Goal: Communication & Community: Answer question/provide support

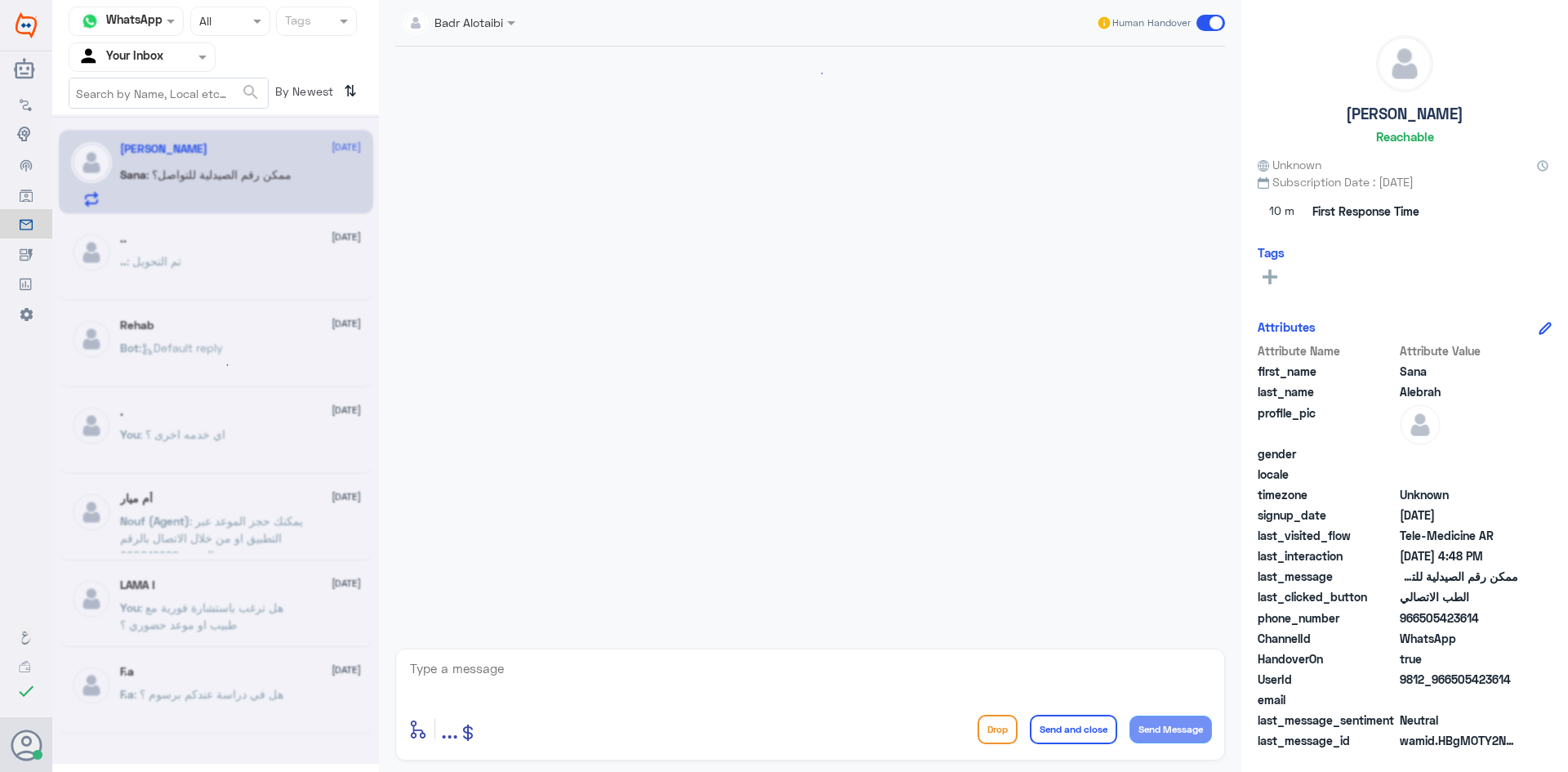
scroll to position [1520, 0]
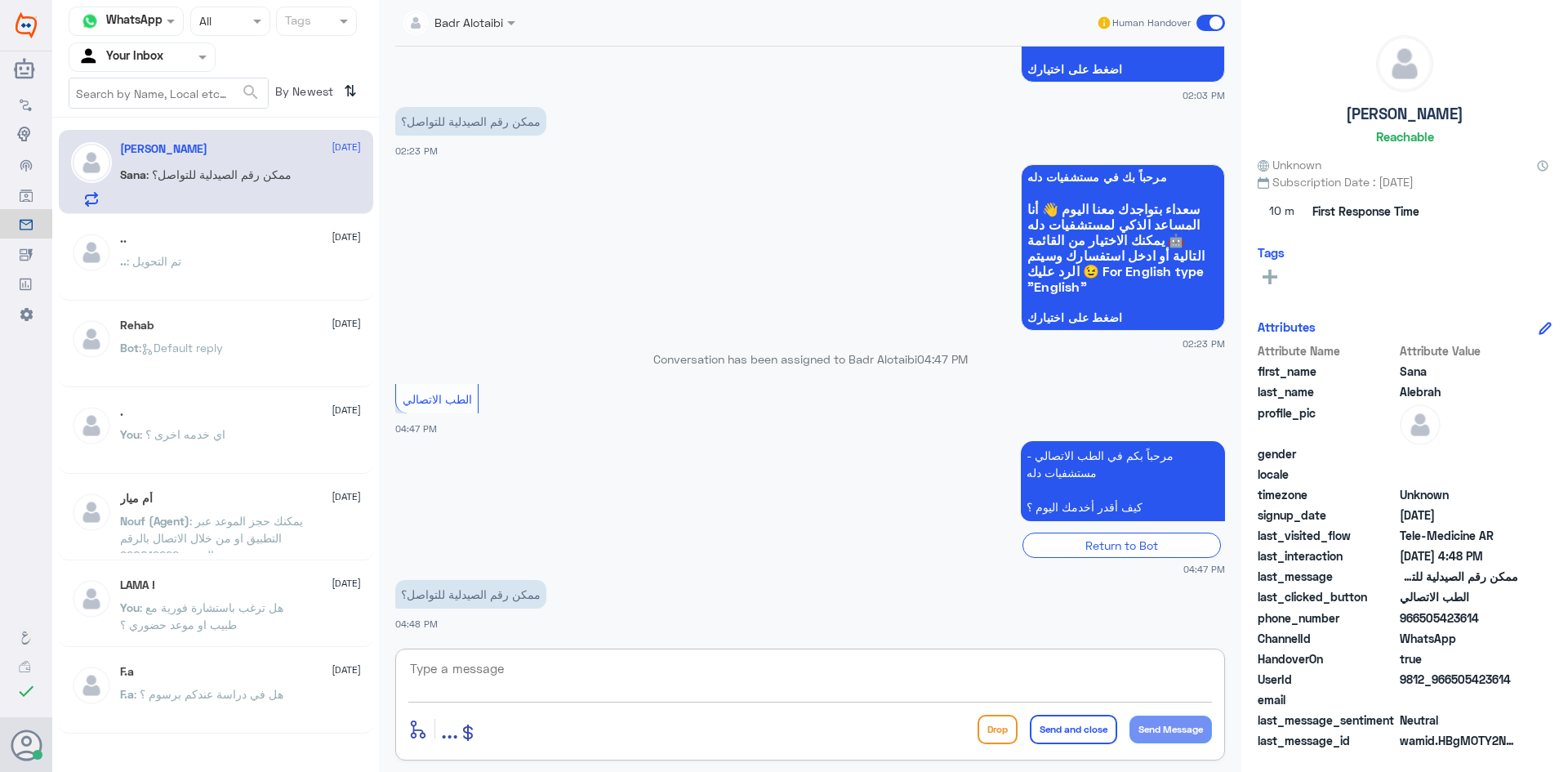
click at [597, 691] on textarea at bounding box center [810, 677] width 804 height 40
click at [490, 32] on div "Badr Alotaibi" at bounding box center [453, 22] width 99 height 33
click at [685, 165] on app-msgs-whats-app-list "مرحباً بك في مستشفيات دله سعداء بتواجدك معنا اليوم 👋 أنا المساعد الذكي لمستشفيا…" at bounding box center [811, 248] width 830 height 169
click at [531, 681] on textarea at bounding box center [810, 677] width 804 height 40
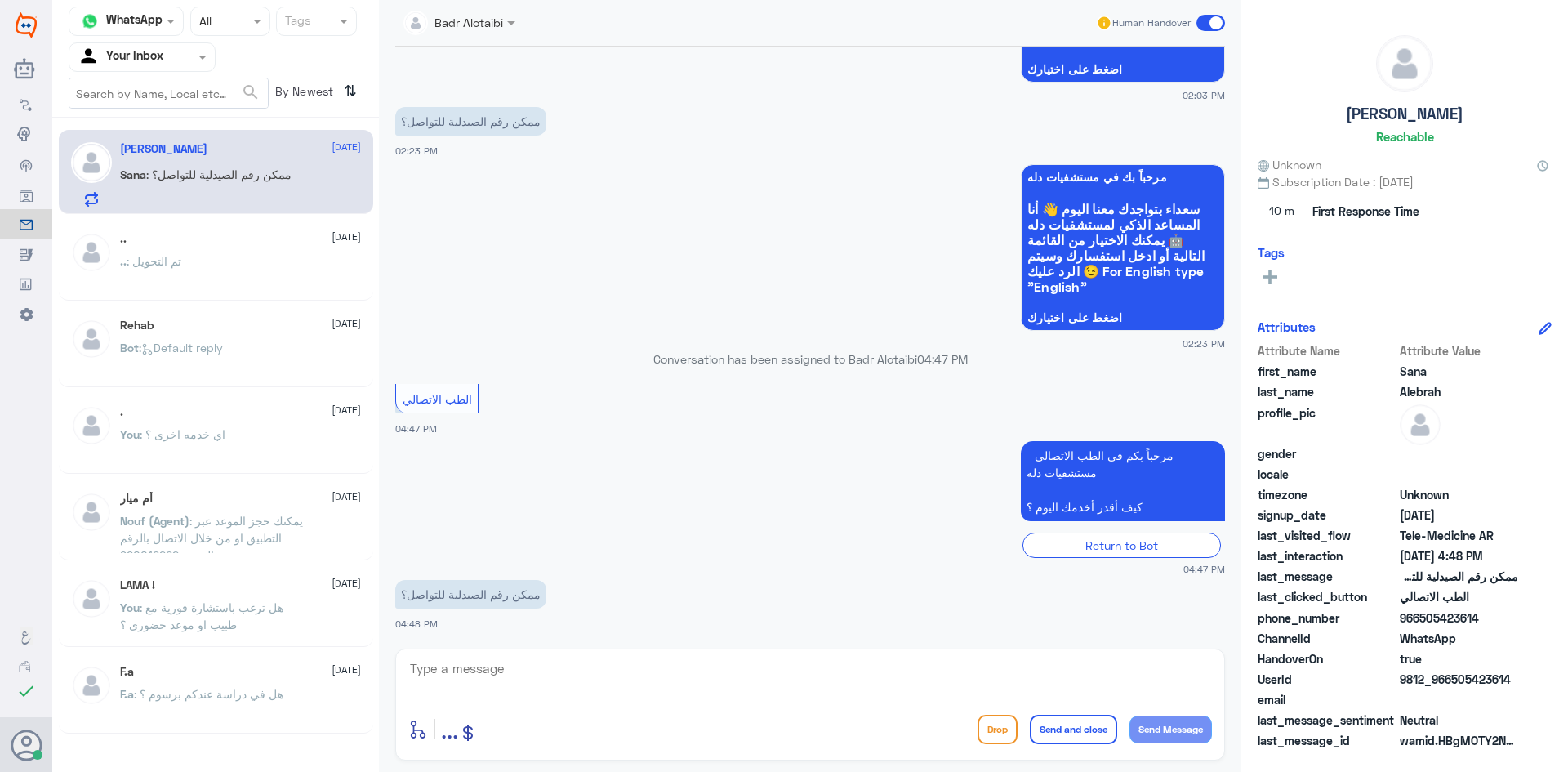
drag, startPoint x: 1522, startPoint y: 677, endPoint x: 1454, endPoint y: 676, distance: 68.0
click at [1454, 676] on div "UserId 9812_966505423614" at bounding box center [1405, 681] width 294 height 20
copy span "505423614"
click at [683, 667] on textarea at bounding box center [810, 677] width 804 height 40
type textarea "مرحبا معك بدر من الطب الاتصالي"
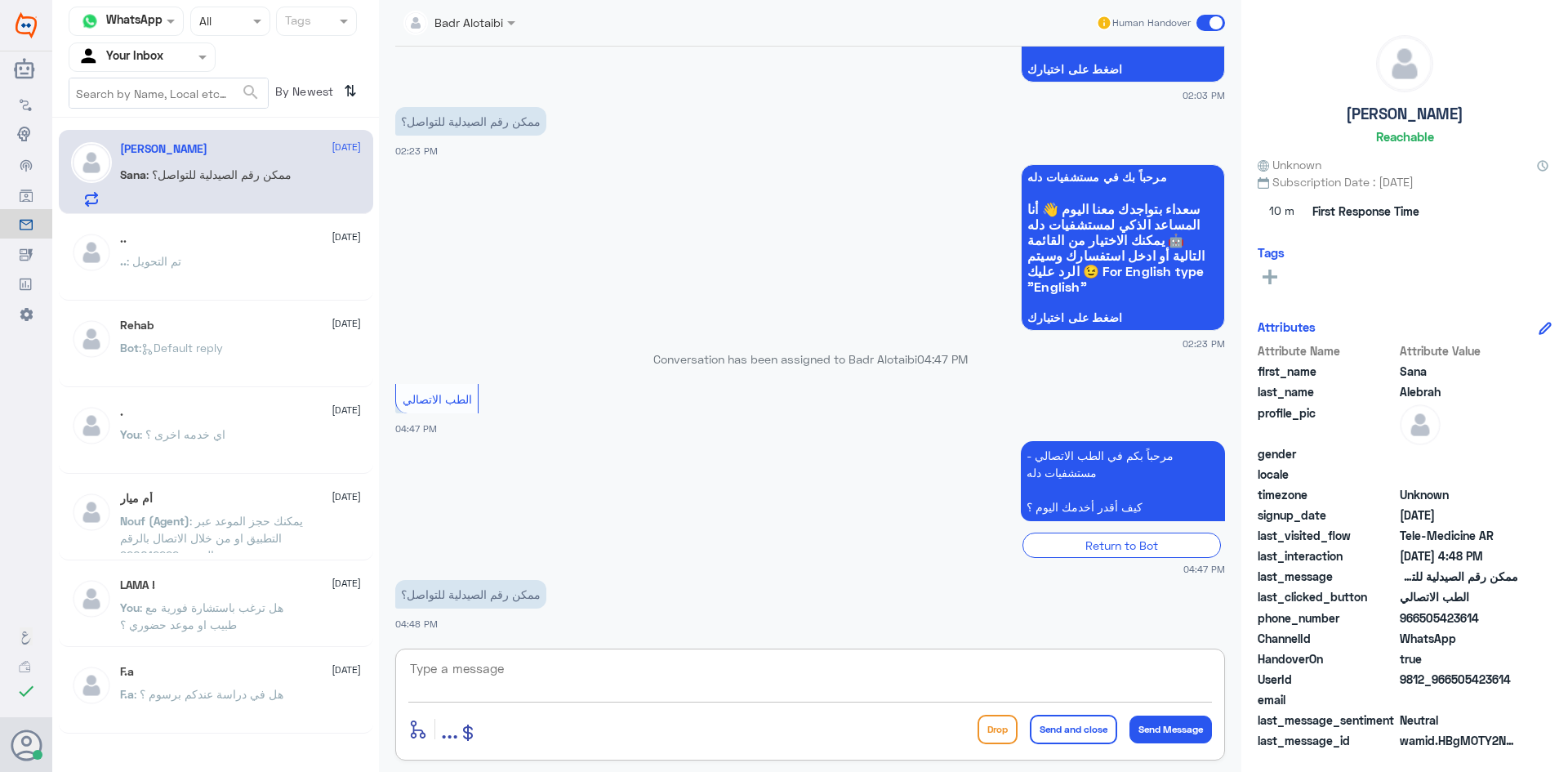
scroll to position [1589, 0]
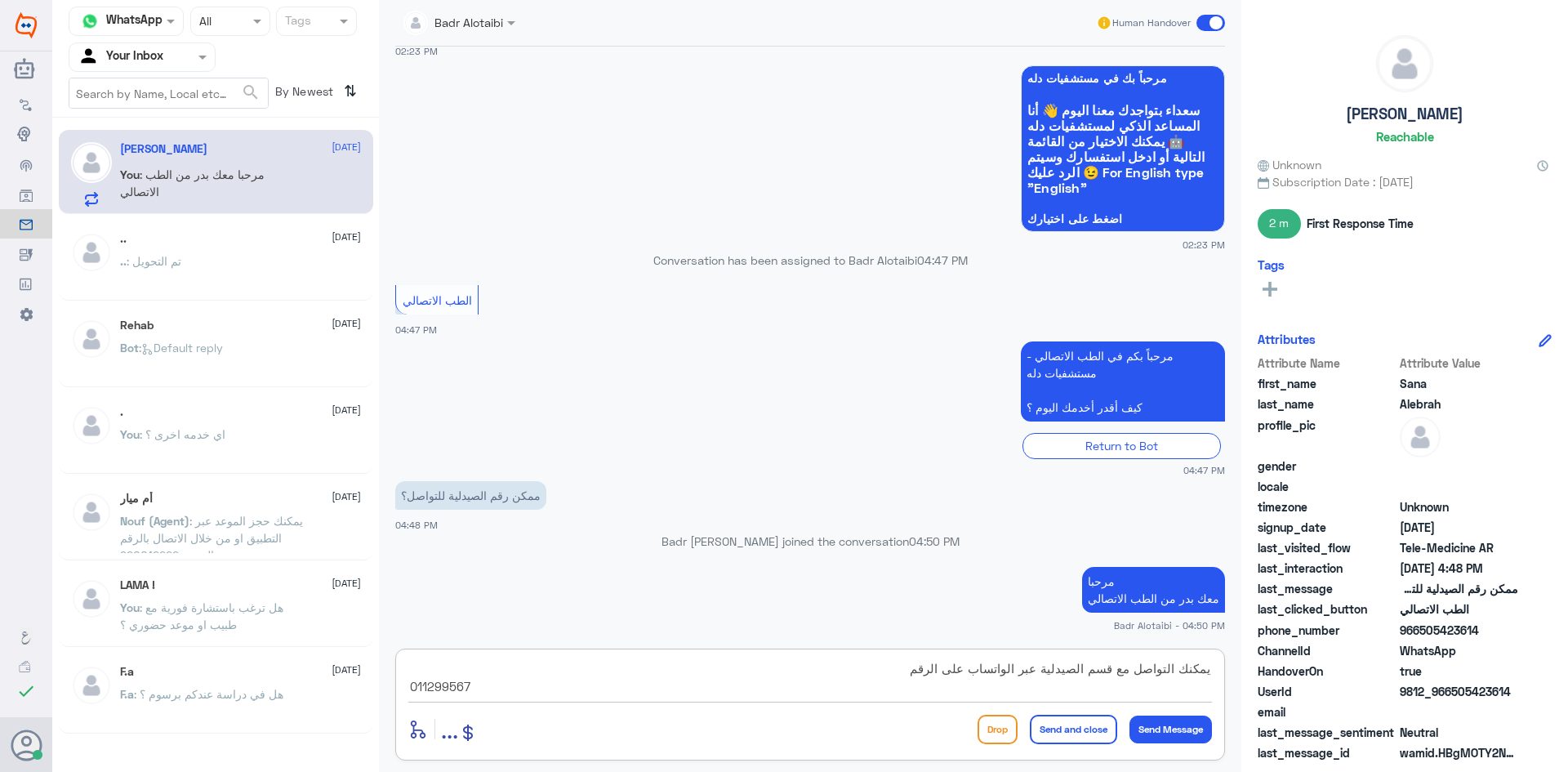
type textarea "يمكنك التواصل مع قسم الصيدلية عبر الواتساب على الرقم 0112995677"
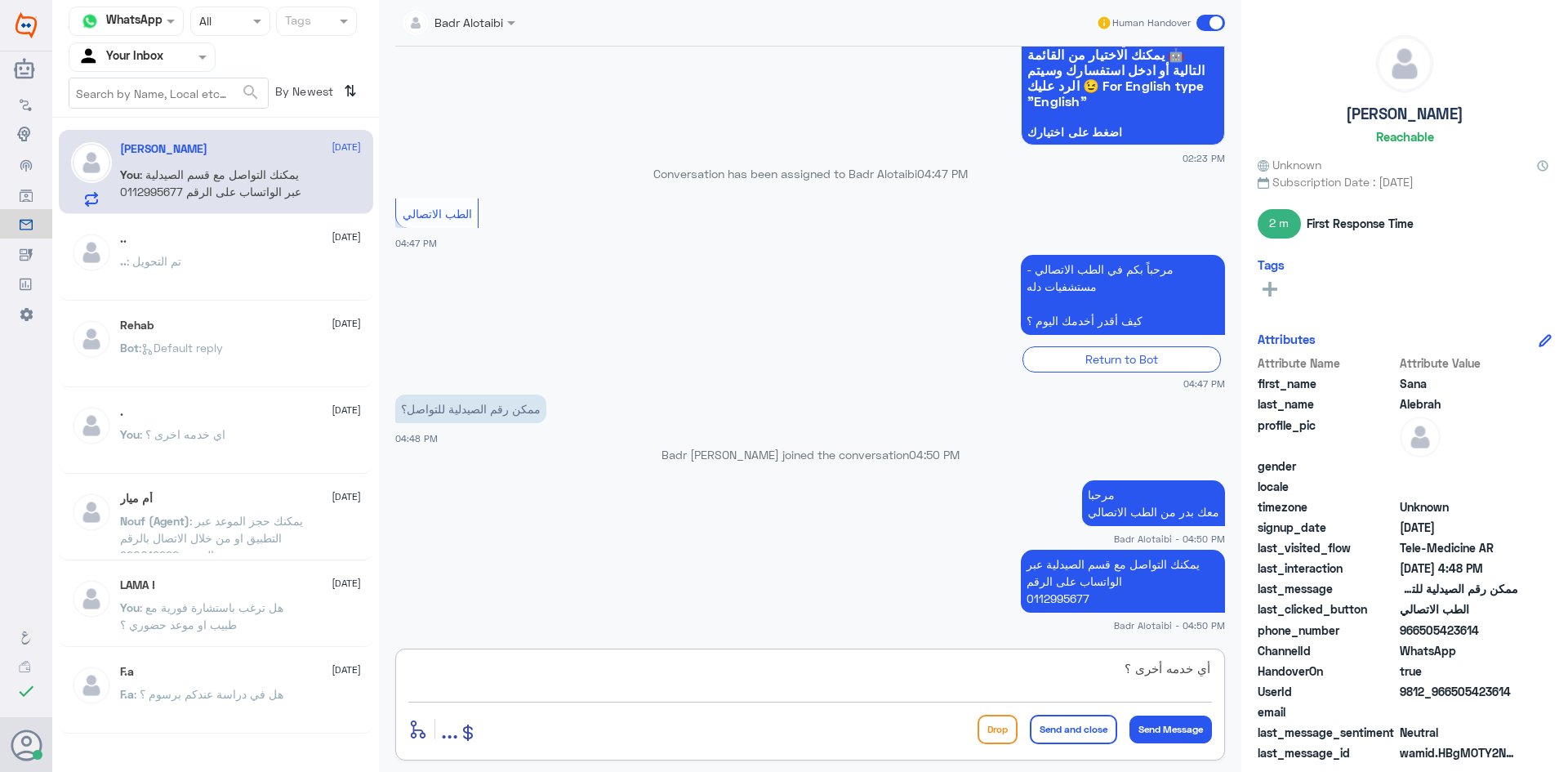
type textarea "أي خدمه أخرى ؟"
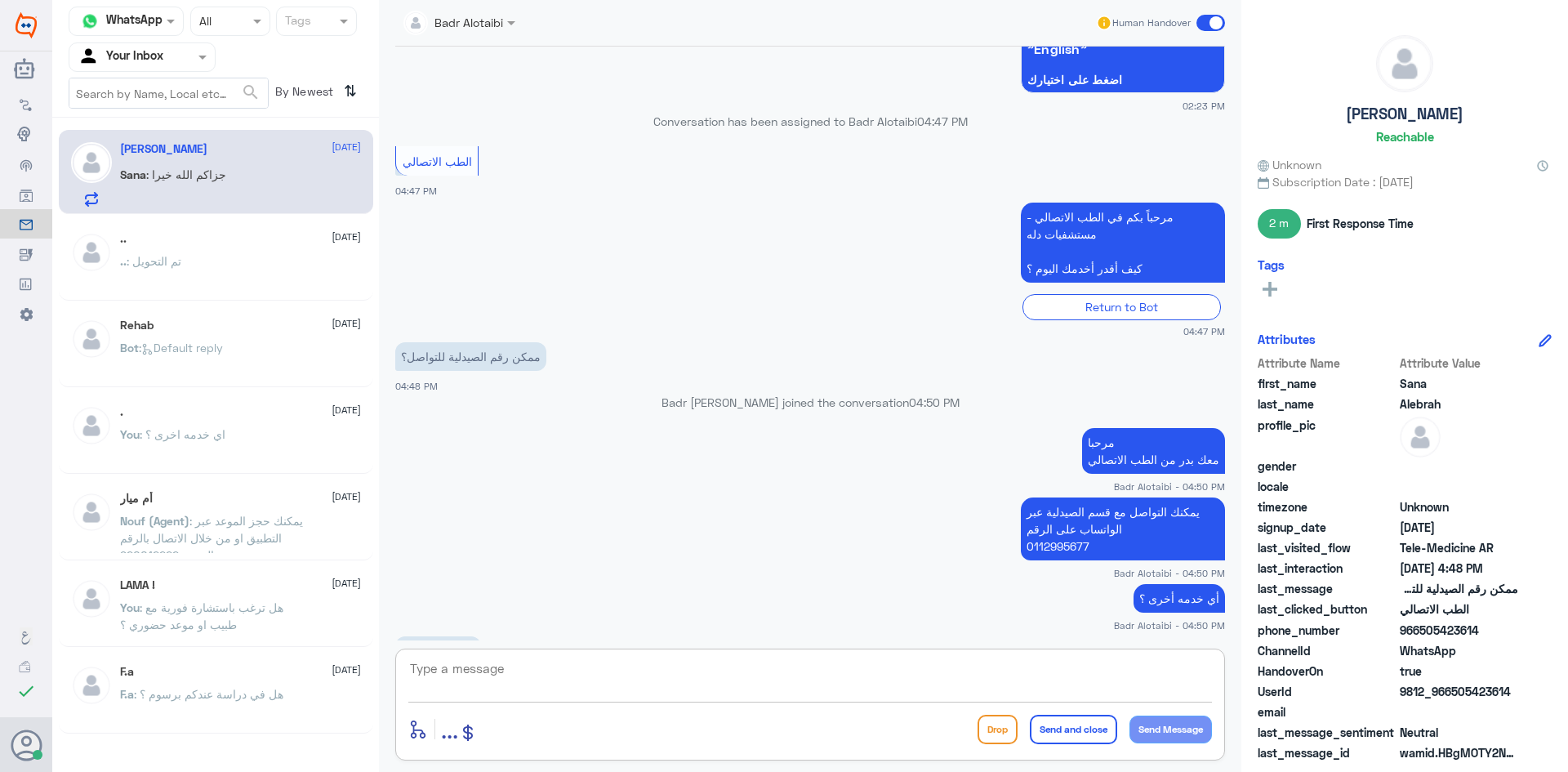
scroll to position [1784, 0]
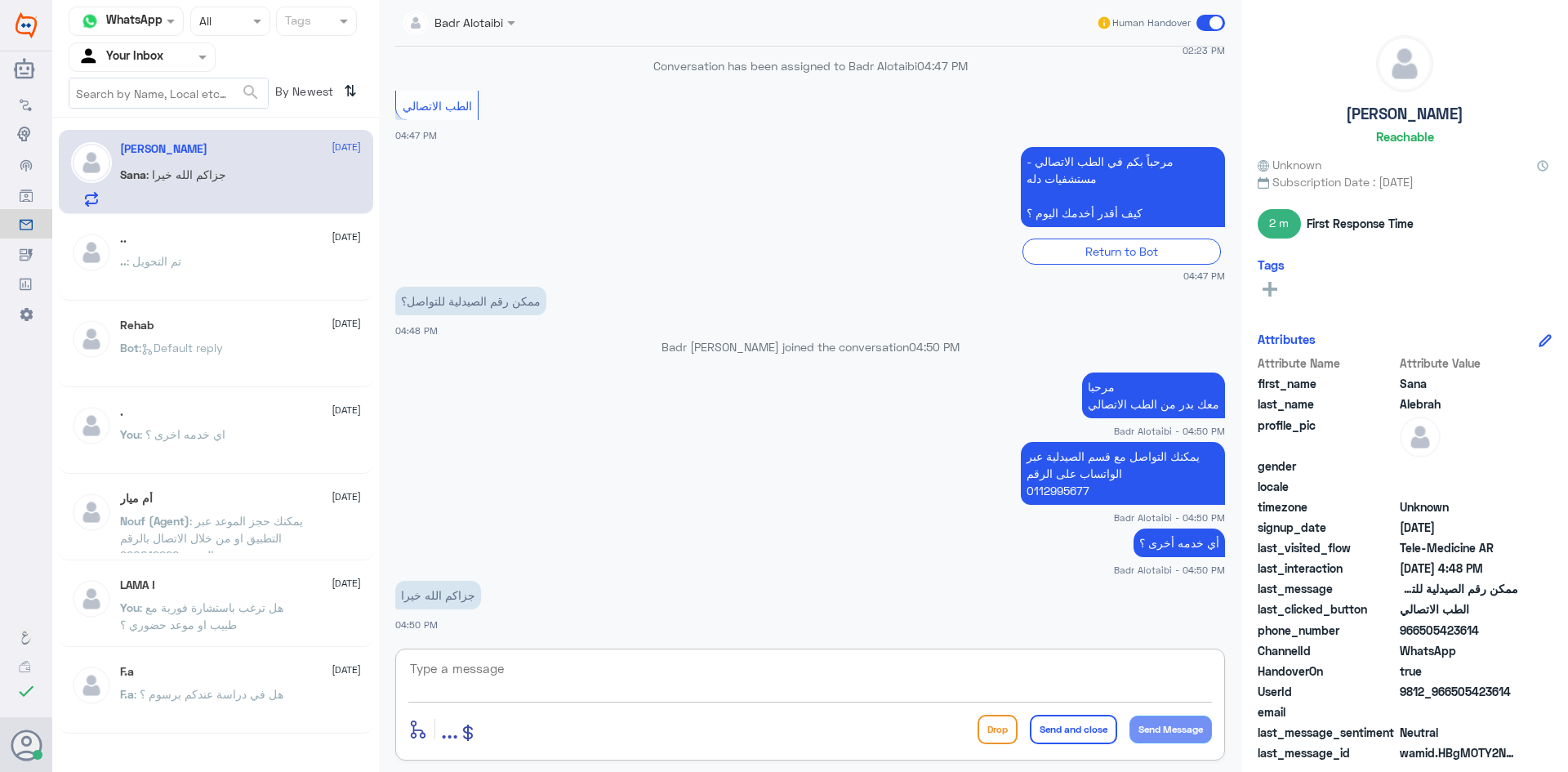
click at [562, 672] on textarea at bounding box center [810, 677] width 804 height 40
type textarea "تم التواصل هاتفيا سعدنا بخدمتك"
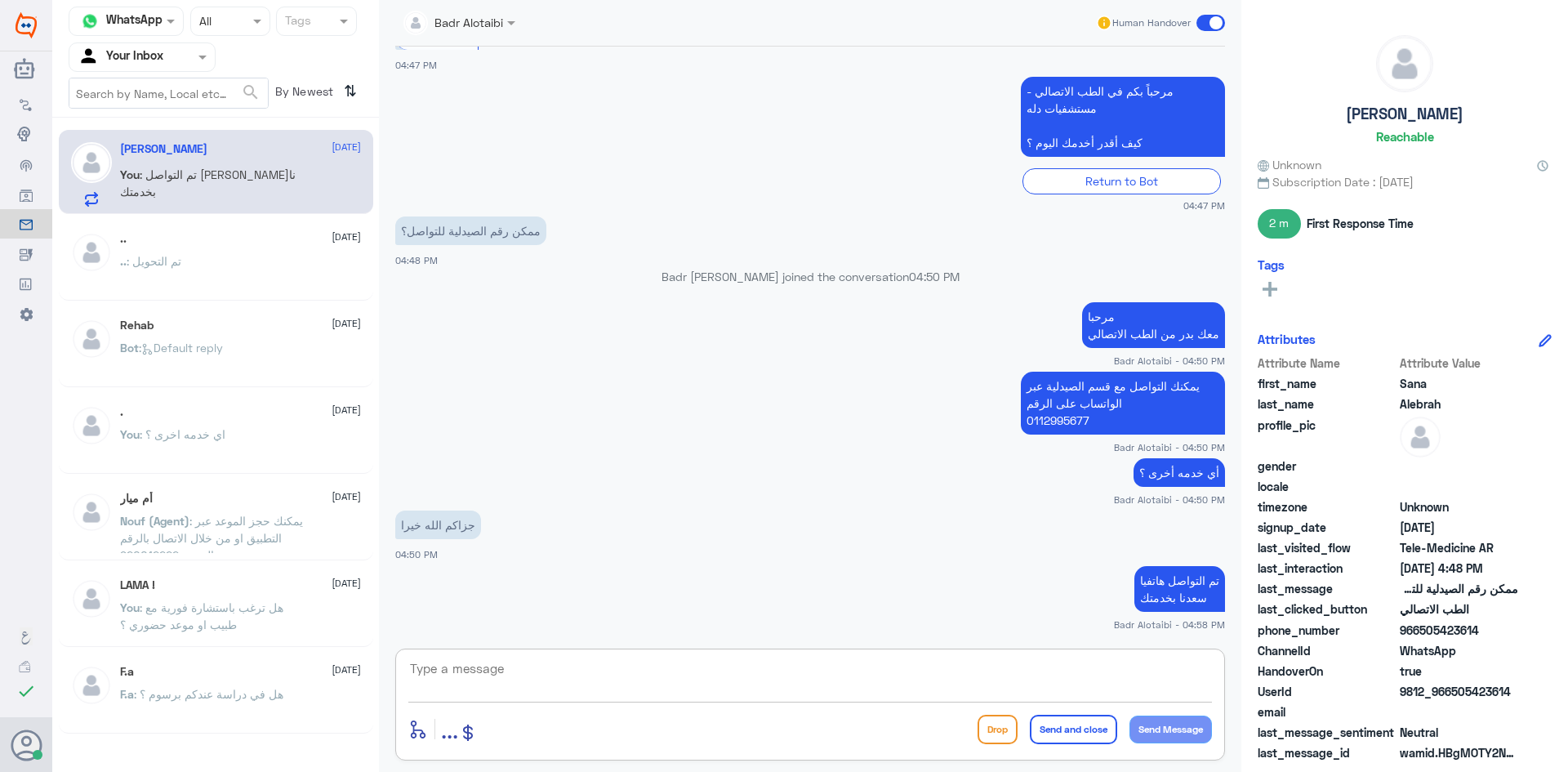
click at [520, 667] on textarea at bounding box center [810, 677] width 804 height 40
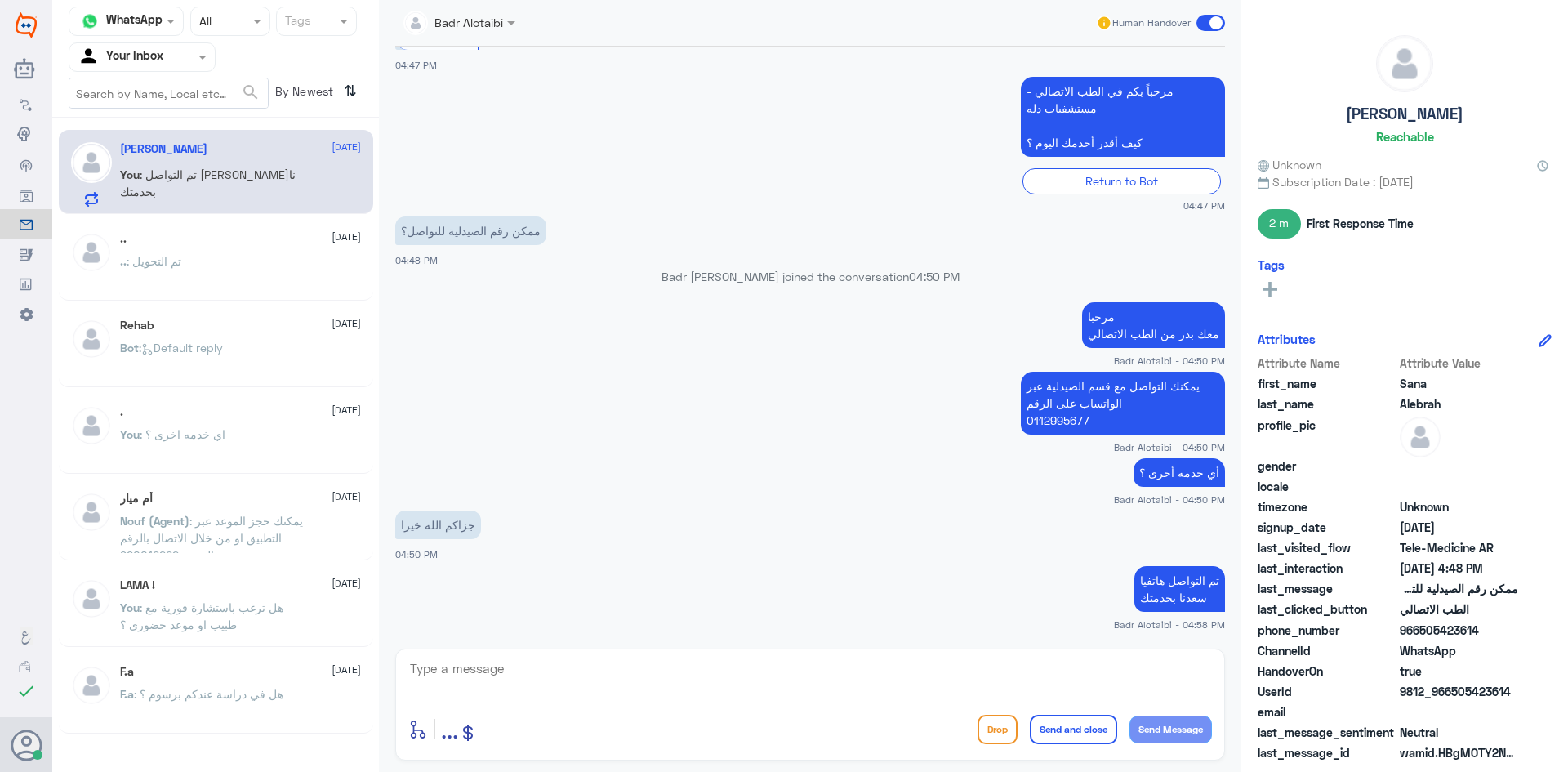
click at [1203, 16] on span at bounding box center [1211, 23] width 28 height 16
click at [0, 0] on input "checkbox" at bounding box center [0, 0] width 0 height 0
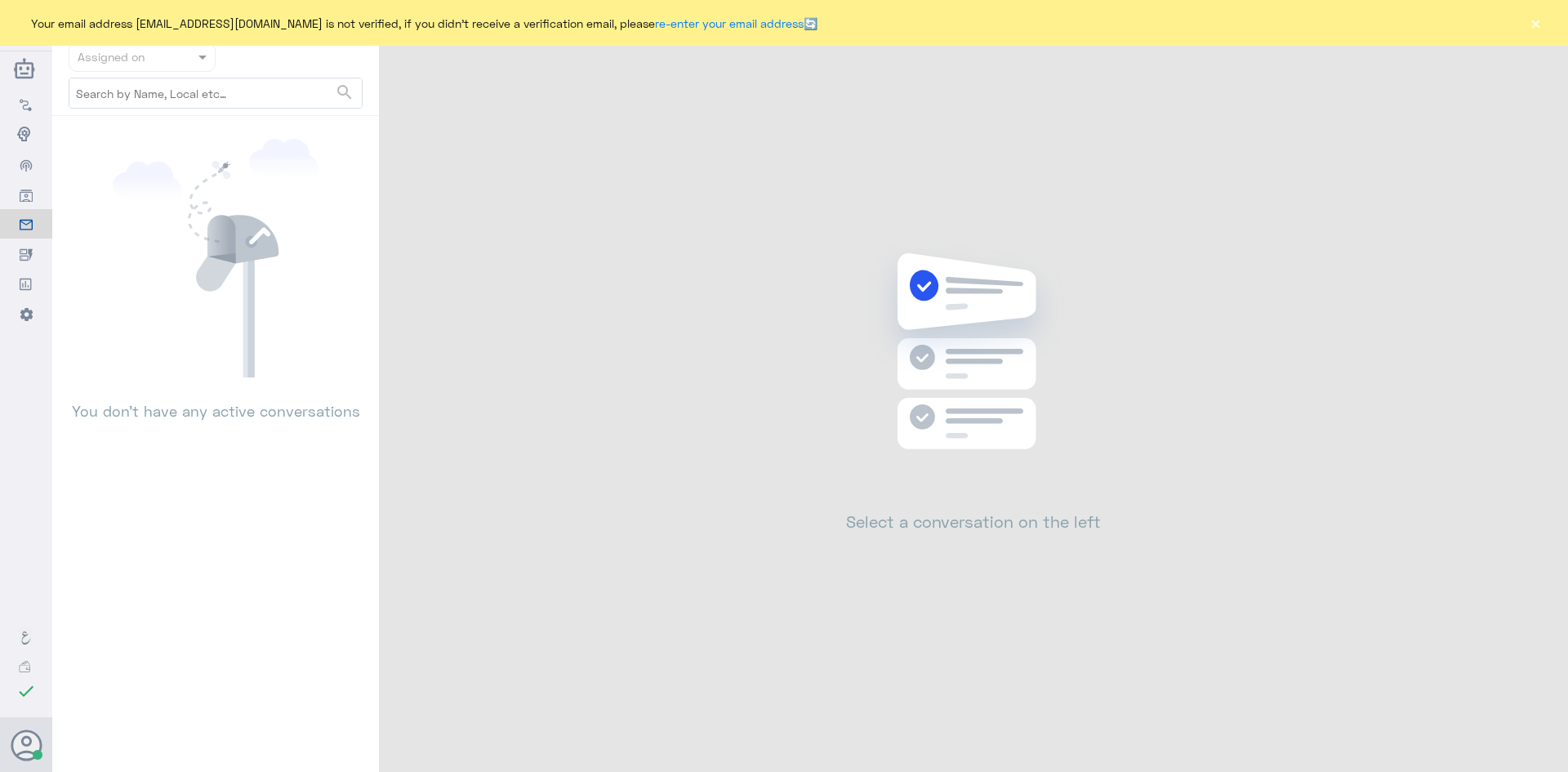
click at [1529, 14] on div "Your email address [EMAIL_ADDRESS][DOMAIN_NAME] is not verified, if you didn't …" at bounding box center [784, 23] width 1568 height 46
click at [1533, 15] on button "×" at bounding box center [1535, 23] width 16 height 16
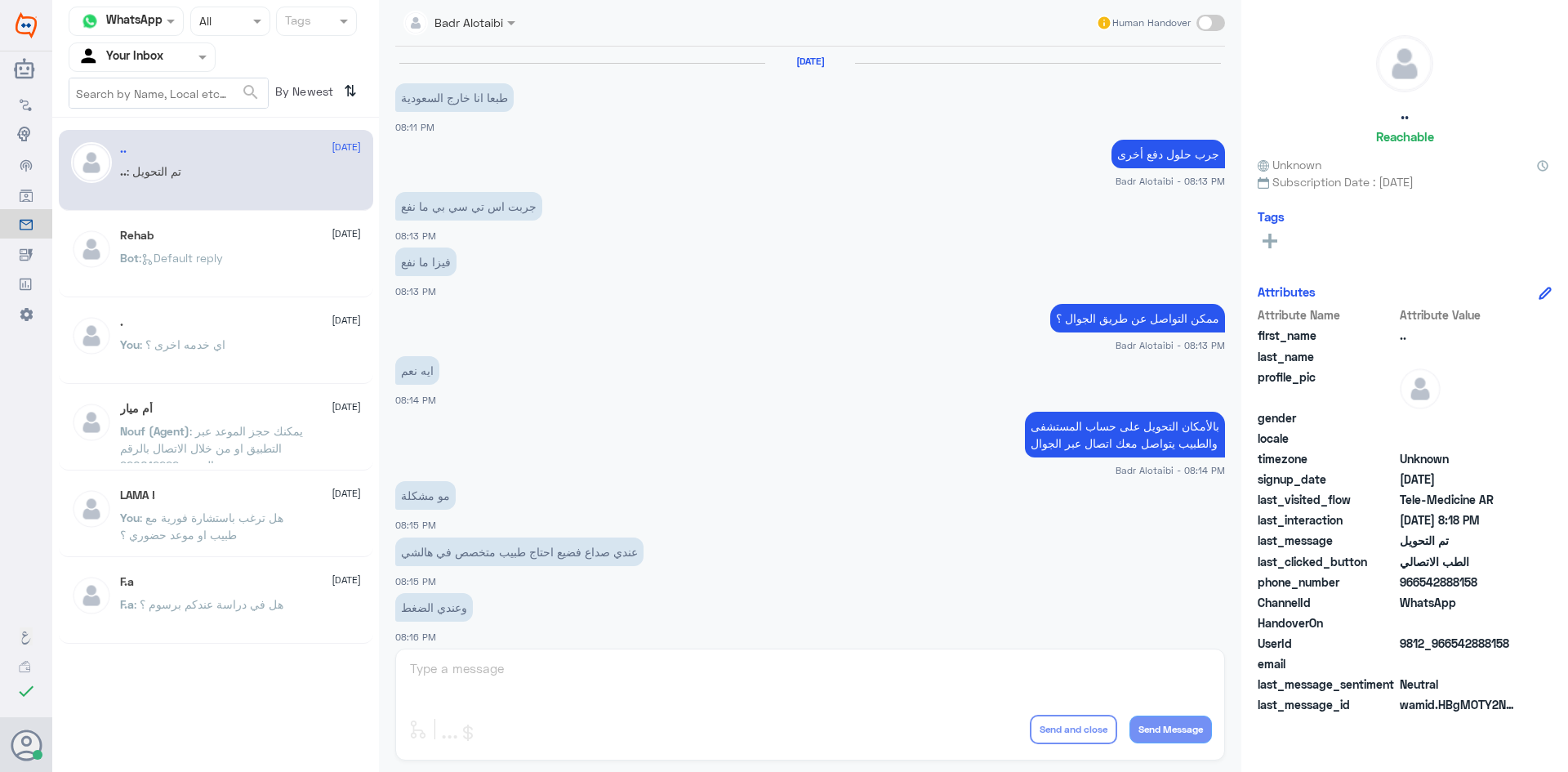
scroll to position [536, 0]
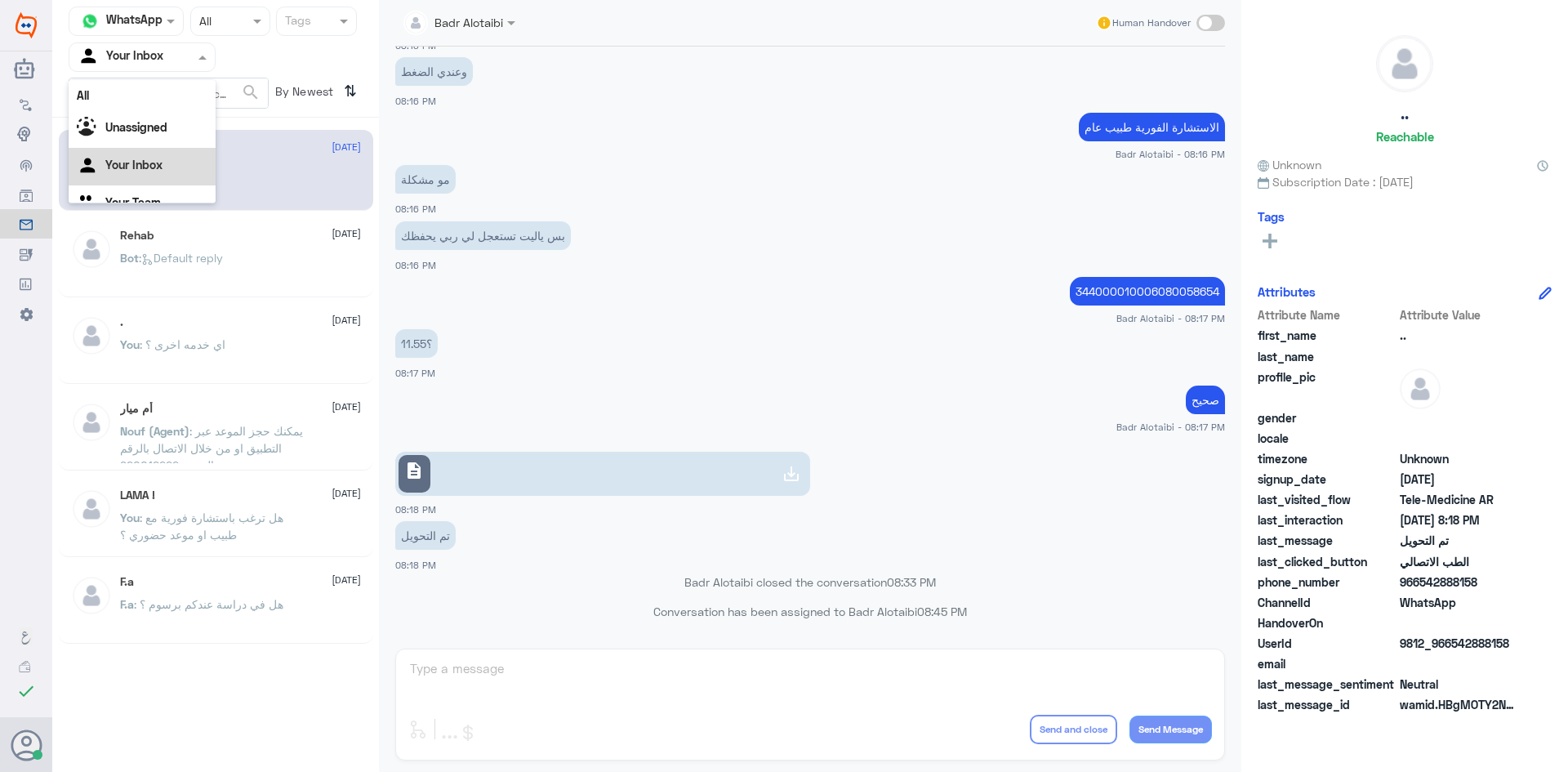
click at [198, 69] on div "Agent Filter Your Inbox" at bounding box center [142, 57] width 147 height 29
click at [165, 116] on div "Unassigned" at bounding box center [142, 129] width 147 height 37
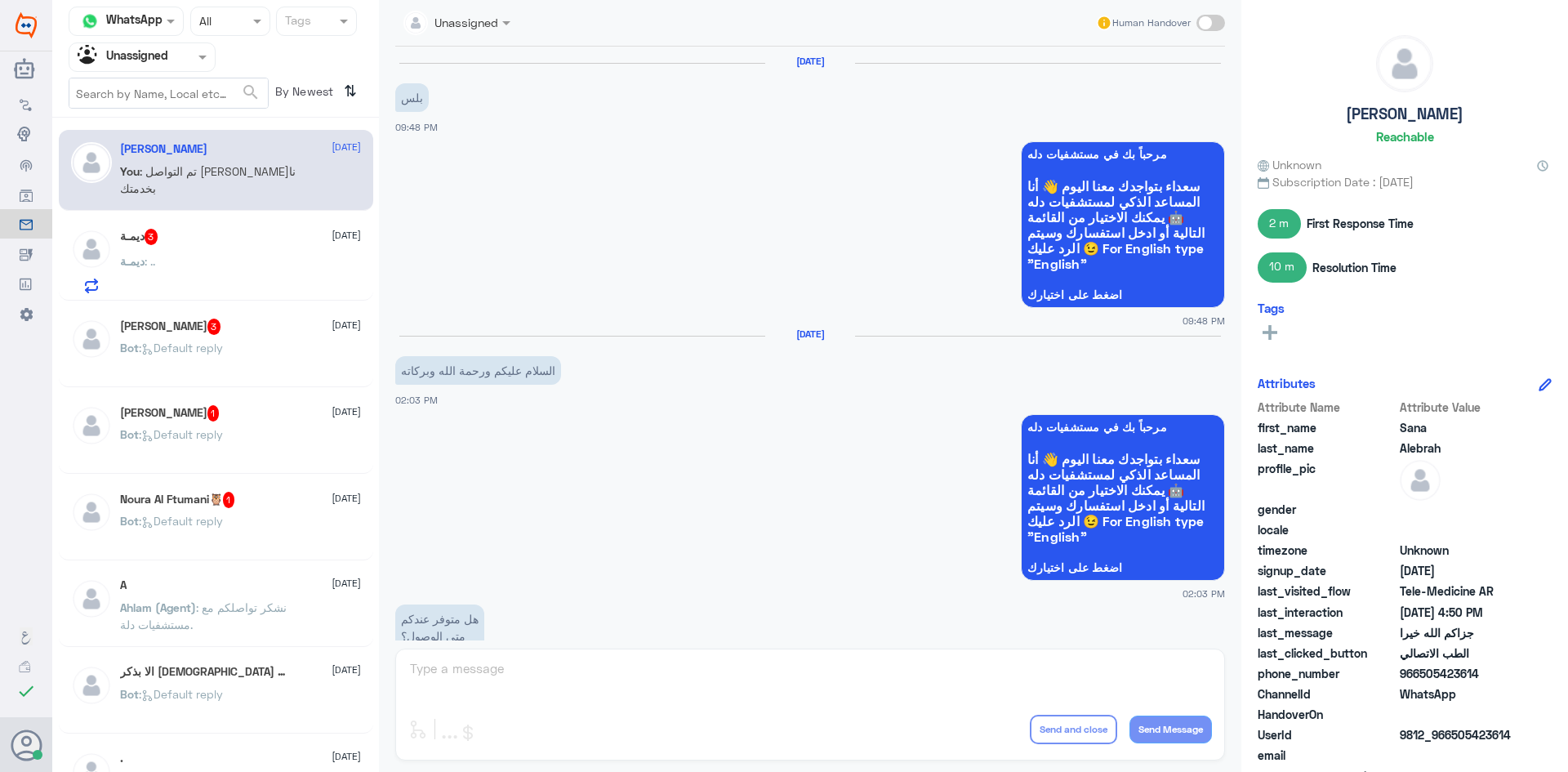
scroll to position [1156, 0]
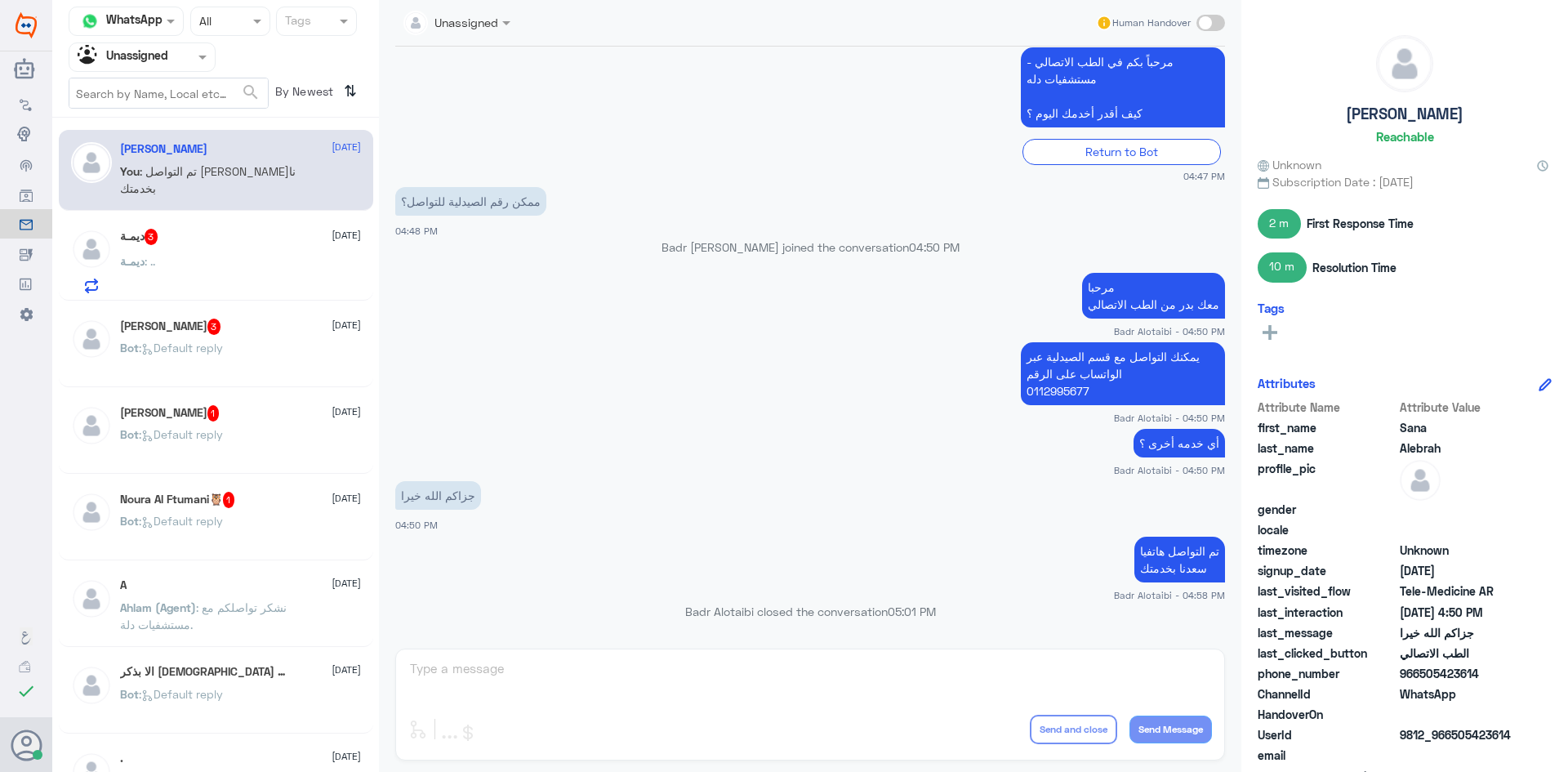
click at [260, 255] on div "ديمـة 3 24 September ديمـة : .." at bounding box center [240, 261] width 241 height 65
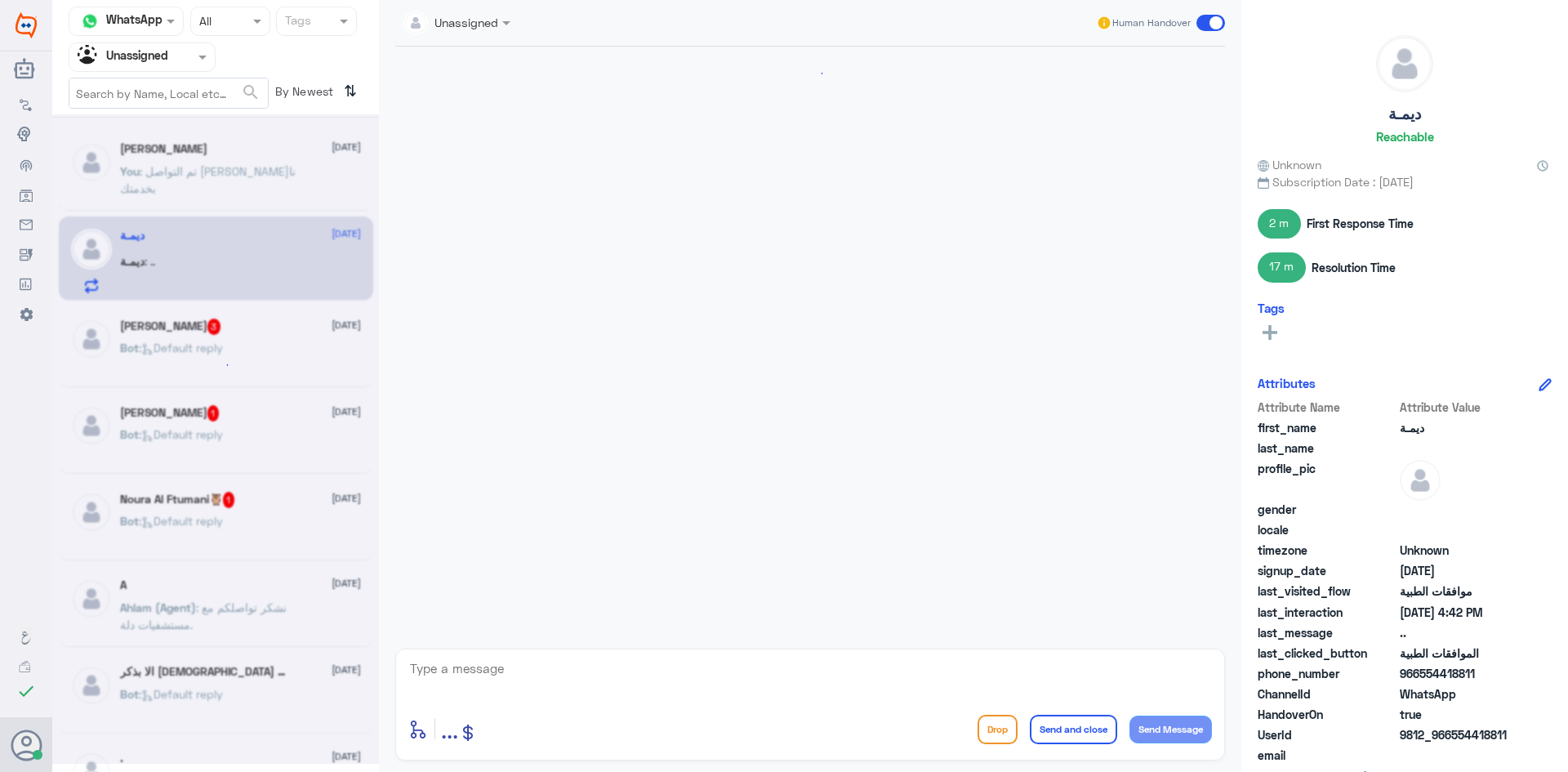
scroll to position [914, 0]
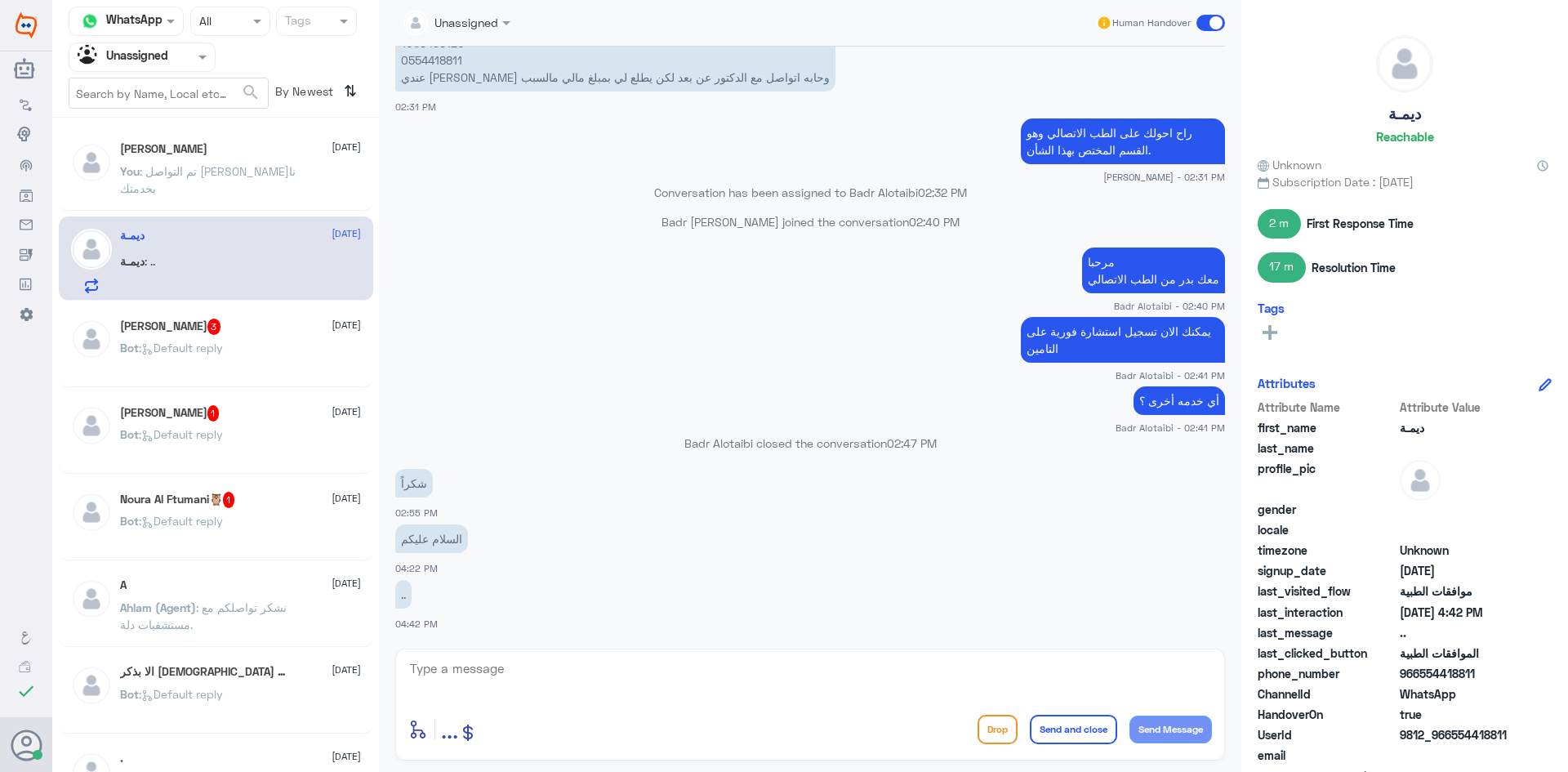
drag, startPoint x: 1513, startPoint y: 738, endPoint x: 1454, endPoint y: 739, distance: 59.0
click at [1454, 739] on span "9812_966554418811" at bounding box center [1459, 735] width 119 height 17
copy span "554418811"
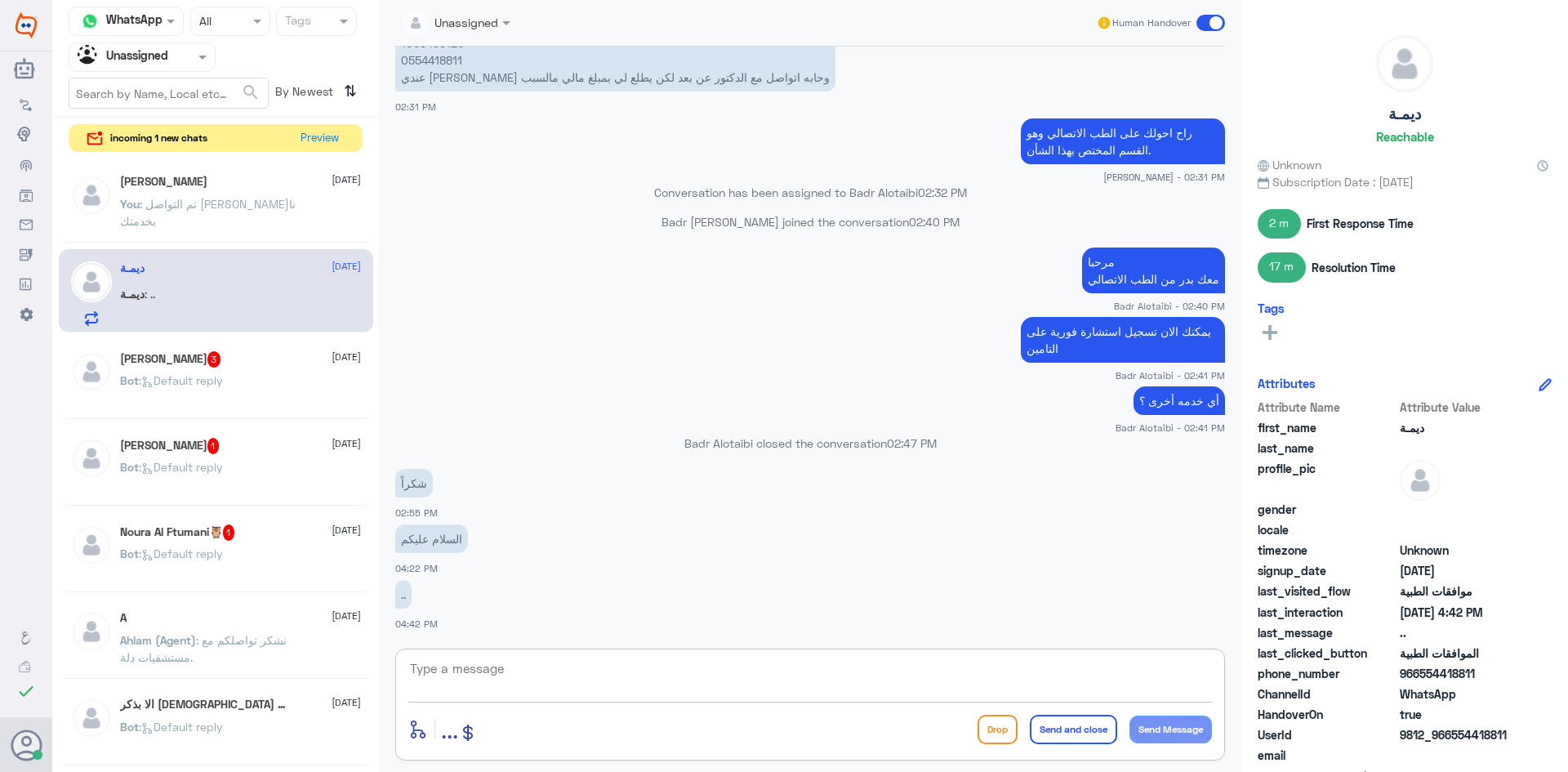
click at [793, 687] on textarea at bounding box center [810, 677] width 804 height 40
click at [703, 691] on textarea at bounding box center [810, 677] width 804 height 40
type textarea "ه"
type textarea "ح"
type textarea "وعليكم السلام ورحمة الله وبركاته حياك كيف اقدر اخدمك ؟"
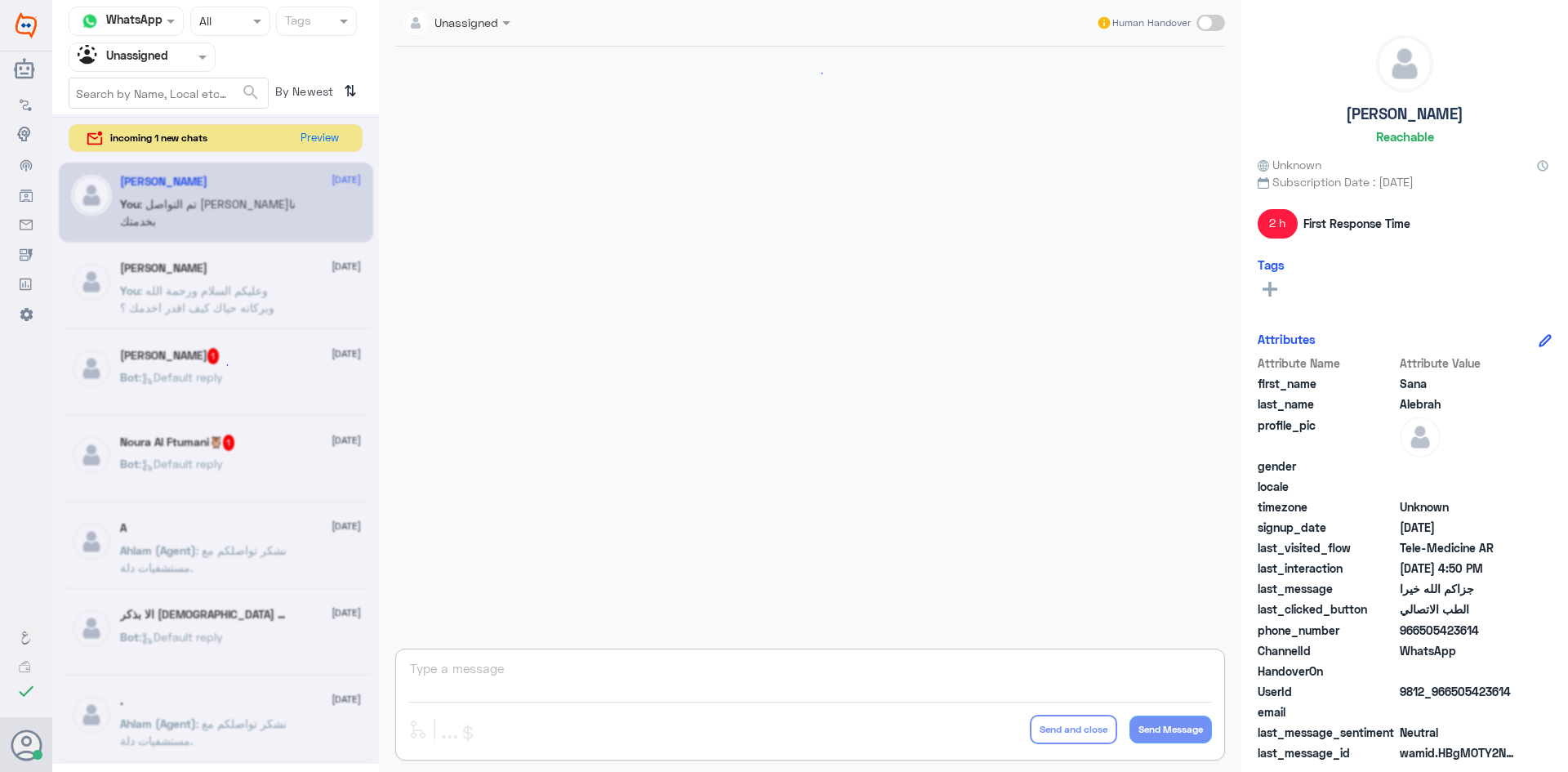
scroll to position [1156, 0]
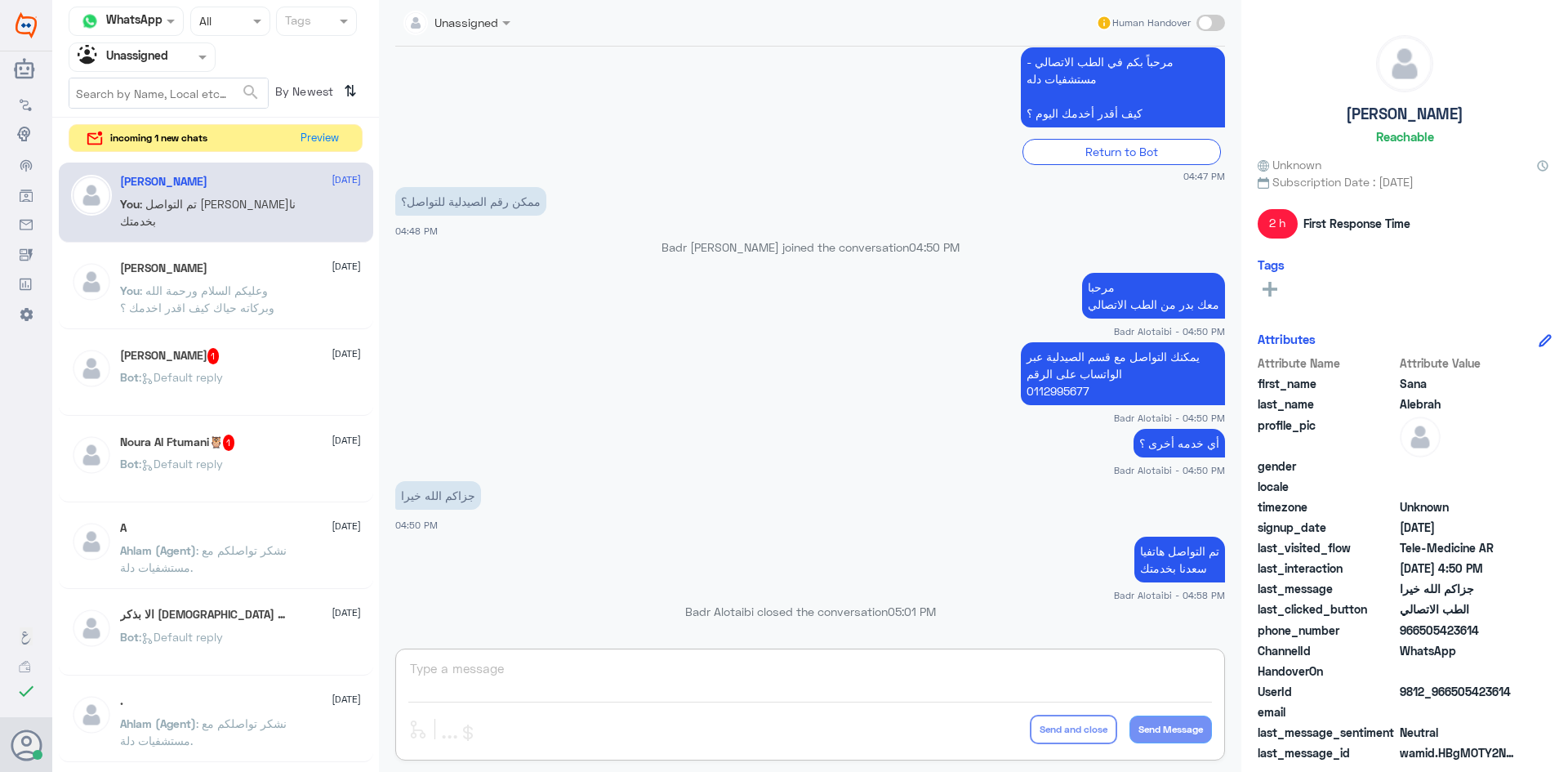
click at [176, 71] on div "Agent Filter Unassigned" at bounding box center [142, 57] width 147 height 29
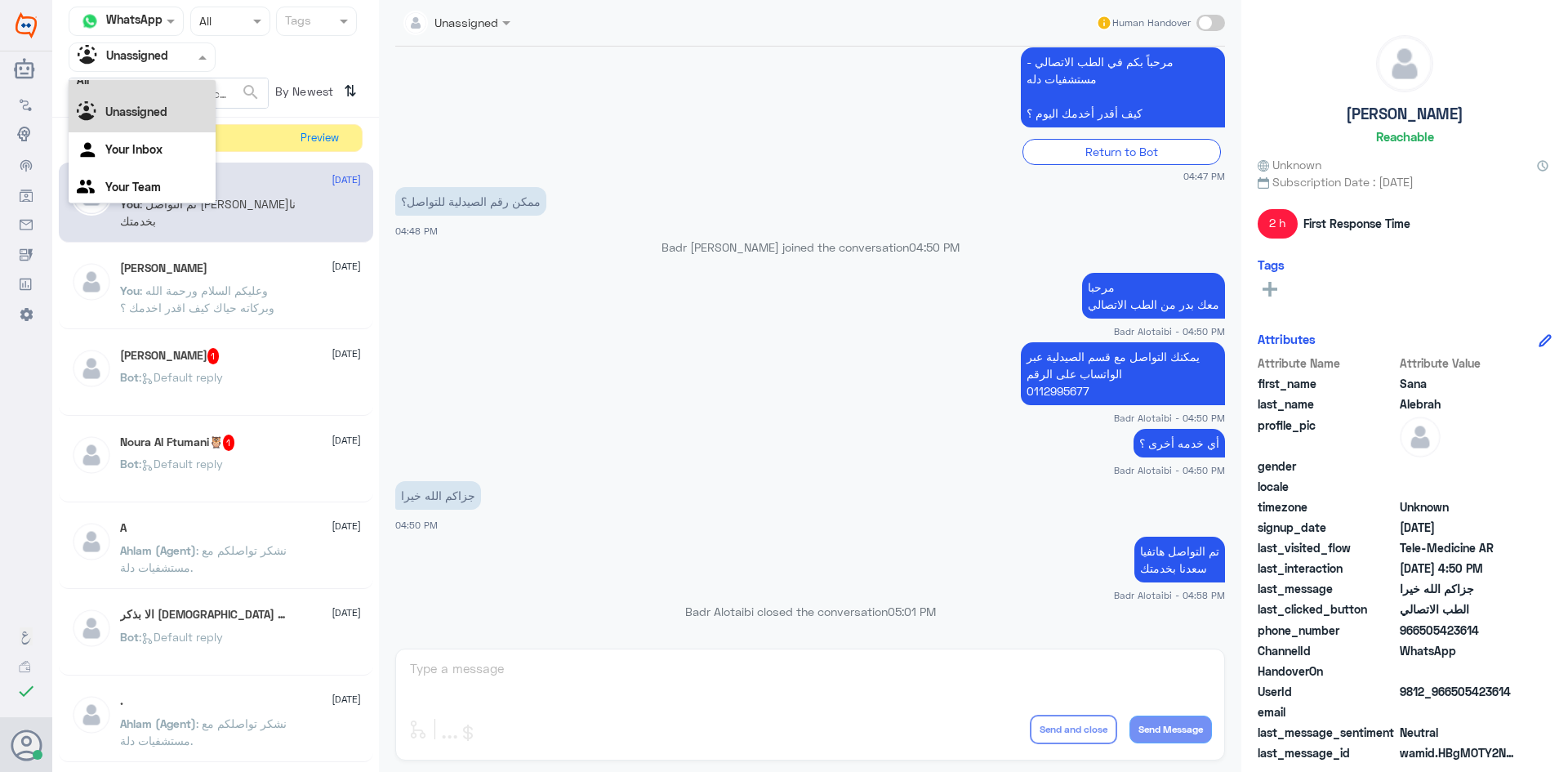
scroll to position [0, 0]
drag, startPoint x: 150, startPoint y: 147, endPoint x: 327, endPoint y: 154, distance: 177.1
click at [327, 154] on div "Channel WhatsApp Status × All Tags Agent Filter Unassigned All Unassigned Your …" at bounding box center [216, 389] width 326 height 777
click at [325, 146] on button "Preview" at bounding box center [319, 138] width 51 height 26
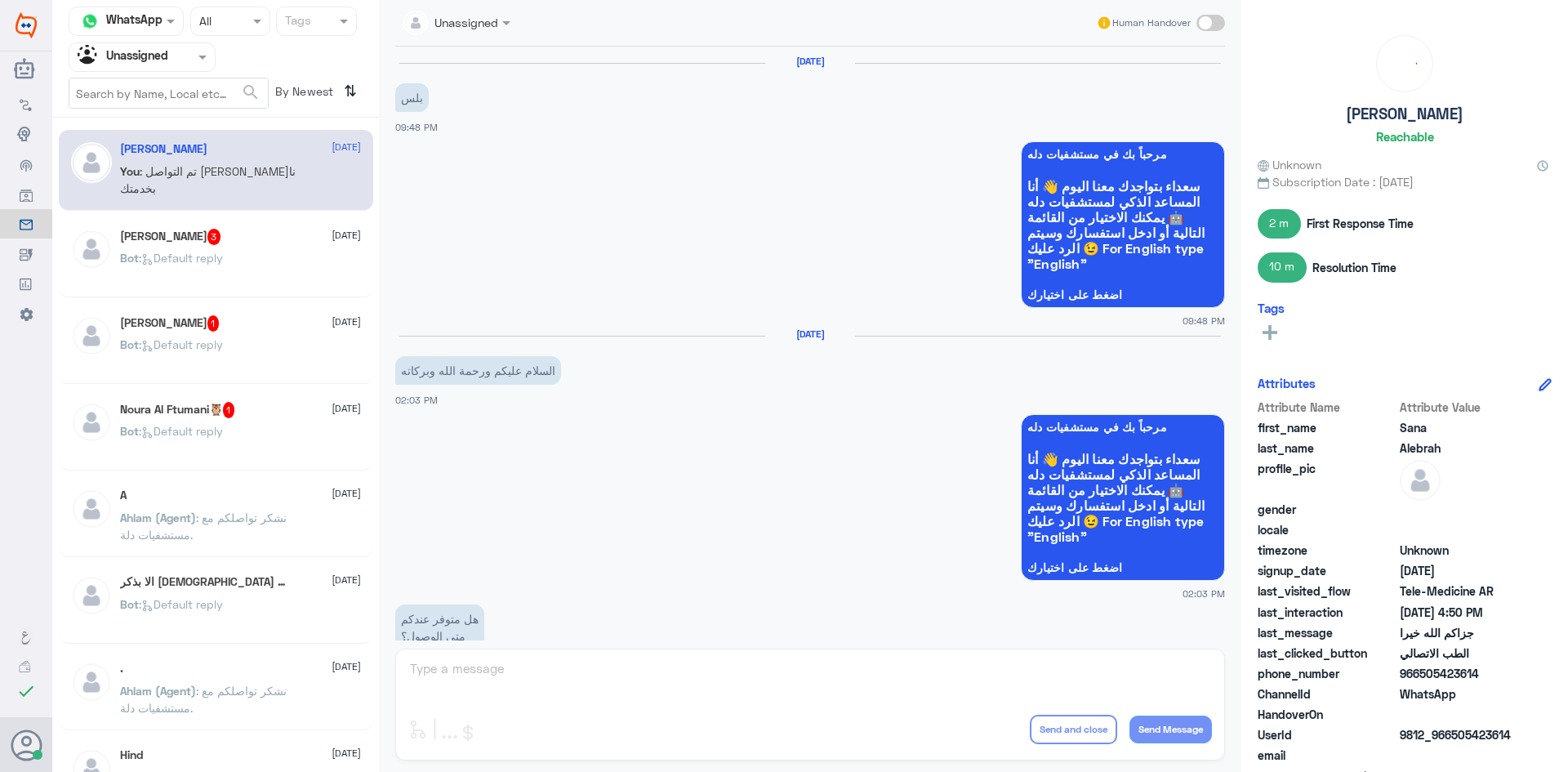
scroll to position [1156, 0]
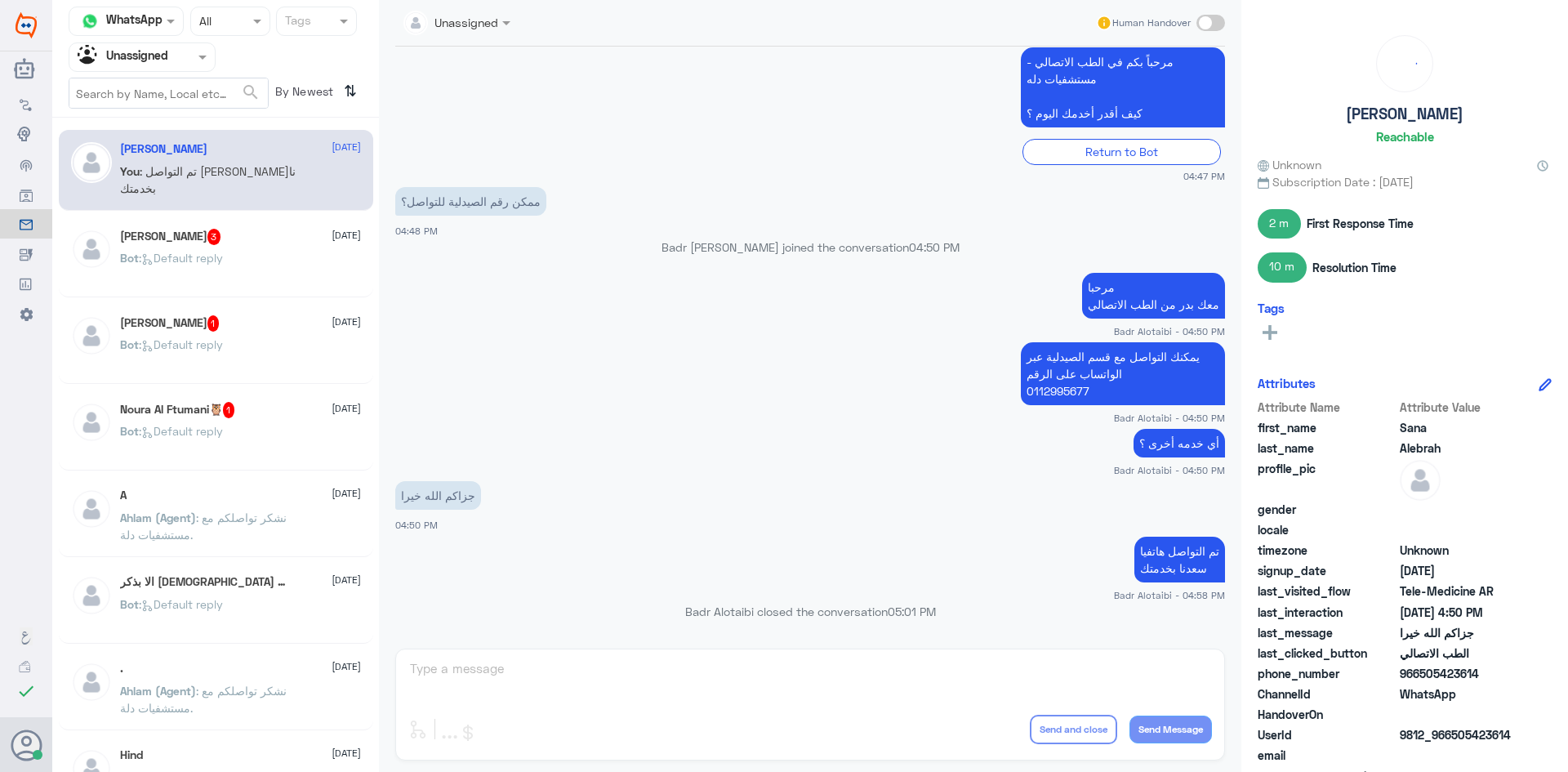
click at [206, 236] on div "Anas 3 24 September" at bounding box center [240, 237] width 241 height 16
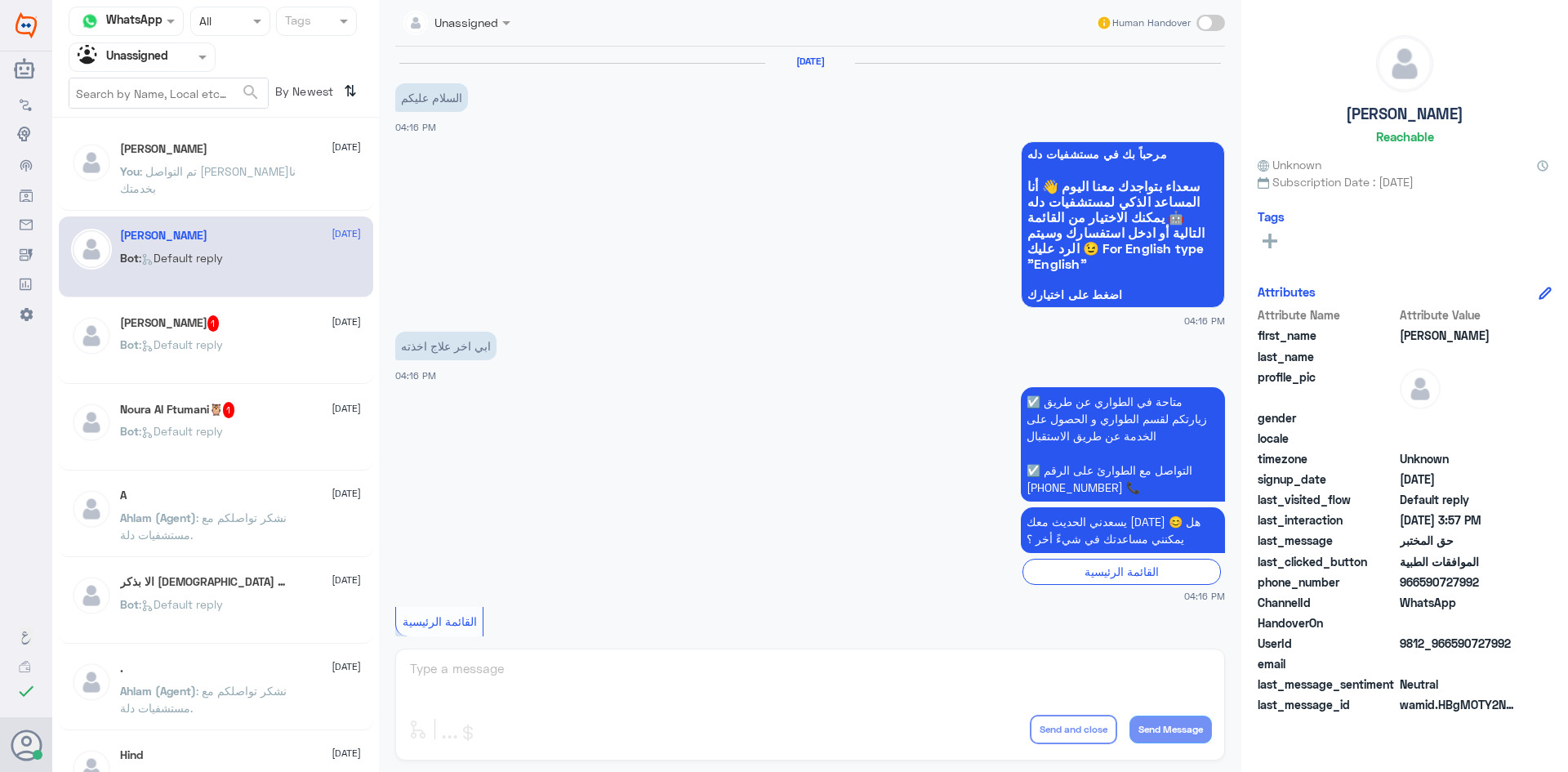
scroll to position [1855, 0]
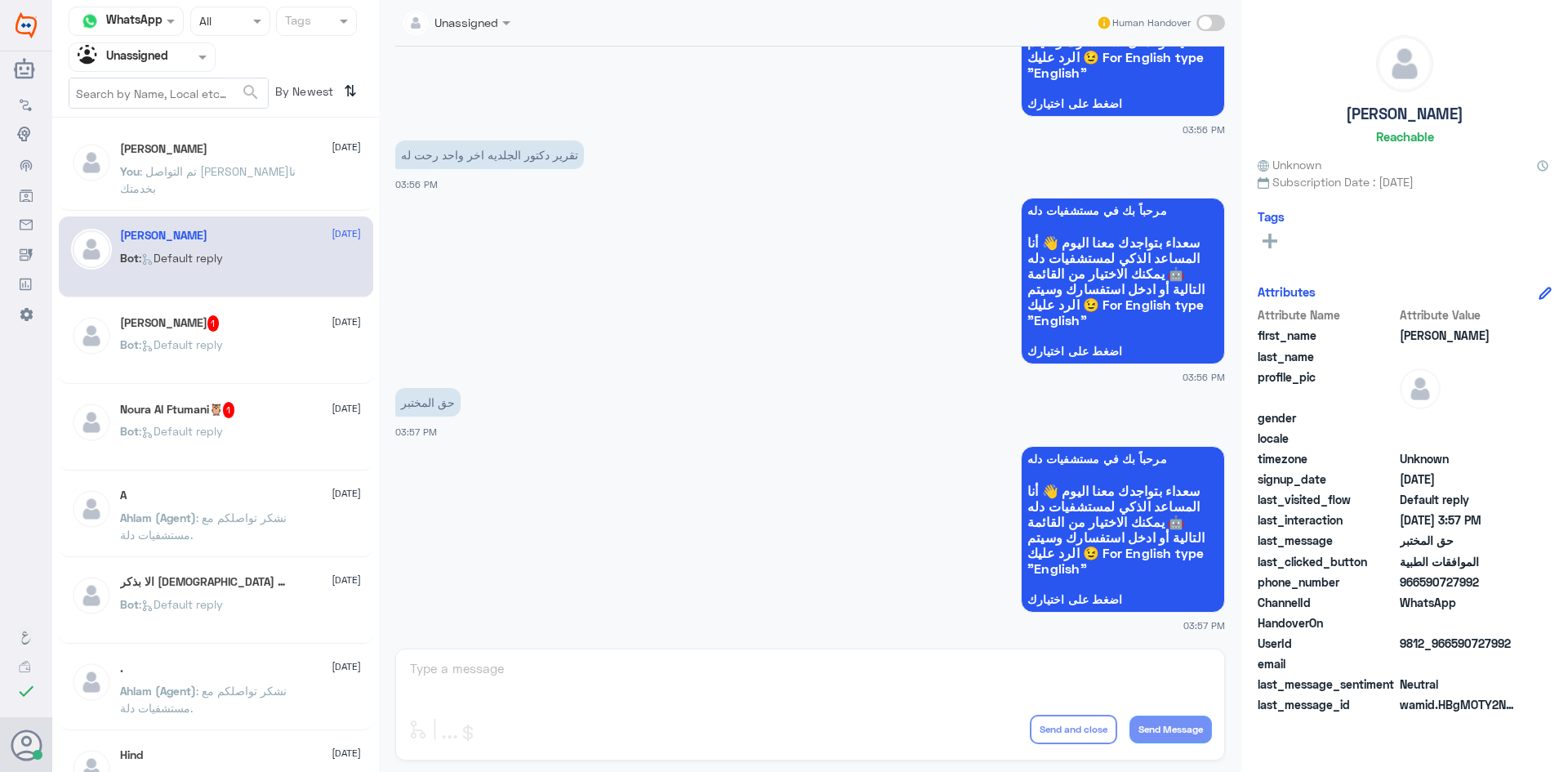
click at [163, 72] on nav "Channel WhatsApp Status × All Tags Agent Filter Unassigned search By Newest ⇅" at bounding box center [216, 61] width 326 height 111
click at [148, 58] on input "text" at bounding box center [122, 56] width 90 height 19
click at [153, 160] on Inbox "Your Inbox" at bounding box center [134, 165] width 57 height 14
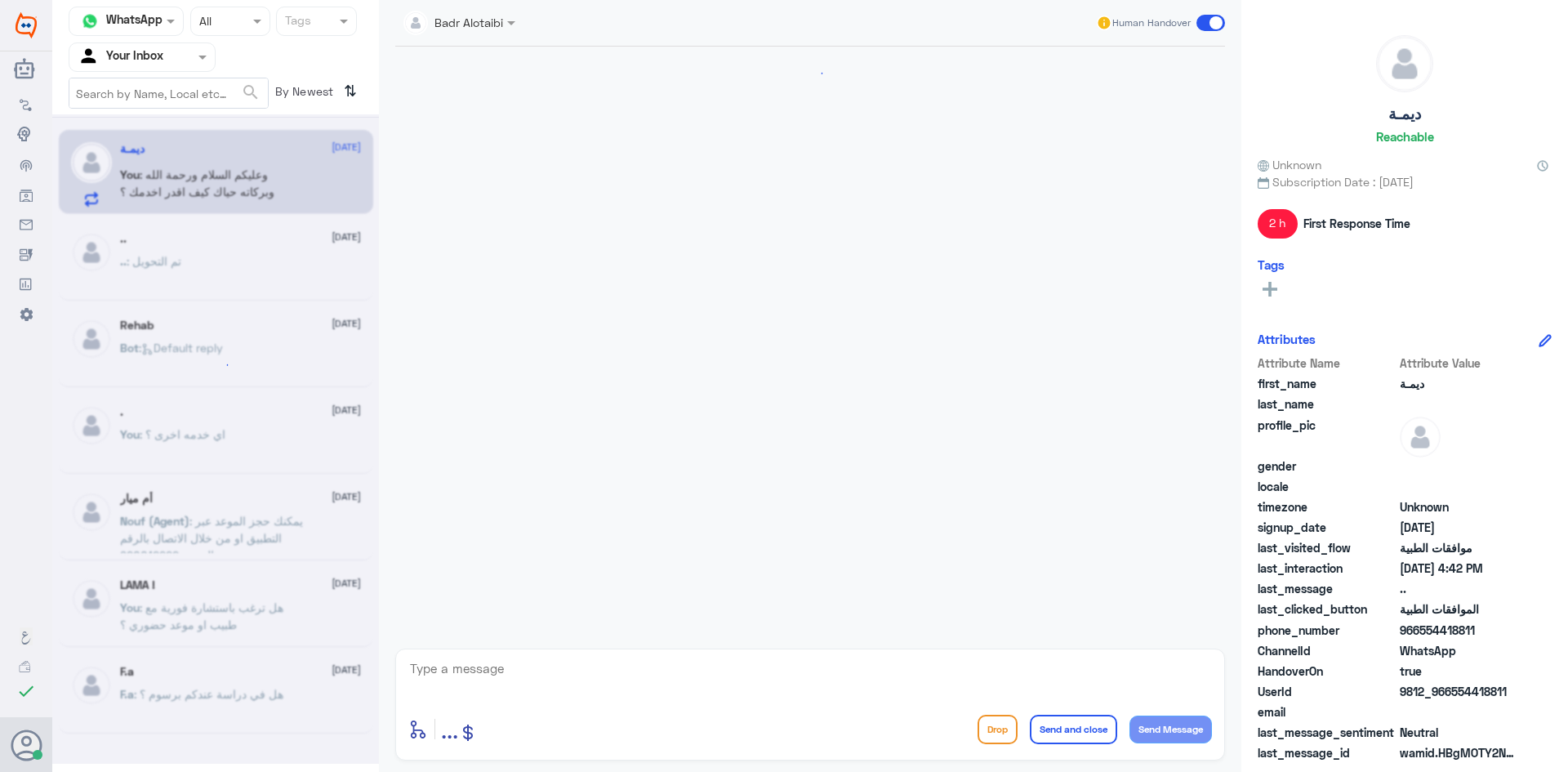
scroll to position [957, 0]
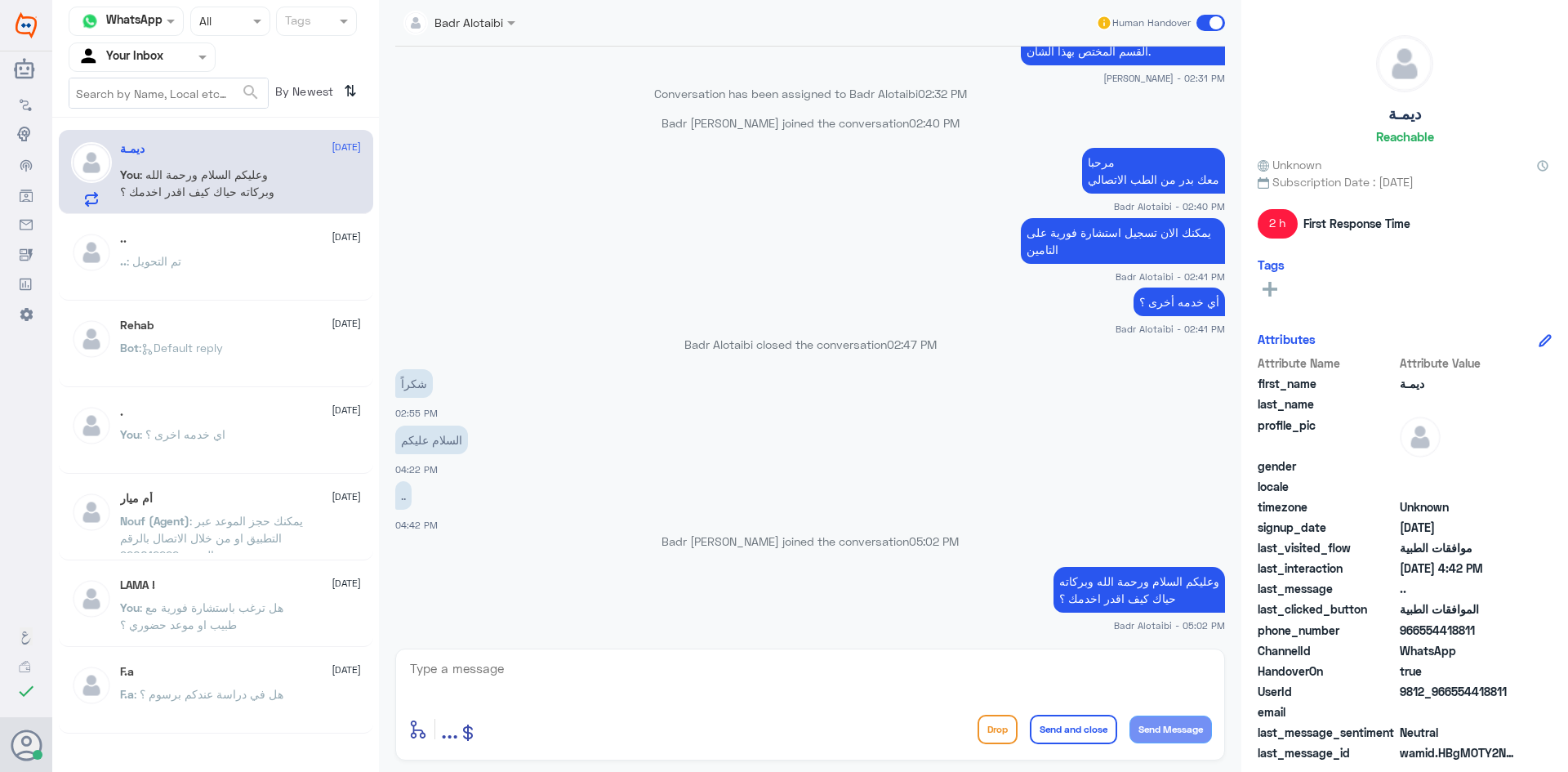
click at [877, 650] on div "enter flow name ... Drop Send and close Send Message" at bounding box center [811, 705] width 830 height 112
click at [165, 61] on input "text" at bounding box center [122, 56] width 90 height 19
drag, startPoint x: 150, startPoint y: 114, endPoint x: 237, endPoint y: 88, distance: 90.8
click at [168, 122] on div "Unassigned" at bounding box center [142, 108] width 147 height 37
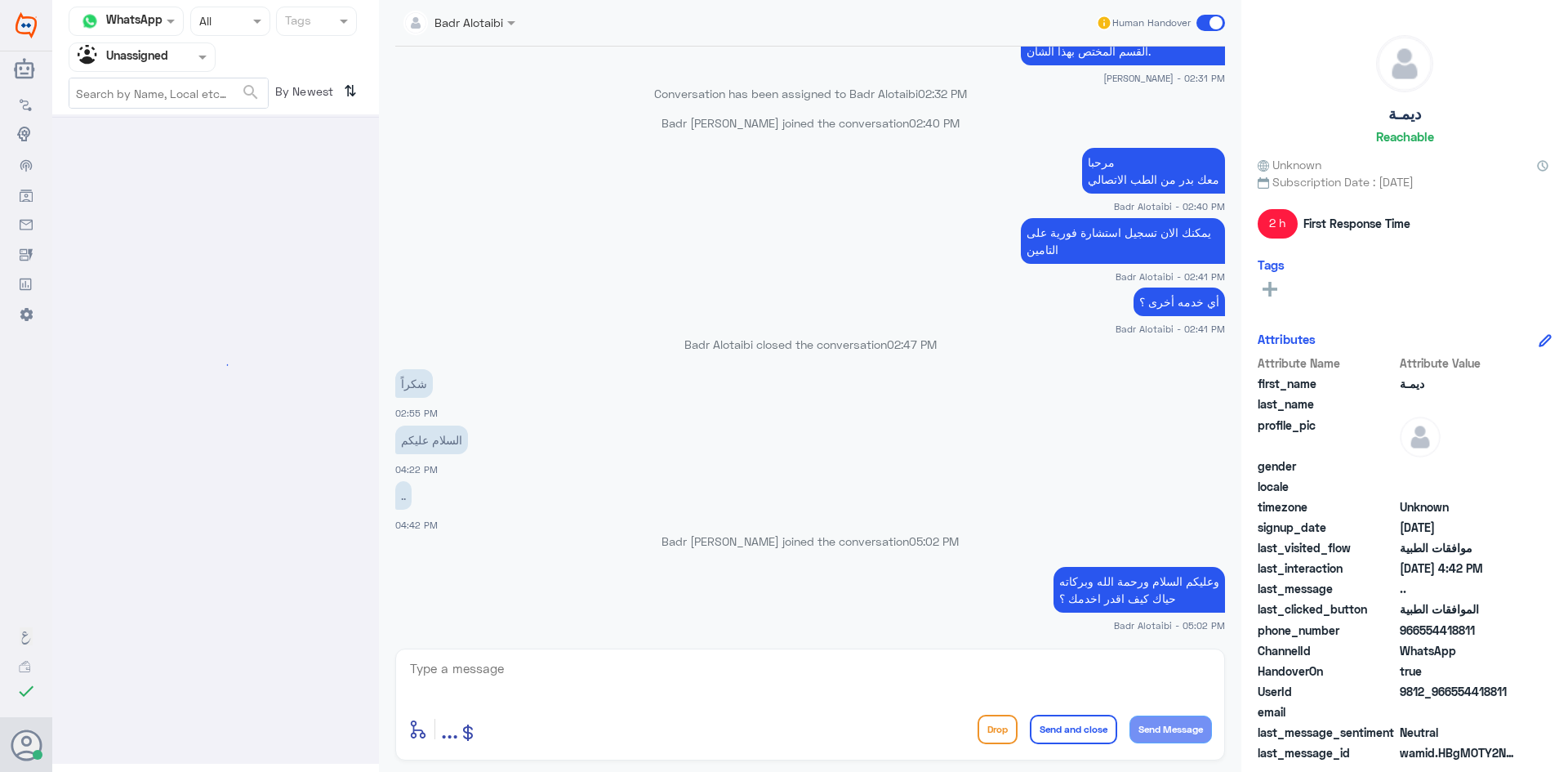
scroll to position [0, 0]
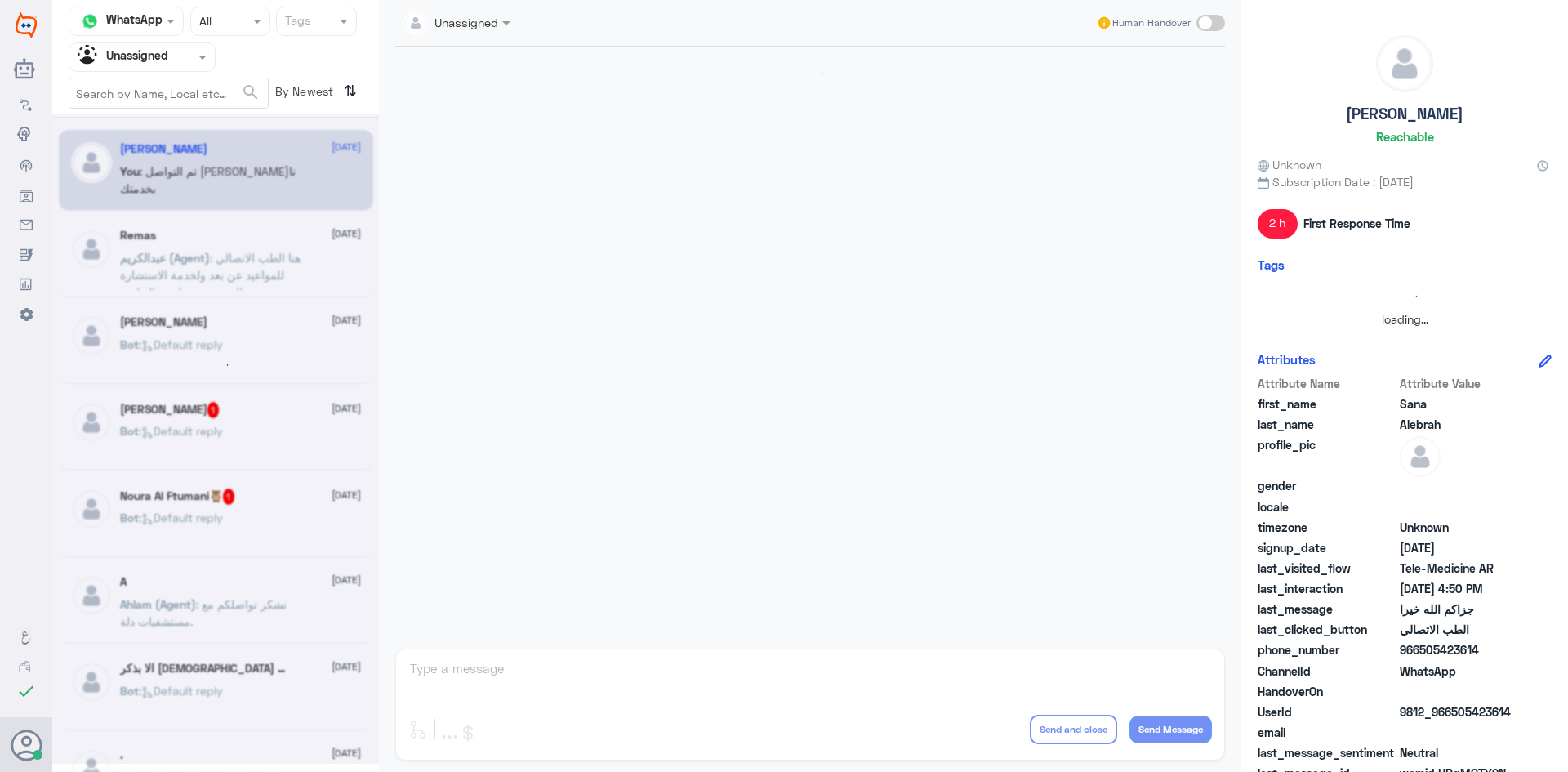
click at [470, 33] on div "Unassigned" at bounding box center [451, 22] width 95 height 33
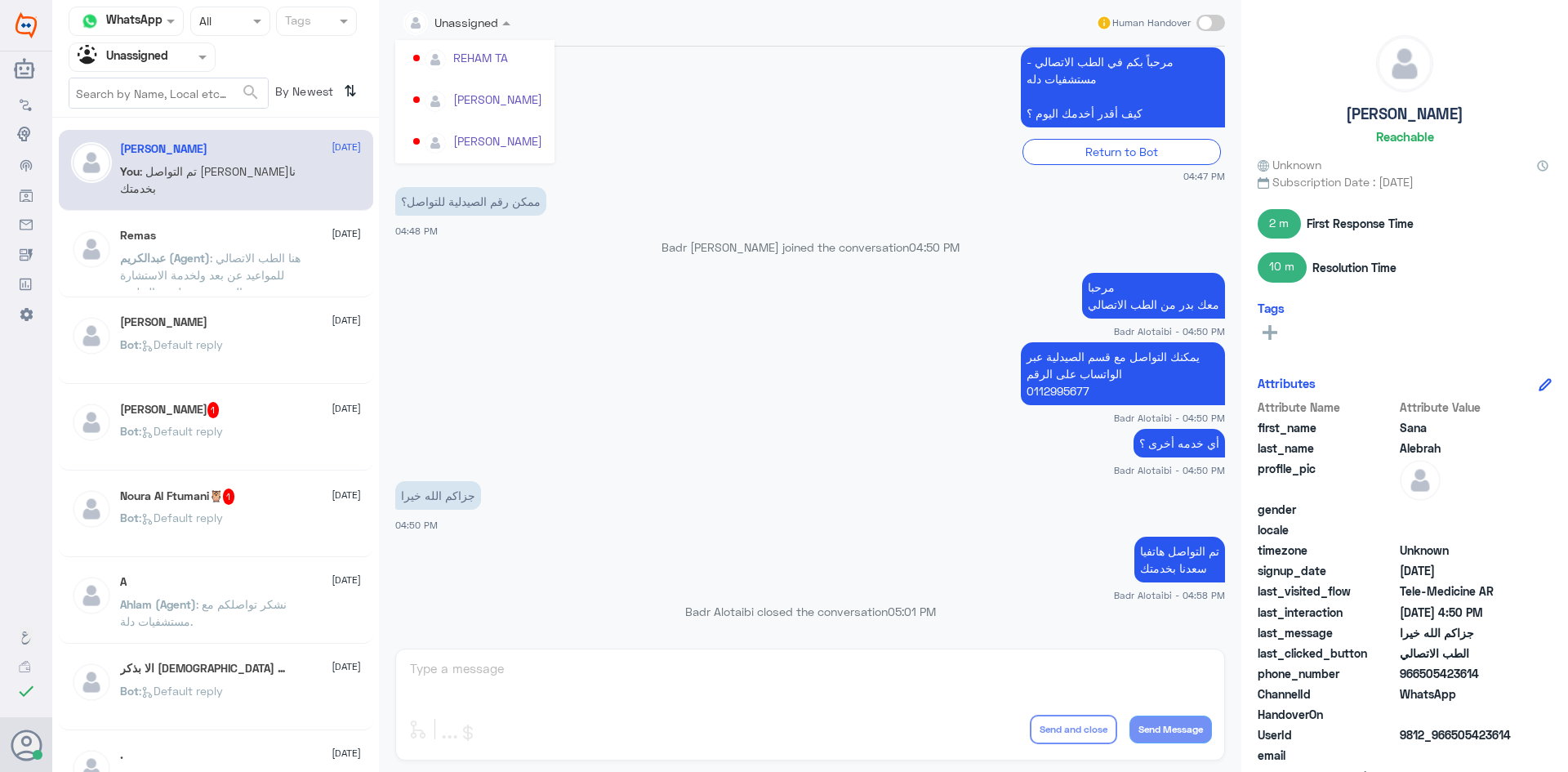
scroll to position [801, 0]
click at [783, 119] on app-msgs-text "مرحباً بكم في الطب الاتصالي - مستشفيات دله كيف أقدر أخدمك اليوم ؟" at bounding box center [811, 88] width 830 height 82
click at [271, 416] on div "ابو نواف 1 24 September" at bounding box center [240, 410] width 241 height 16
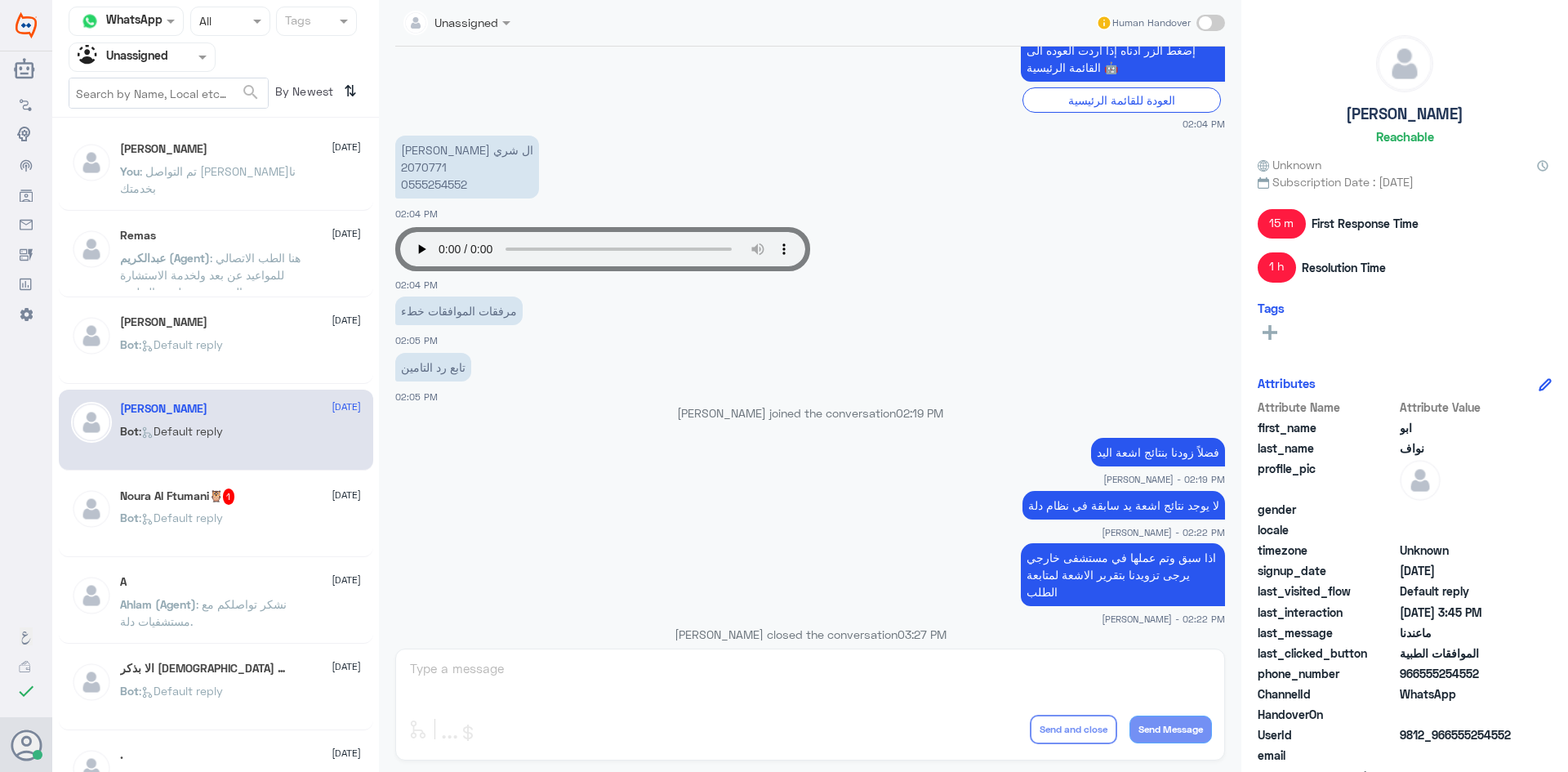
scroll to position [970, 0]
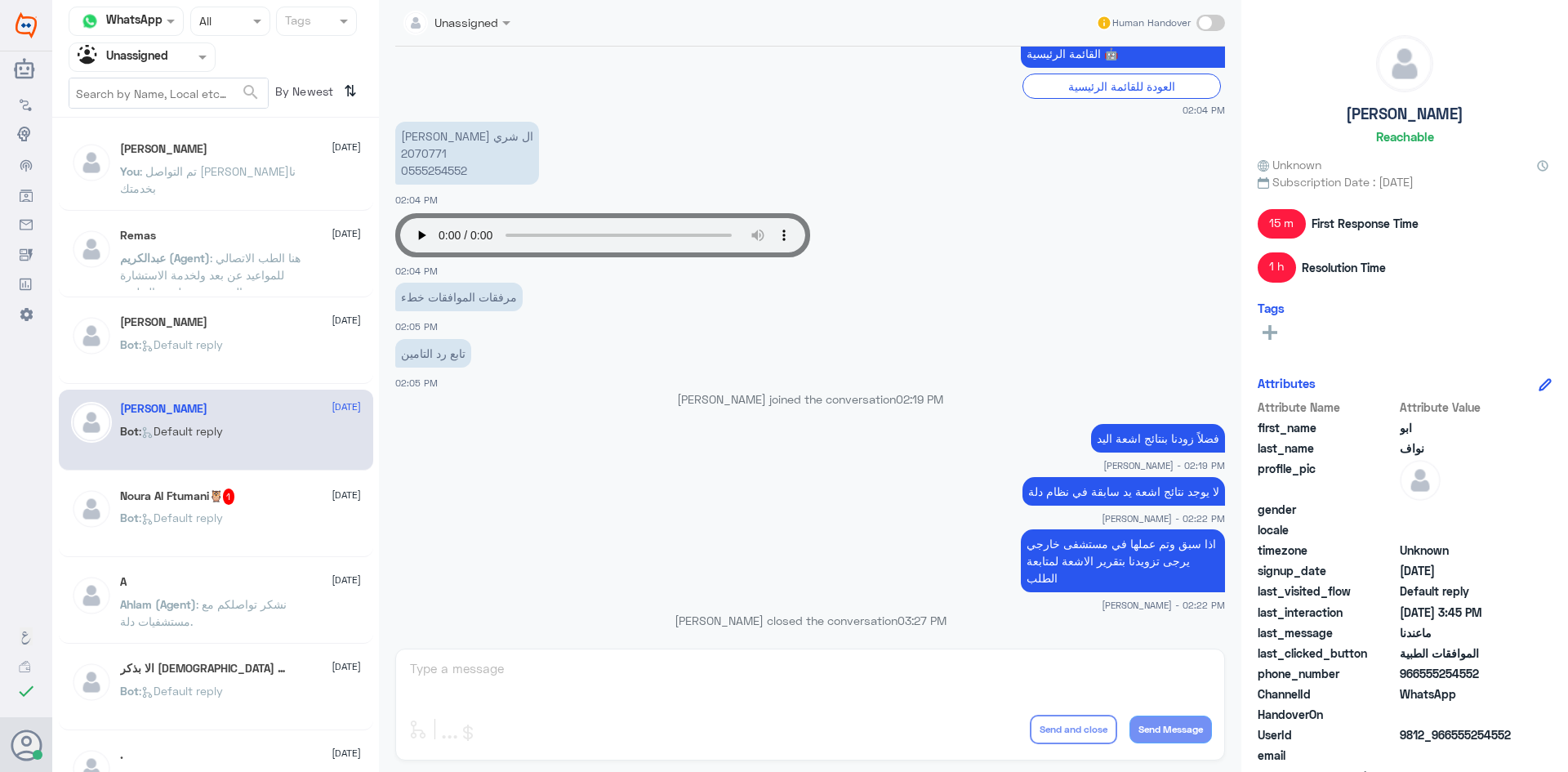
click at [195, 520] on span ": Default reply" at bounding box center [181, 518] width 84 height 14
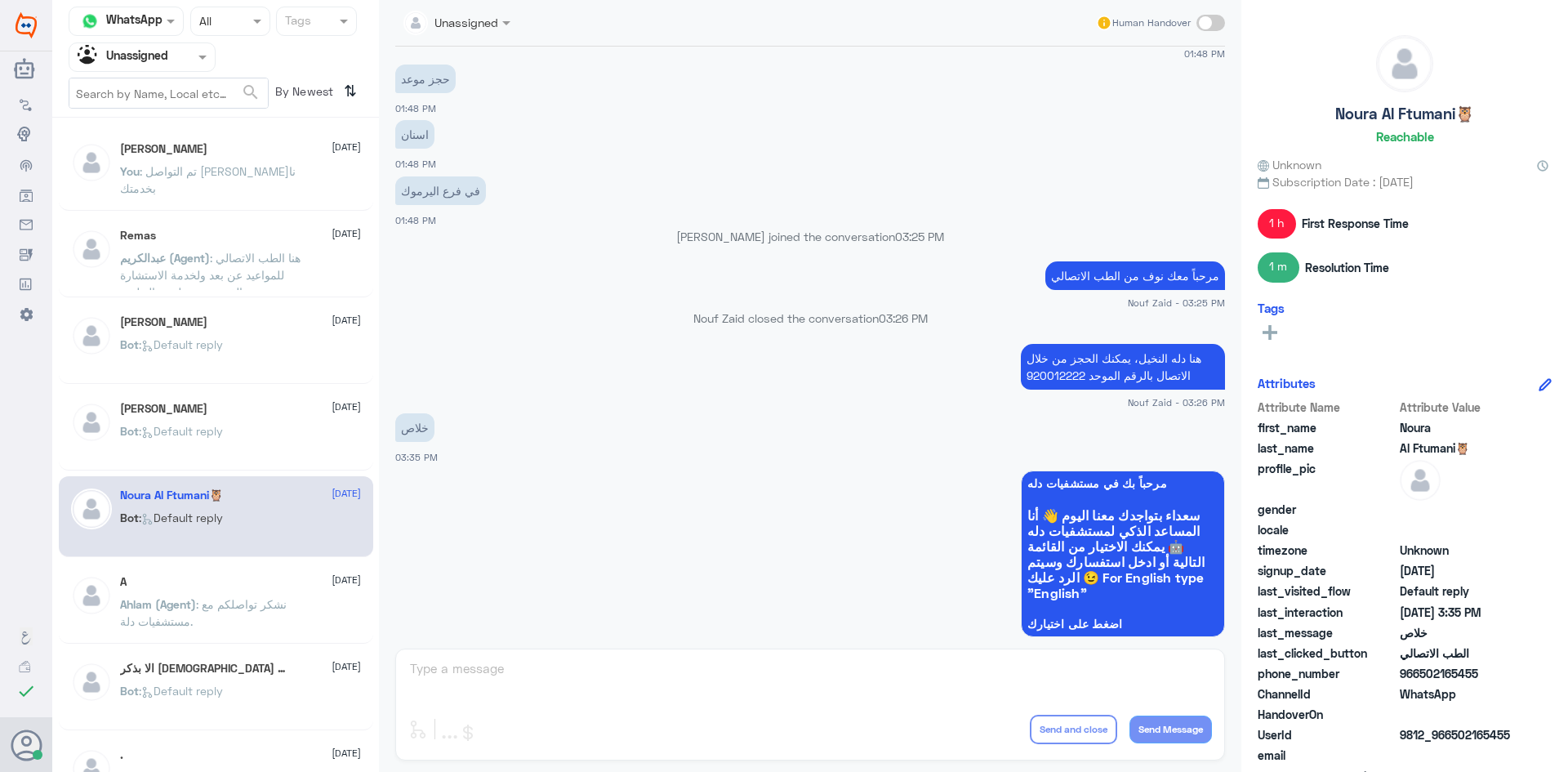
scroll to position [1068, 0]
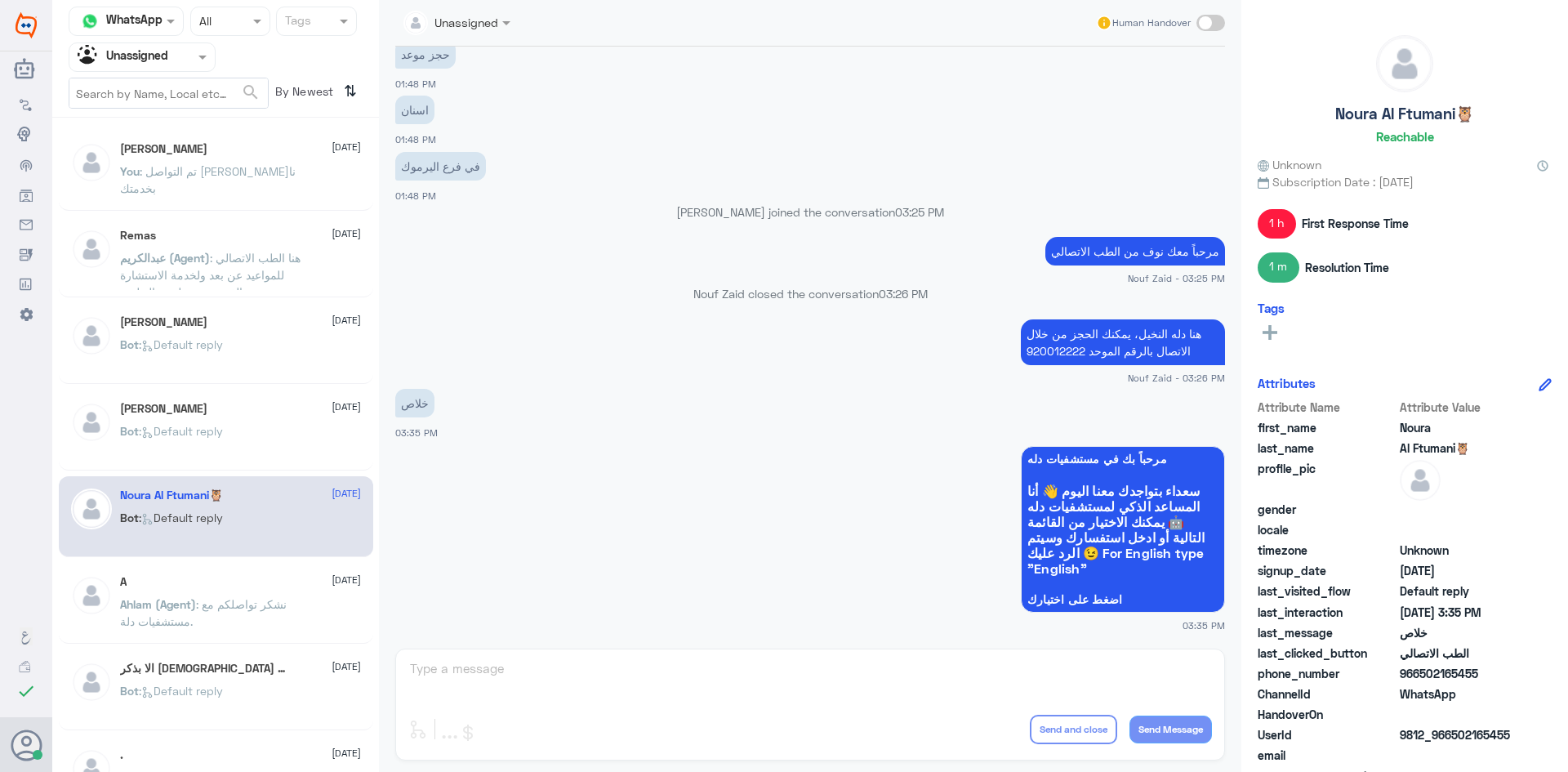
click at [190, 578] on div "A 24 September" at bounding box center [240, 582] width 241 height 14
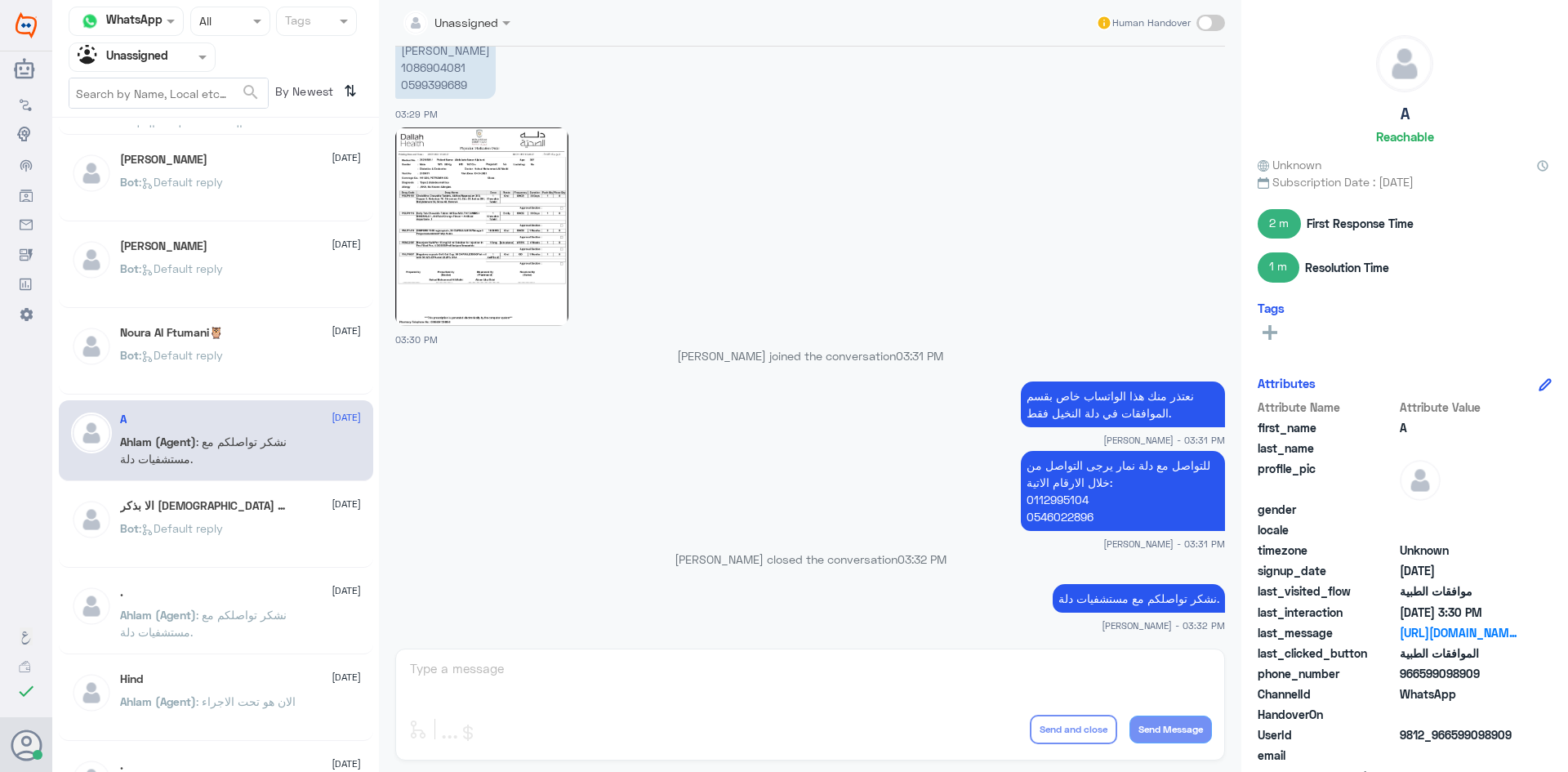
scroll to position [163, 0]
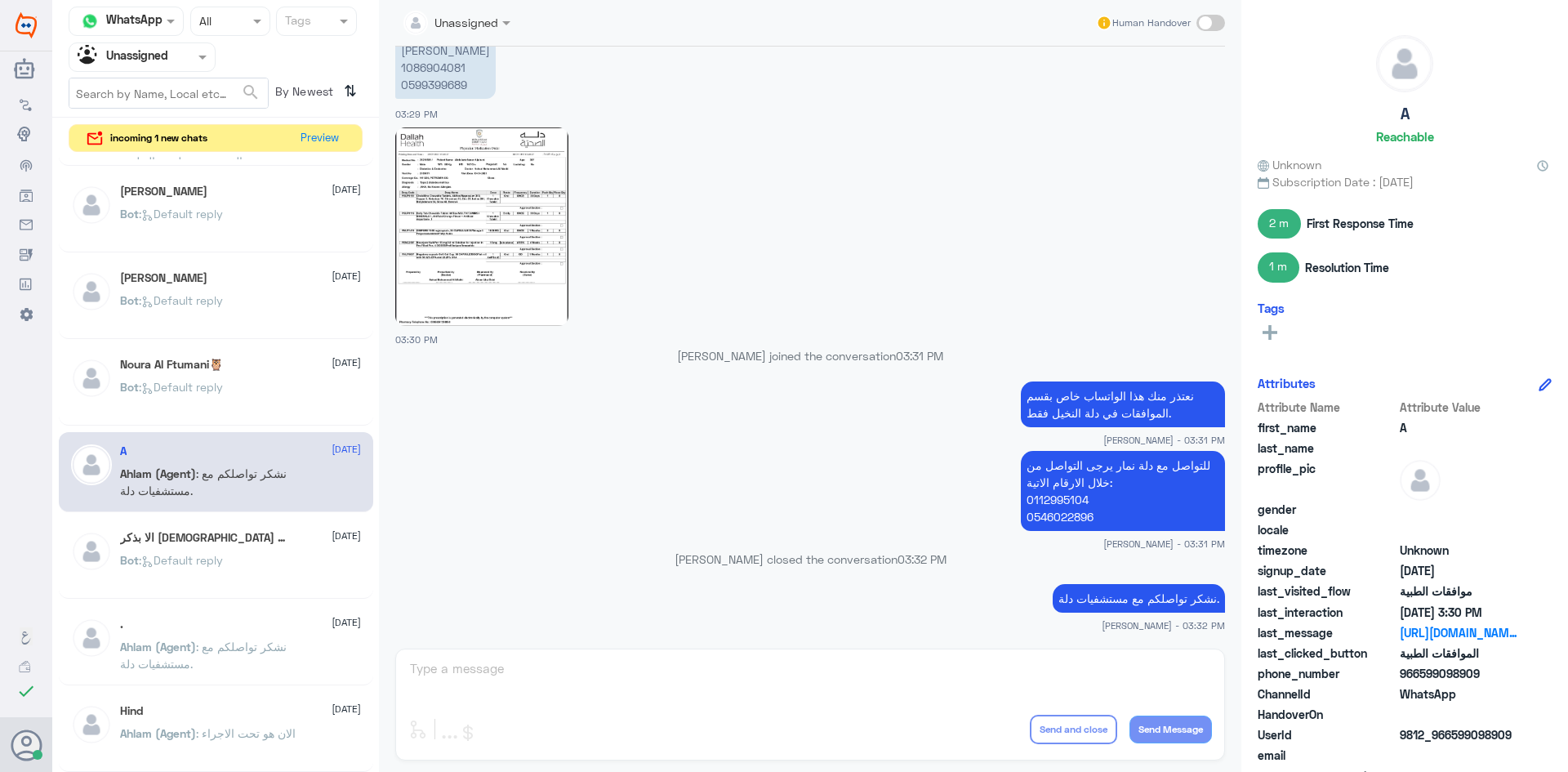
click at [268, 542] on div "الا بذكر الله تطمئن القلوب 24 September" at bounding box center [240, 539] width 241 height 14
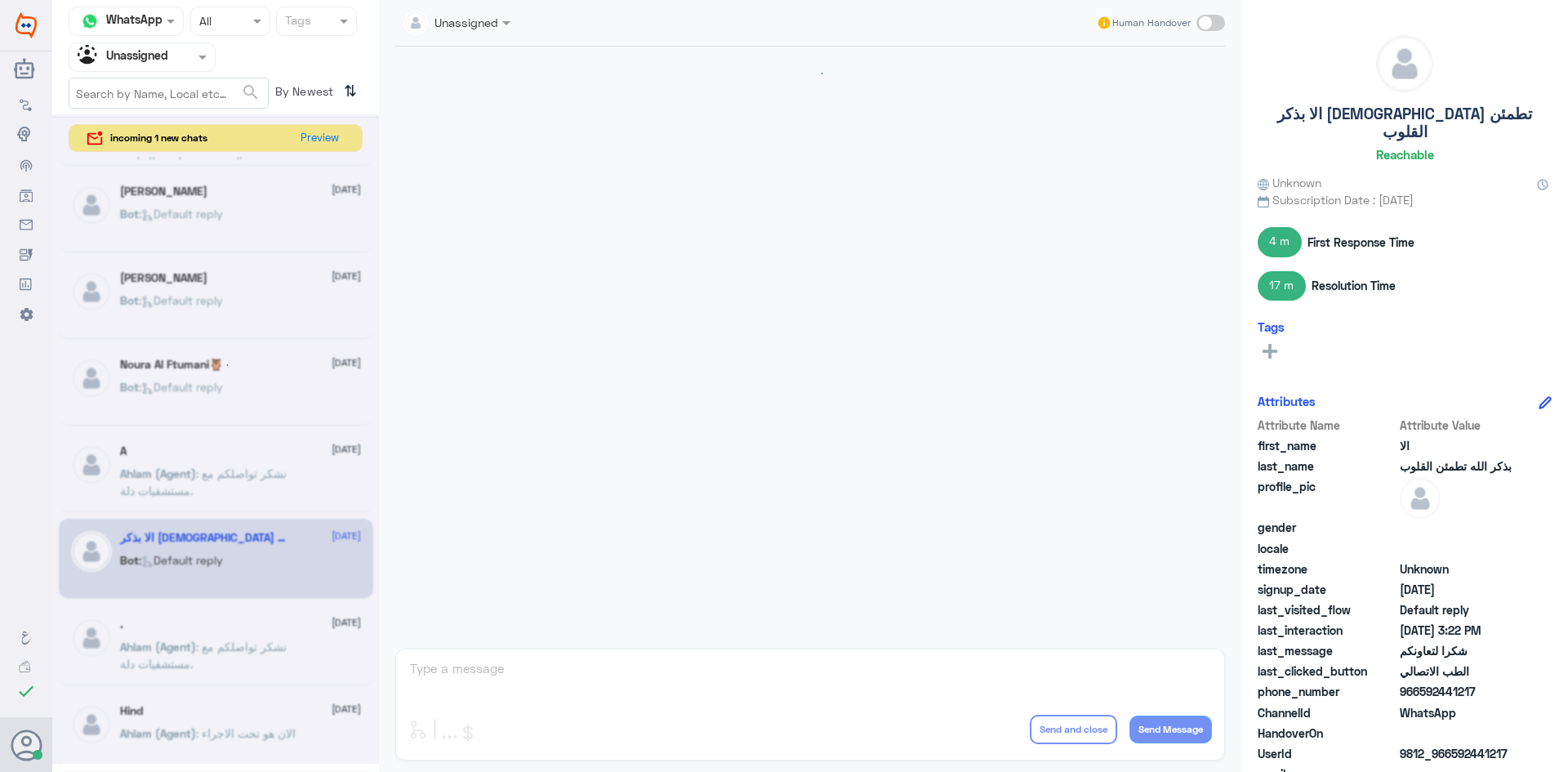
scroll to position [751, 0]
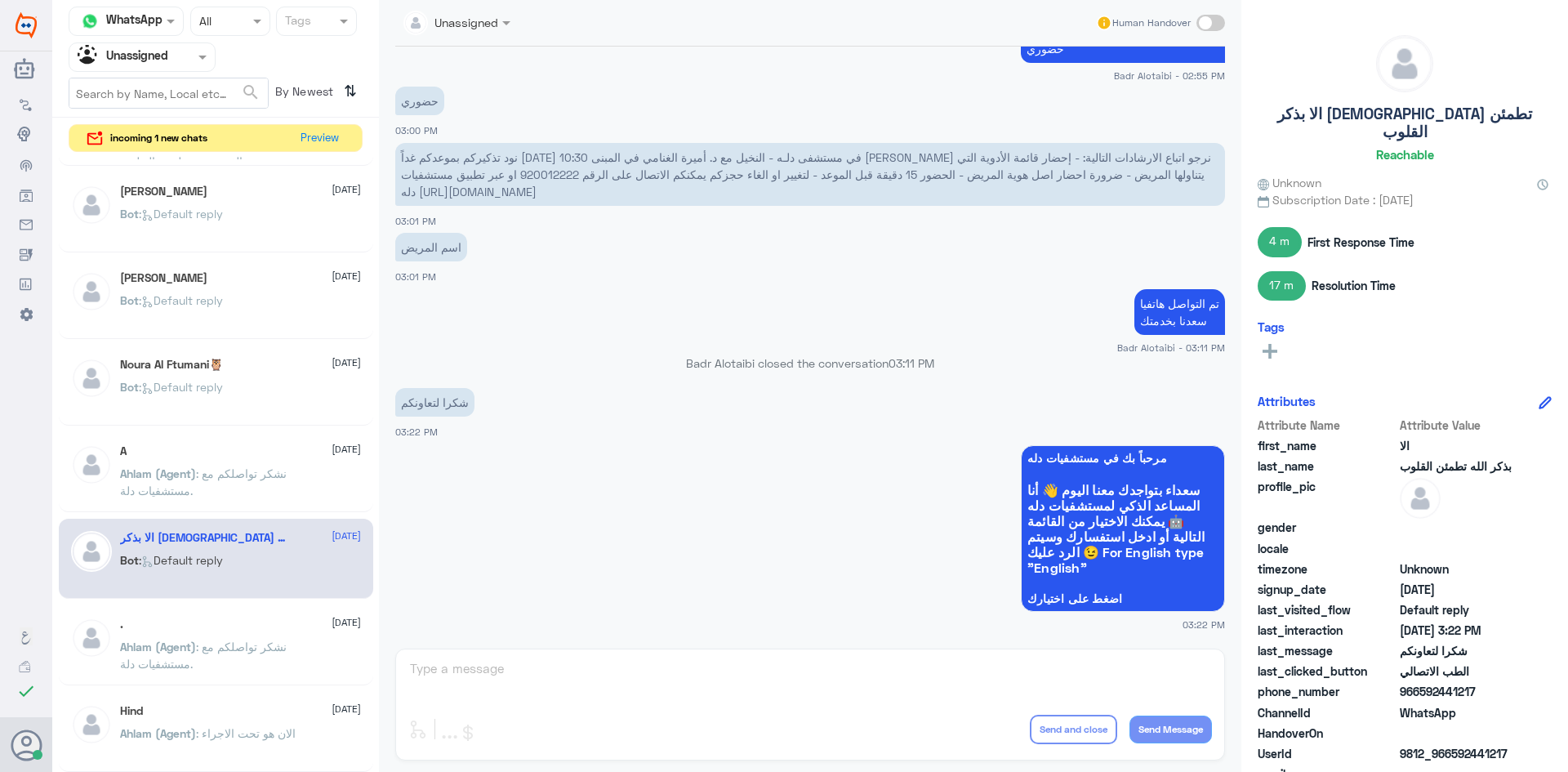
click at [287, 622] on div ". 24 September" at bounding box center [240, 625] width 241 height 14
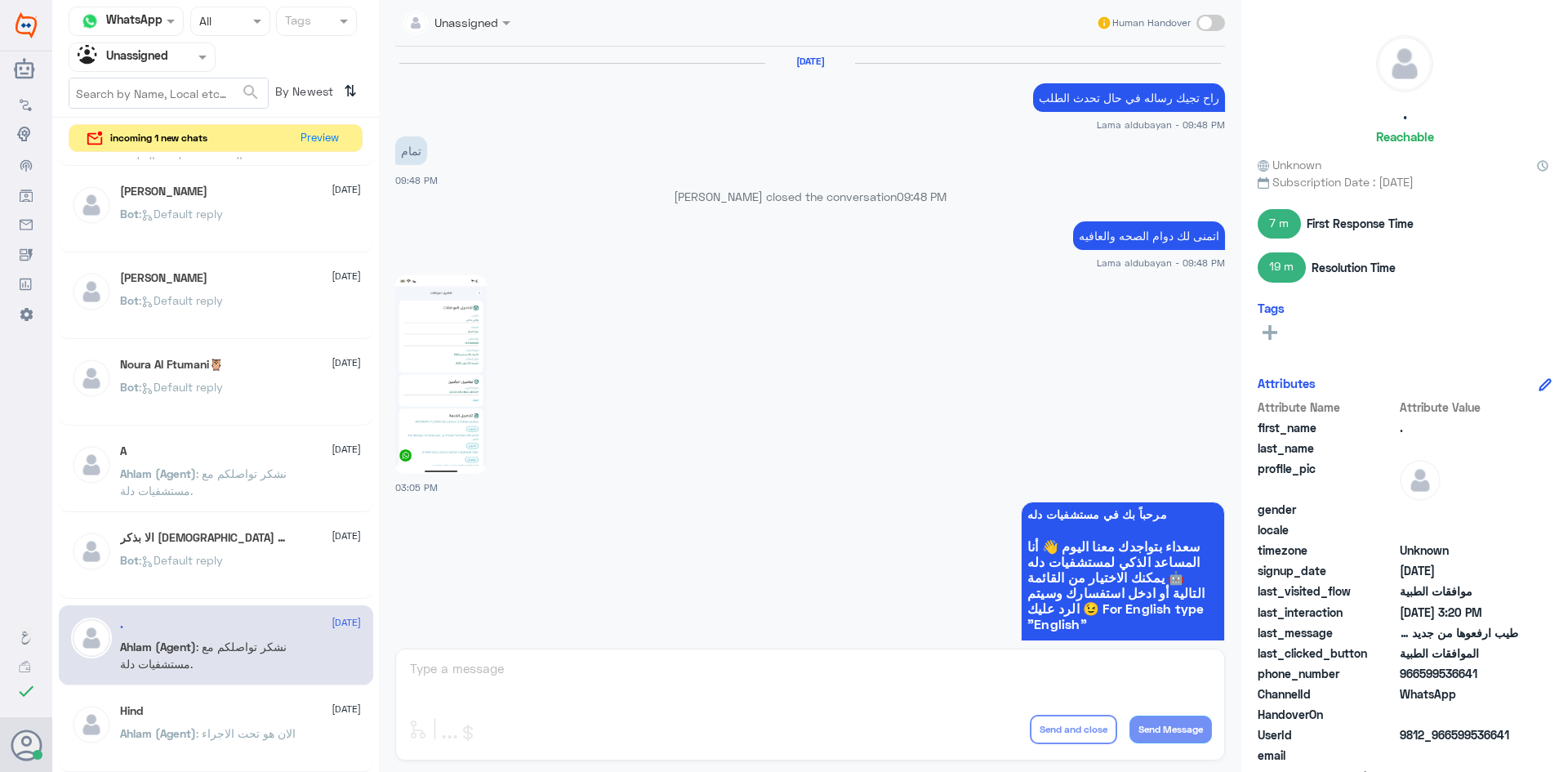
scroll to position [1312, 0]
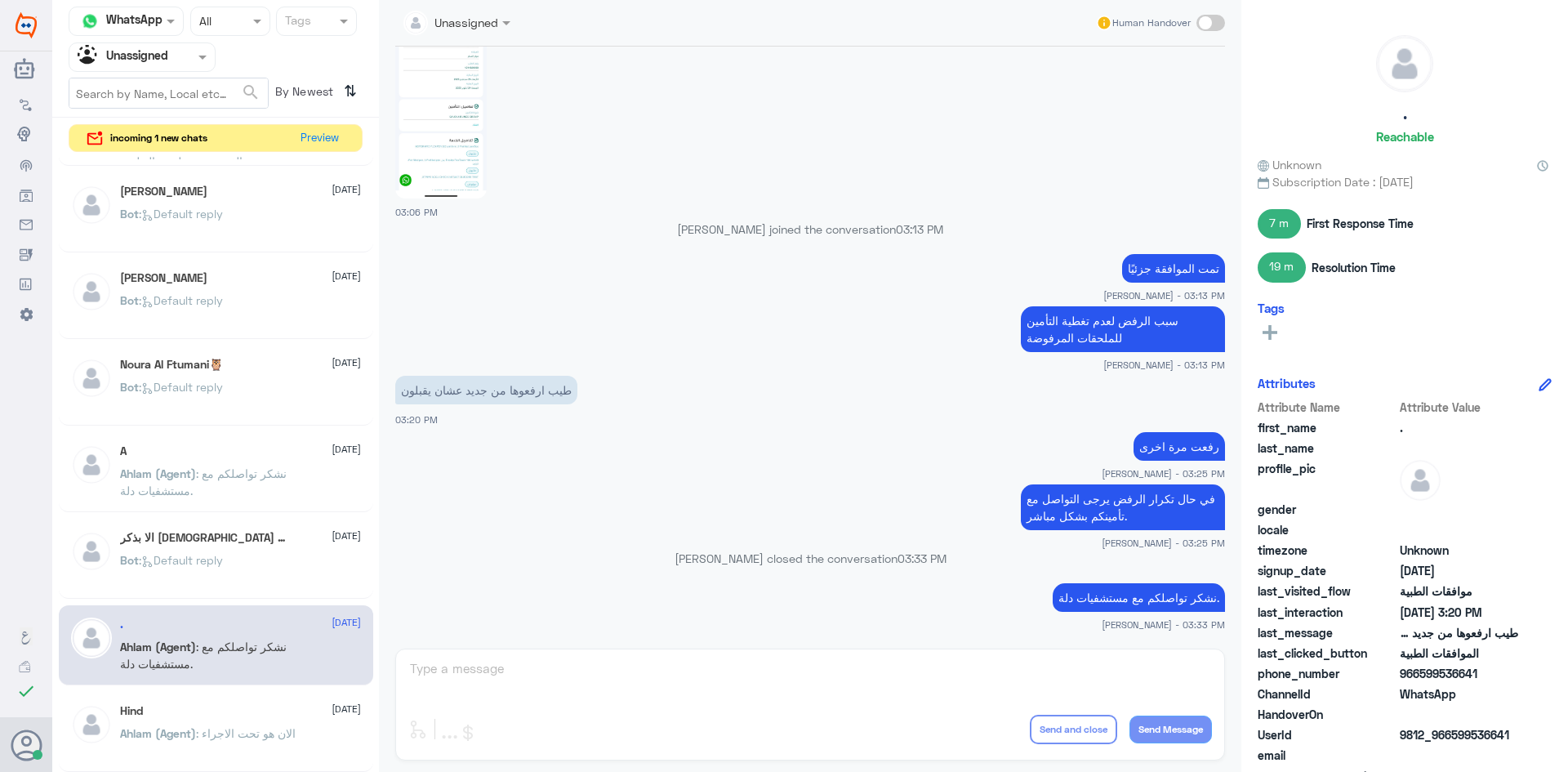
click at [255, 566] on div "Bot : Default reply" at bounding box center [240, 573] width 241 height 36
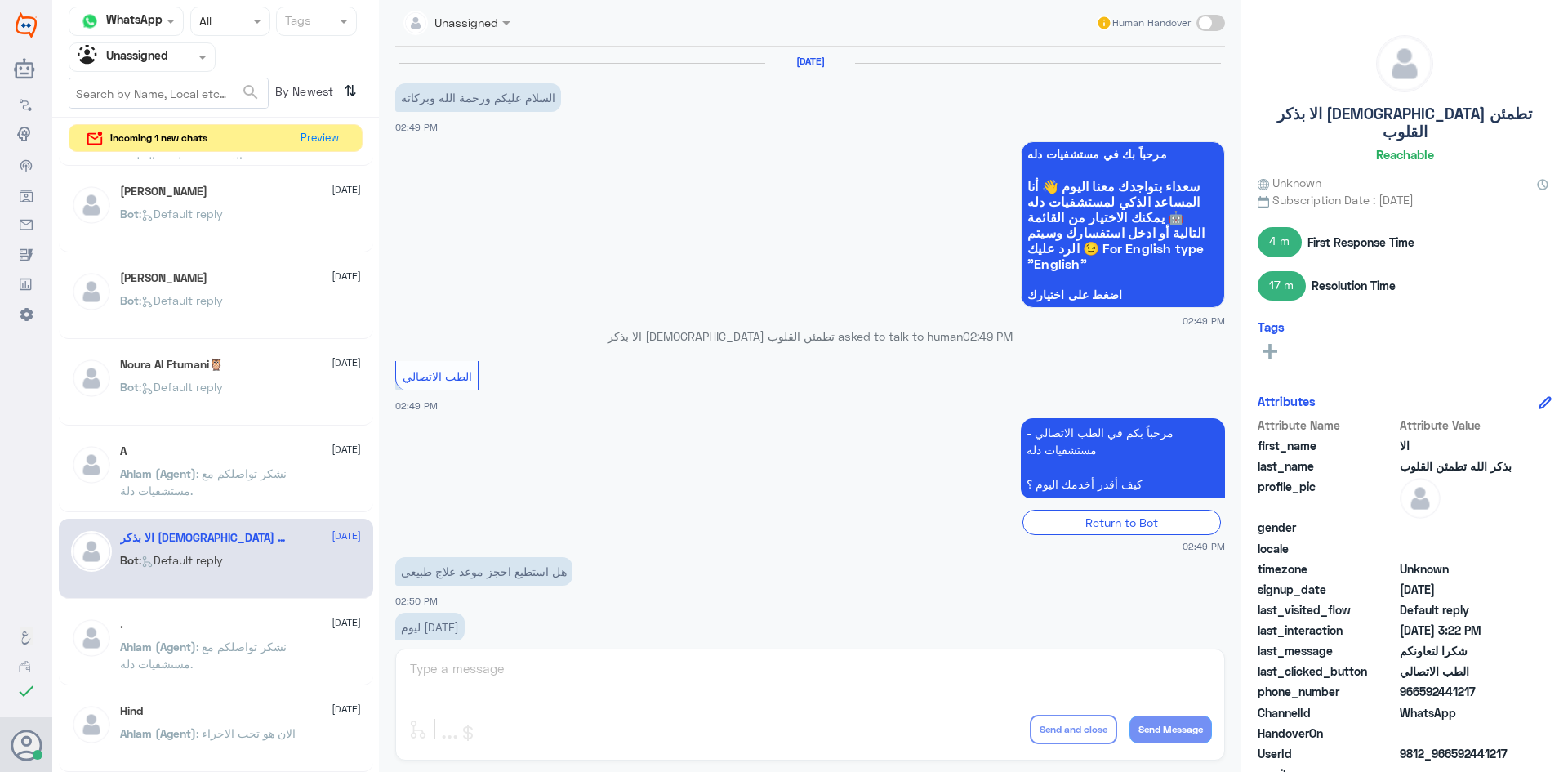
scroll to position [751, 0]
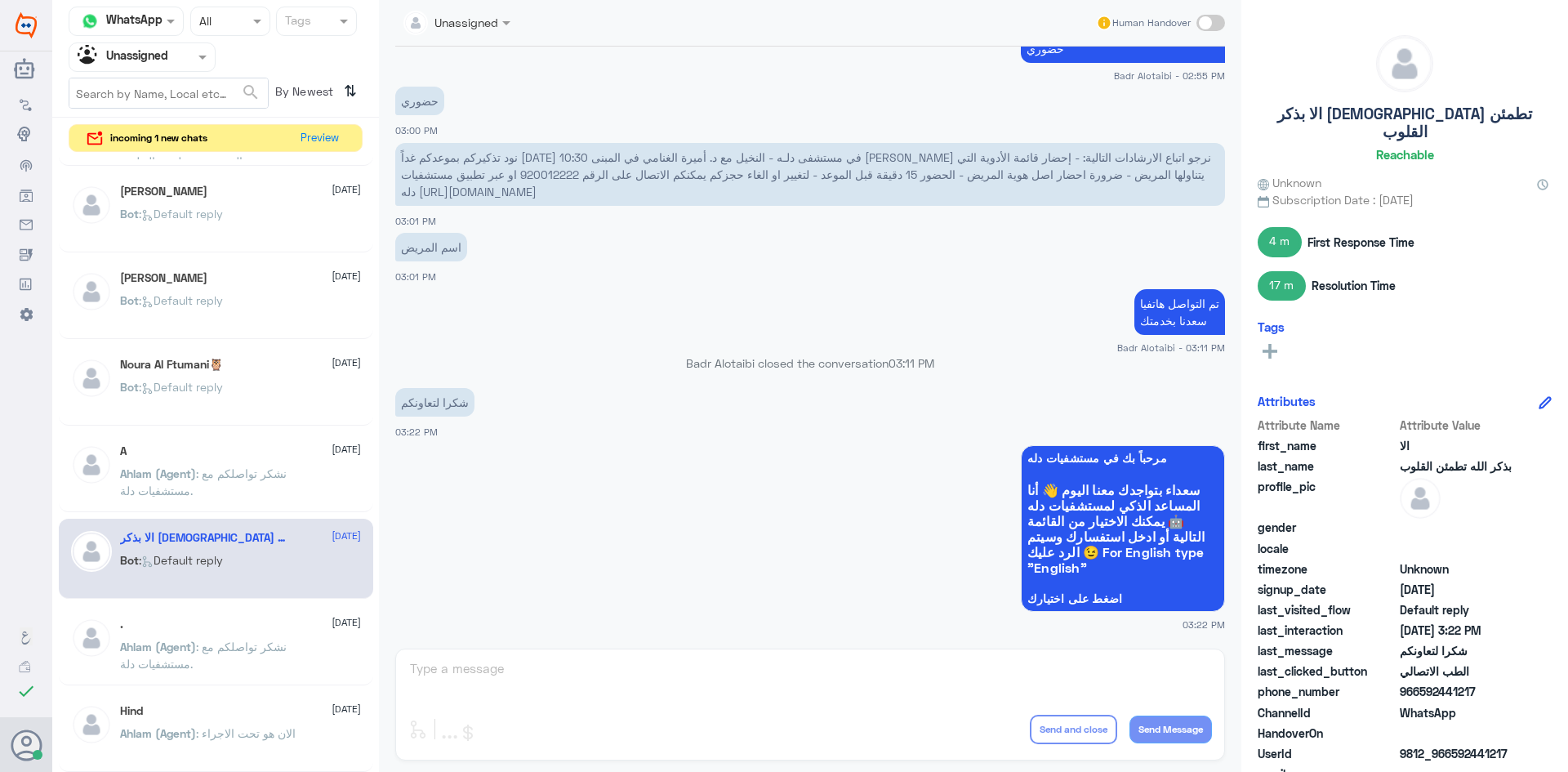
click at [284, 645] on span ": نشكر تواصلكم مع مستشفيات دلة." at bounding box center [203, 655] width 167 height 31
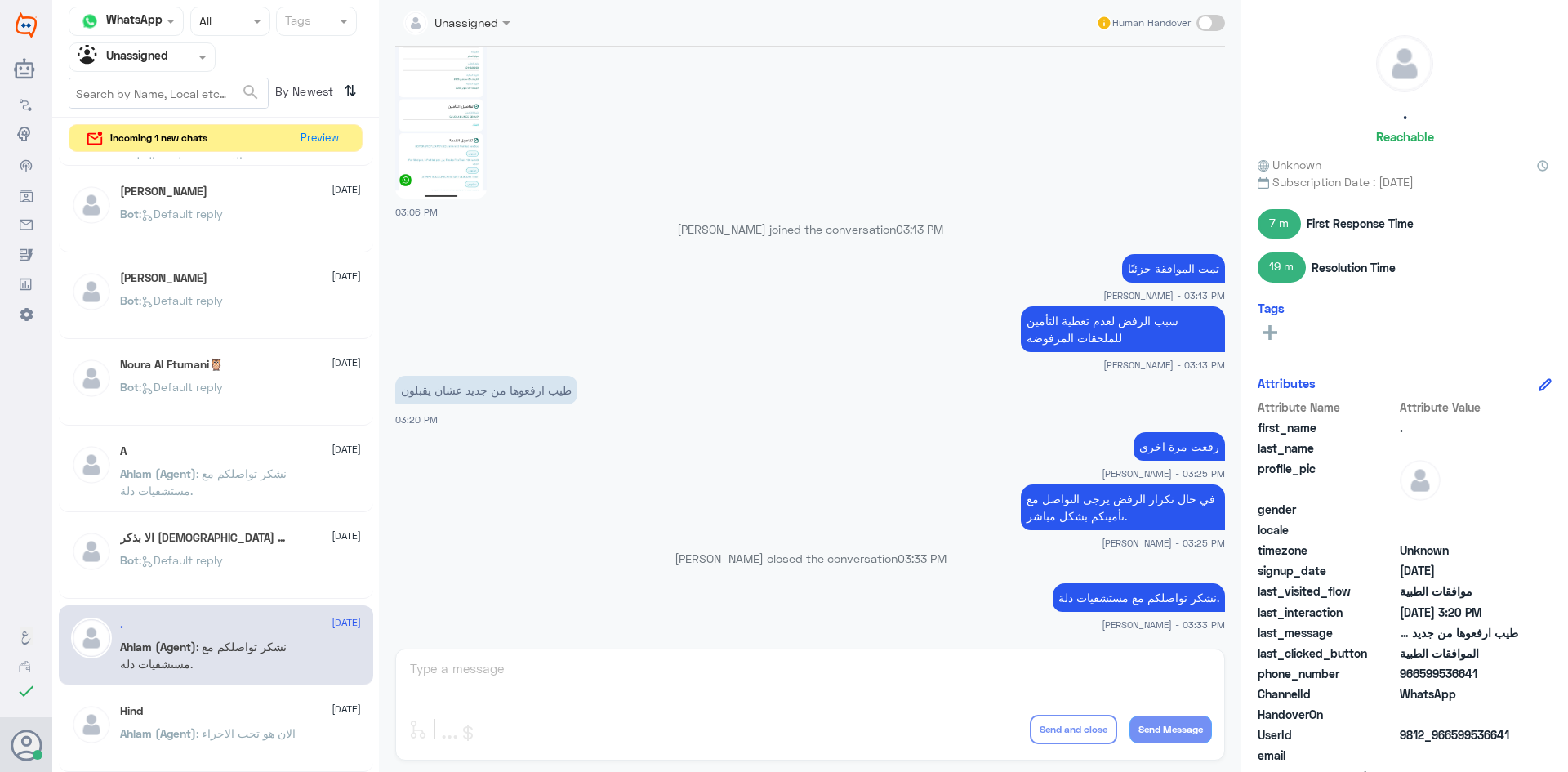
scroll to position [245, 0]
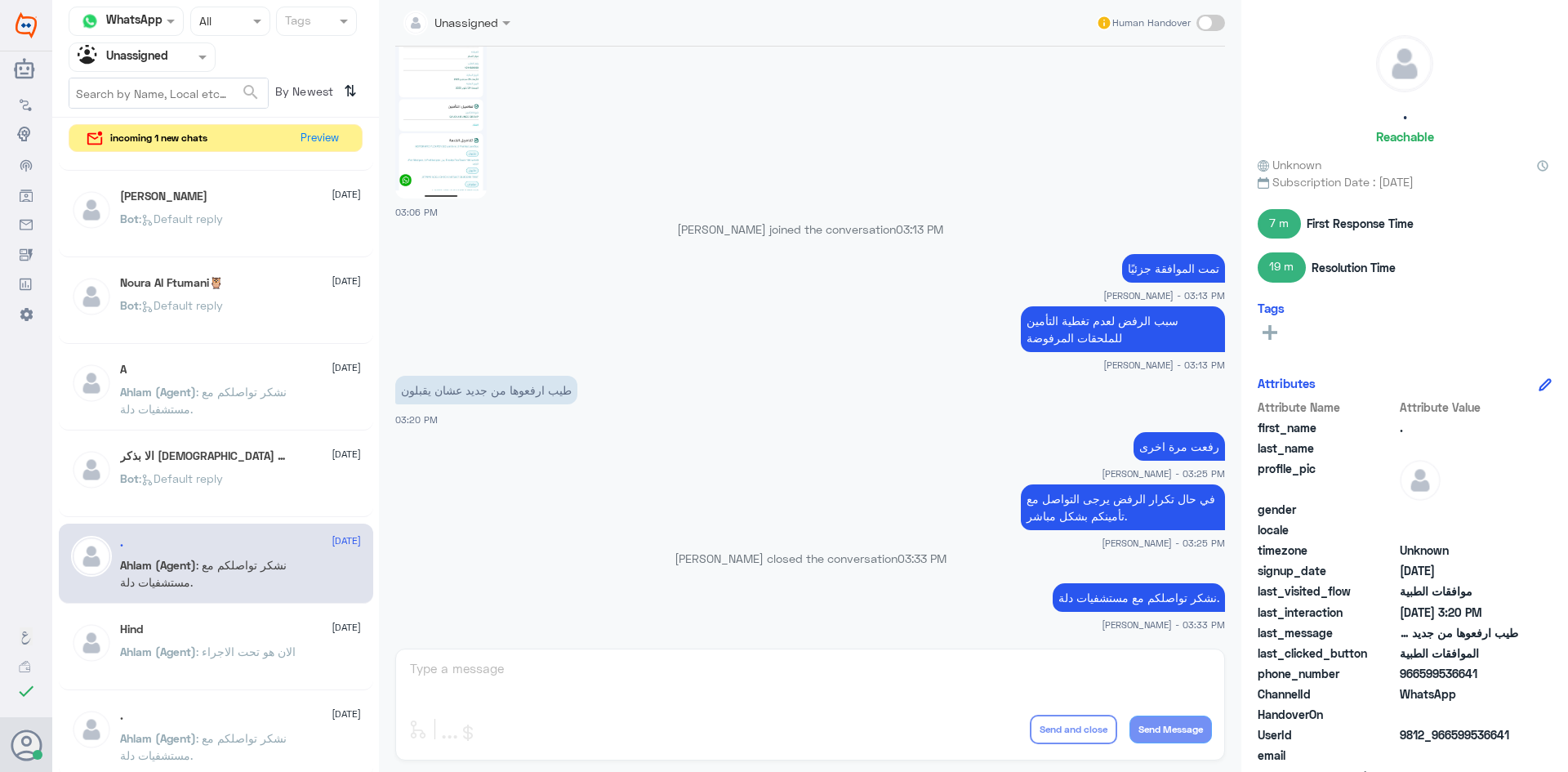
click at [267, 623] on div "Hind 24 September" at bounding box center [240, 630] width 241 height 14
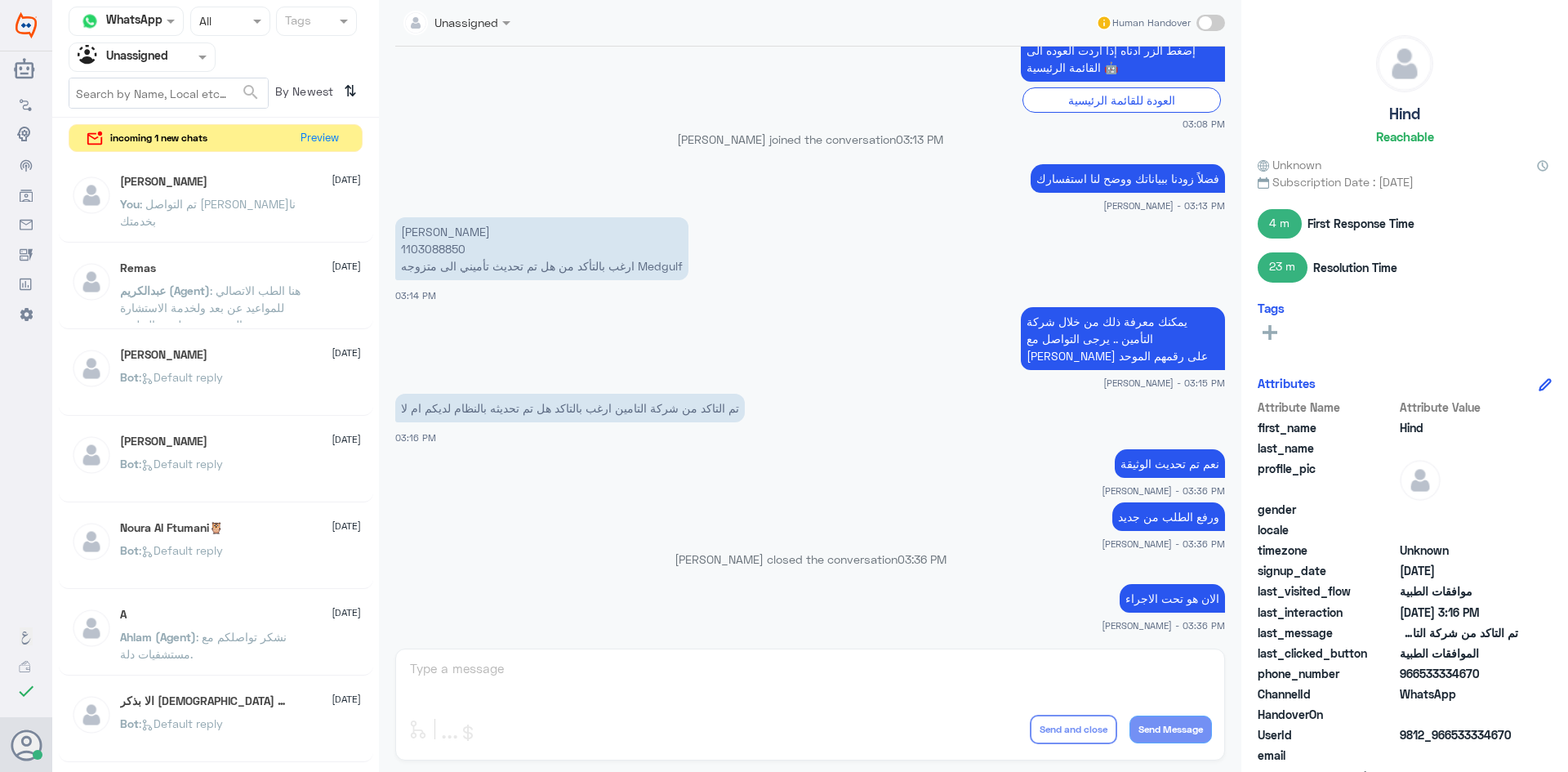
click at [131, 59] on input "text" at bounding box center [122, 56] width 90 height 19
click at [124, 89] on div "All" at bounding box center [142, 95] width 147 height 30
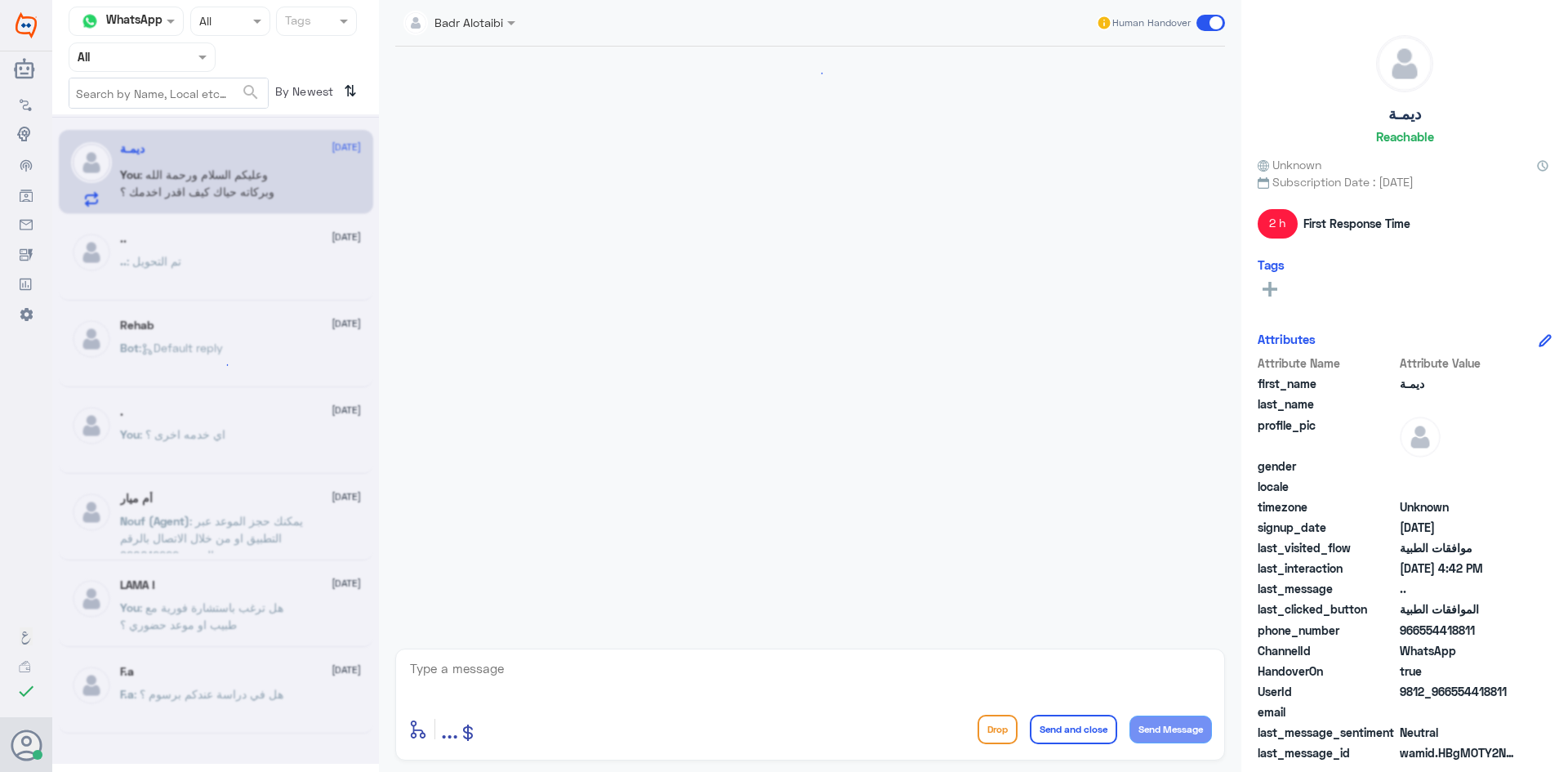
scroll to position [957, 0]
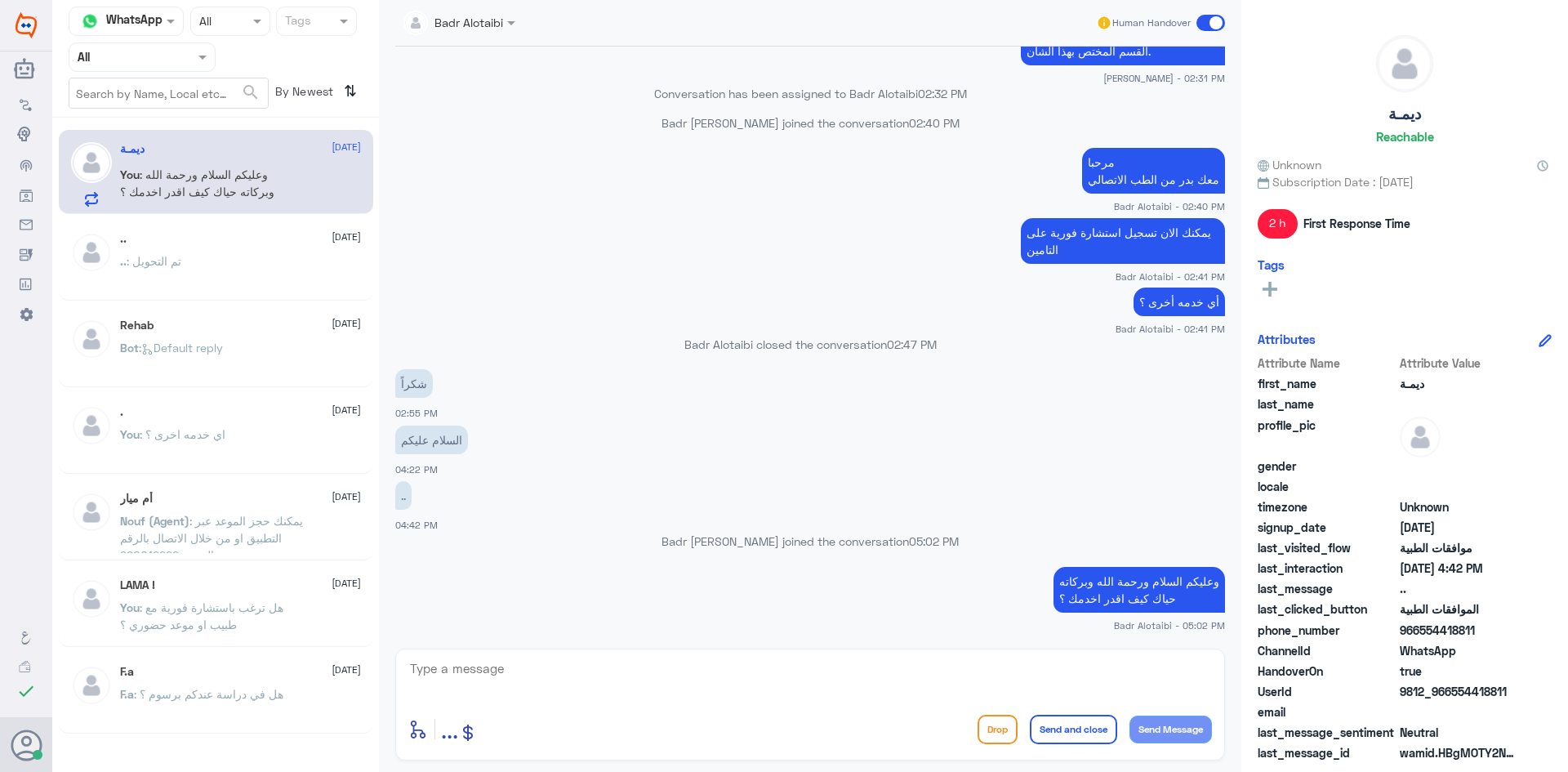
click at [238, 261] on div ".. : تم التحويل" at bounding box center [240, 274] width 241 height 36
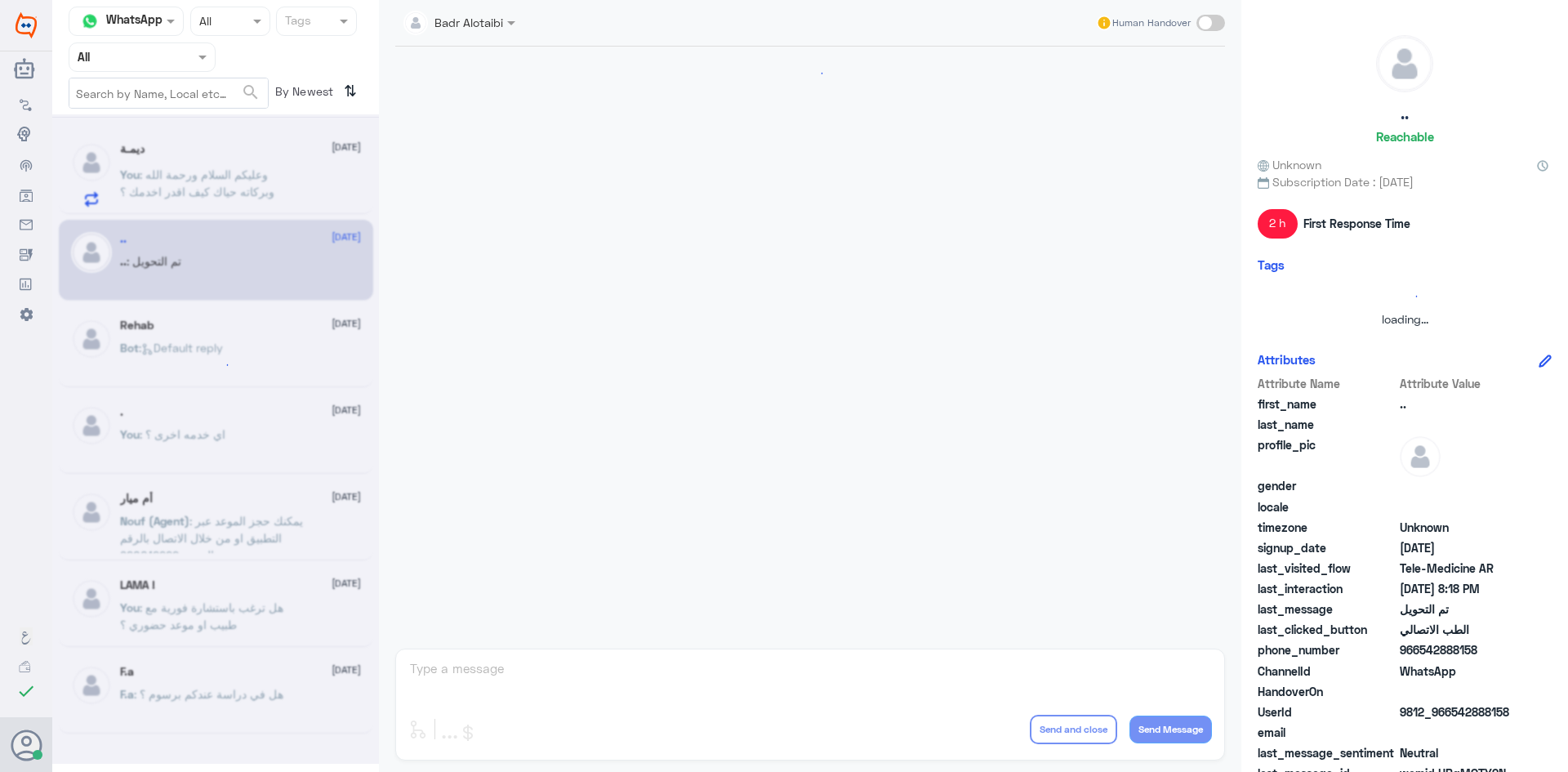
click at [226, 154] on div at bounding box center [216, 439] width 326 height 650
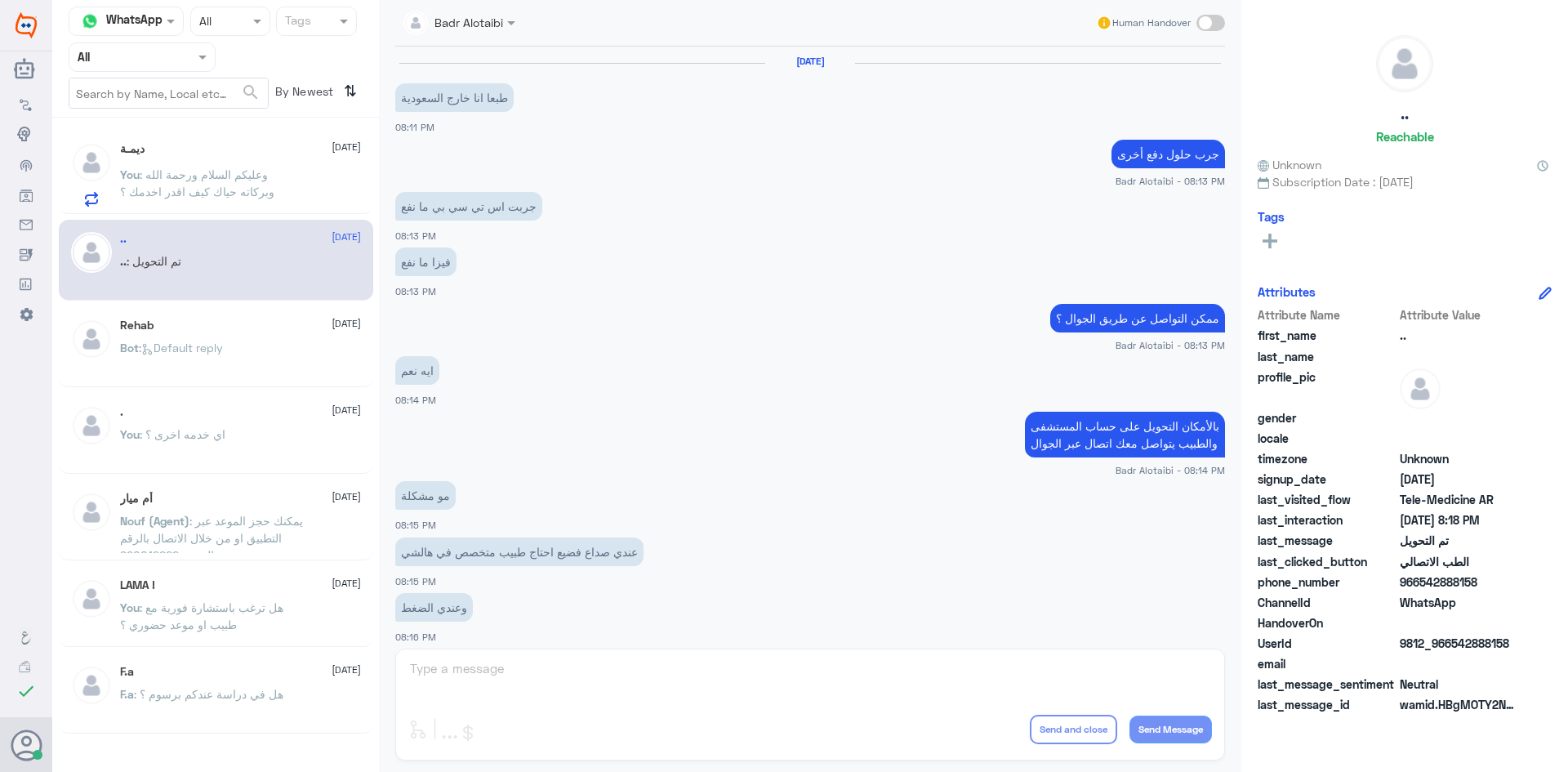
scroll to position [536, 0]
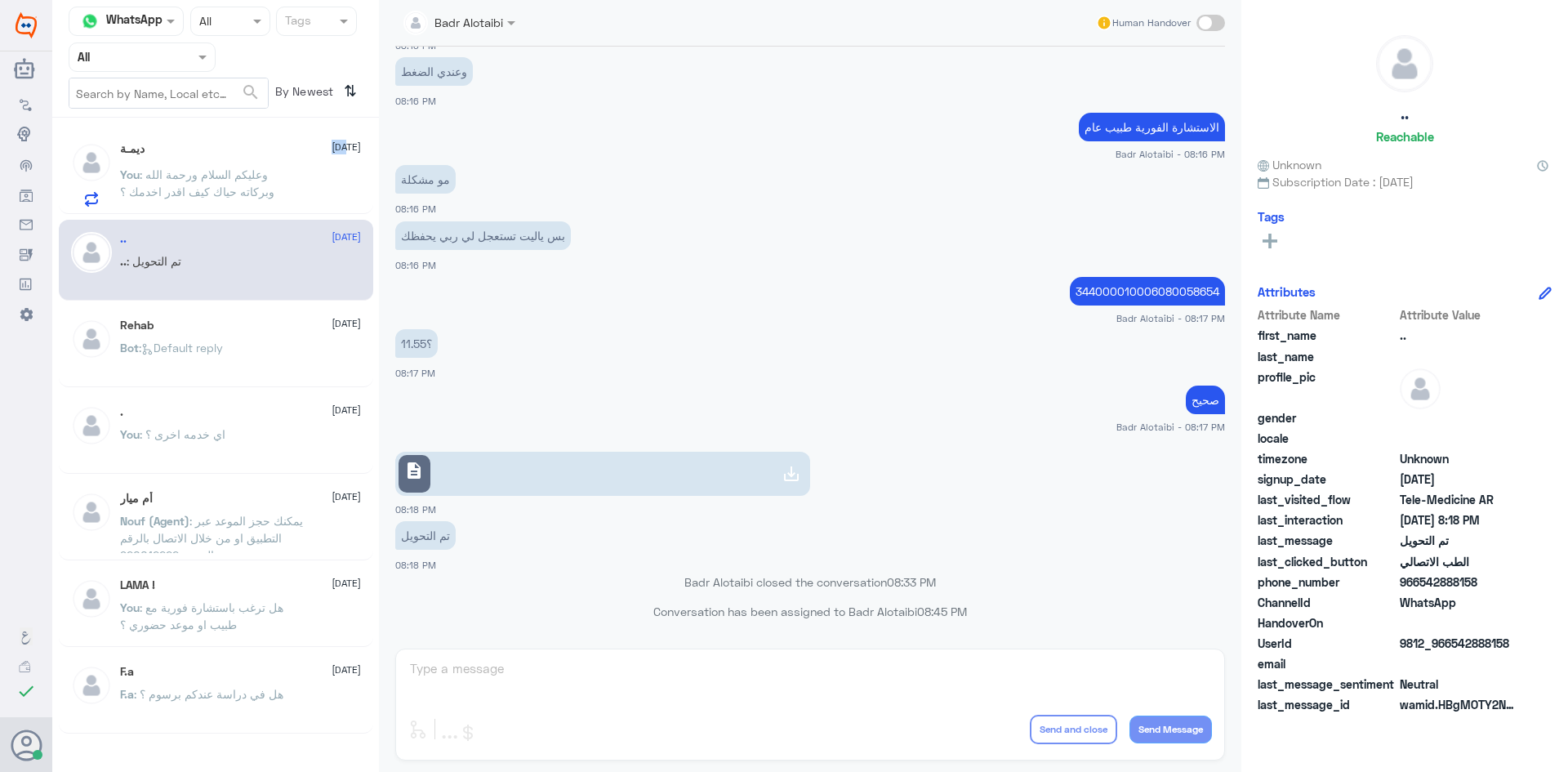
click at [226, 154] on div "ديمـة 24 September" at bounding box center [240, 149] width 241 height 14
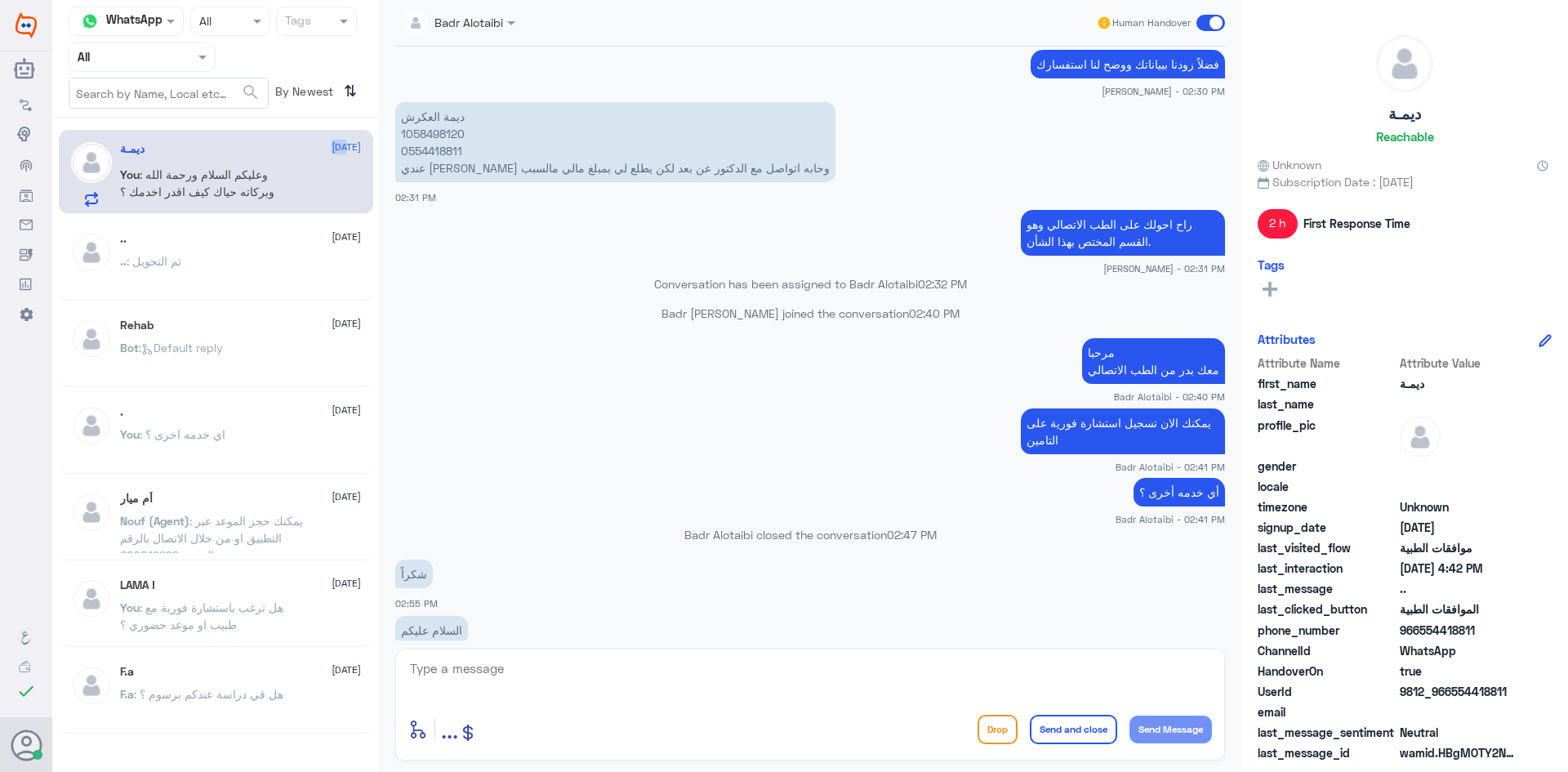
scroll to position [794, 0]
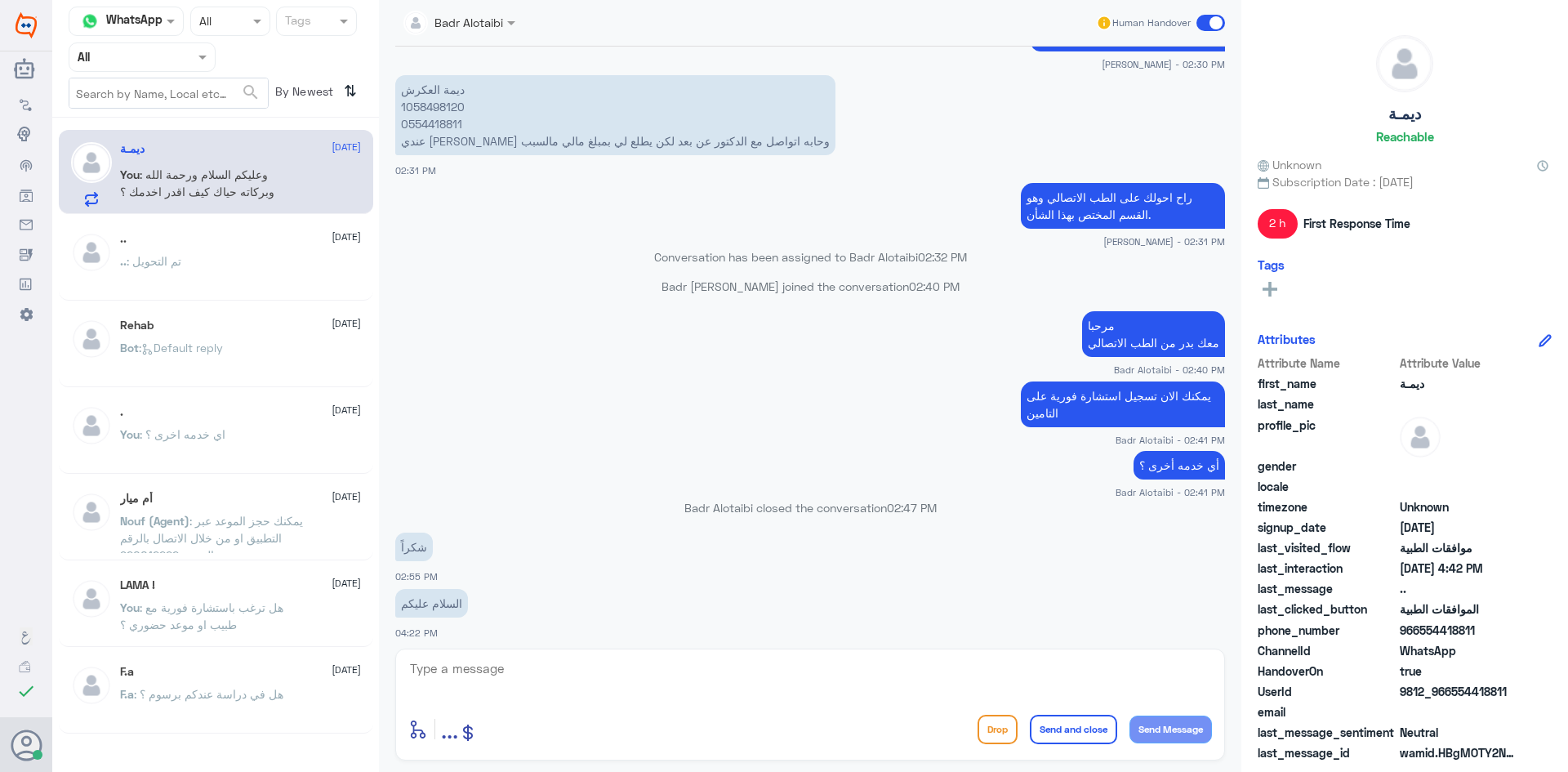
click at [263, 256] on div ".. 2 August .. : تم التحويل" at bounding box center [240, 263] width 241 height 61
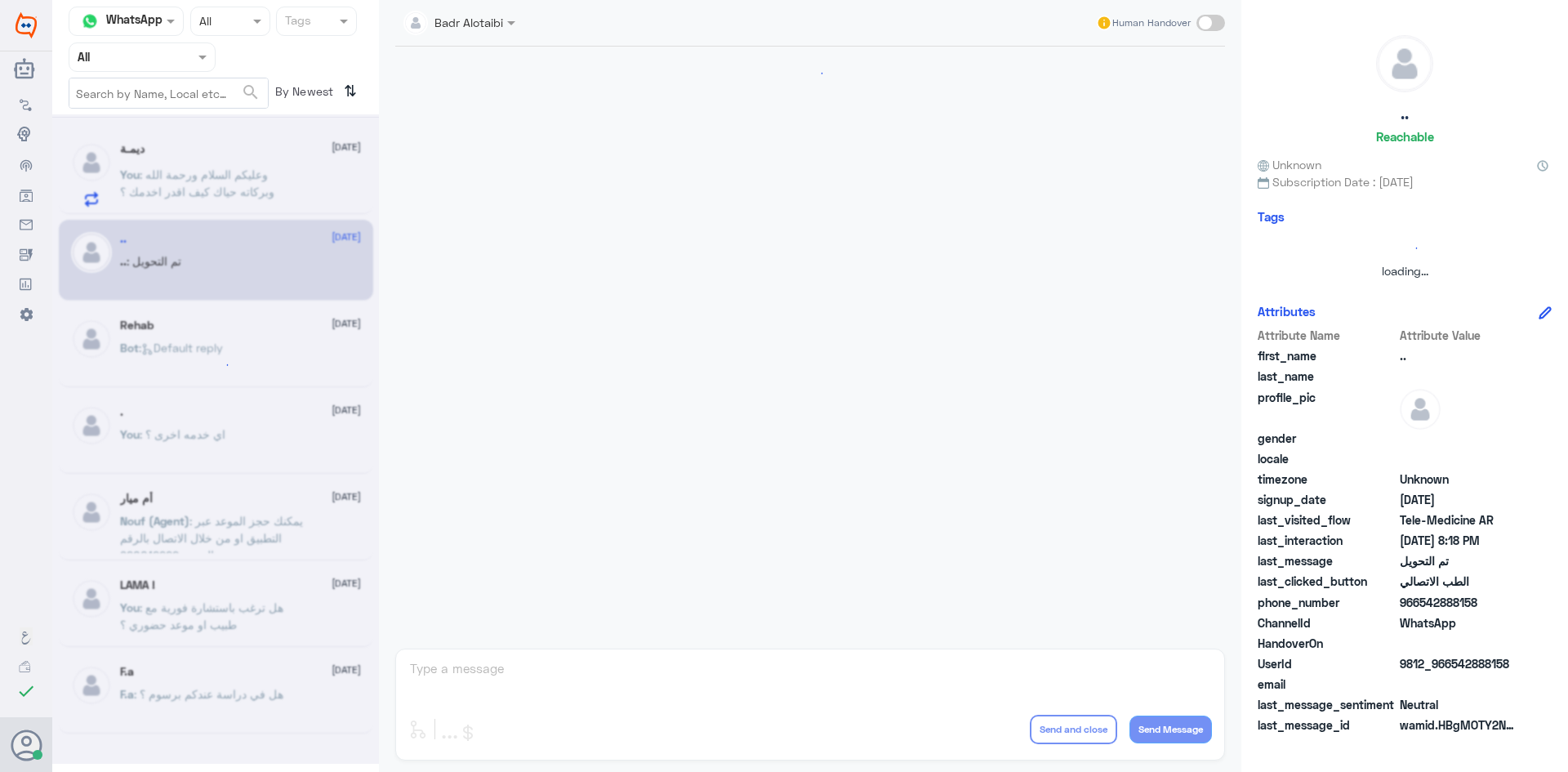
scroll to position [536, 0]
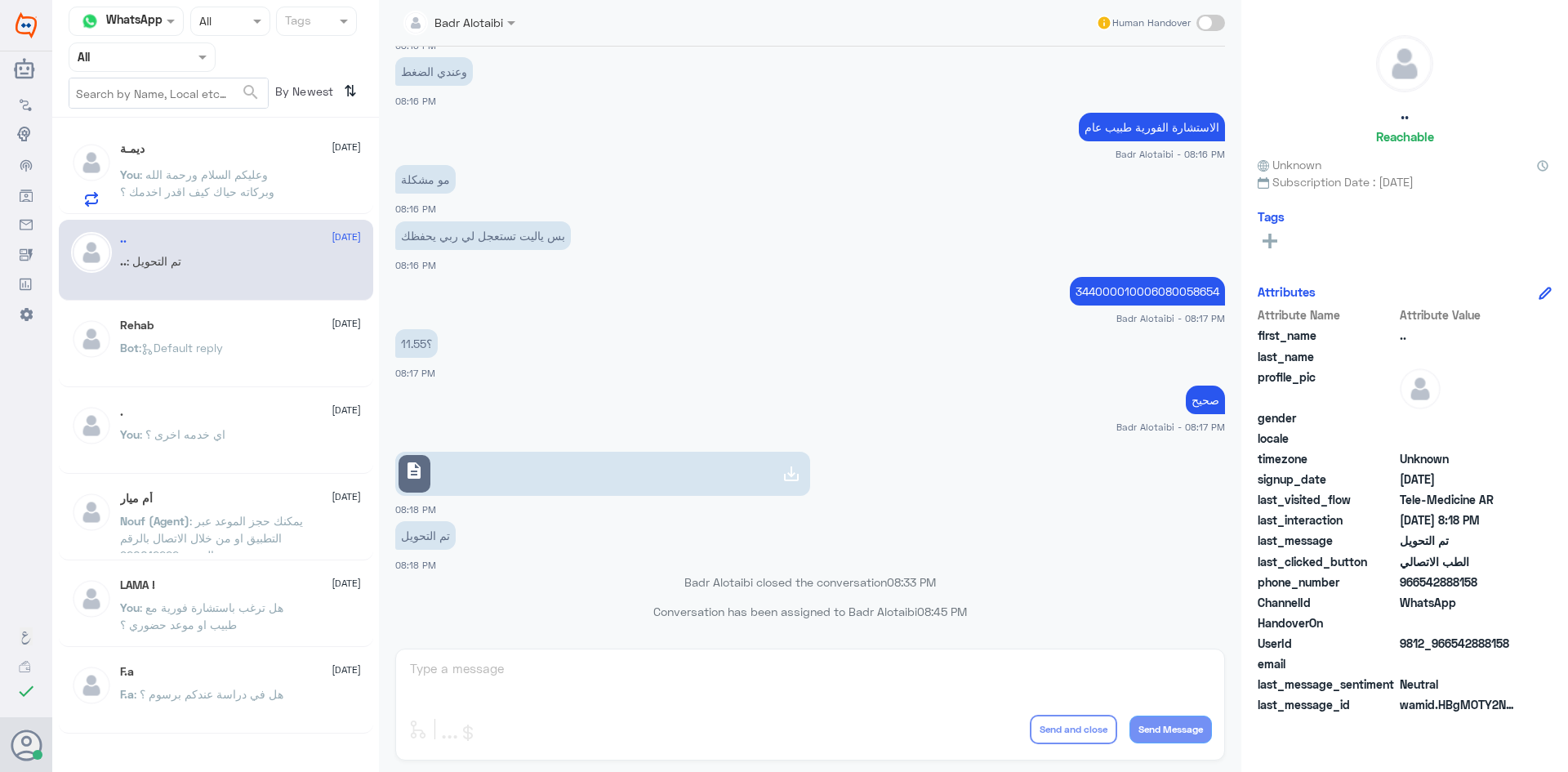
click at [189, 186] on span ": وعليكم السلام ورحمة الله وبركاته حياك كيف اقدر اخدمك ؟" at bounding box center [197, 183] width 154 height 31
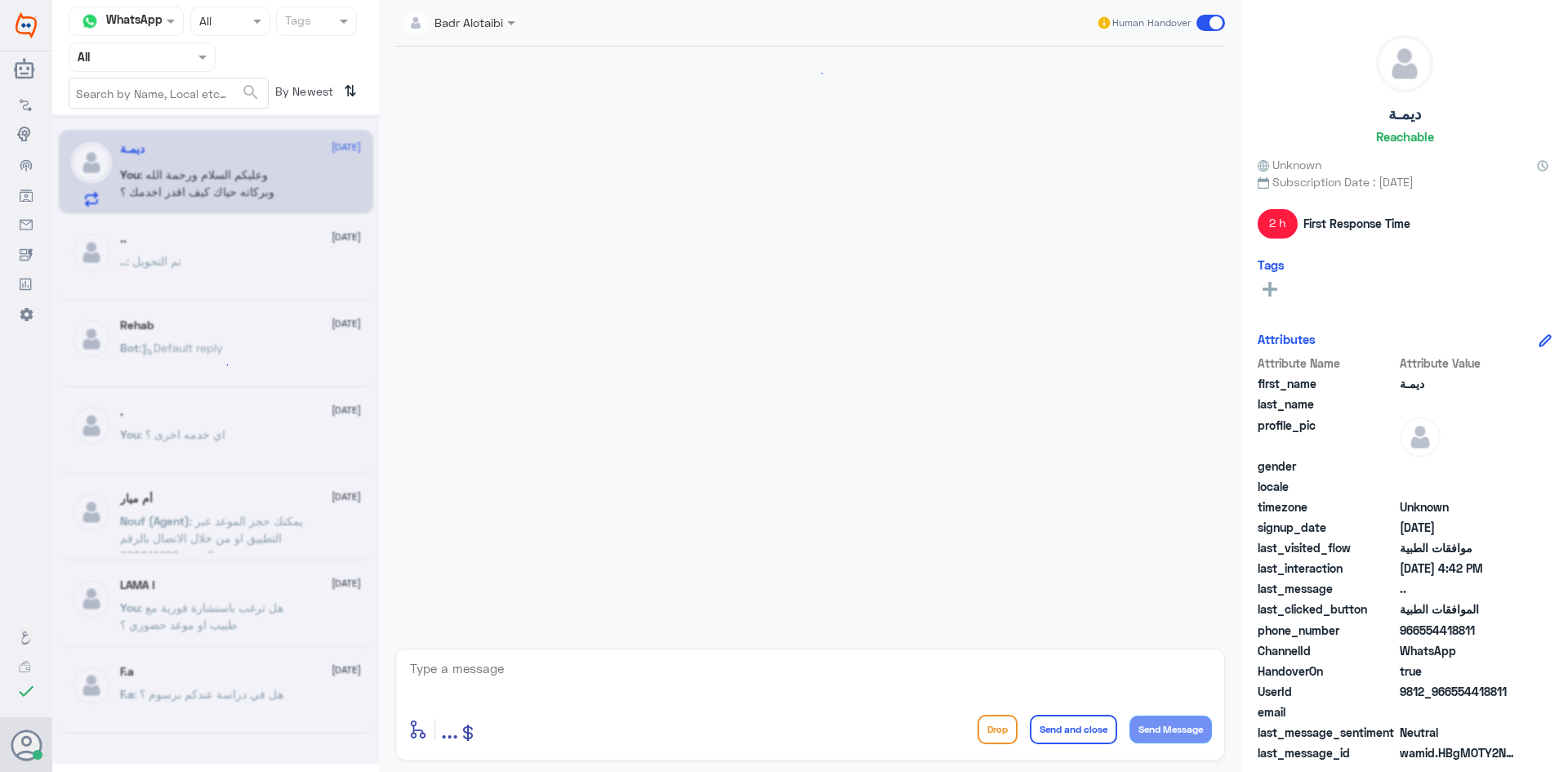
scroll to position [957, 0]
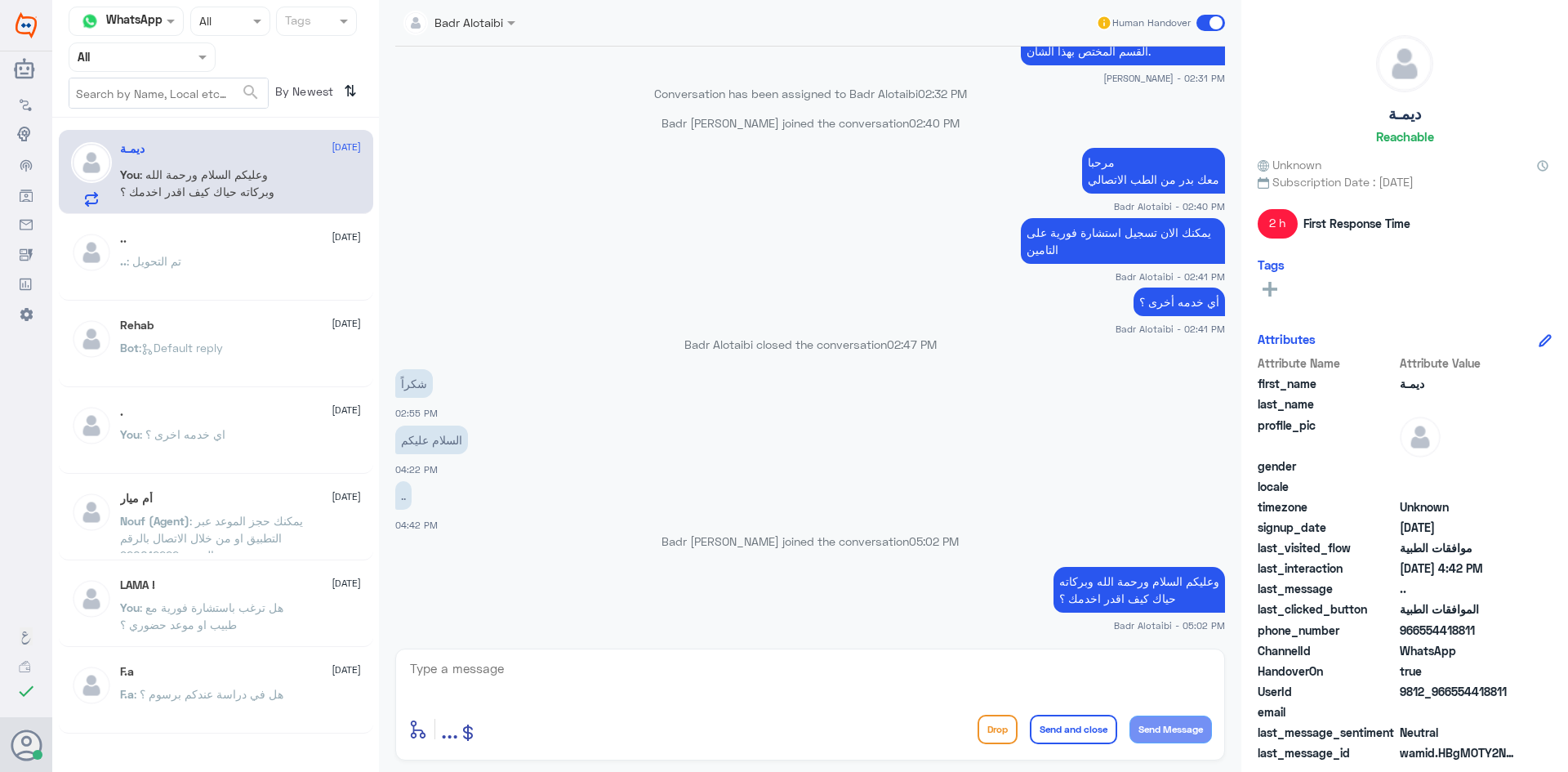
click at [1208, 22] on span at bounding box center [1211, 23] width 28 height 16
click at [0, 0] on input "checkbox" at bounding box center [0, 0] width 0 height 0
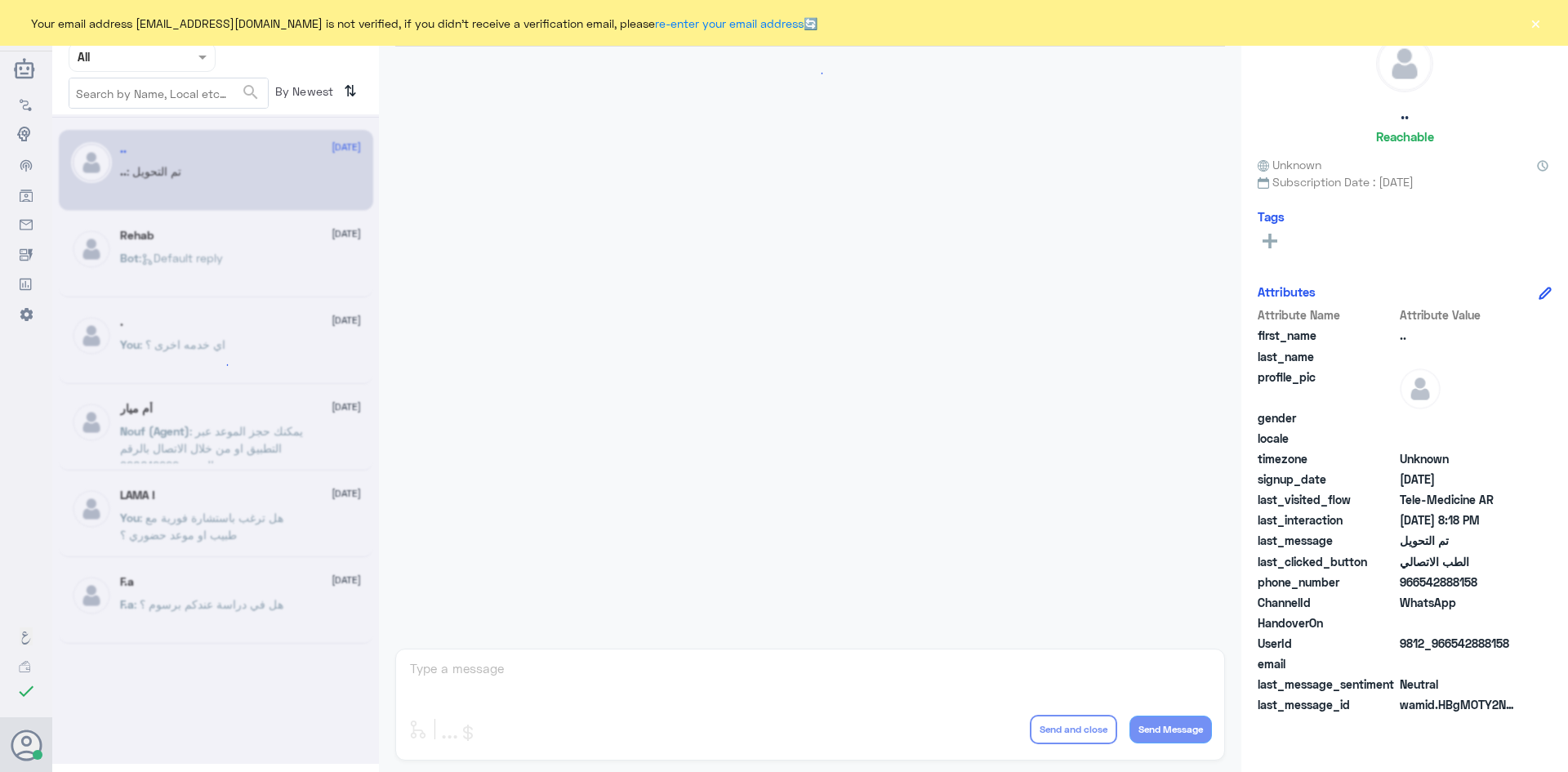
scroll to position [536, 0]
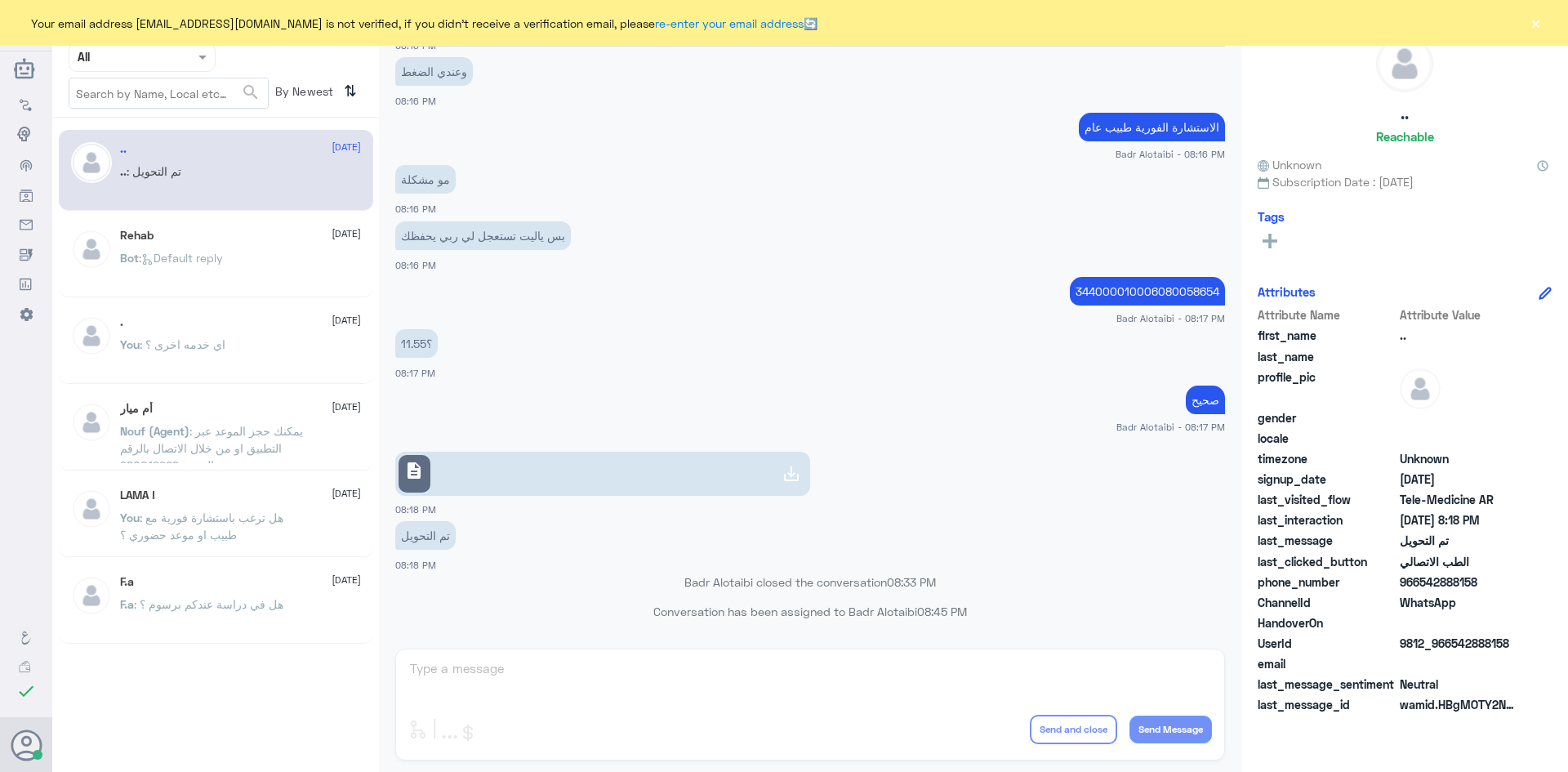
click at [153, 59] on input "text" at bounding box center [122, 56] width 90 height 19
click at [150, 113] on div "Unassigned" at bounding box center [142, 129] width 147 height 37
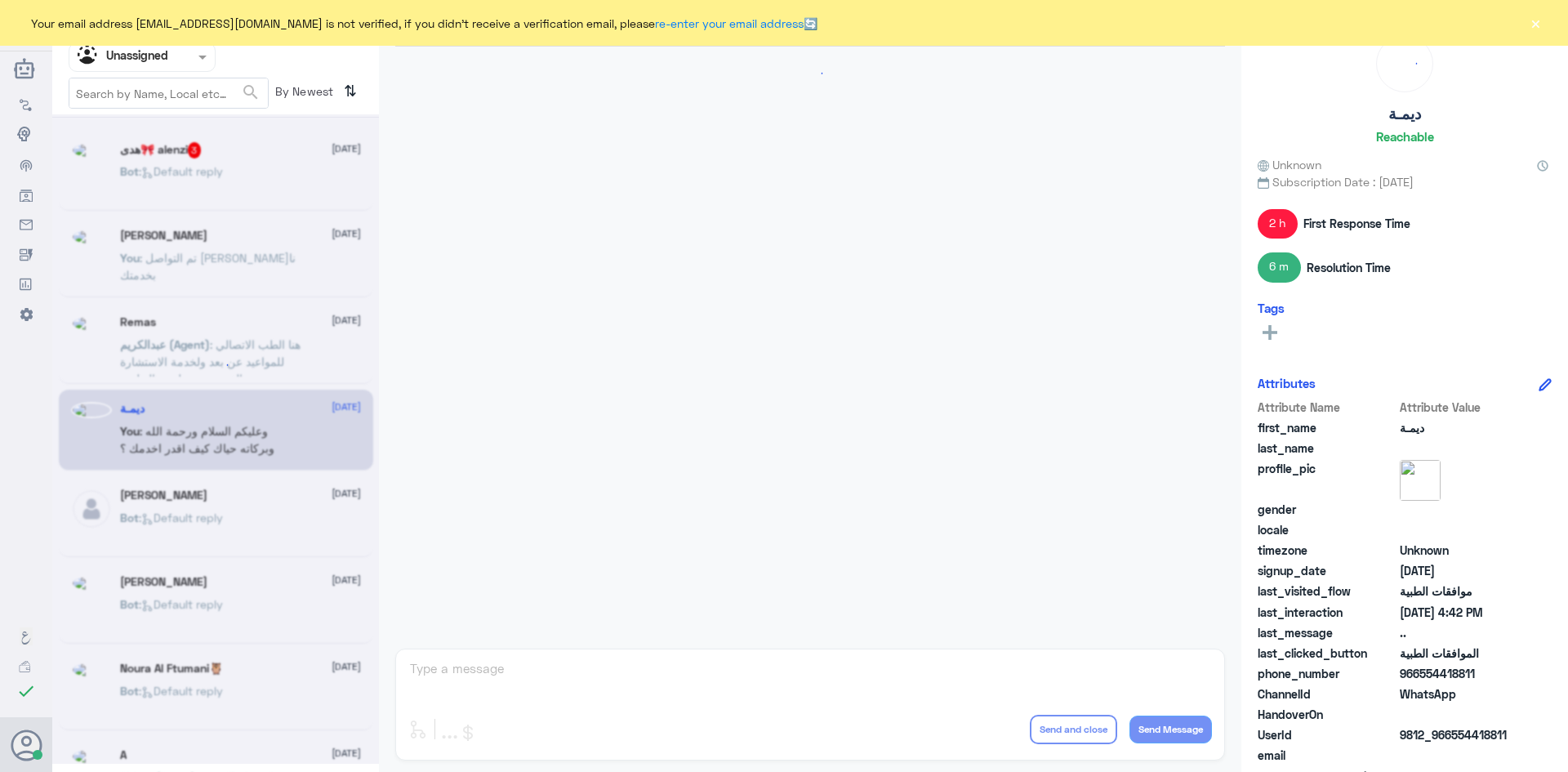
scroll to position [800, 0]
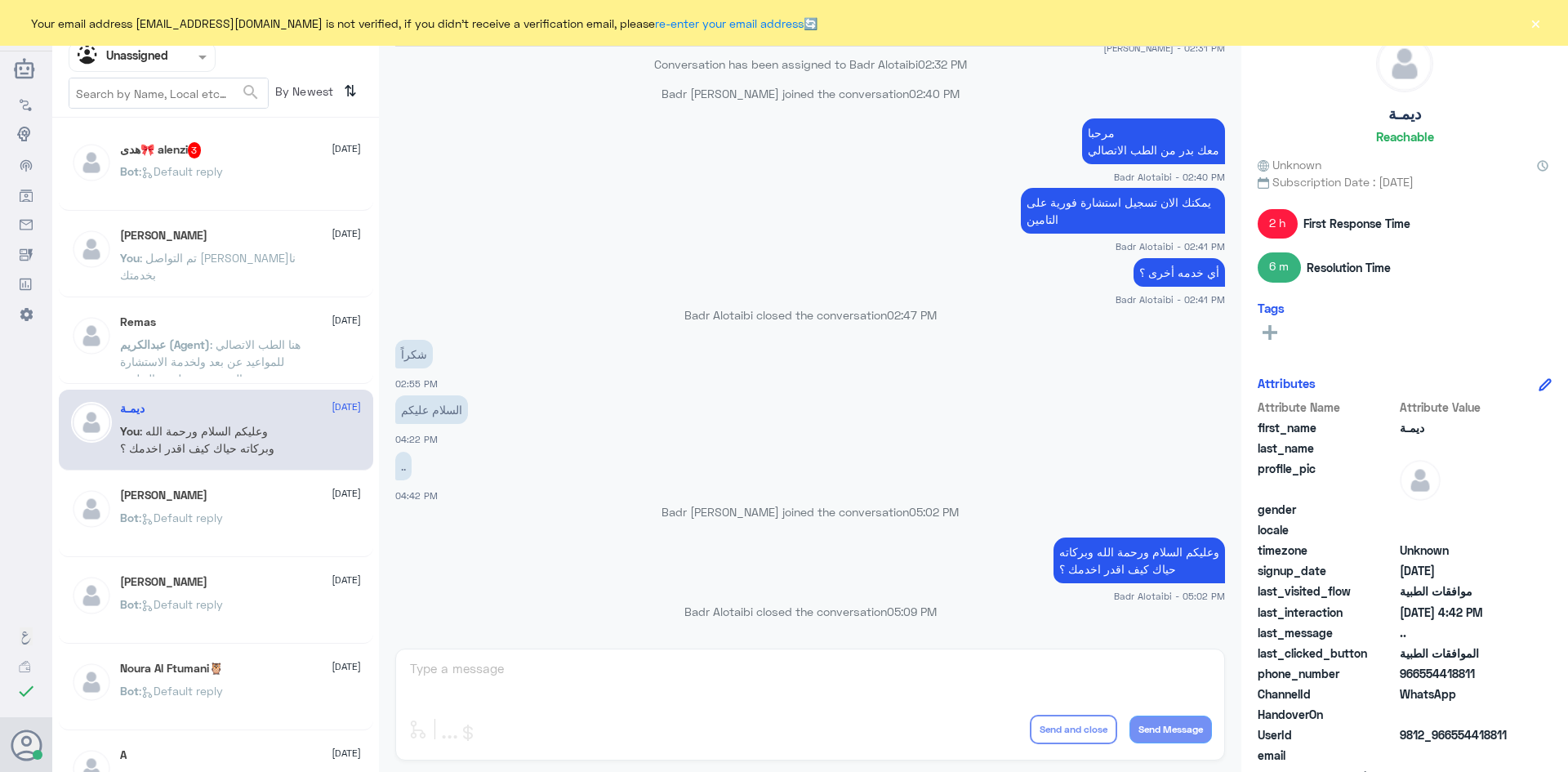
click at [244, 190] on div "Bot : Default reply" at bounding box center [240, 185] width 241 height 36
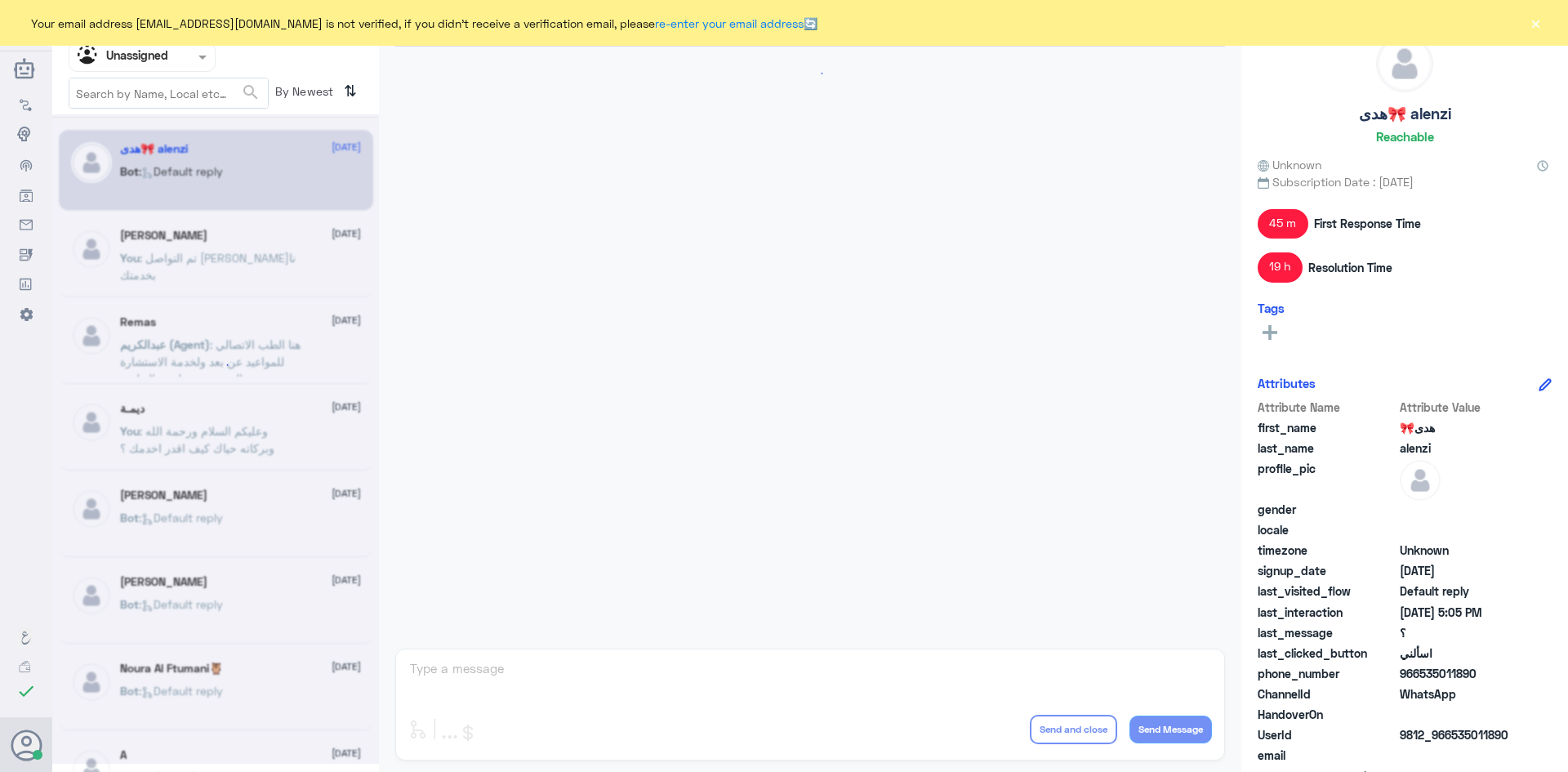
scroll to position [1331, 0]
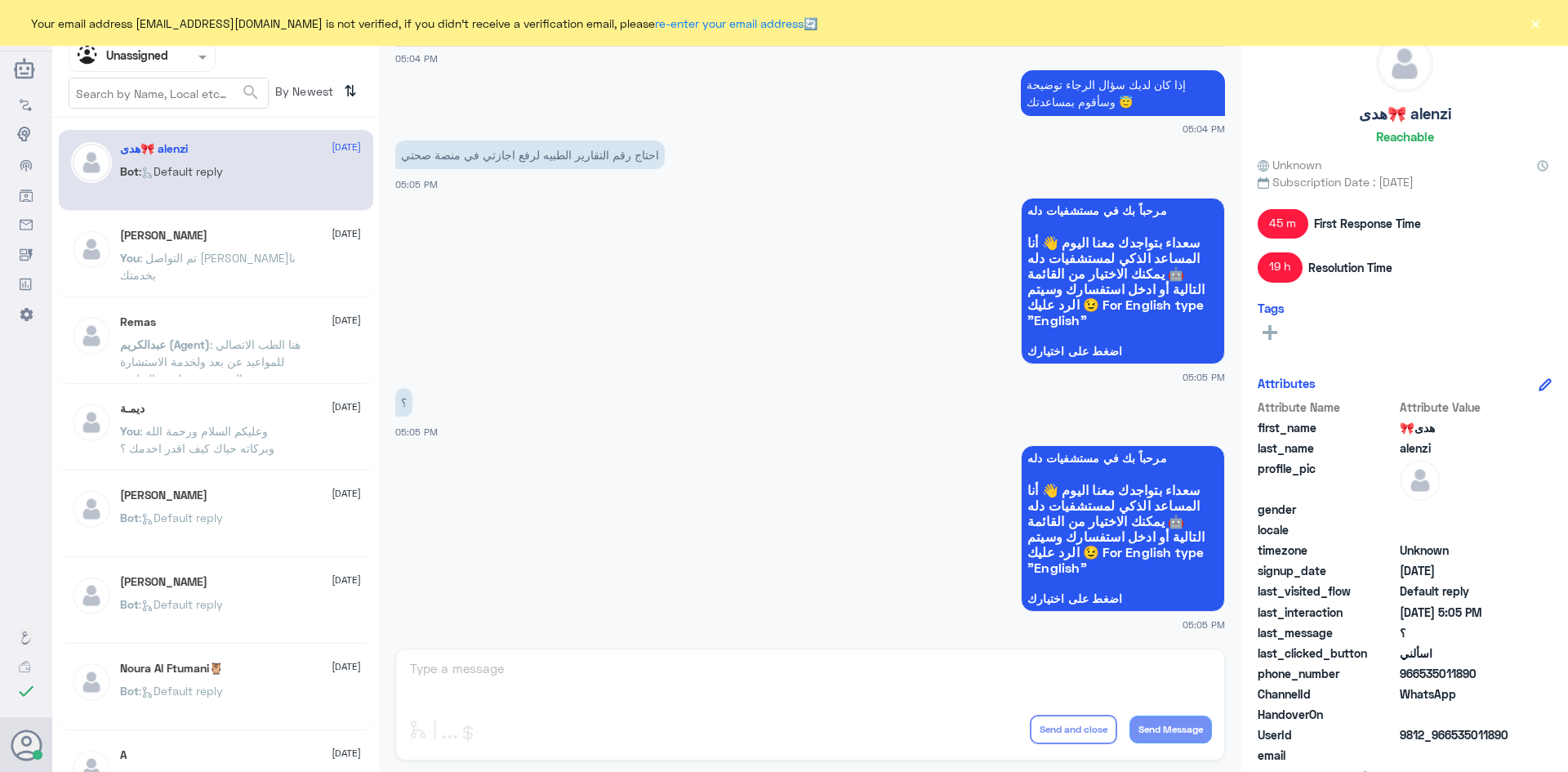
click at [1545, 26] on div "Your email address b_malotaibi@dallah-hospital.com is not verified, if you didn…" at bounding box center [784, 23] width 1568 height 46
click at [1536, 25] on button "×" at bounding box center [1535, 23] width 16 height 16
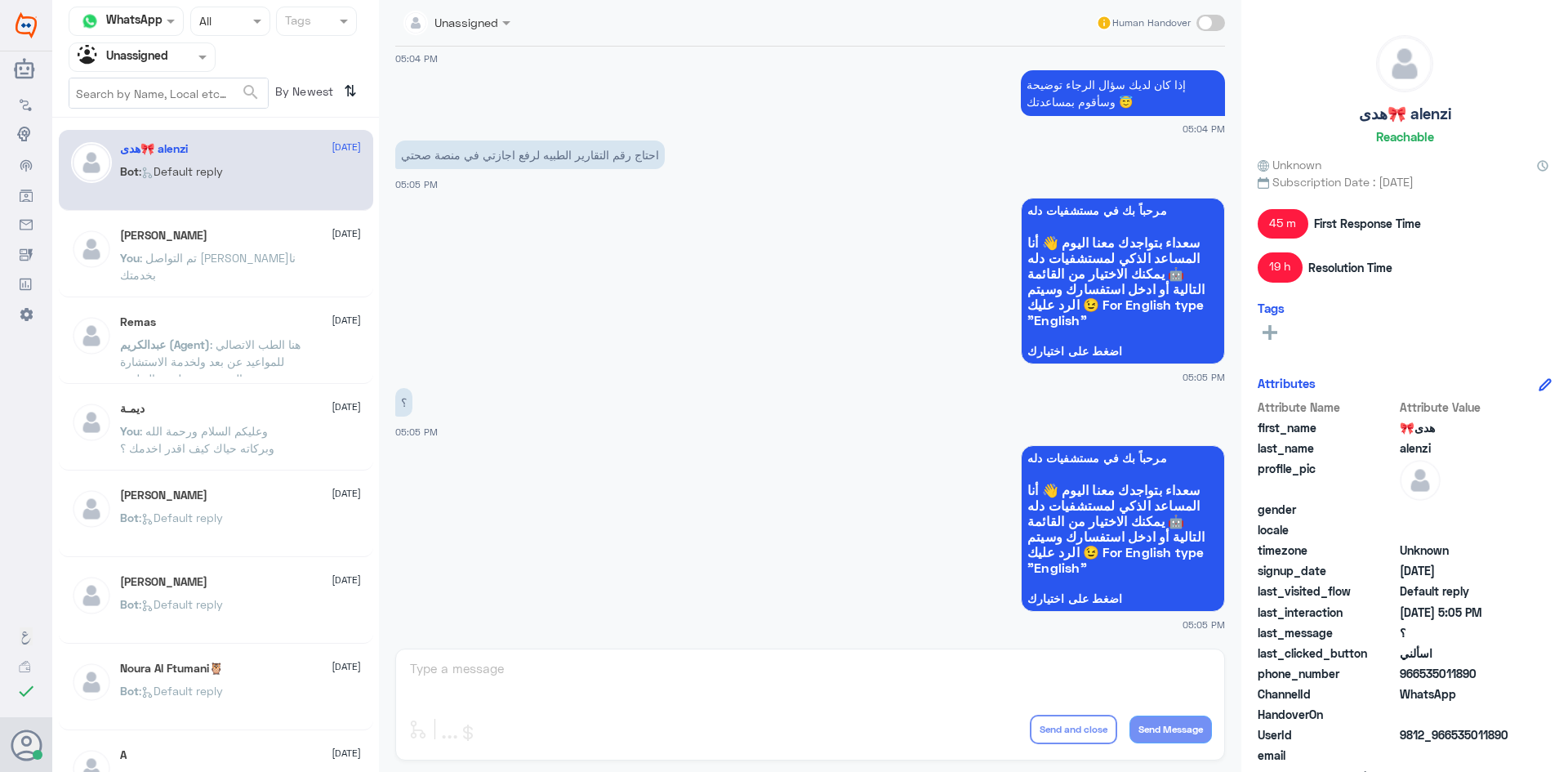
click at [1216, 29] on span at bounding box center [1211, 23] width 28 height 16
click at [0, 0] on input "checkbox" at bounding box center [0, 0] width 0 height 0
click at [731, 668] on textarea at bounding box center [810, 677] width 804 height 40
drag, startPoint x: 1481, startPoint y: 669, endPoint x: 1419, endPoint y: 677, distance: 62.5
click at [1419, 677] on span "966535011890" at bounding box center [1459, 674] width 119 height 17
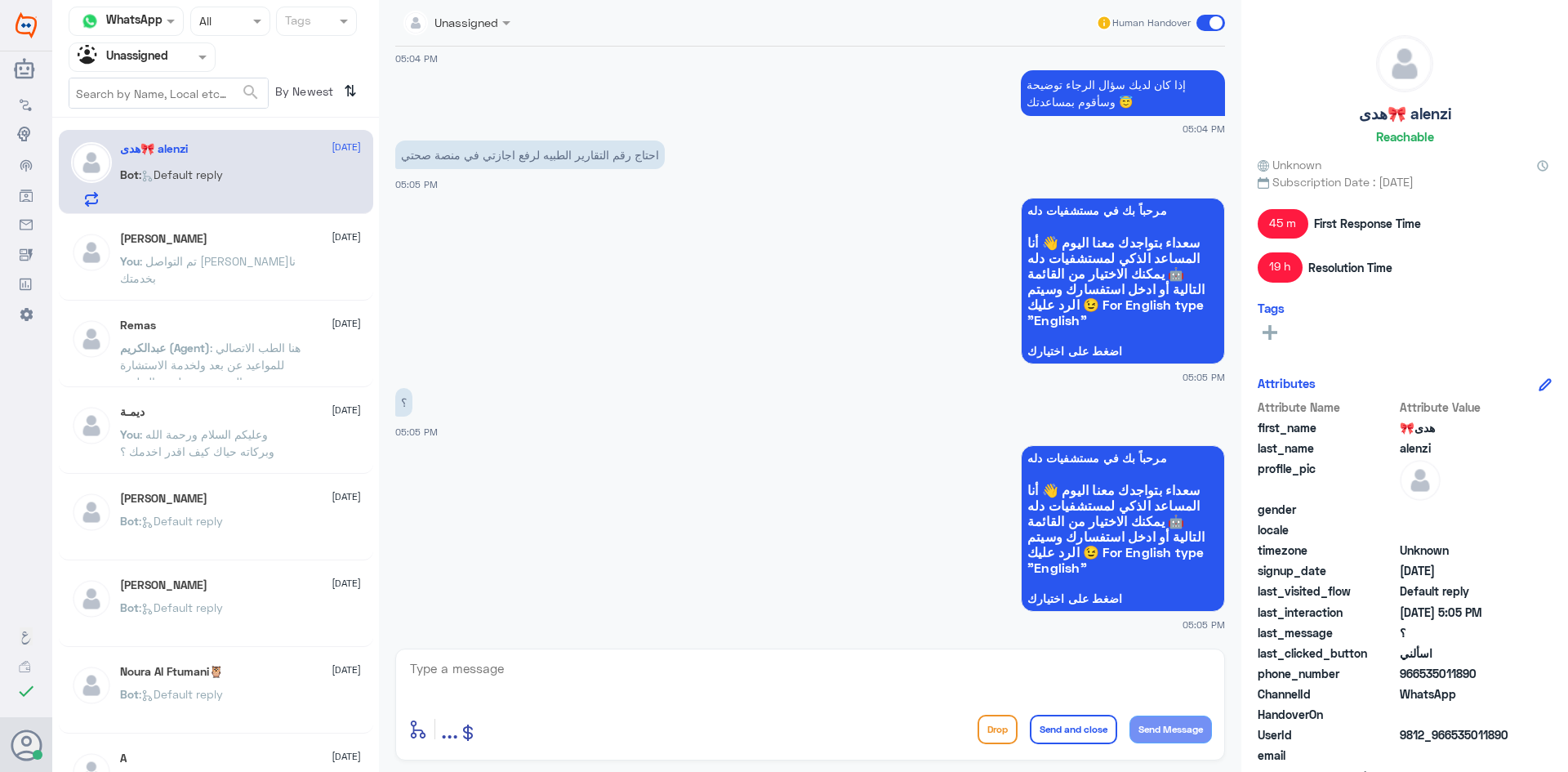
copy span "535011890"
click at [800, 666] on textarea at bounding box center [810, 677] width 804 height 40
type textarea "L"
type textarea "مرحبا معك بدر من الطب الاتصالي"
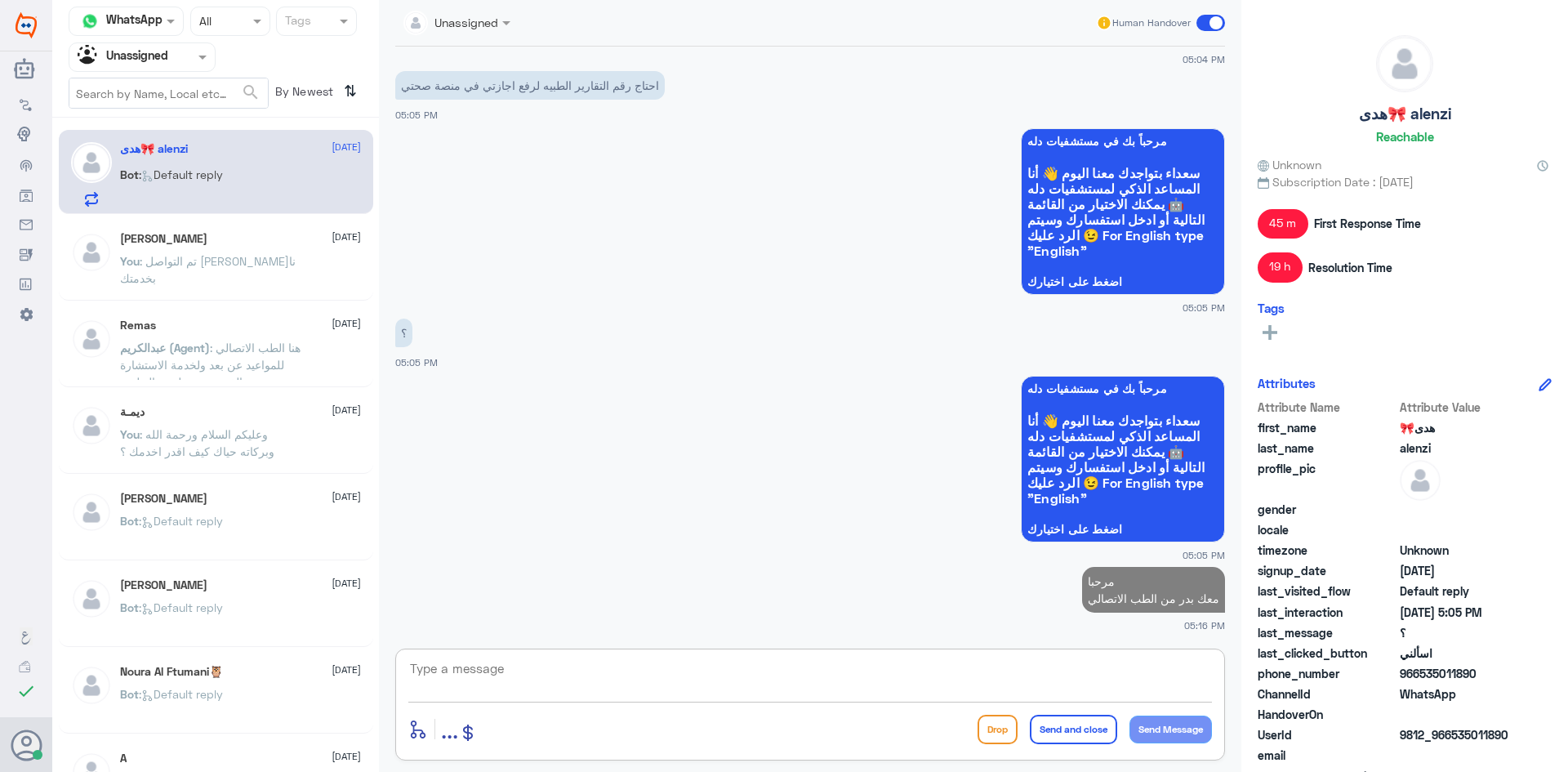
click at [170, 67] on div "Agent Filter Unassigned" at bounding box center [131, 58] width 125 height 25
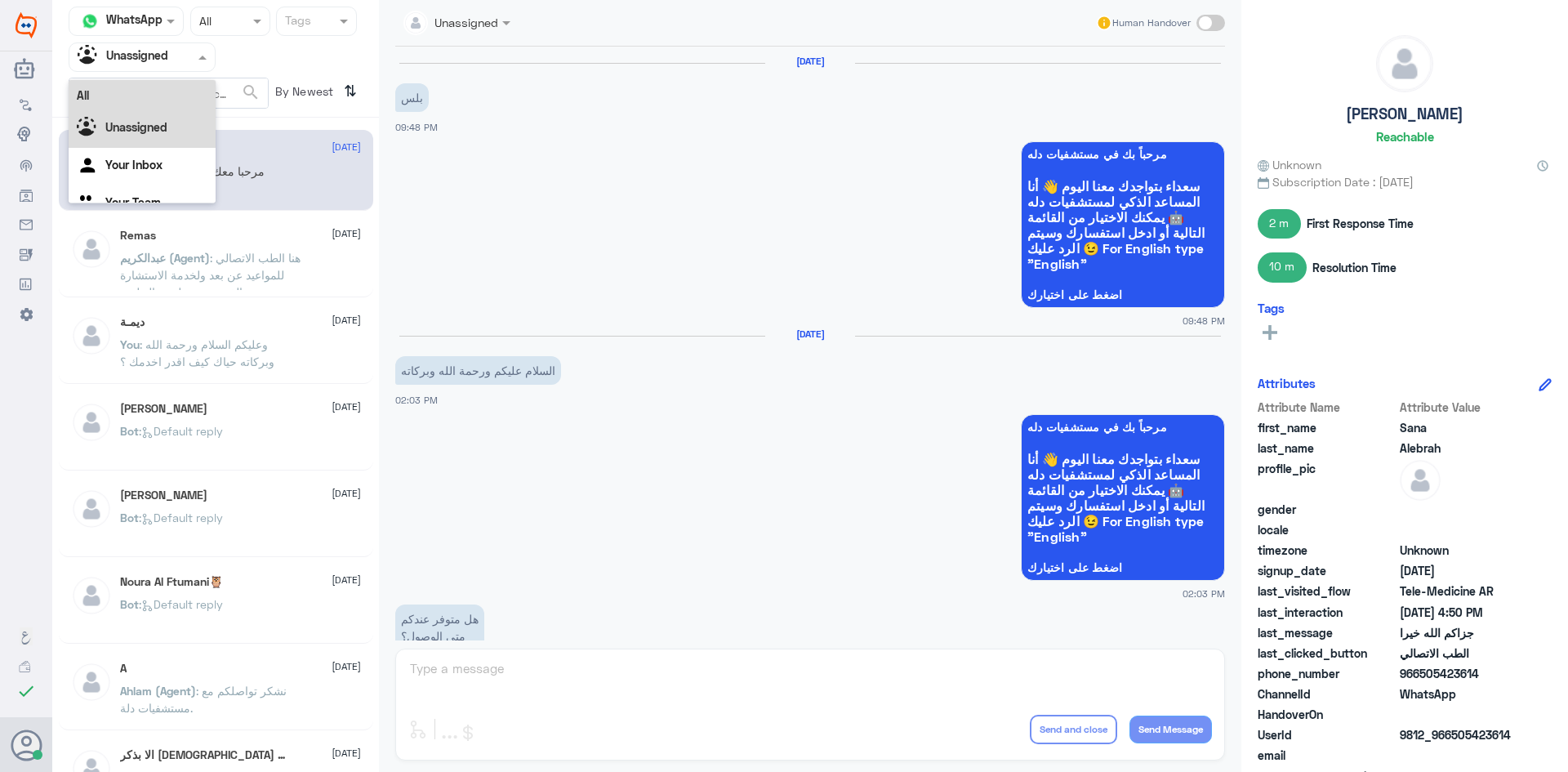
scroll to position [1156, 0]
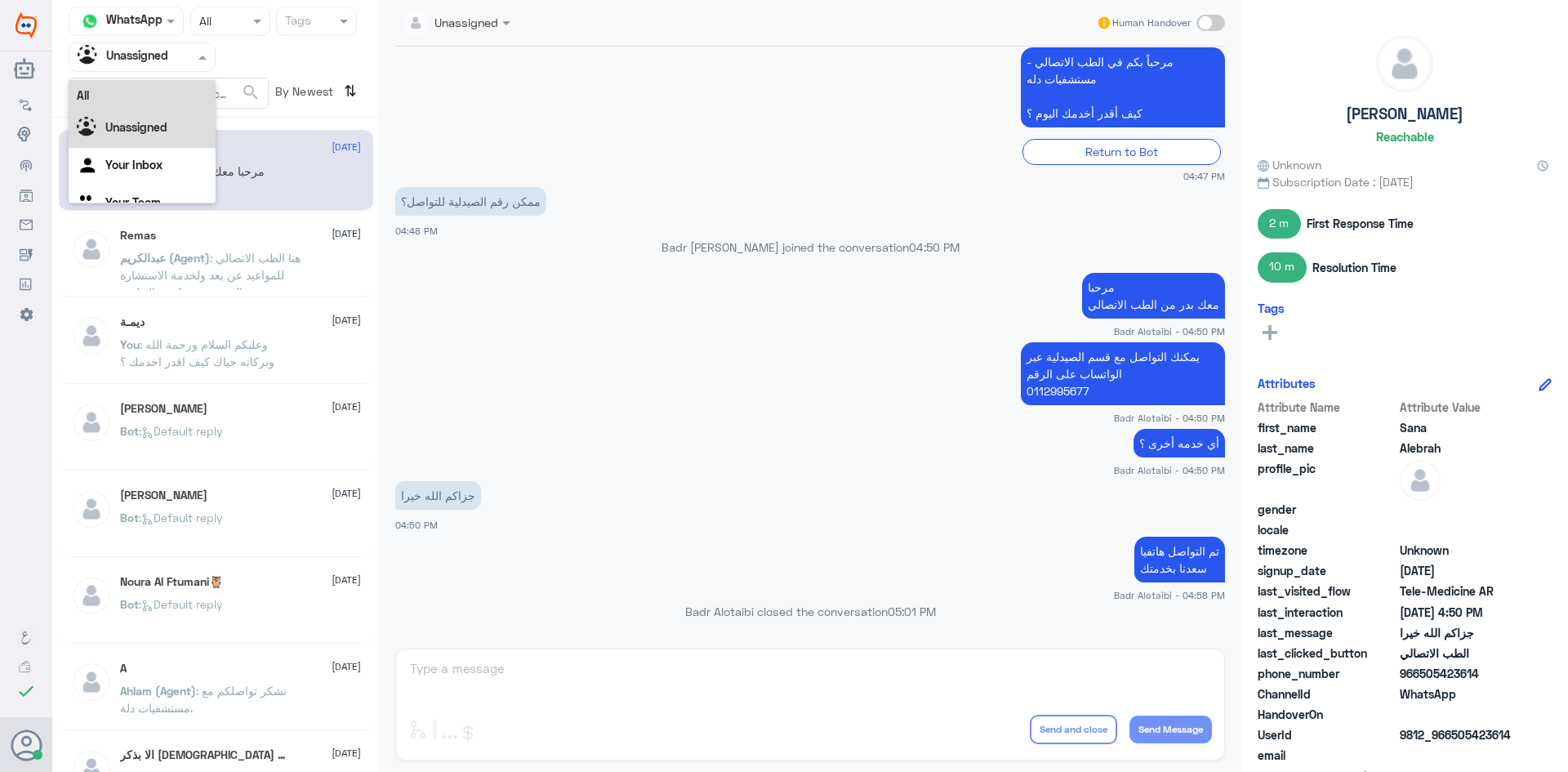
click at [164, 98] on div "All" at bounding box center [142, 95] width 147 height 30
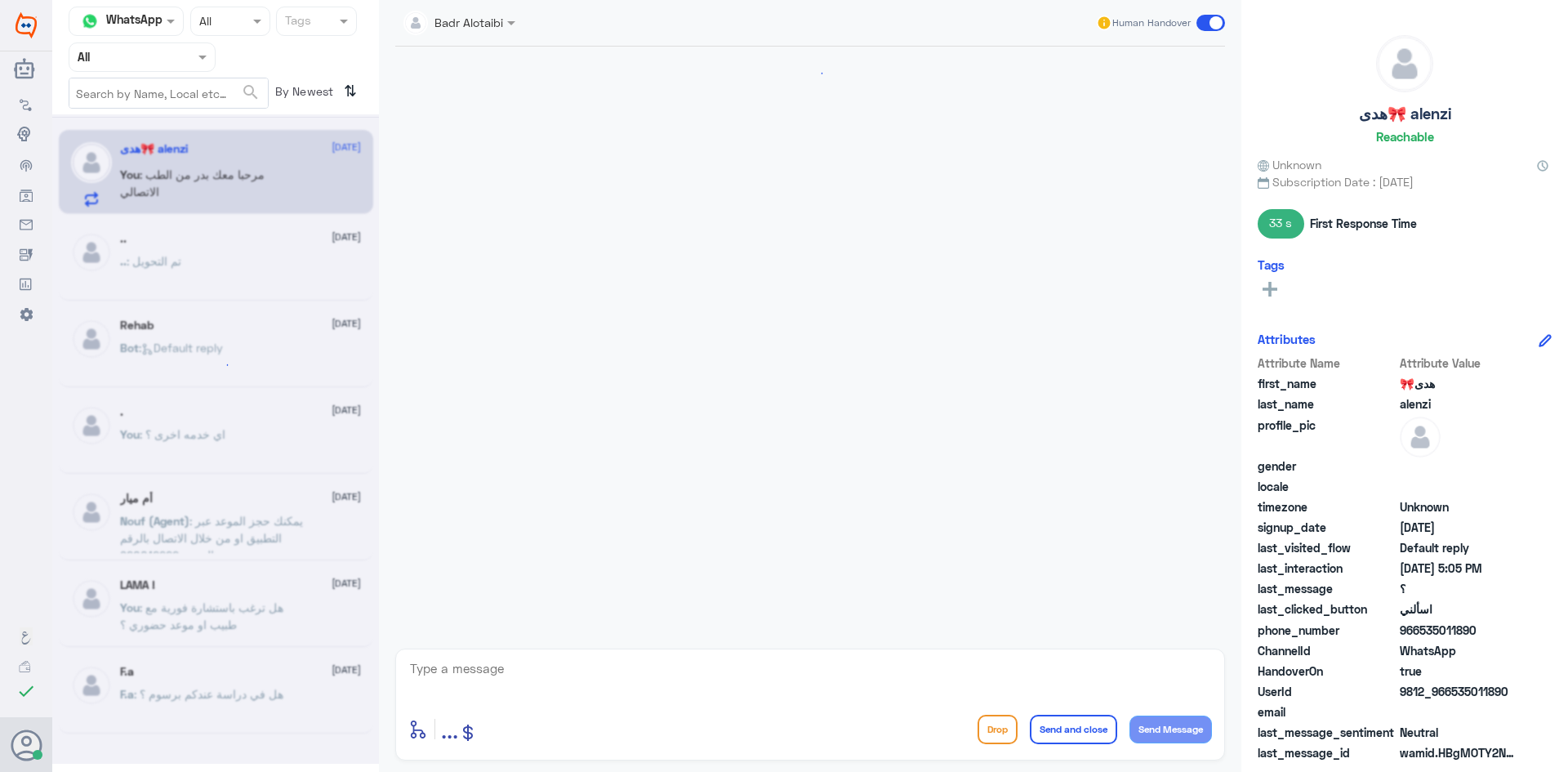
scroll to position [1319, 0]
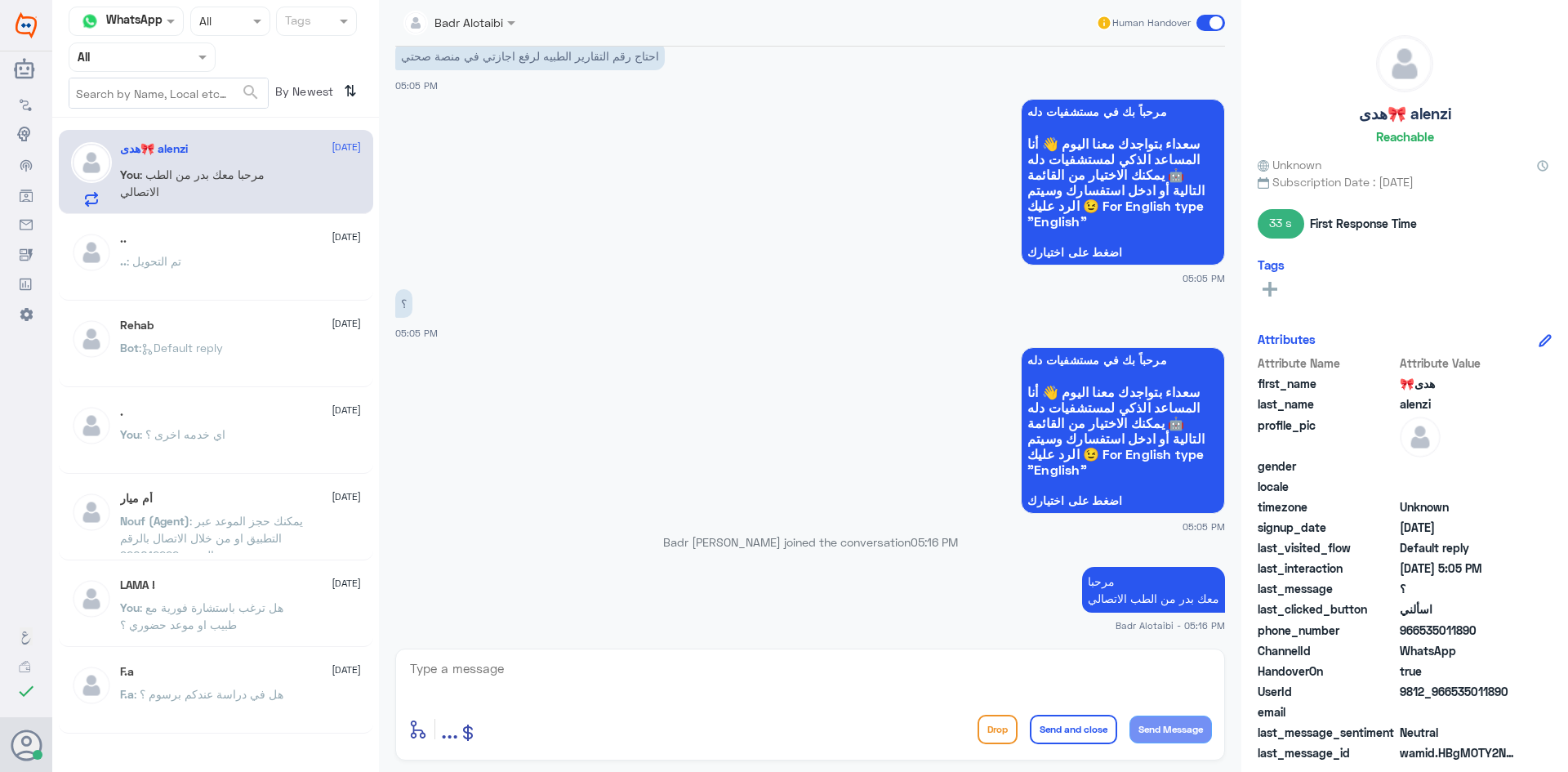
click at [865, 676] on textarea at bounding box center [810, 677] width 804 height 40
type textarea "مستشفى دله أي فرع ؟"
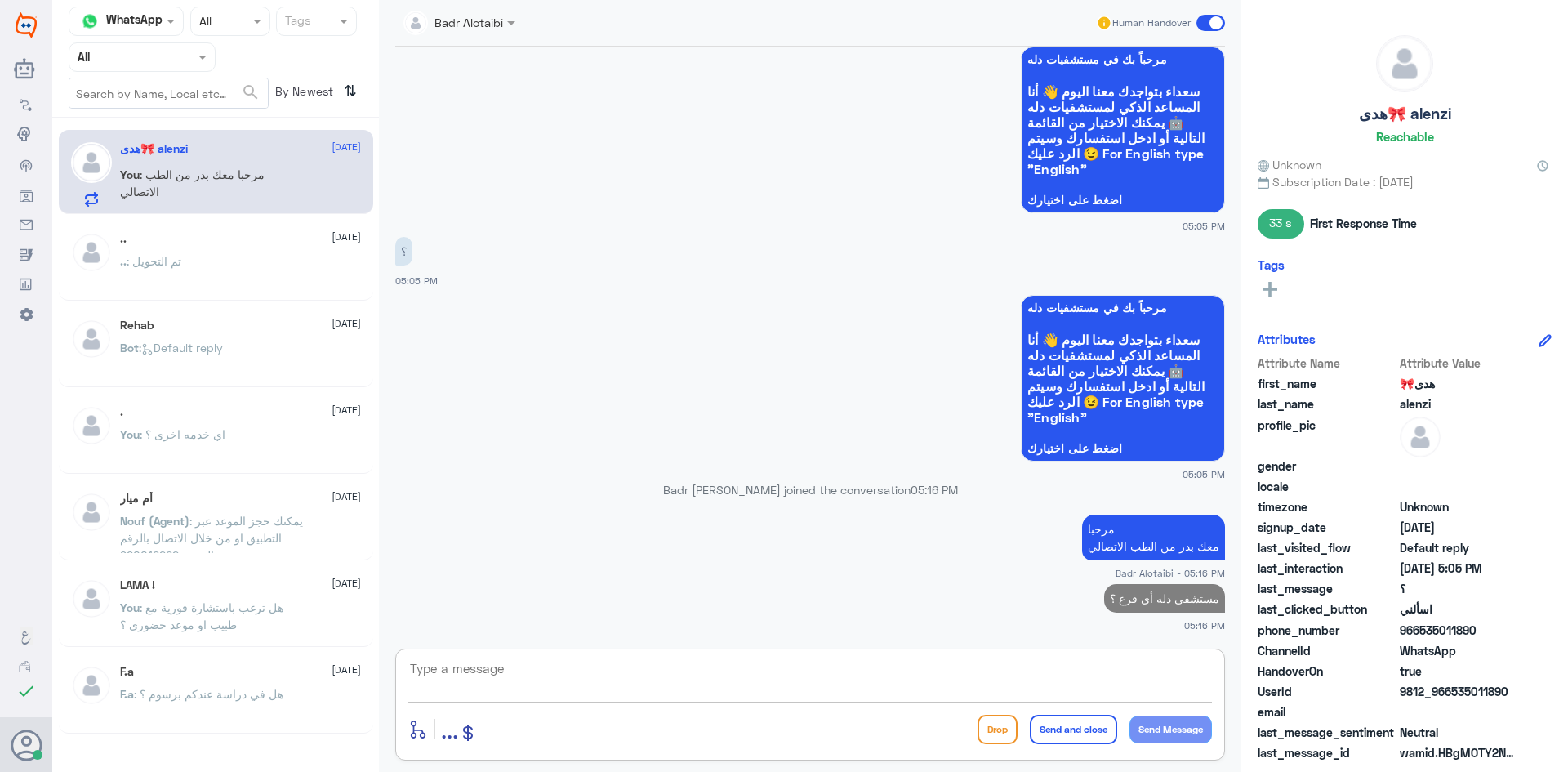
drag, startPoint x: 164, startPoint y: 60, endPoint x: 164, endPoint y: 75, distance: 15.0
click at [164, 67] on div "Agent Filter All" at bounding box center [142, 57] width 147 height 29
click at [150, 121] on b "Unassigned" at bounding box center [137, 127] width 62 height 14
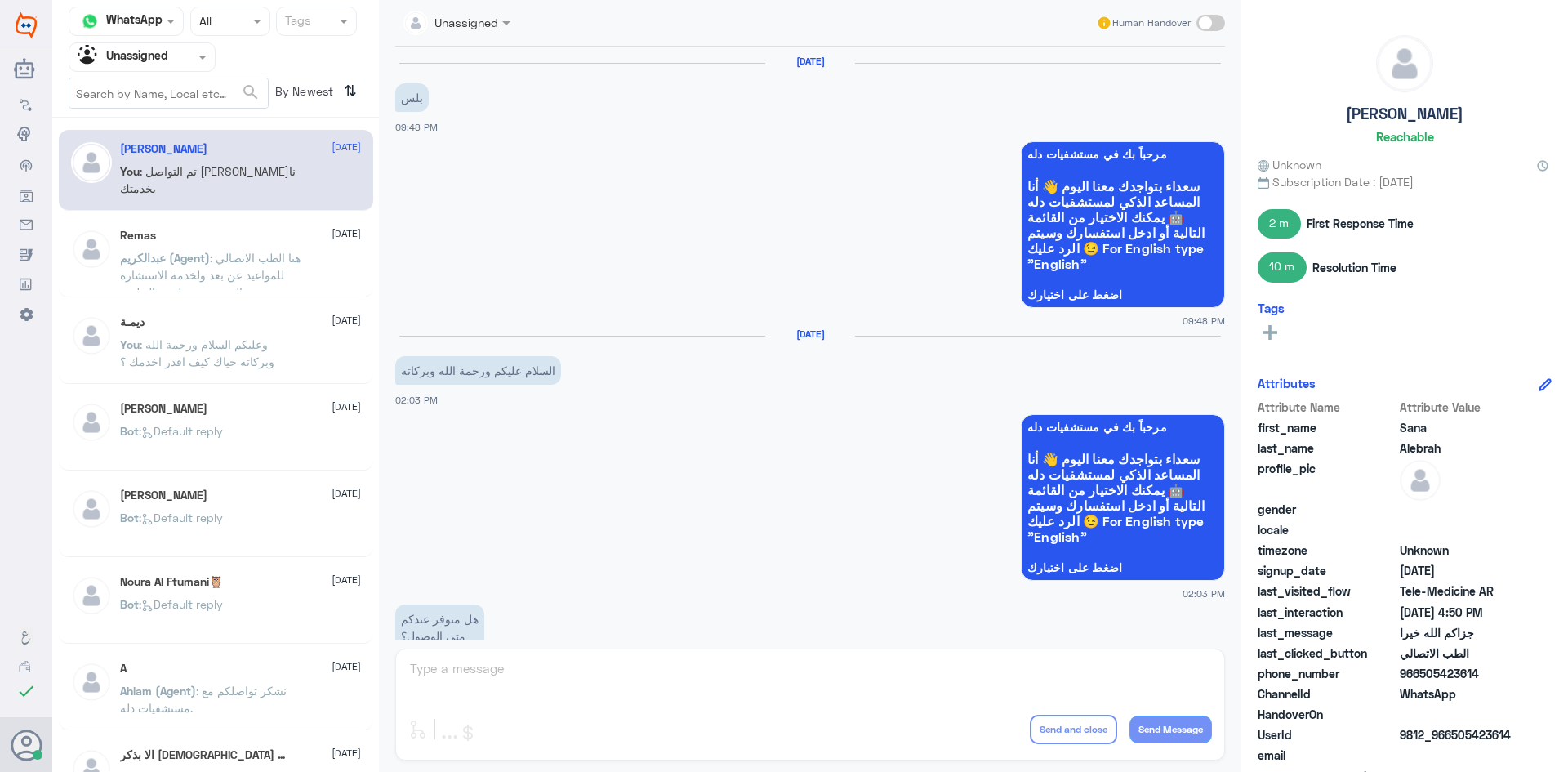
scroll to position [1156, 0]
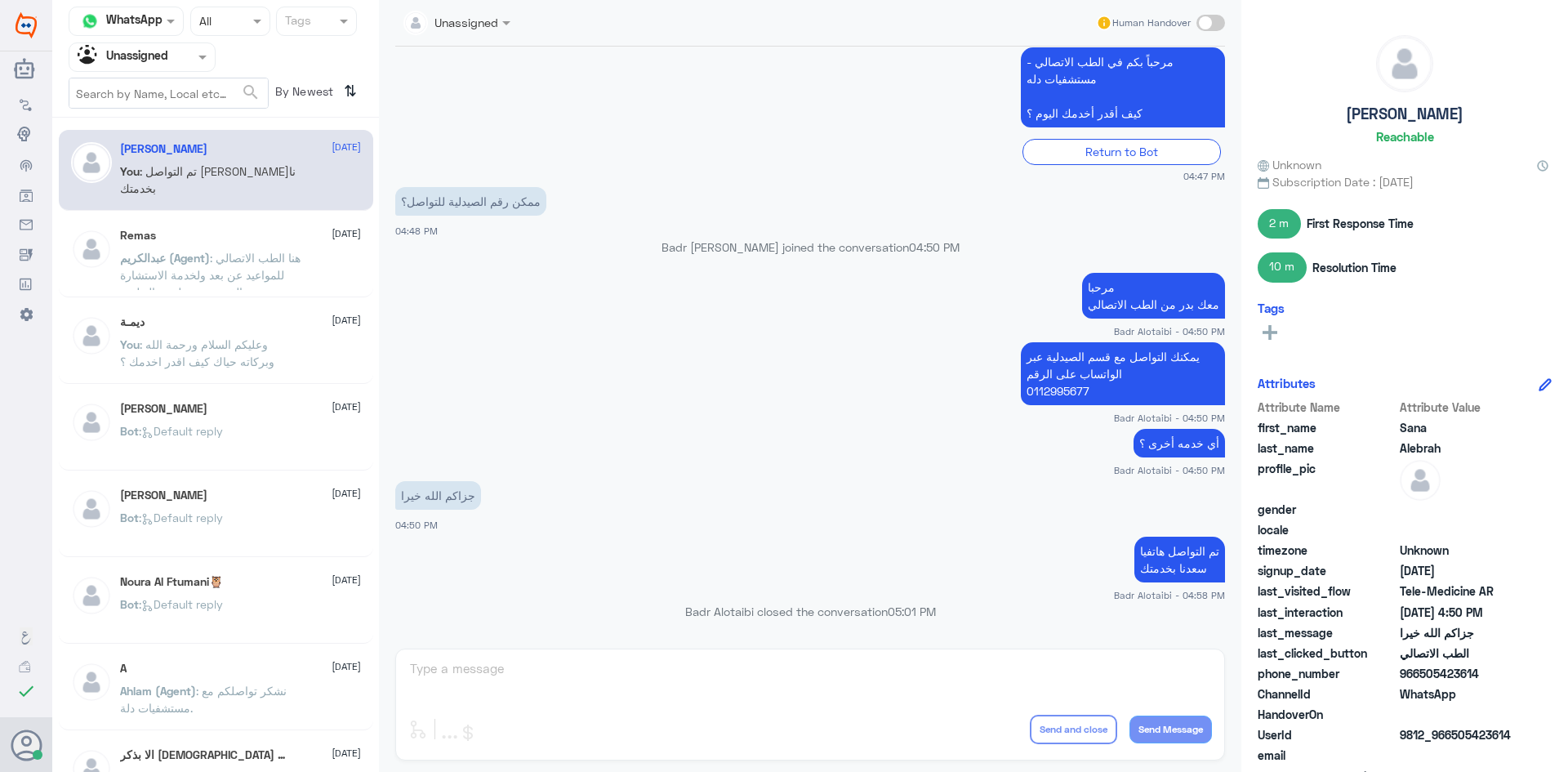
click at [236, 330] on div "ديمـة 24 September You : وعليكم السلام ورحمة الله وبركاته حياك كيف اقدر اخدمك ؟" at bounding box center [240, 345] width 241 height 61
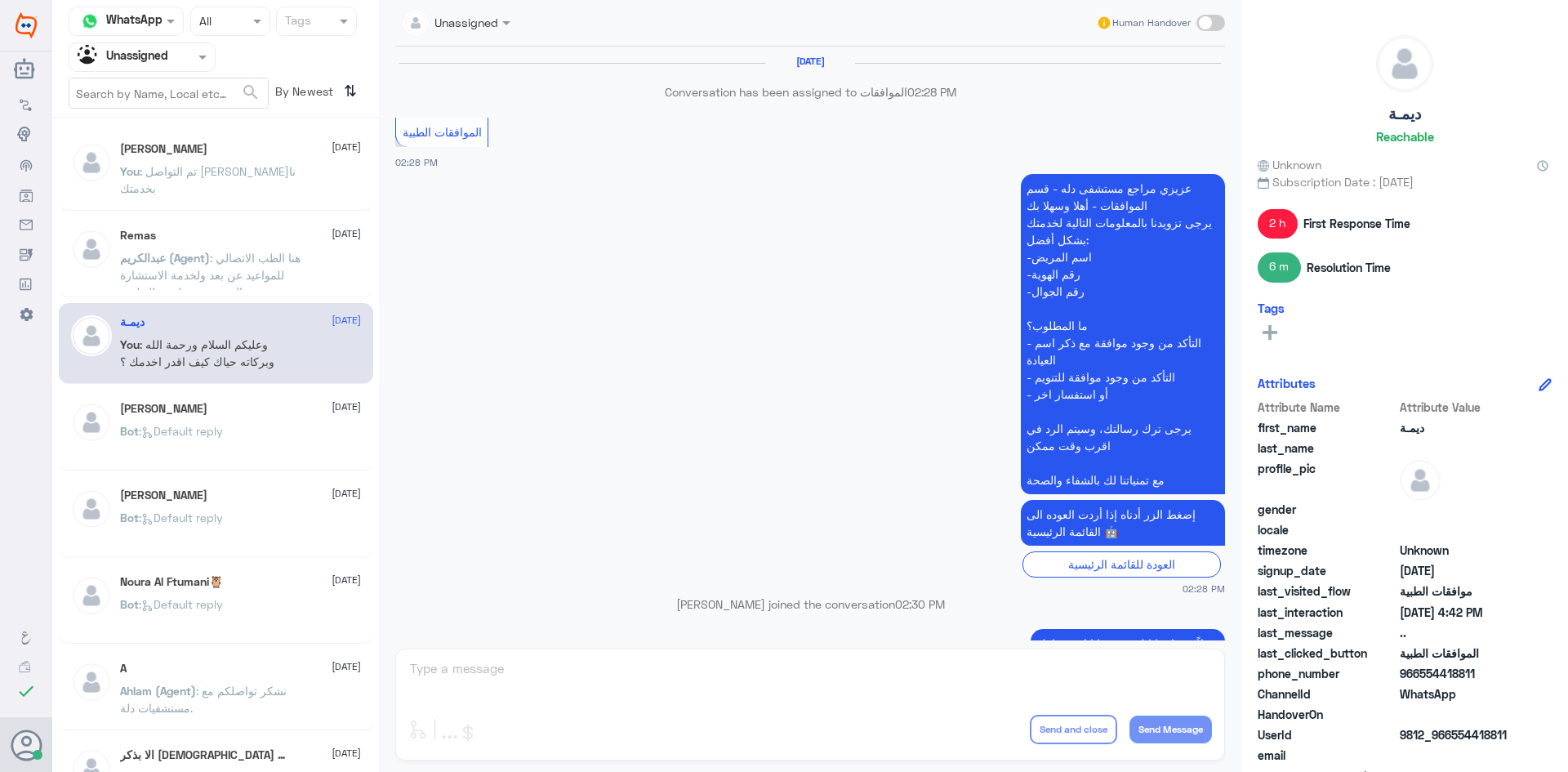
scroll to position [800, 0]
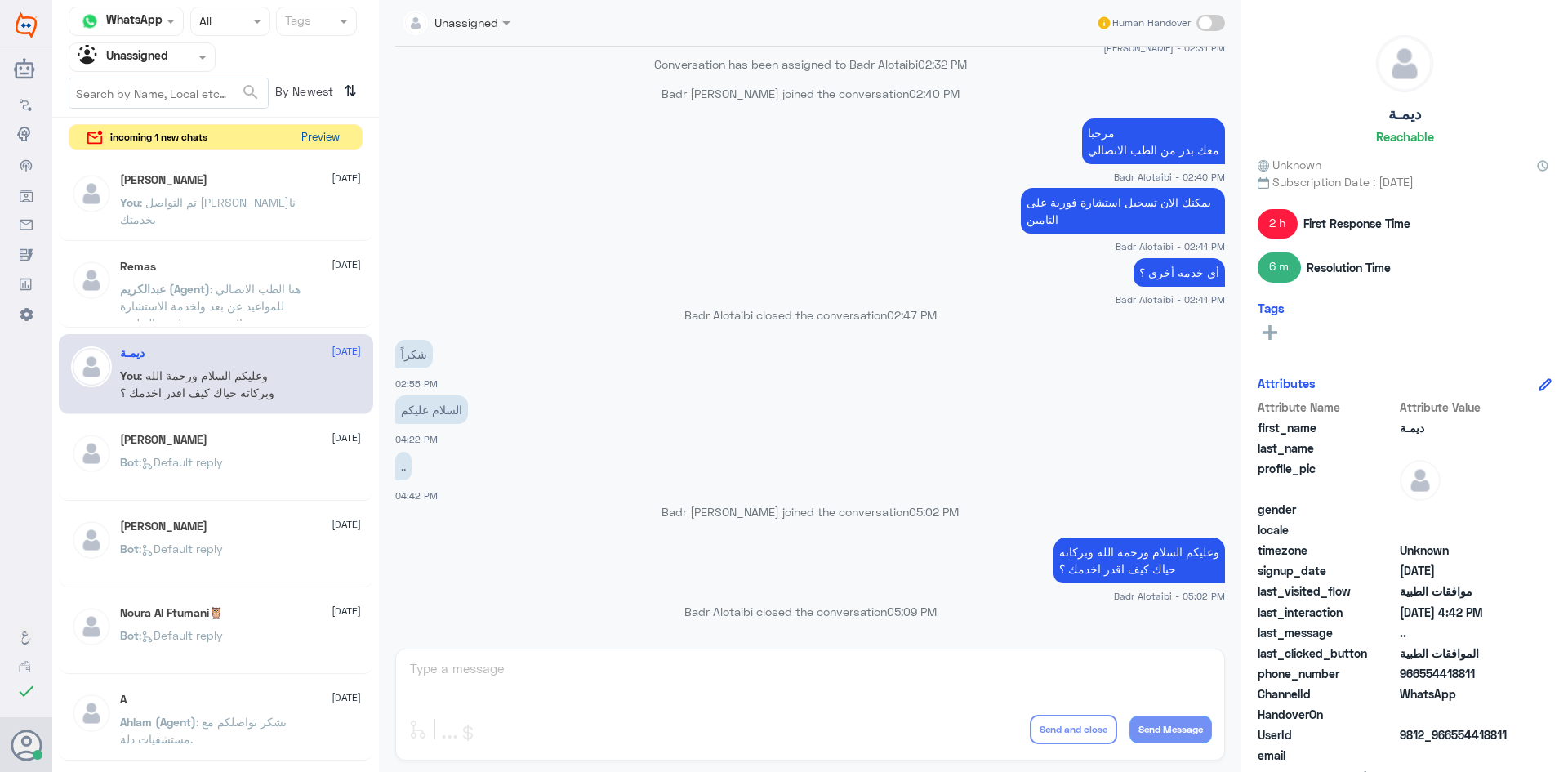
click at [320, 137] on button "Preview" at bounding box center [319, 138] width 51 height 26
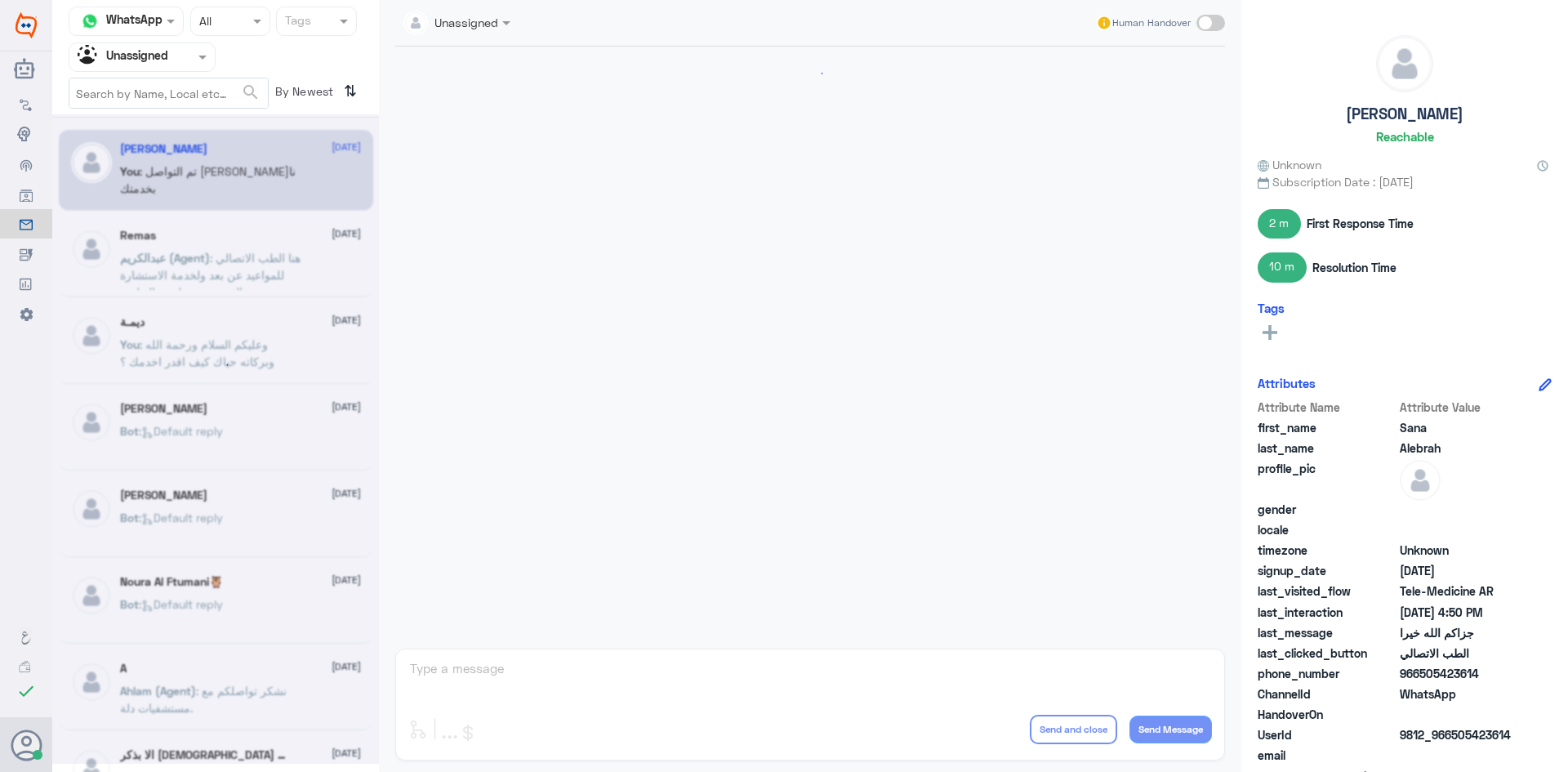
scroll to position [1156, 0]
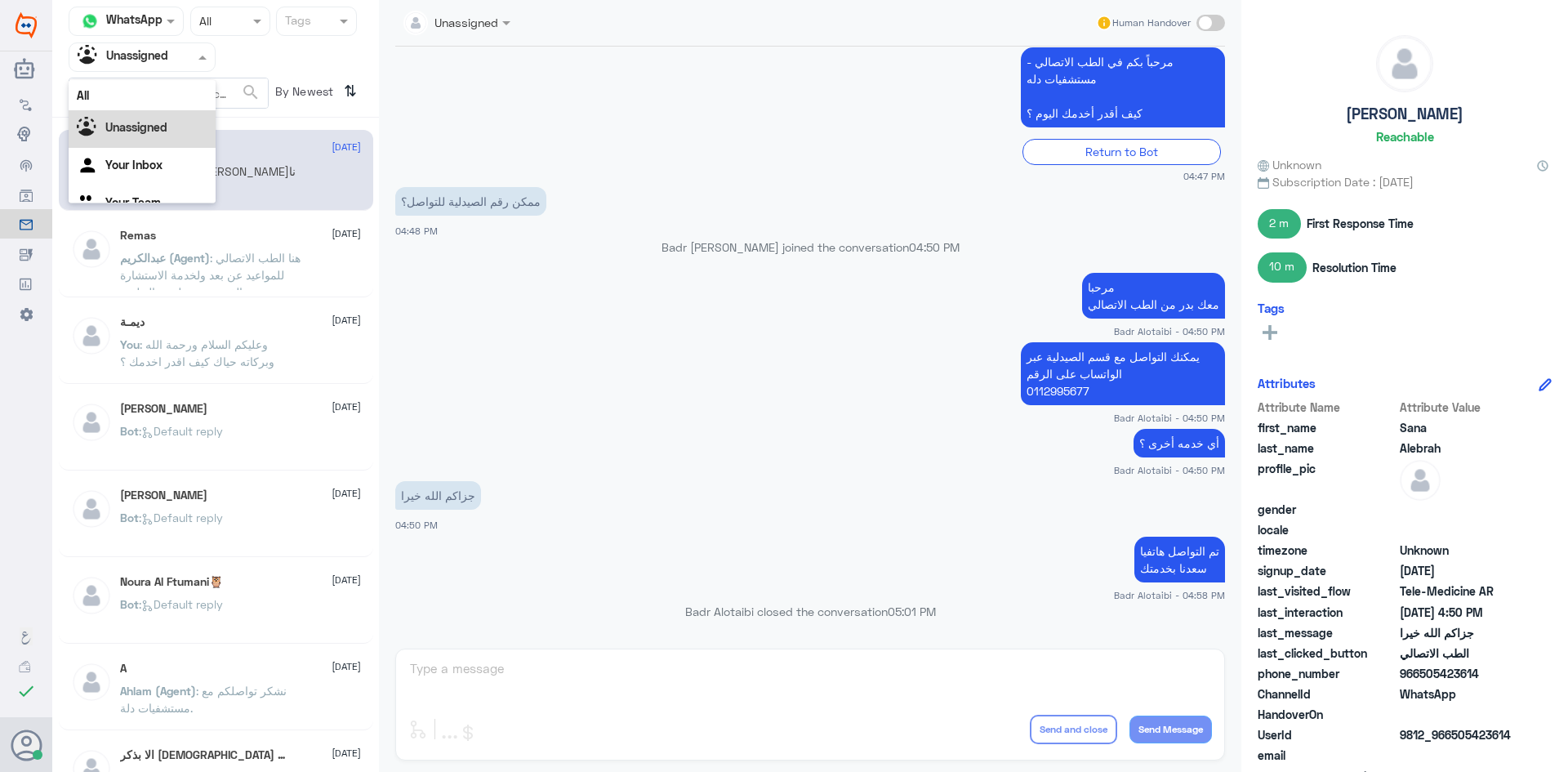
click at [146, 59] on input "text" at bounding box center [122, 56] width 90 height 19
click at [136, 95] on div "All" at bounding box center [142, 95] width 147 height 30
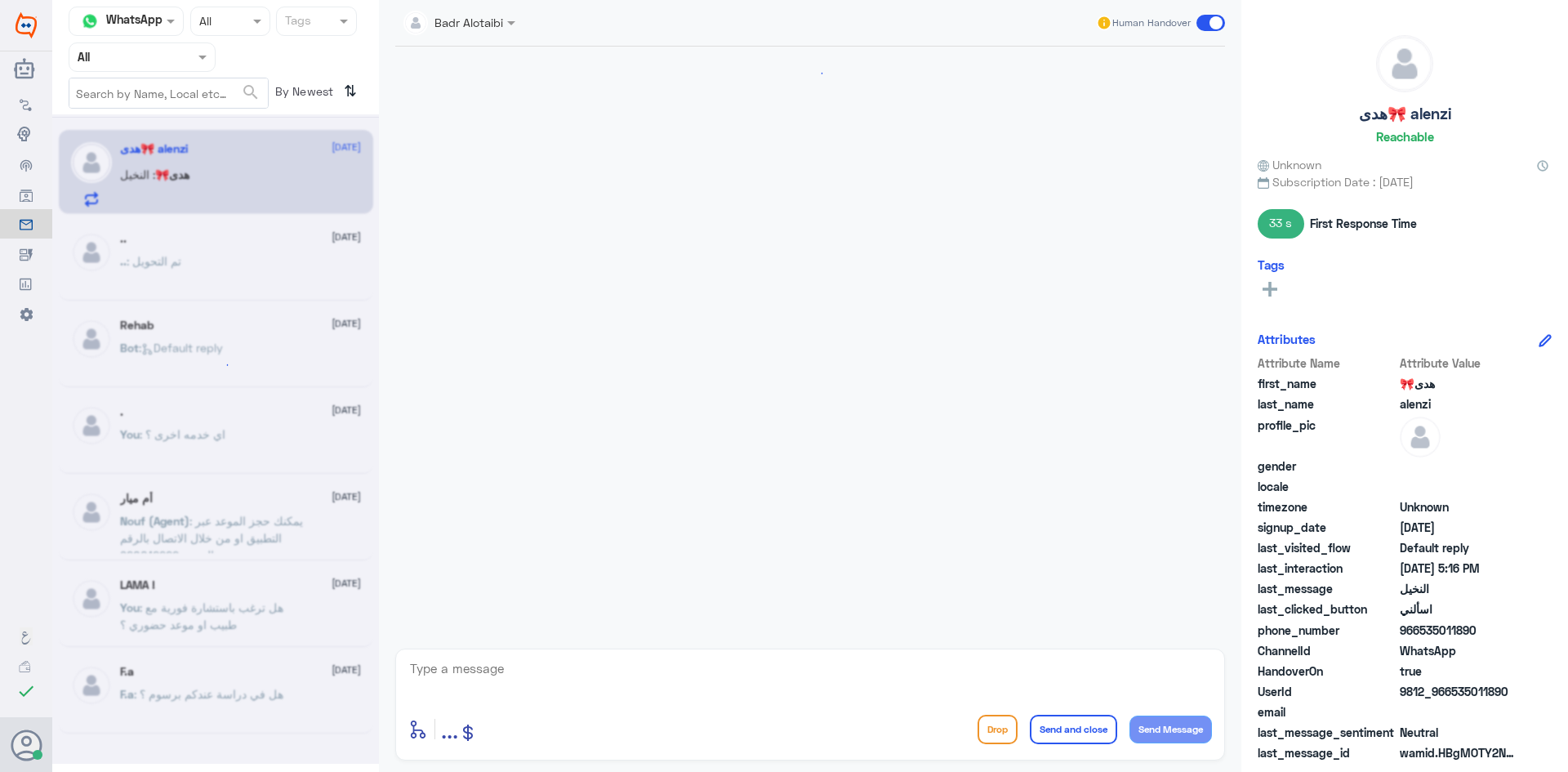
scroll to position [1183, 0]
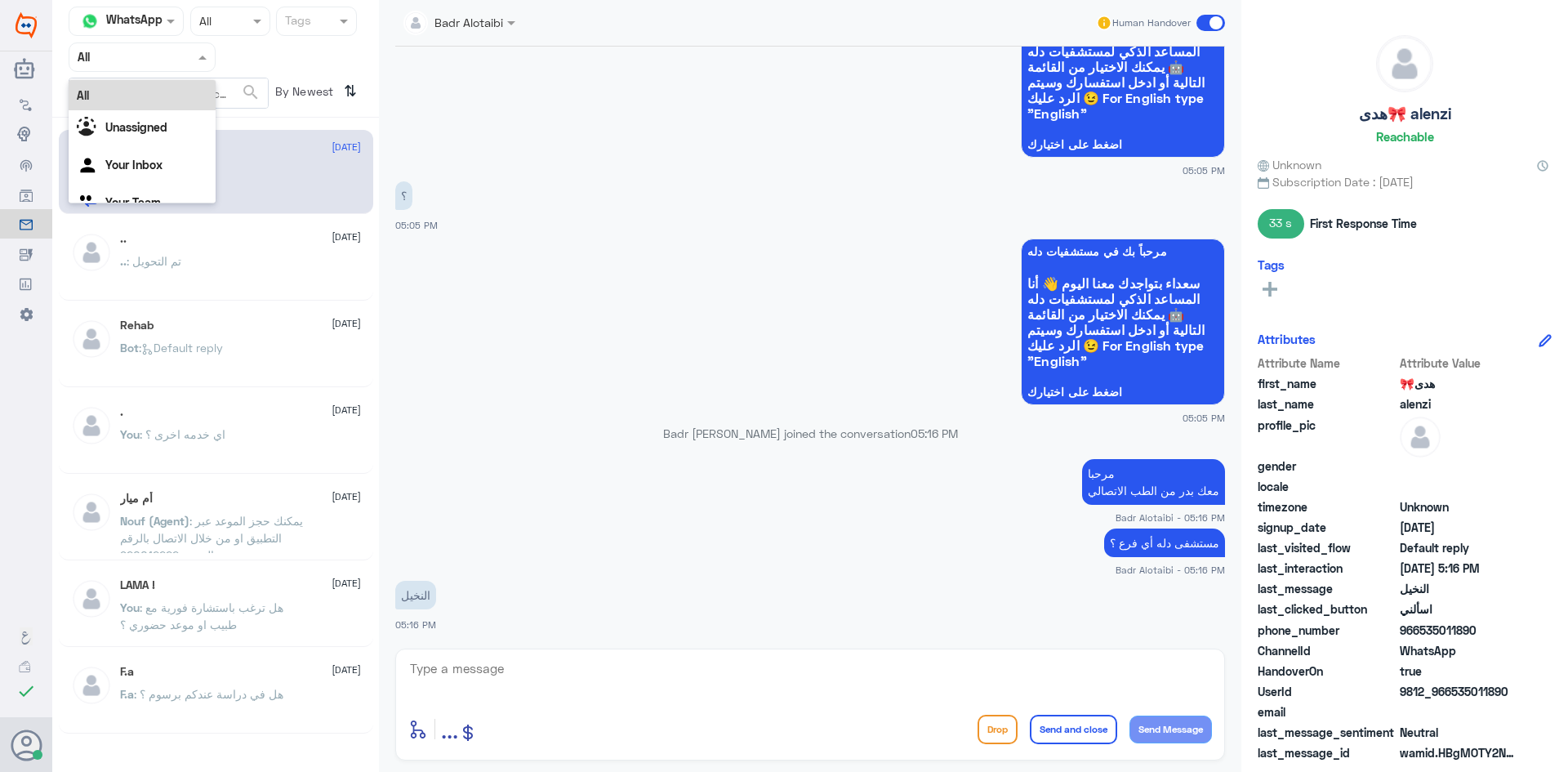
click at [162, 61] on input "text" at bounding box center [122, 56] width 90 height 19
click at [145, 119] on div "Unassigned" at bounding box center [142, 129] width 147 height 37
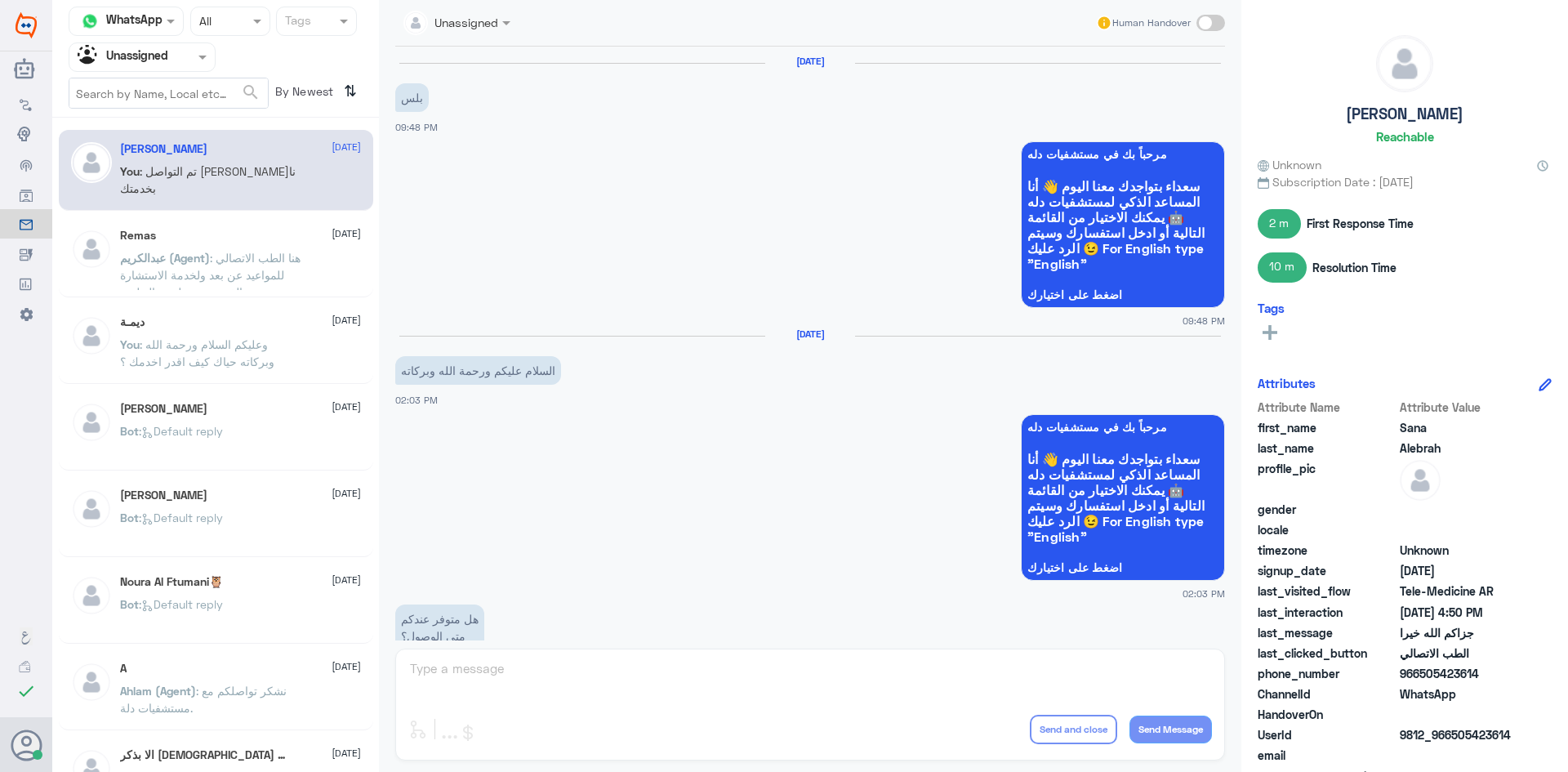
scroll to position [1156, 0]
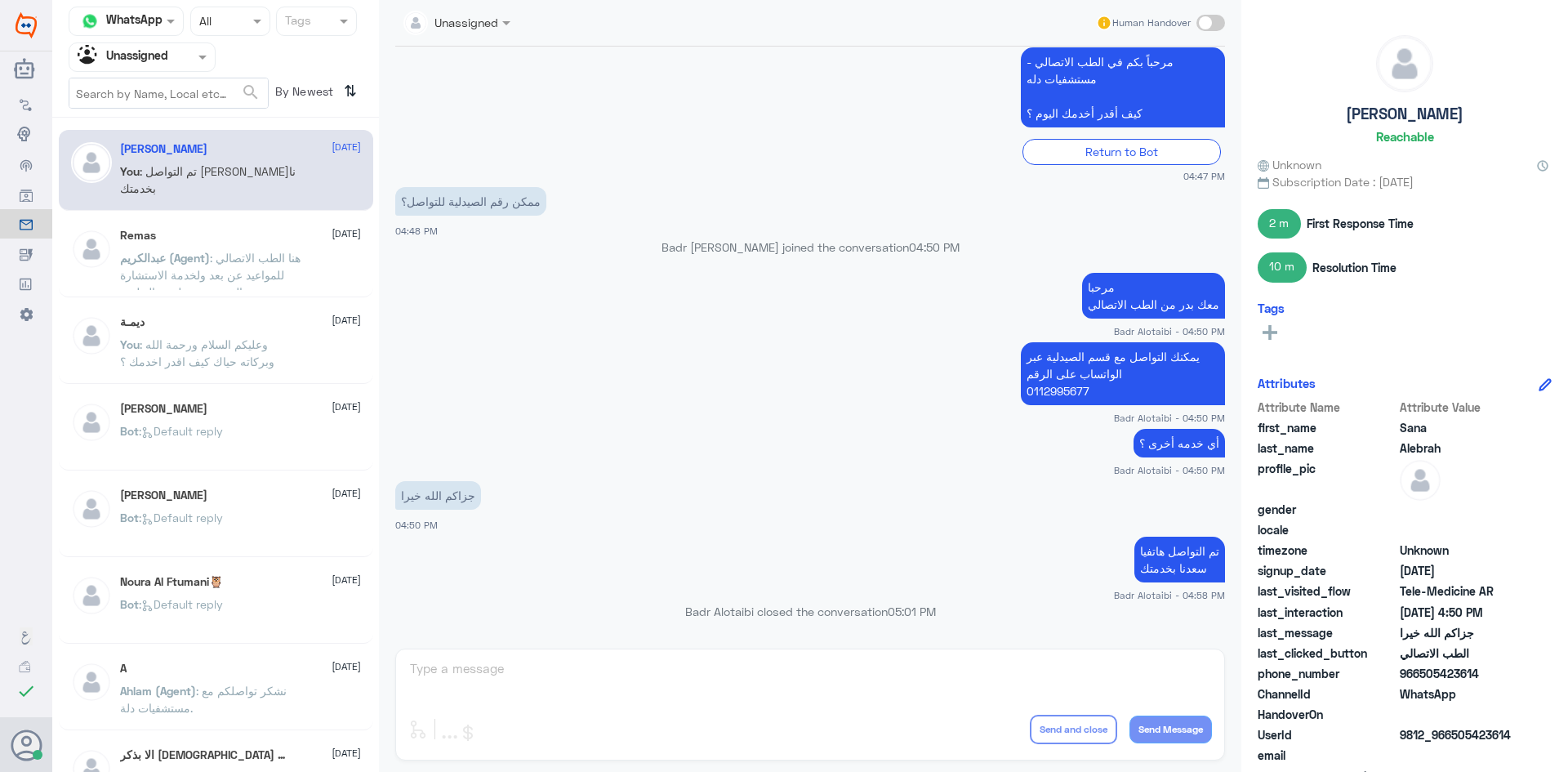
click at [276, 350] on p "You : وعليكم السلام ورحمة الله وبركاته حياك كيف اقدر اخدمك ؟" at bounding box center [211, 356] width 184 height 41
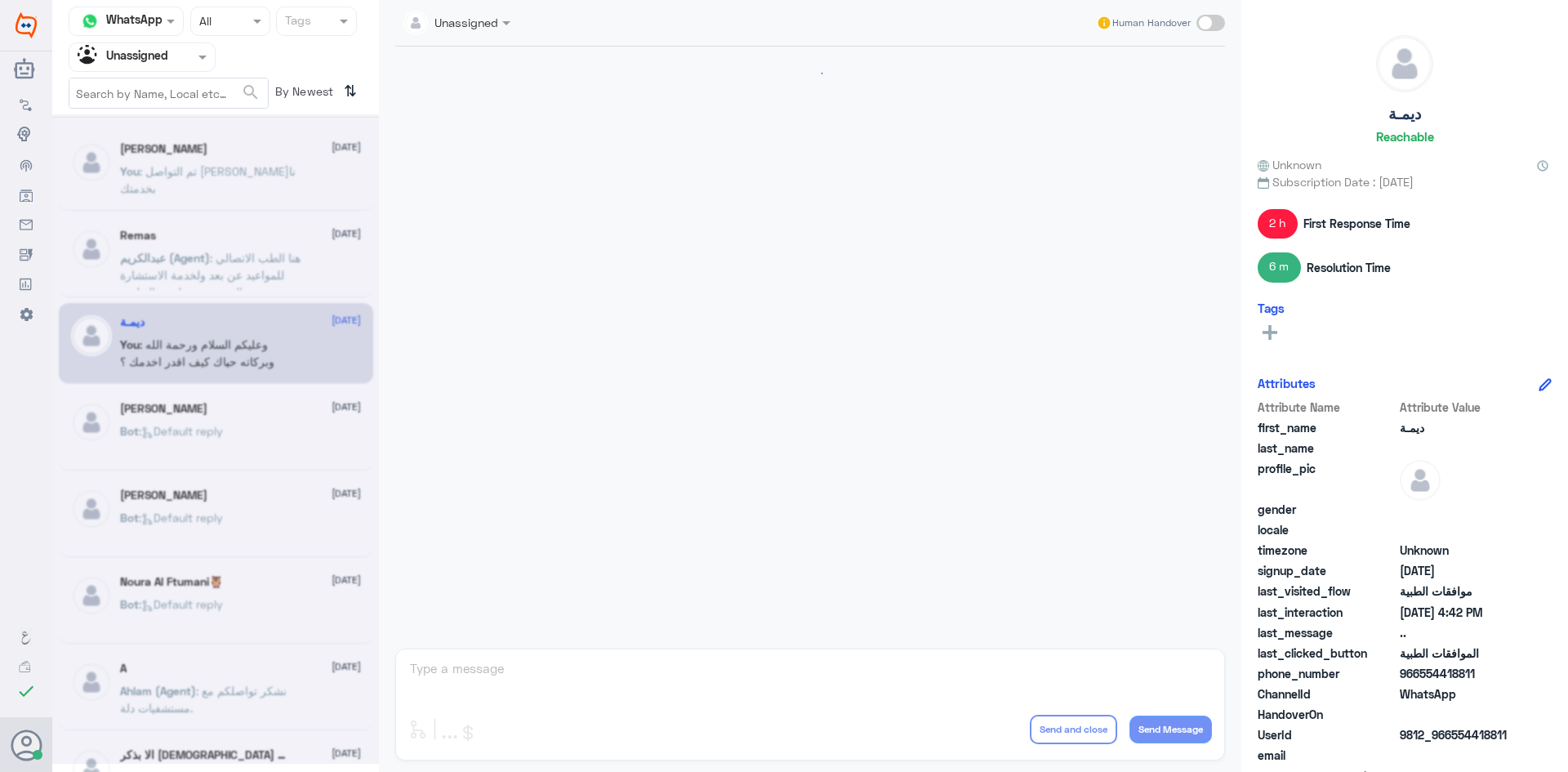
scroll to position [800, 0]
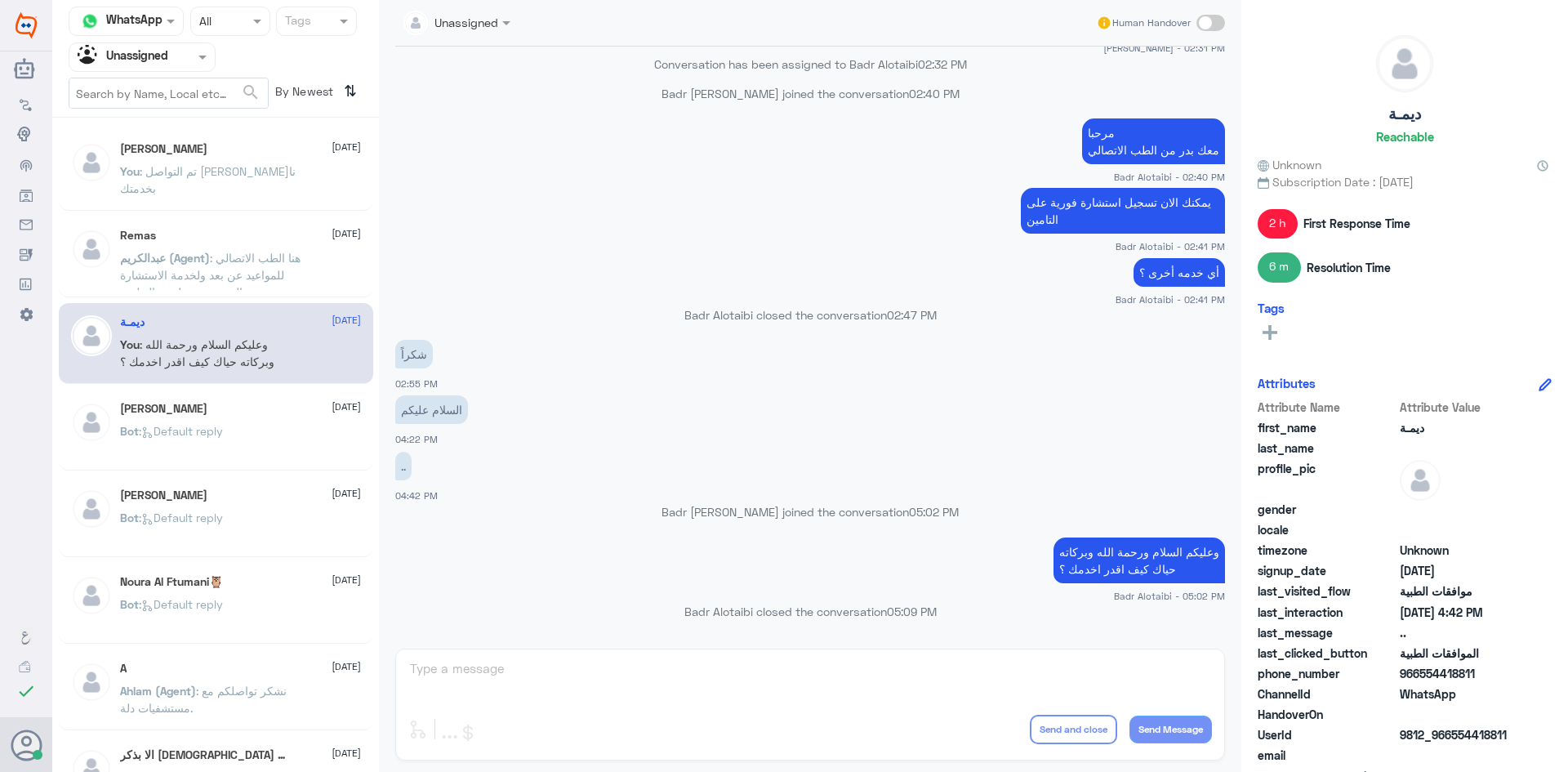
click at [210, 260] on span "عبدالكريم (Agent)" at bounding box center [164, 258] width 90 height 14
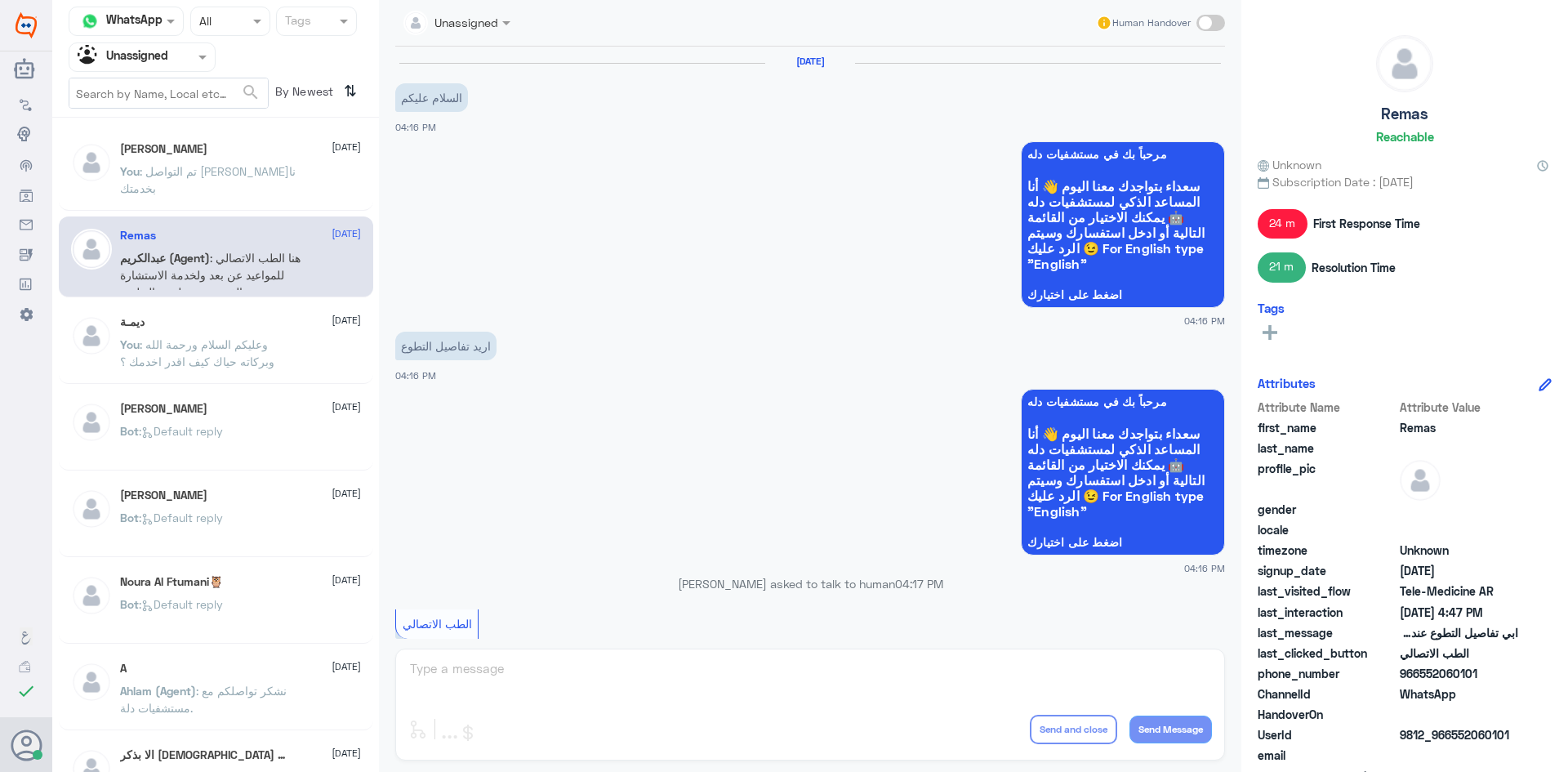
scroll to position [622, 0]
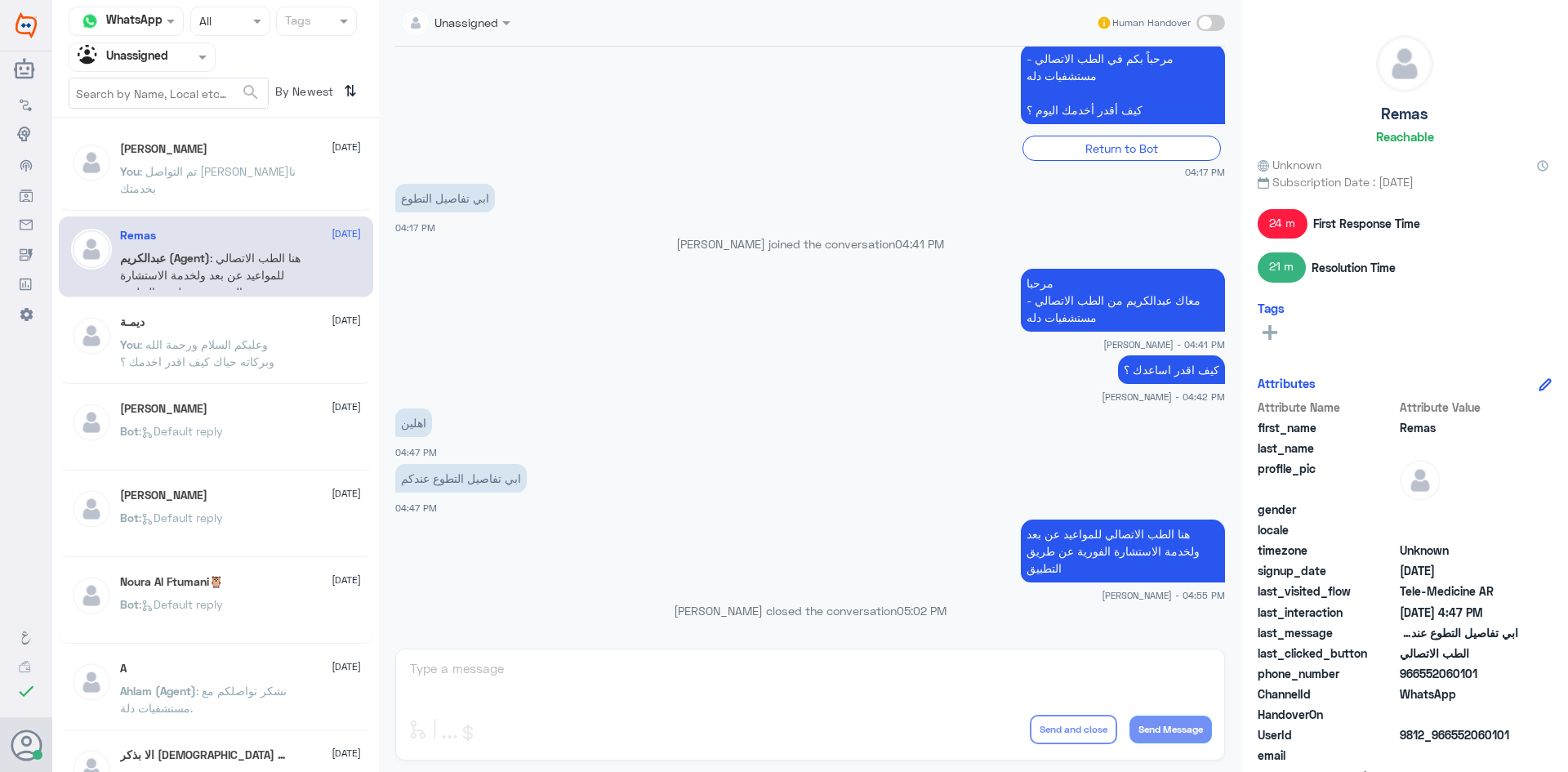
click at [178, 60] on div at bounding box center [142, 56] width 145 height 19
click at [174, 91] on div "All" at bounding box center [142, 95] width 147 height 30
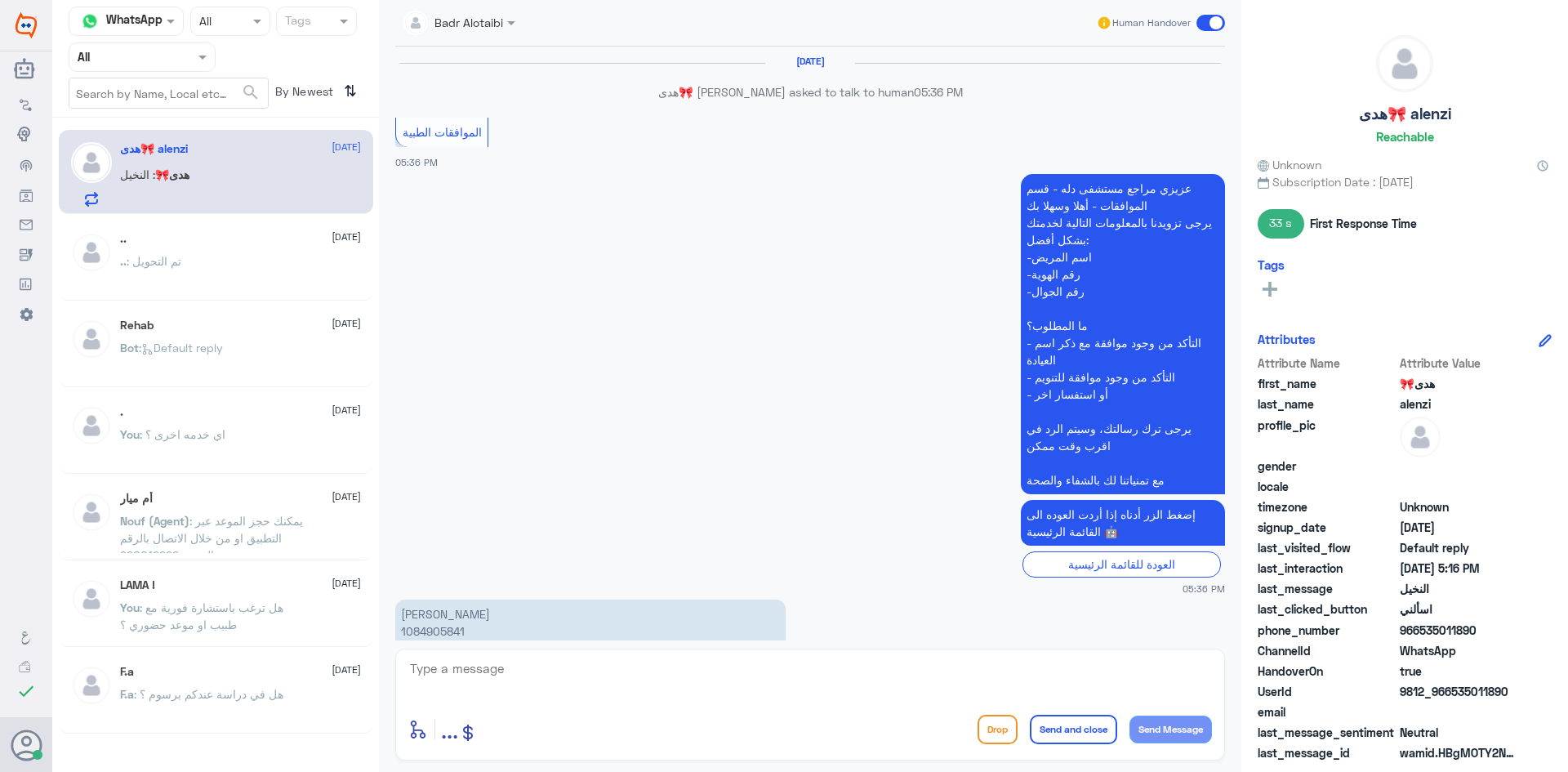
scroll to position [1183, 0]
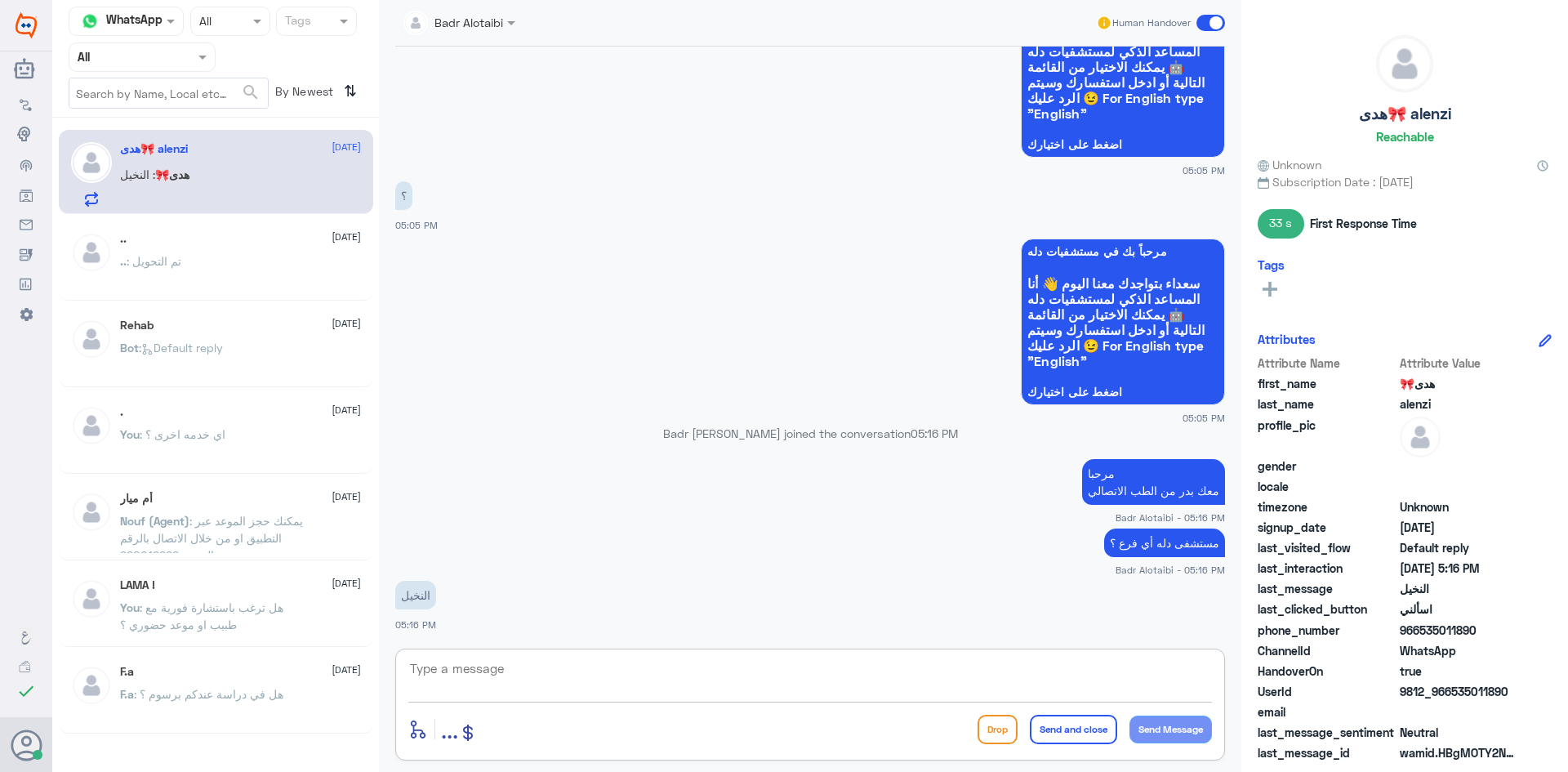
click at [764, 669] on textarea at bounding box center [810, 677] width 804 height 40
type textarea "يمكنك التواصل مع قسم التقارير الطبية عبر الواتساب على الرقم 0550181732"
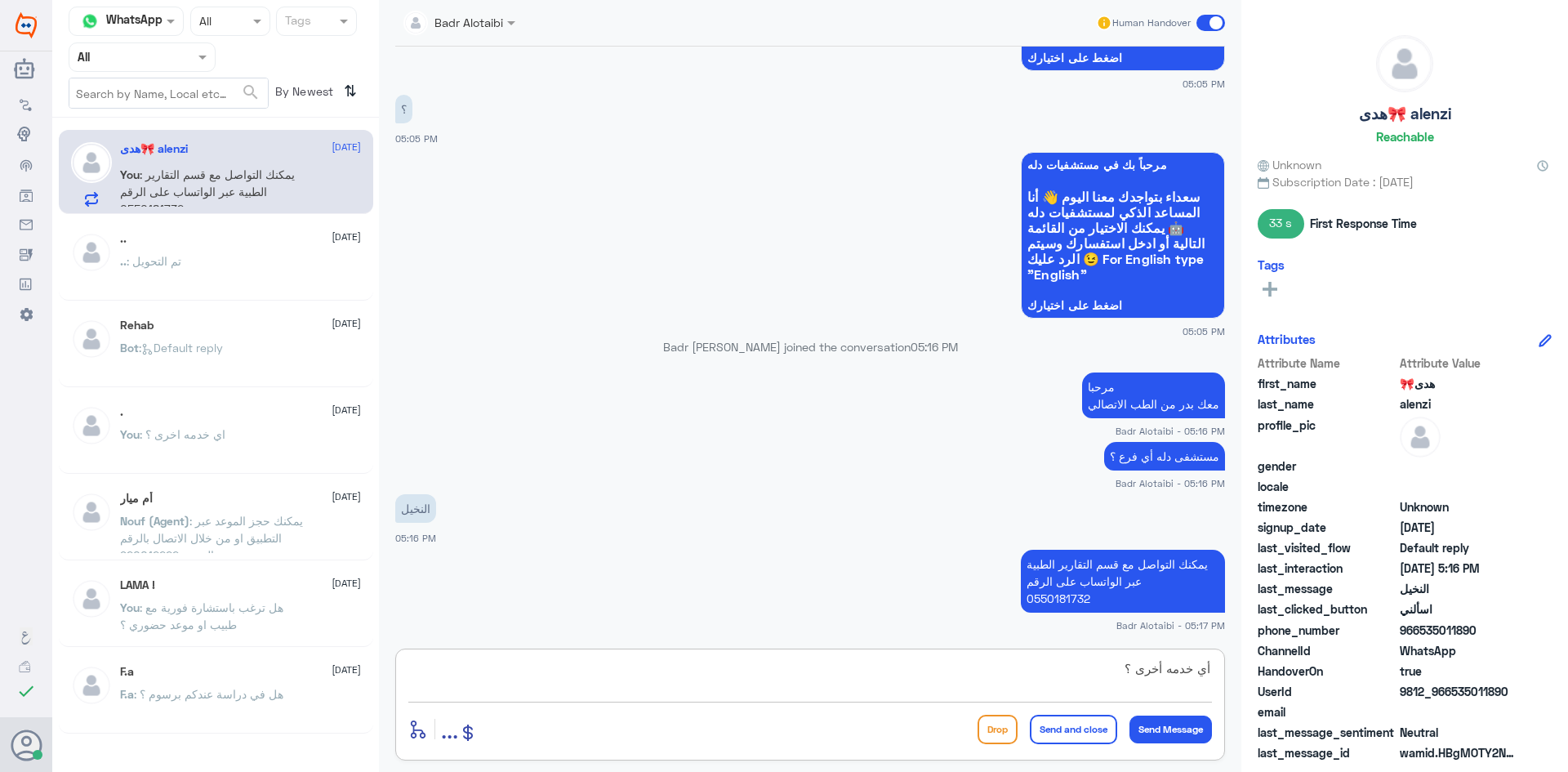
type textarea "أي خدمه أخرى ؟"
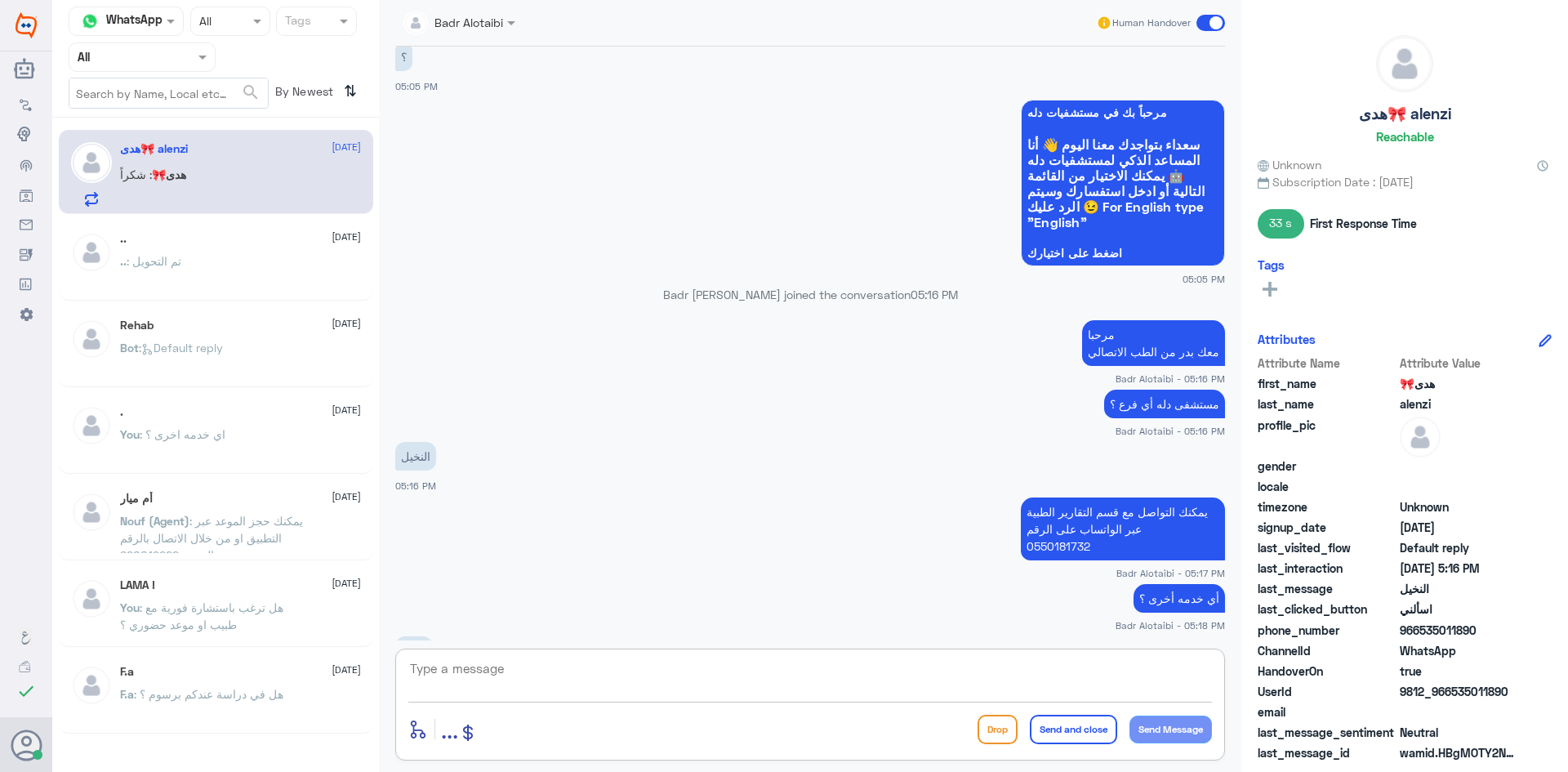
scroll to position [1379, 0]
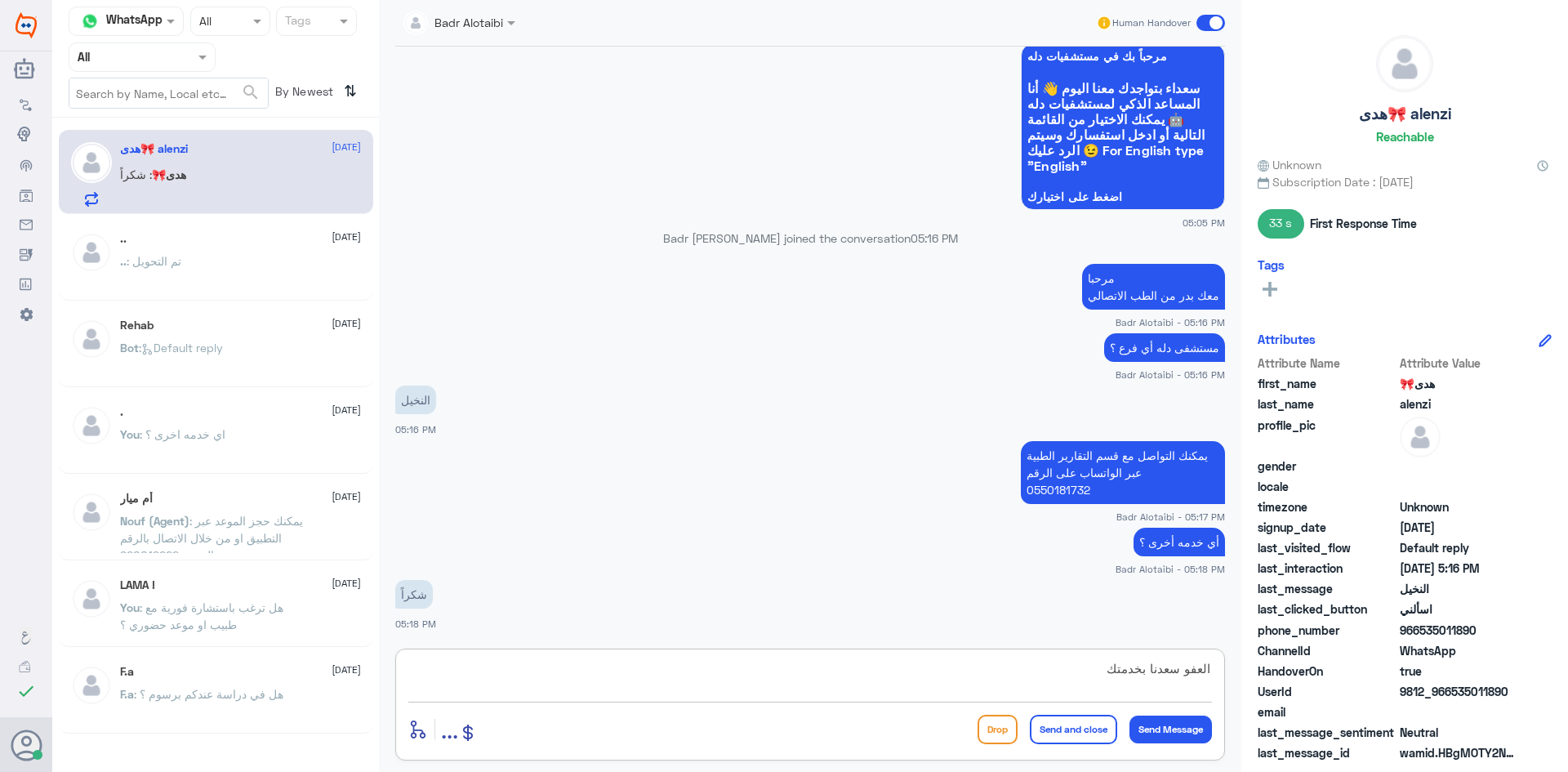
type textarea "العفو سعدنا بخدمتك"
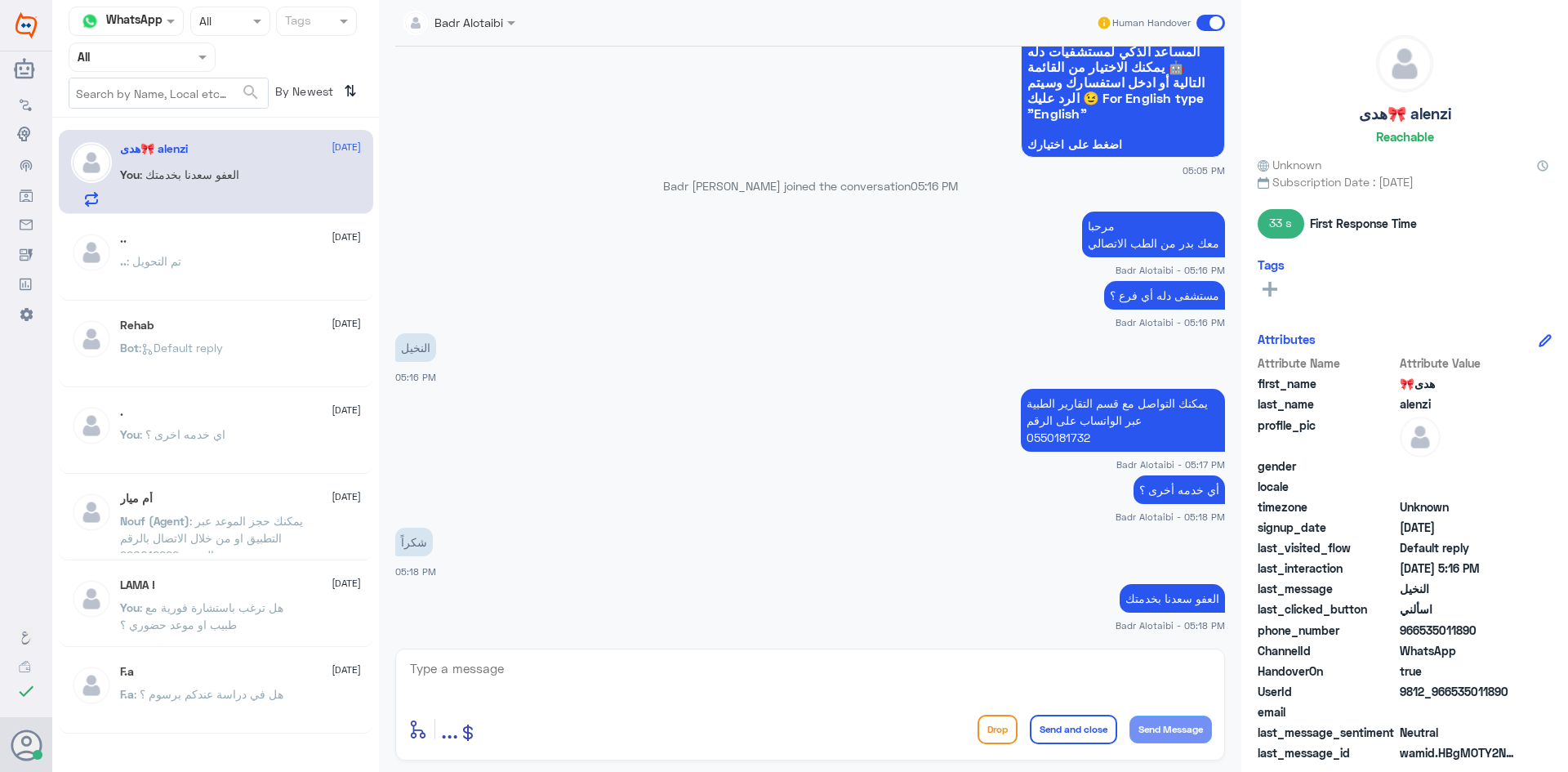
click at [1200, 28] on span at bounding box center [1211, 23] width 28 height 16
click at [0, 0] on input "checkbox" at bounding box center [0, 0] width 0 height 0
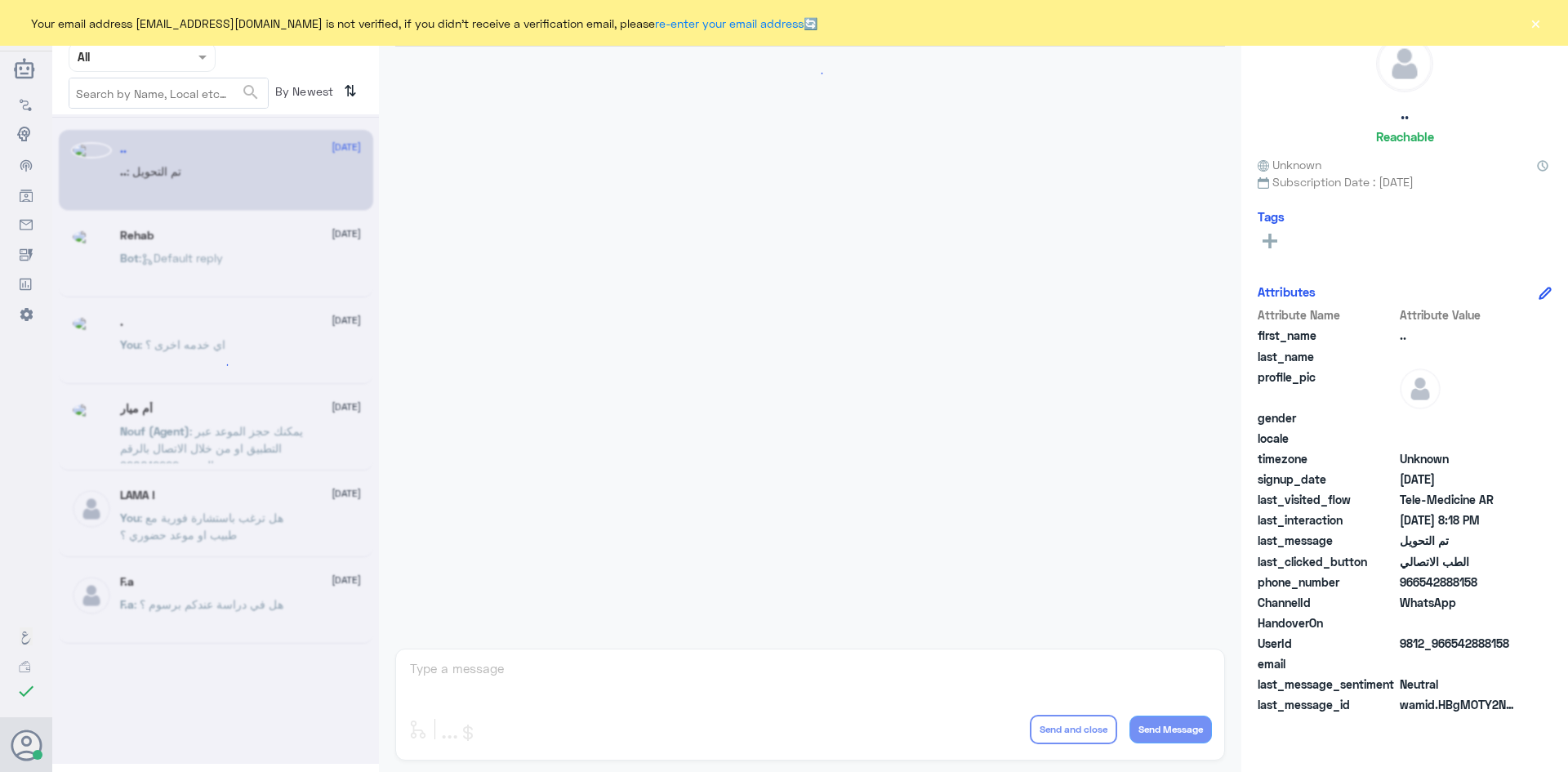
click at [1533, 25] on button "×" at bounding box center [1535, 23] width 16 height 16
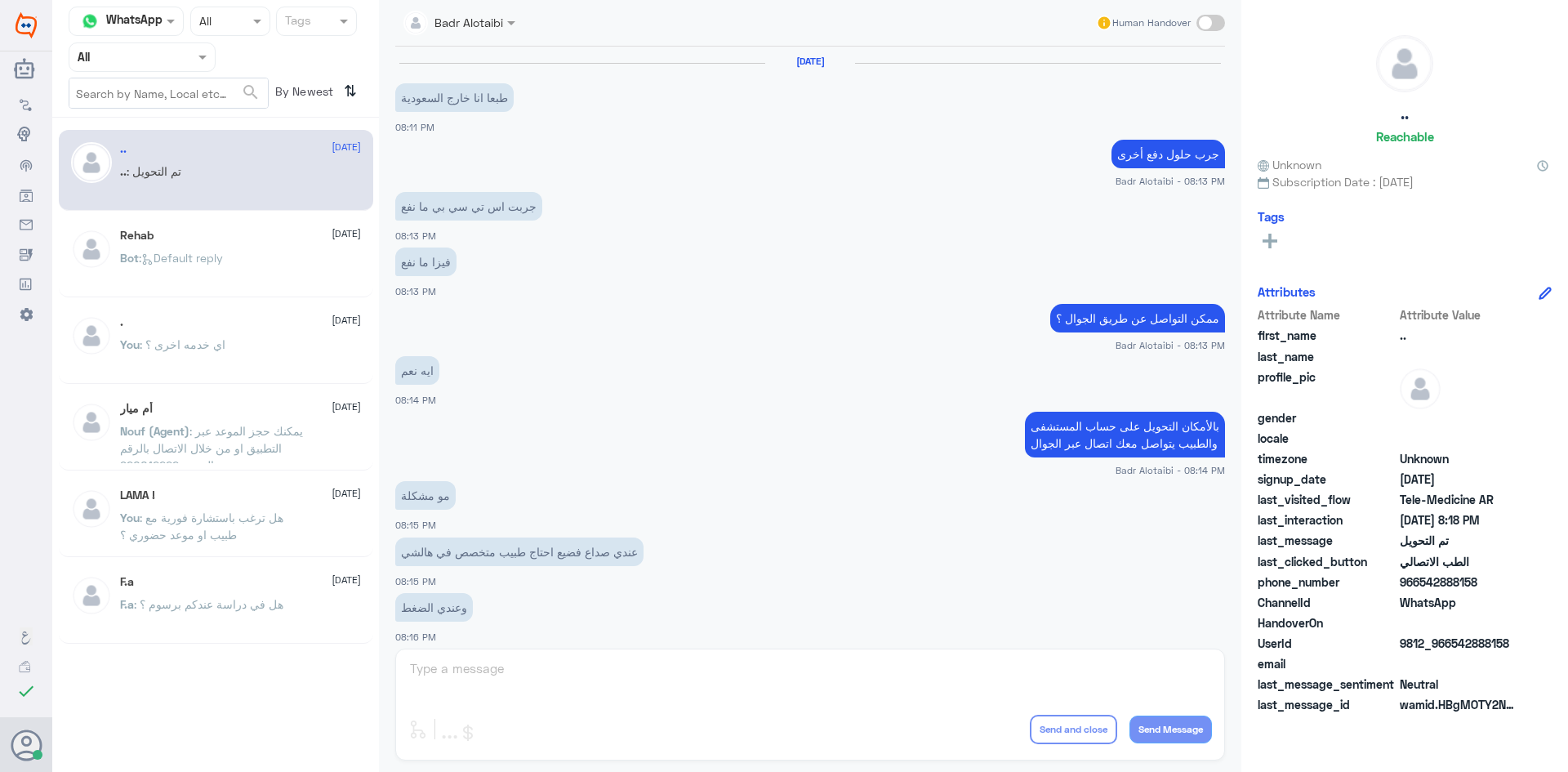
scroll to position [536, 0]
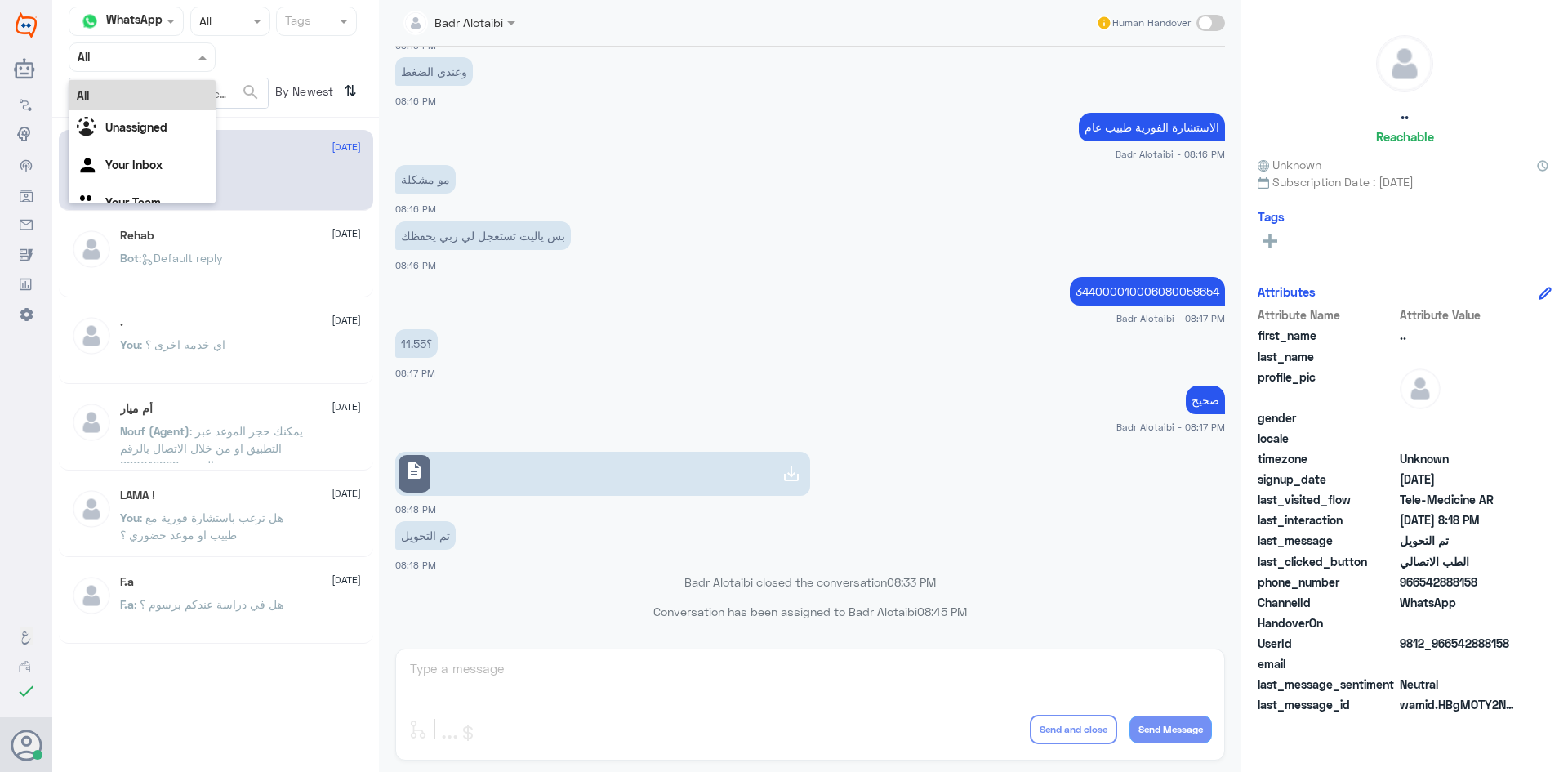
click at [180, 63] on div at bounding box center [142, 56] width 145 height 19
click at [162, 153] on div "Your Inbox" at bounding box center [142, 167] width 147 height 37
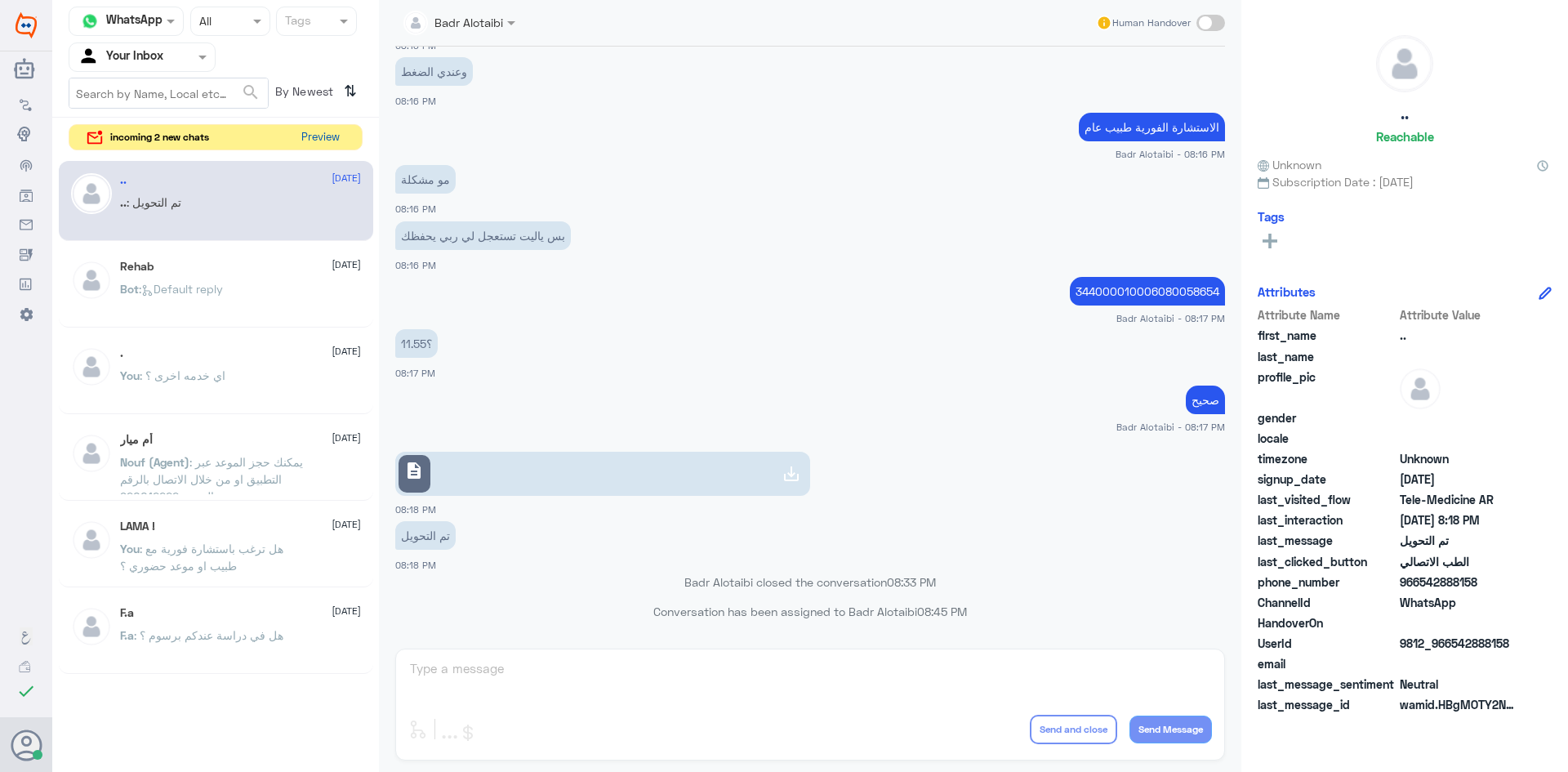
click at [318, 136] on button "Preview" at bounding box center [319, 138] width 51 height 26
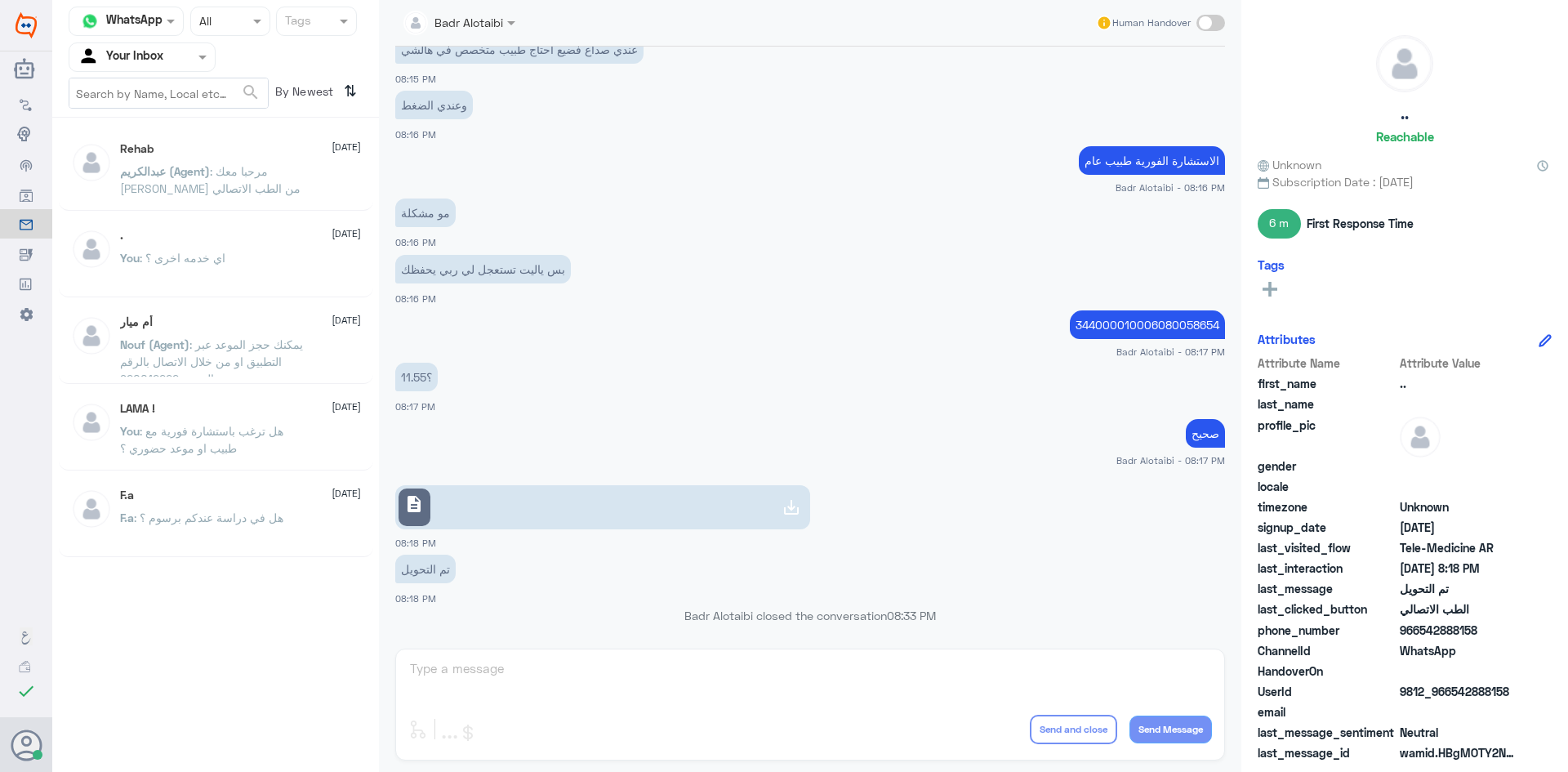
scroll to position [536, 0]
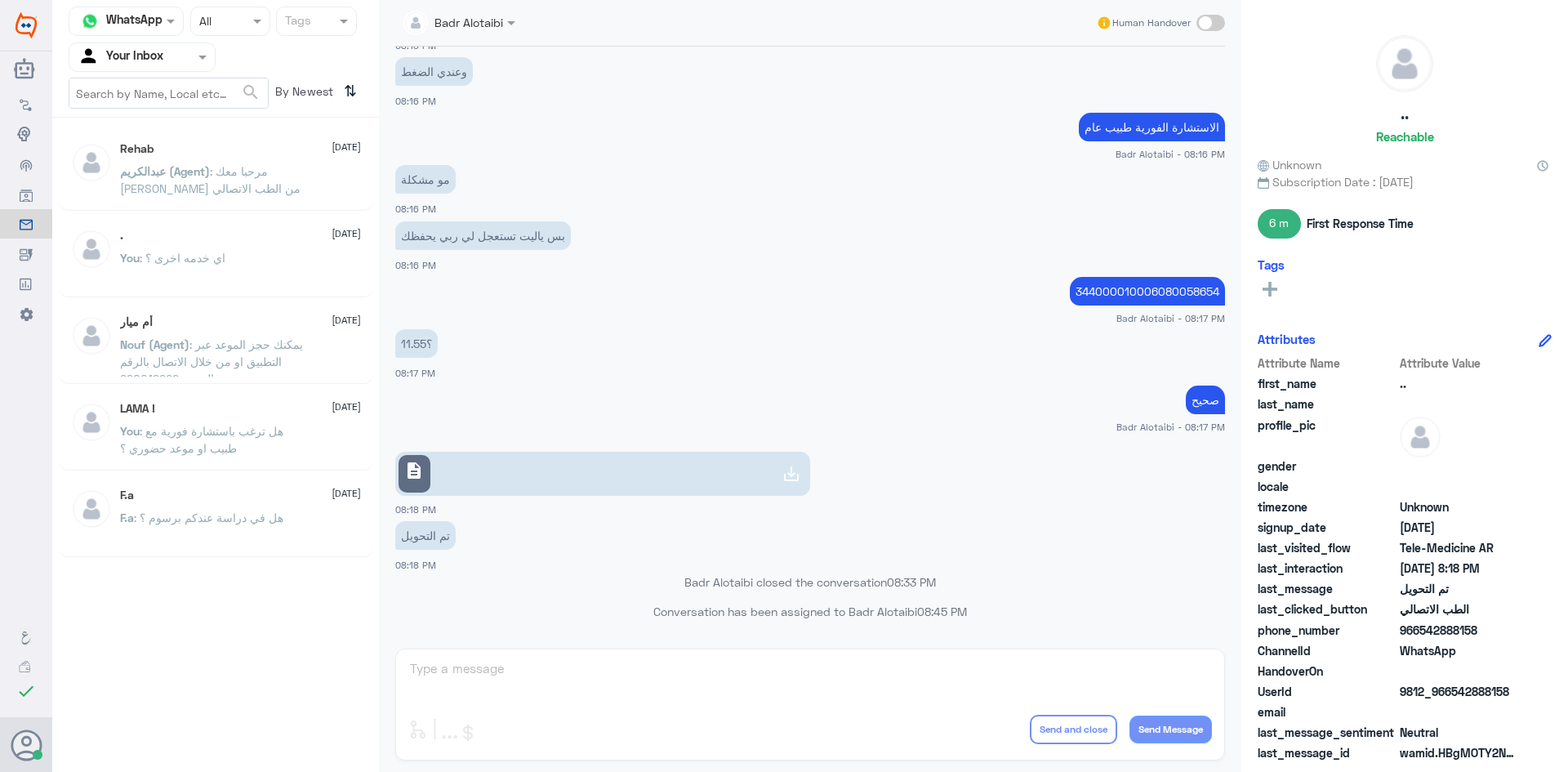
click at [170, 184] on span ": مرحبا معك [PERSON_NAME] من الطب الاتصالي" at bounding box center [210, 179] width 181 height 31
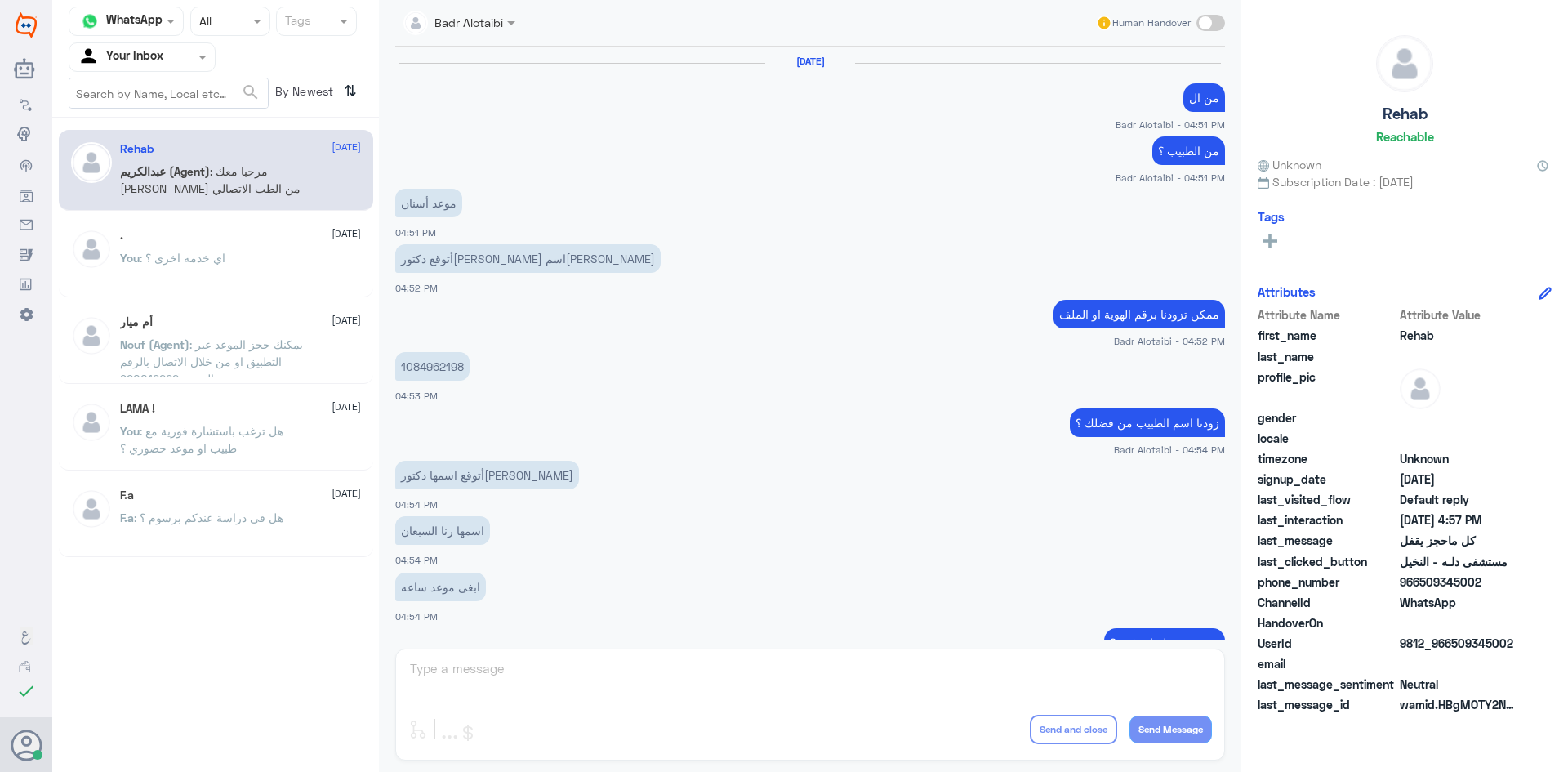
scroll to position [772, 0]
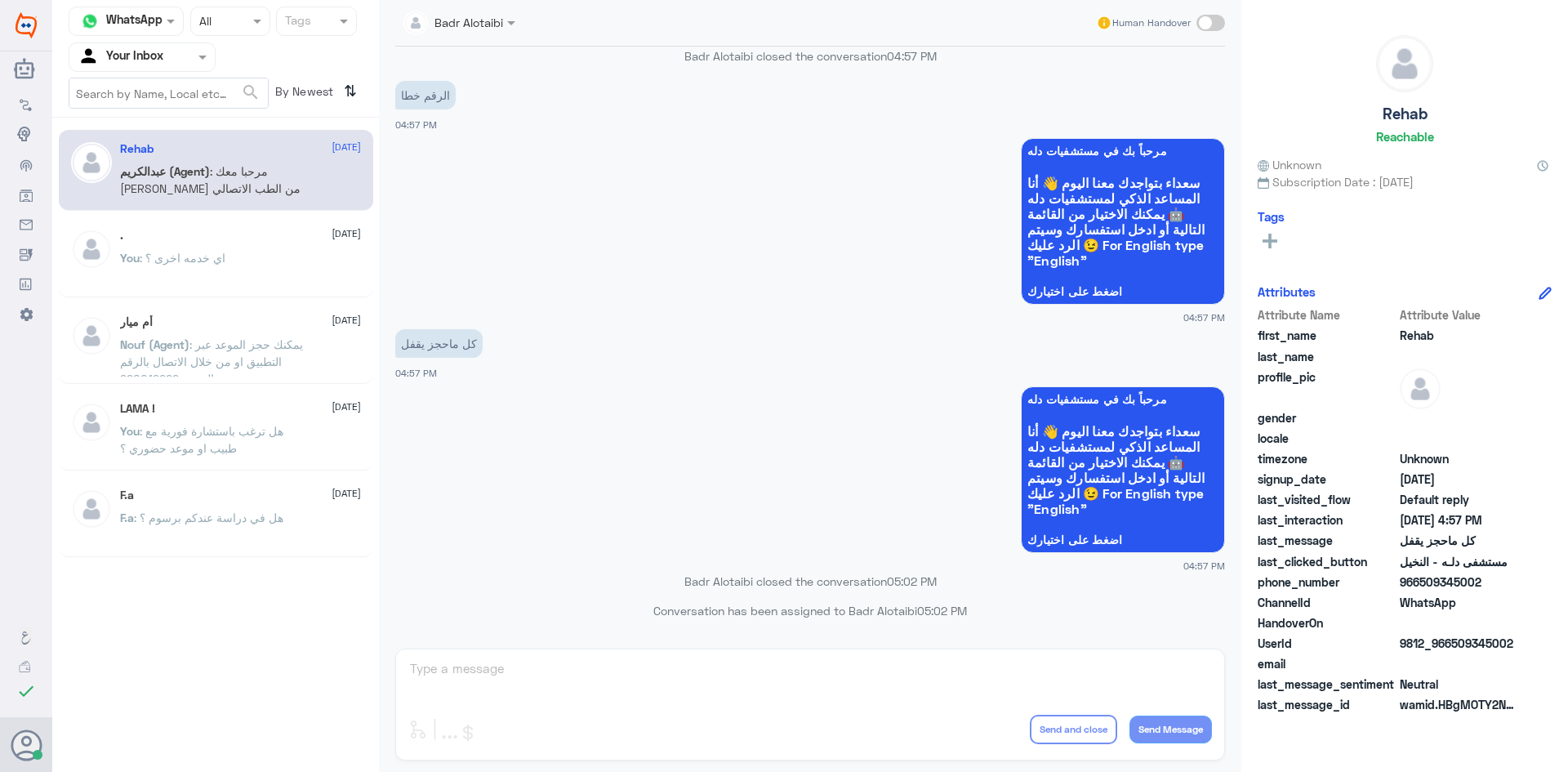
click at [150, 39] on nav "Channel WhatsApp Status × All Tags Agent Filter Your Inbox search By Newest ⇅" at bounding box center [216, 61] width 326 height 111
click at [153, 51] on input "text" at bounding box center [122, 56] width 90 height 19
click at [145, 106] on b "Unassigned" at bounding box center [137, 106] width 62 height 14
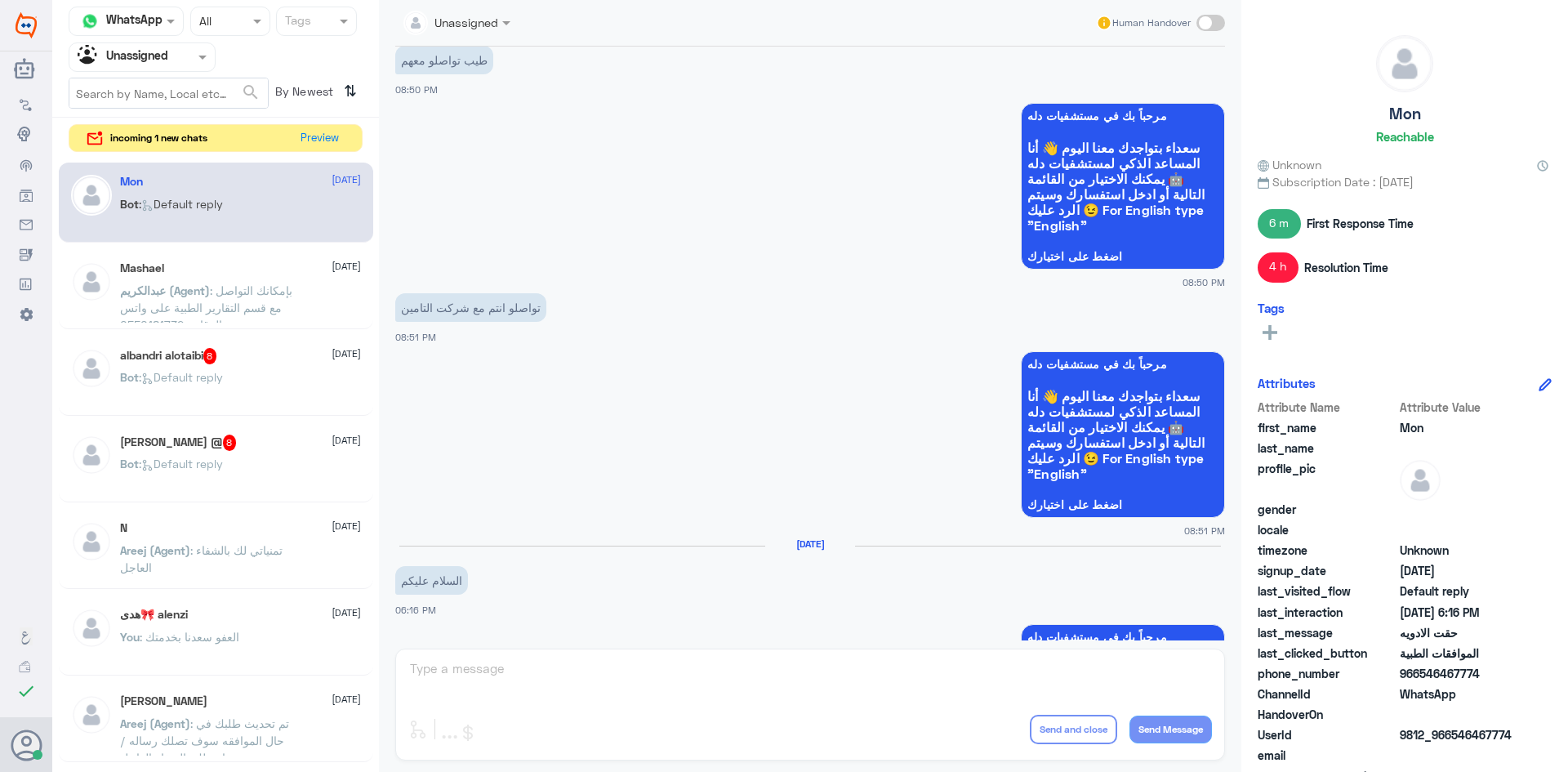
scroll to position [824, 0]
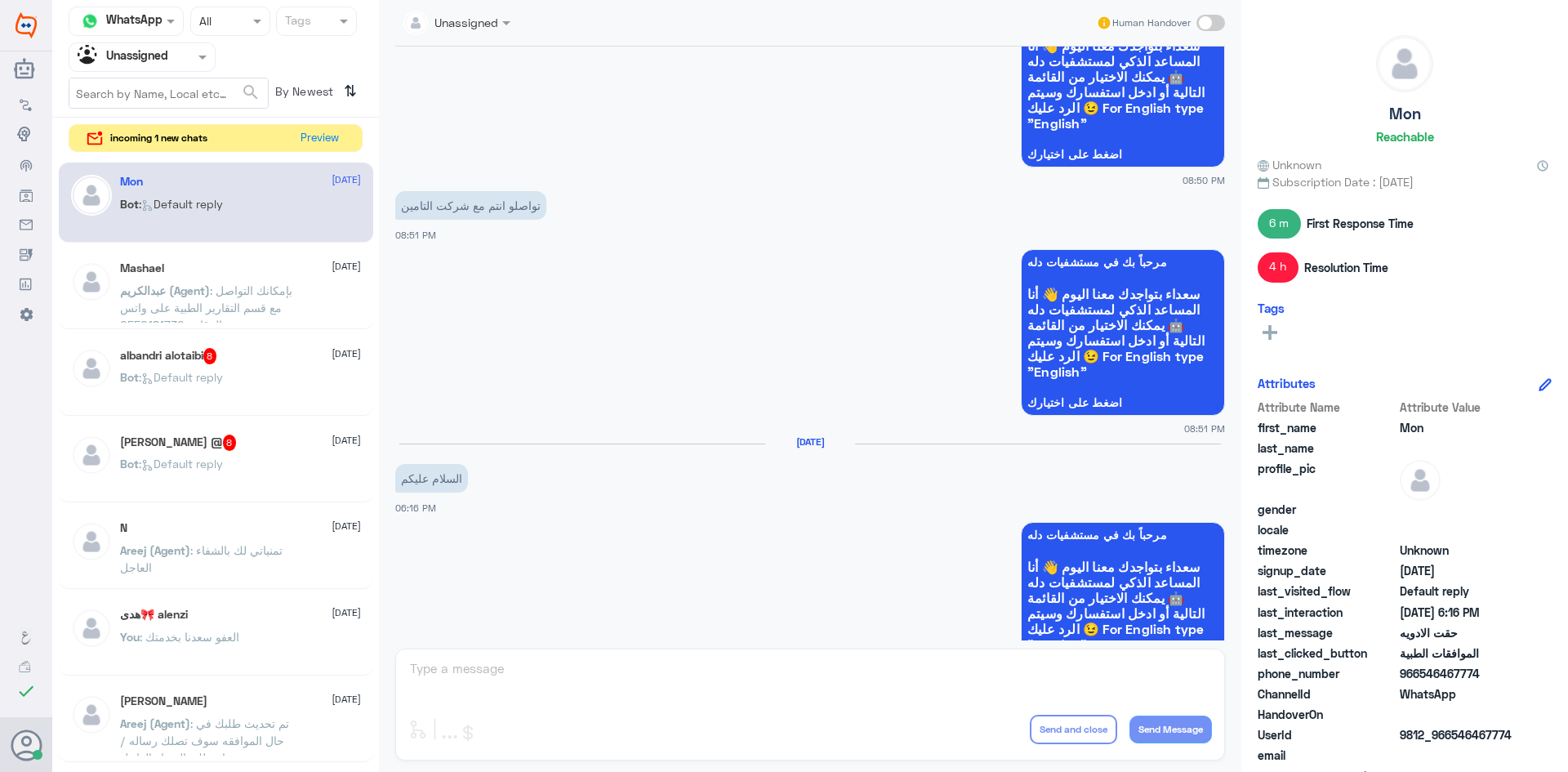
click at [293, 295] on span ": بإمكانك التواصل مع قسم التقارير الطبية على واتس الرقام : 0550181732" at bounding box center [206, 308] width 172 height 48
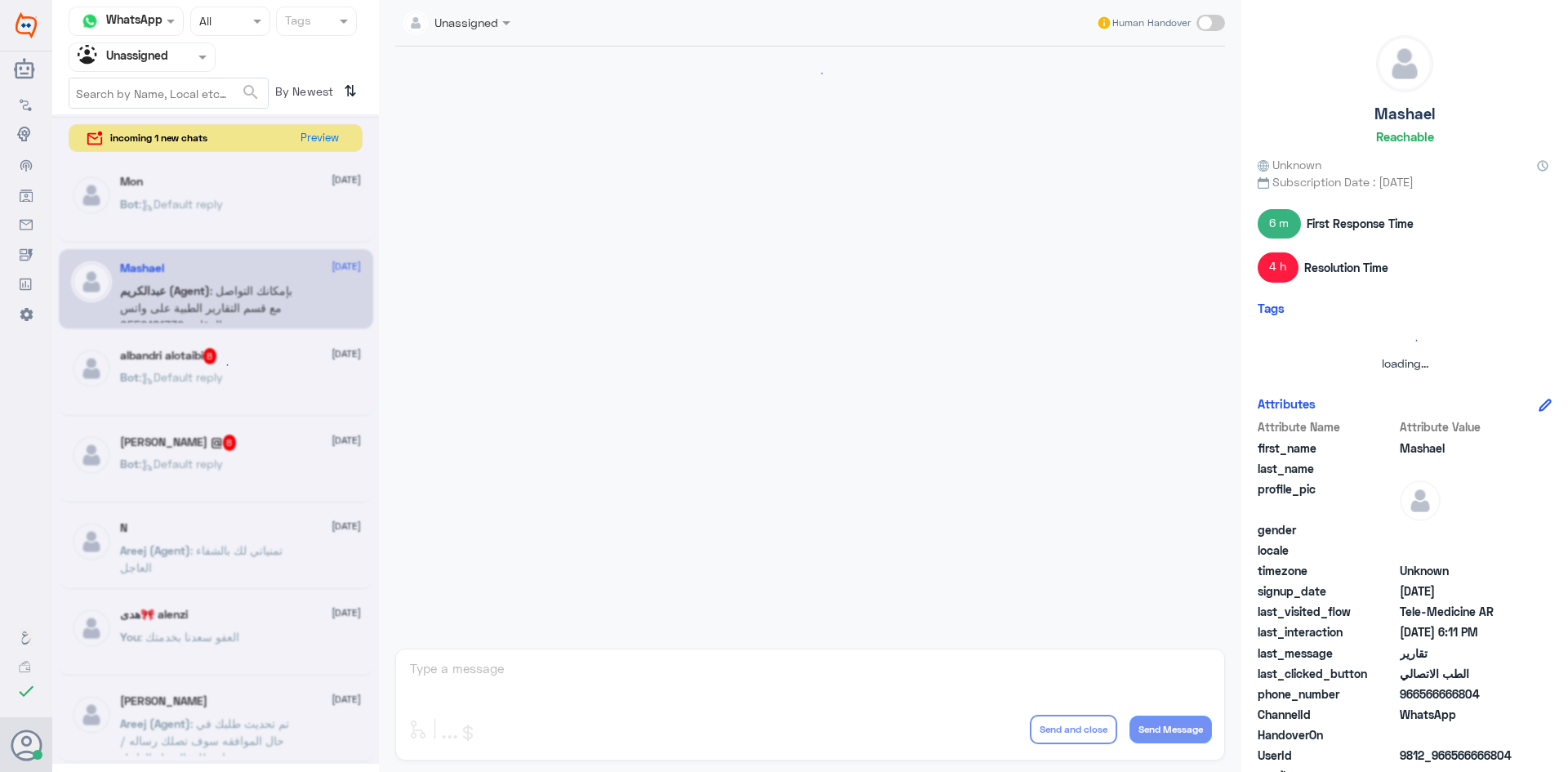
scroll to position [76, 0]
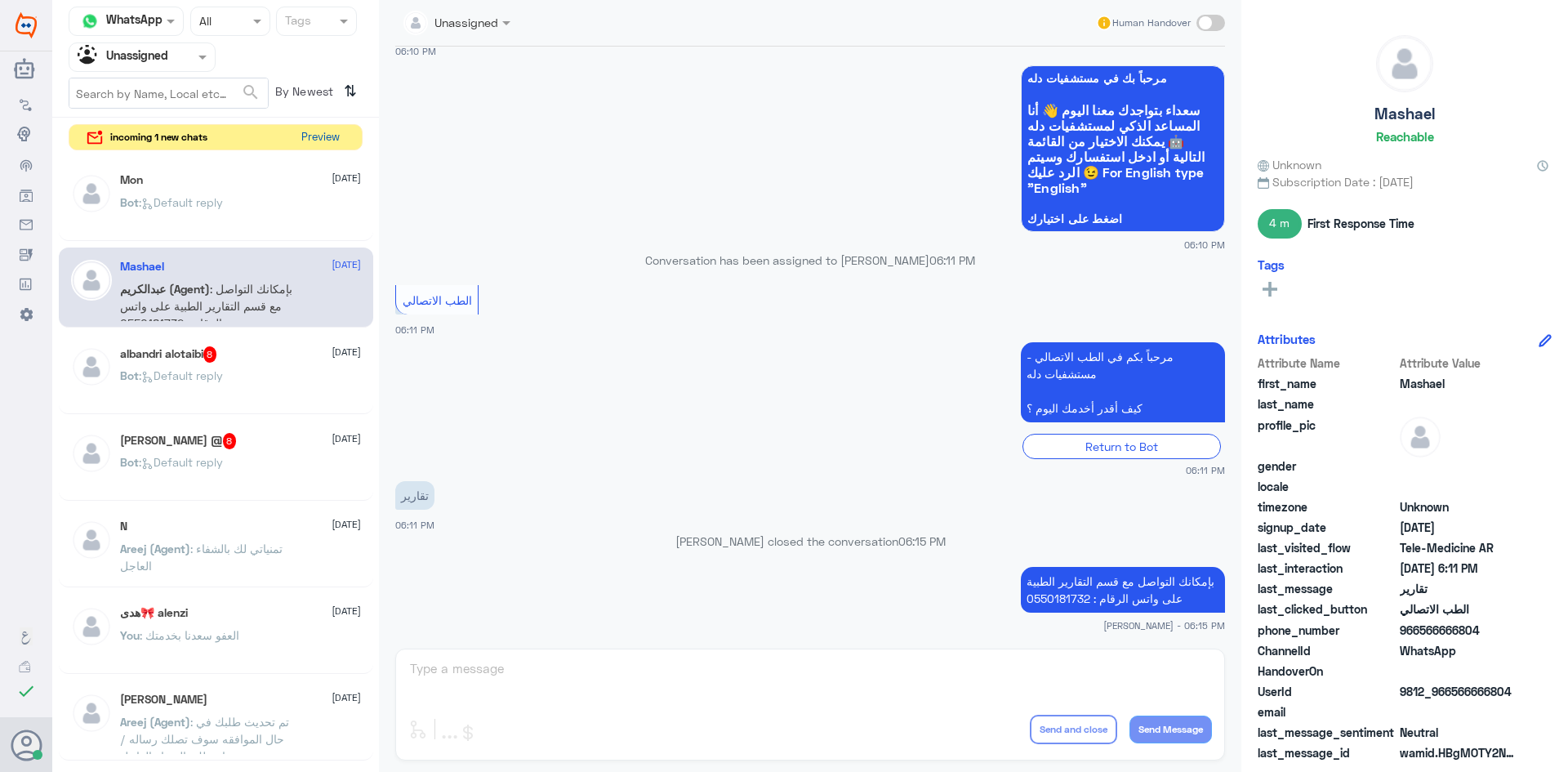
click at [334, 138] on button "Preview" at bounding box center [319, 138] width 51 height 26
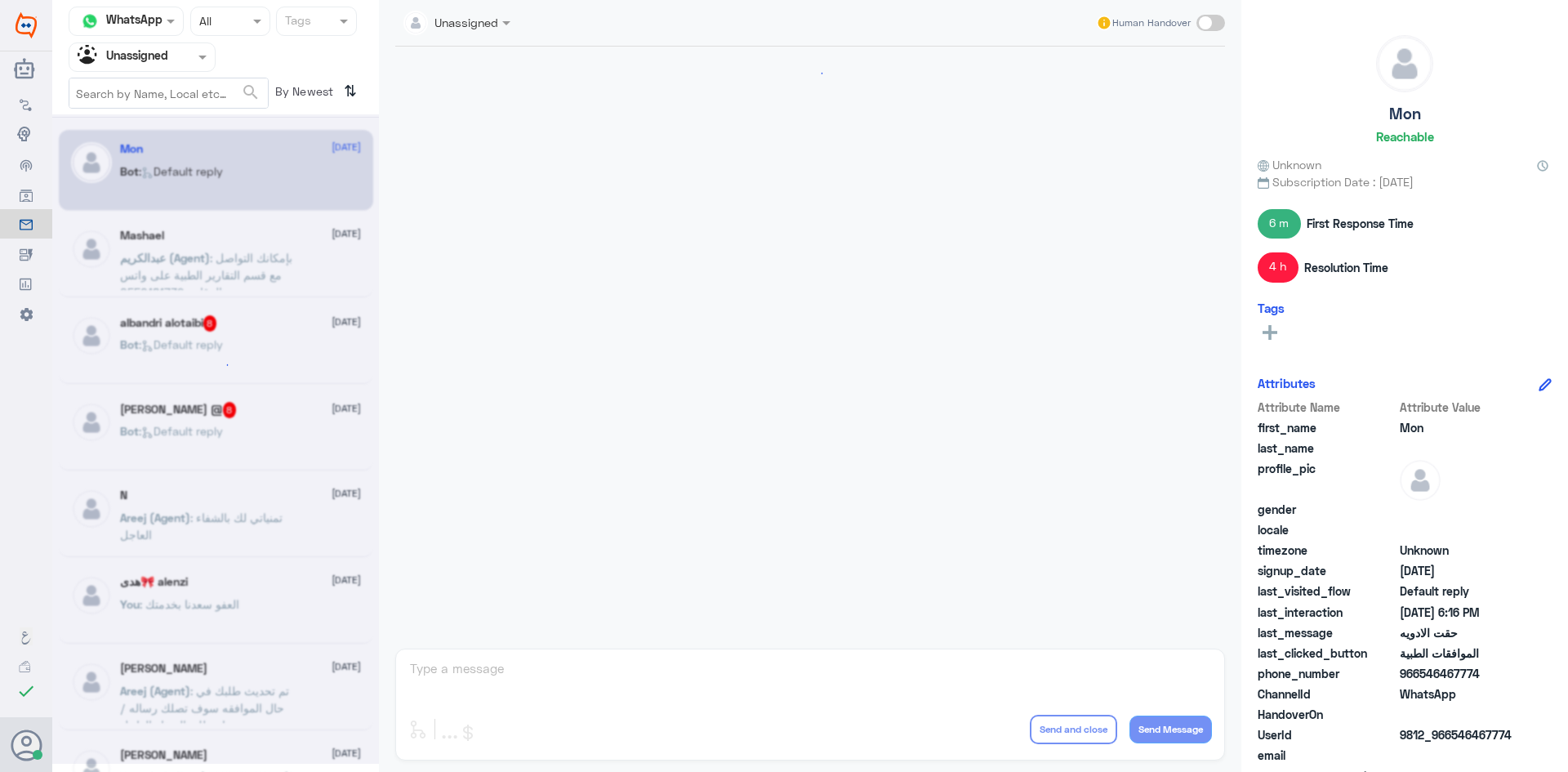
scroll to position [1397, 0]
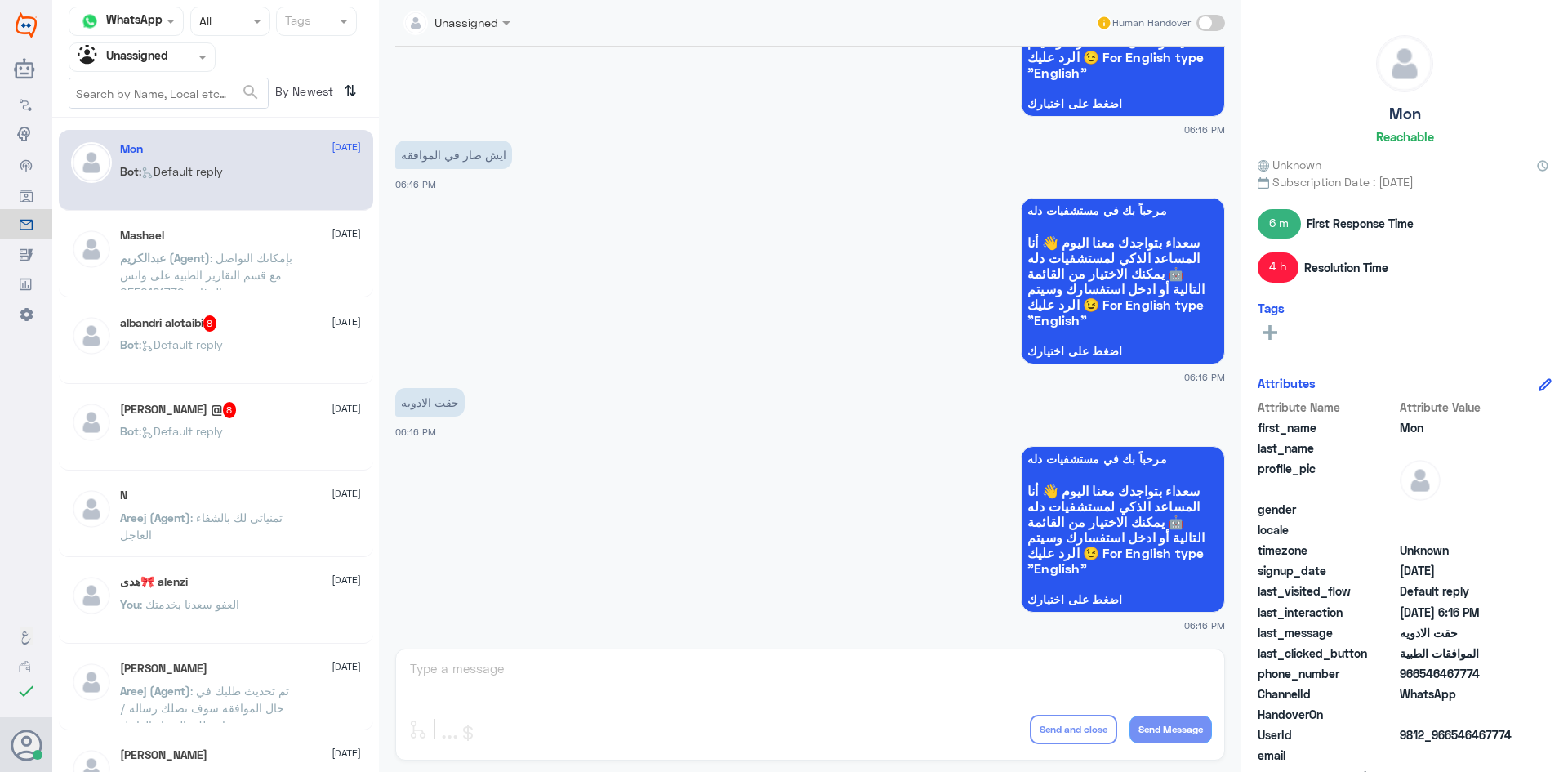
click at [271, 305] on div "albandri alotaibi 8 [DATE] Bot : Default reply" at bounding box center [216, 343] width 315 height 81
click at [270, 353] on div "Bot : Default reply" at bounding box center [240, 358] width 241 height 36
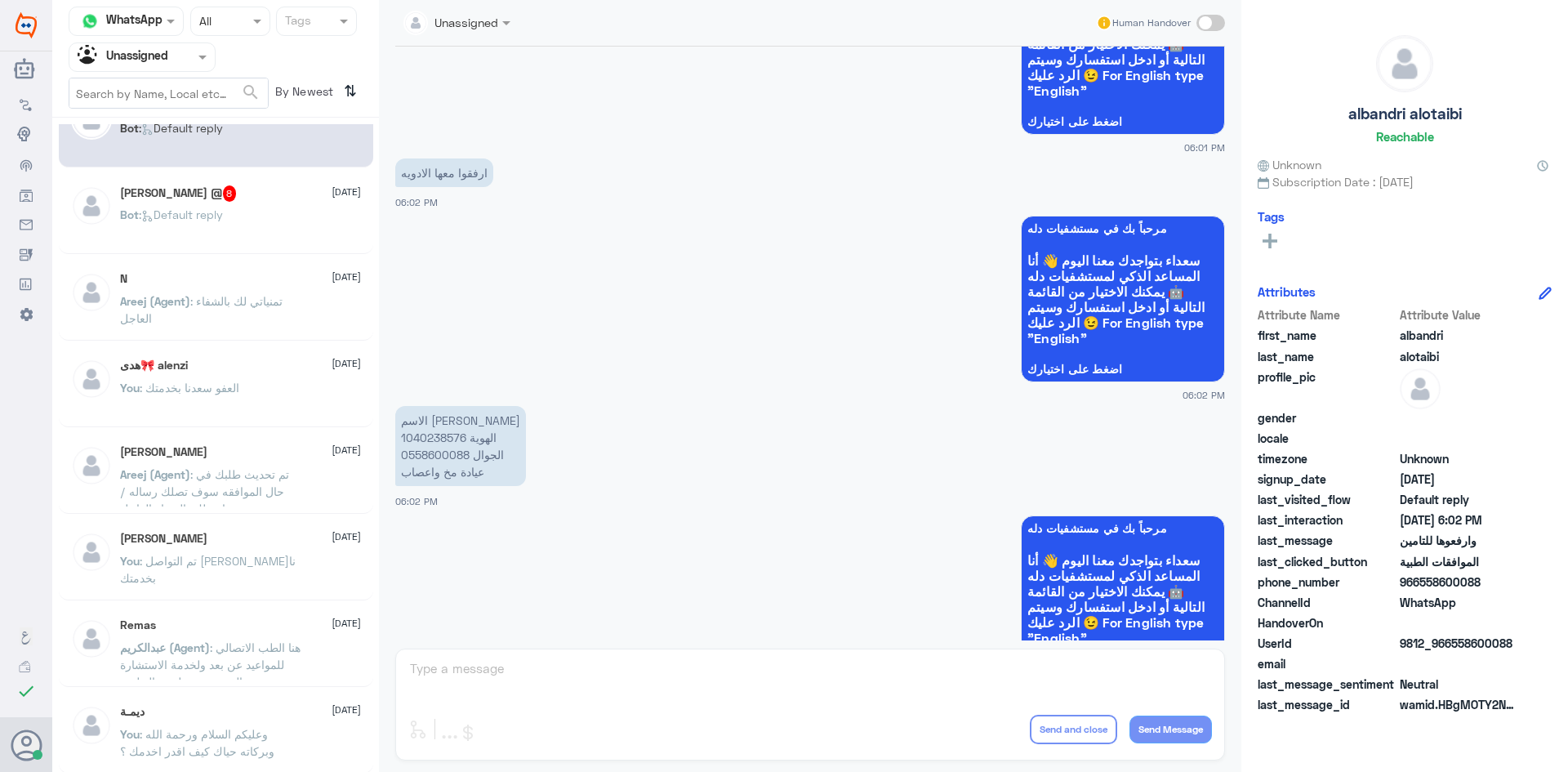
scroll to position [245, 0]
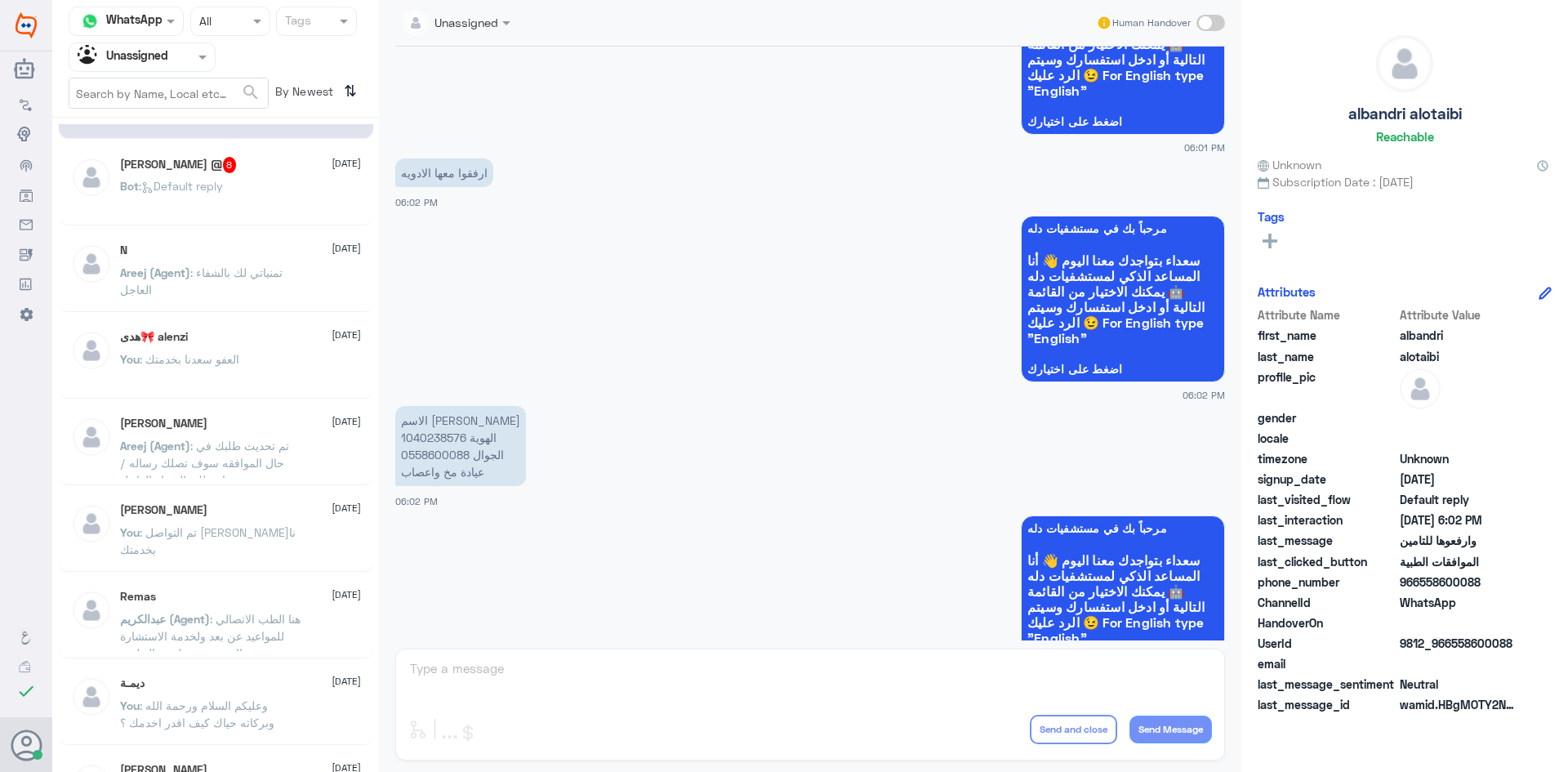
click at [291, 297] on p "Areej (Agent) : تمنياتي لك بالشفاء العاجل" at bounding box center [211, 284] width 184 height 41
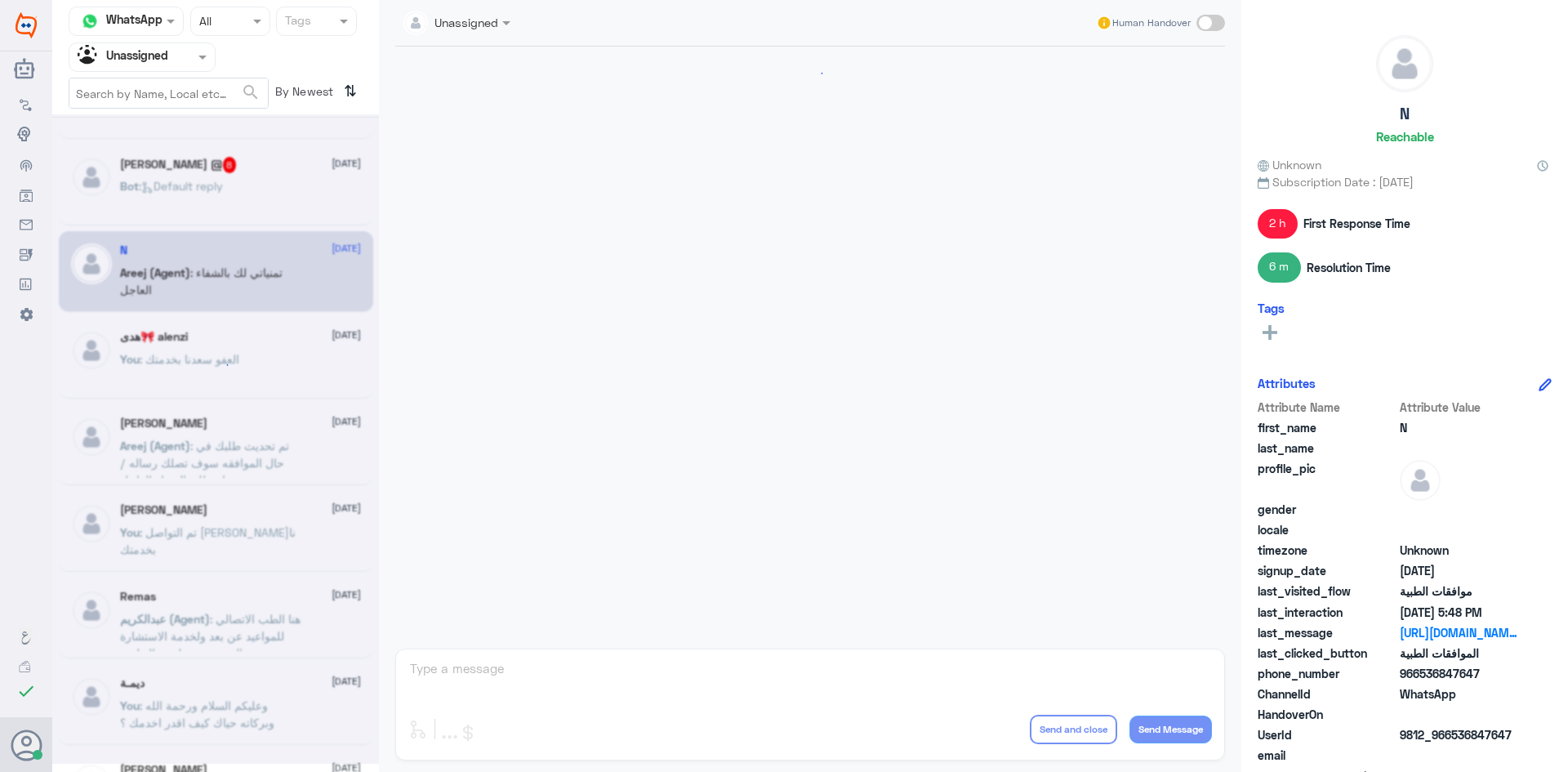
scroll to position [834, 0]
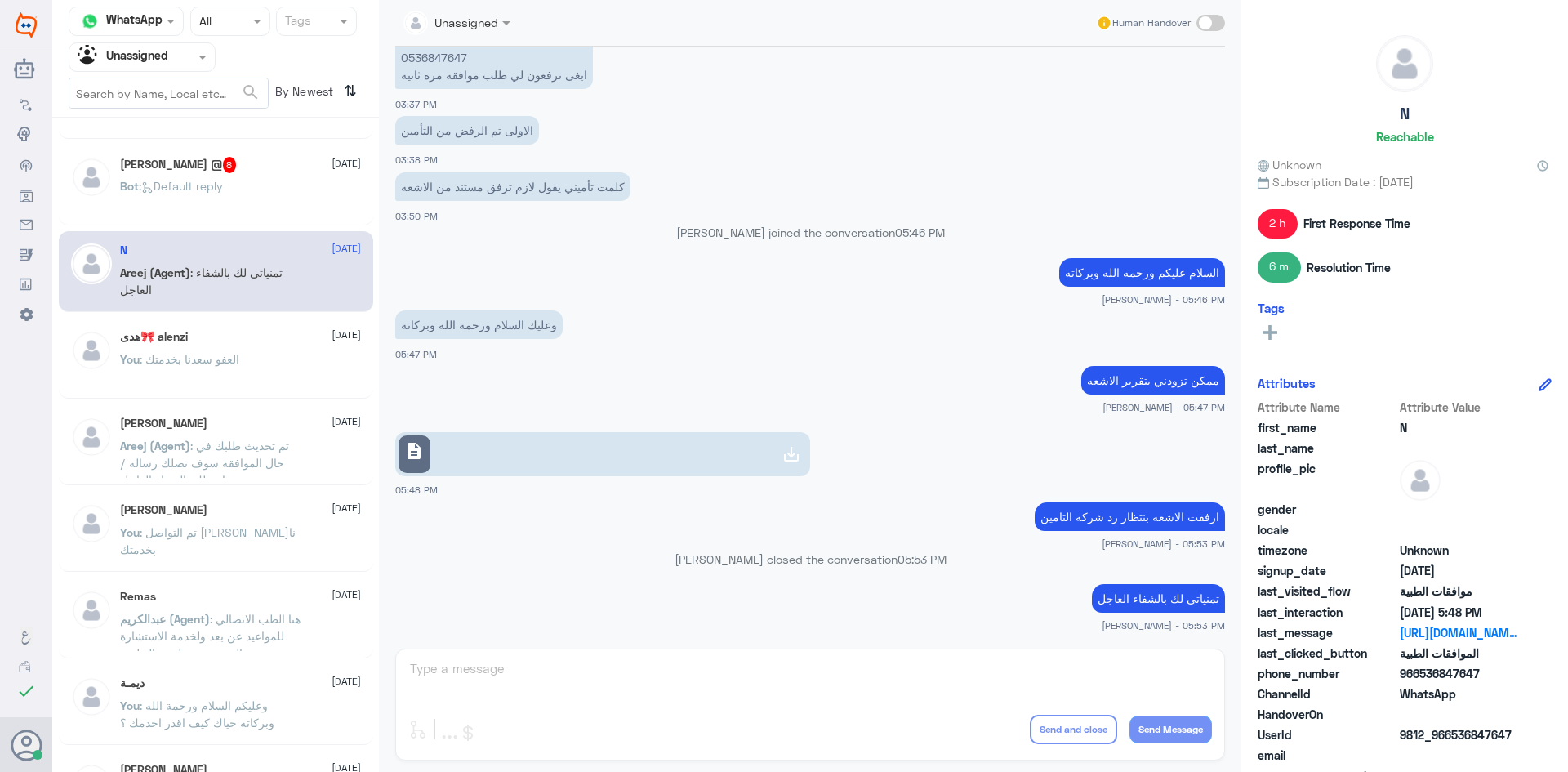
click at [470, 454] on link "description" at bounding box center [603, 454] width 415 height 44
click at [160, 392] on div "هدى🎀 alenzi [DATE] You : العفو [PERSON_NAME] بخدمتك" at bounding box center [216, 358] width 315 height 81
click at [212, 492] on div "[PERSON_NAME] [DATE] You : تم التواصل [PERSON_NAME]نا بخدمتك" at bounding box center [216, 531] width 315 height 81
click at [209, 625] on span "عبدالكريم (Agent)" at bounding box center [164, 619] width 90 height 14
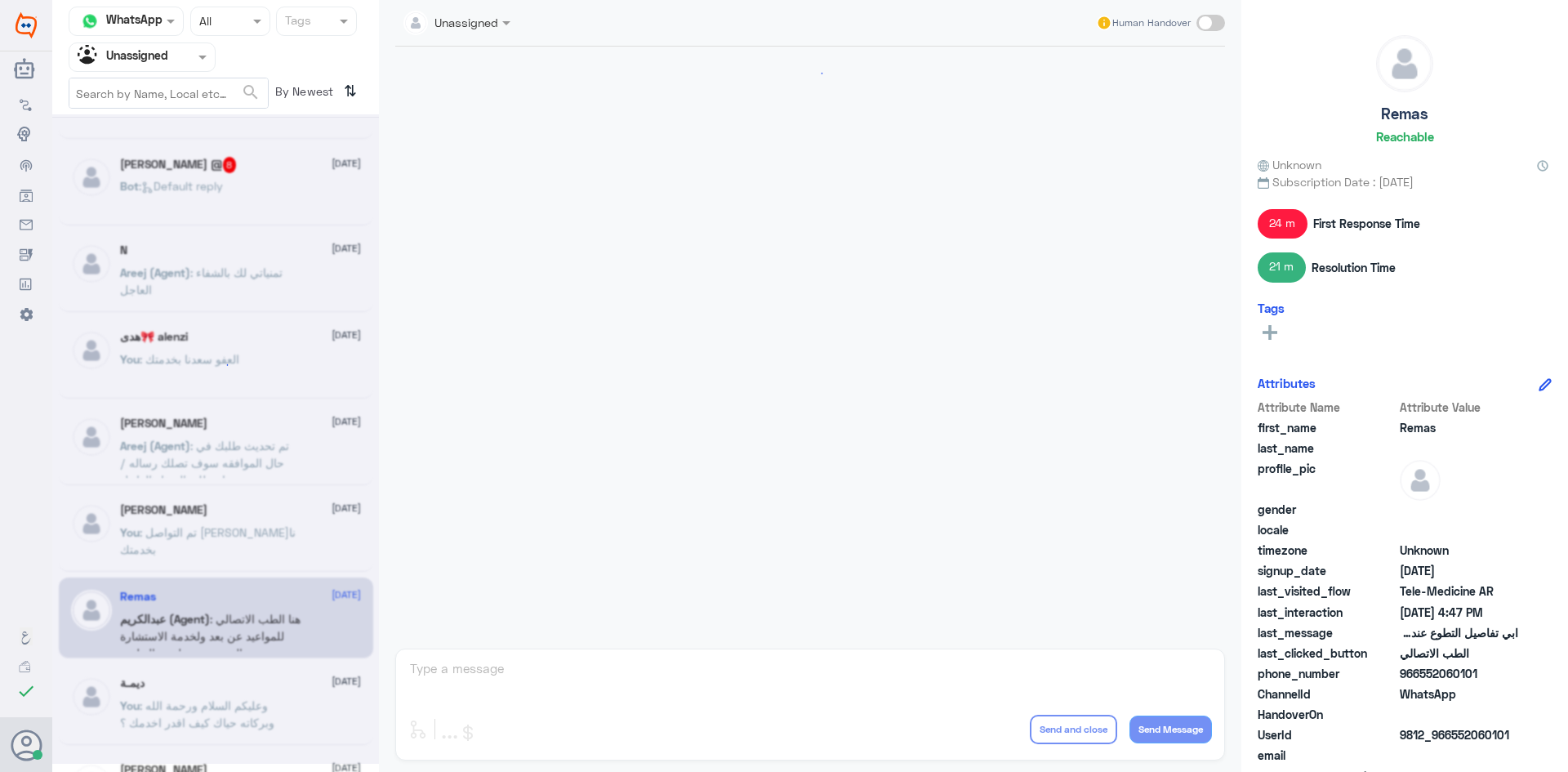
scroll to position [622, 0]
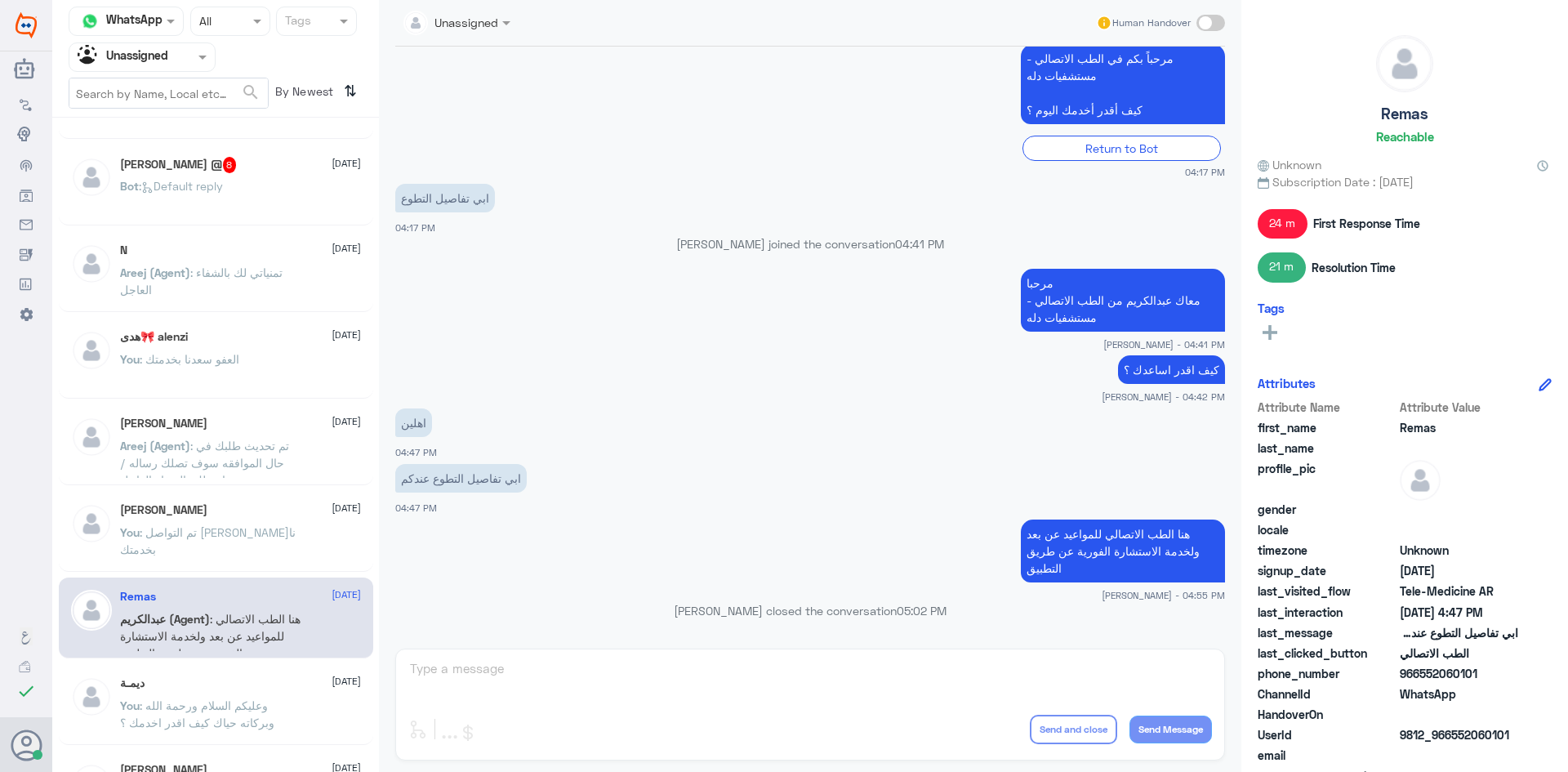
click at [231, 728] on span ": وعليكم السلام ورحمة الله وبركاته حياك كيف اقدر اخدمك ؟" at bounding box center [197, 713] width 154 height 31
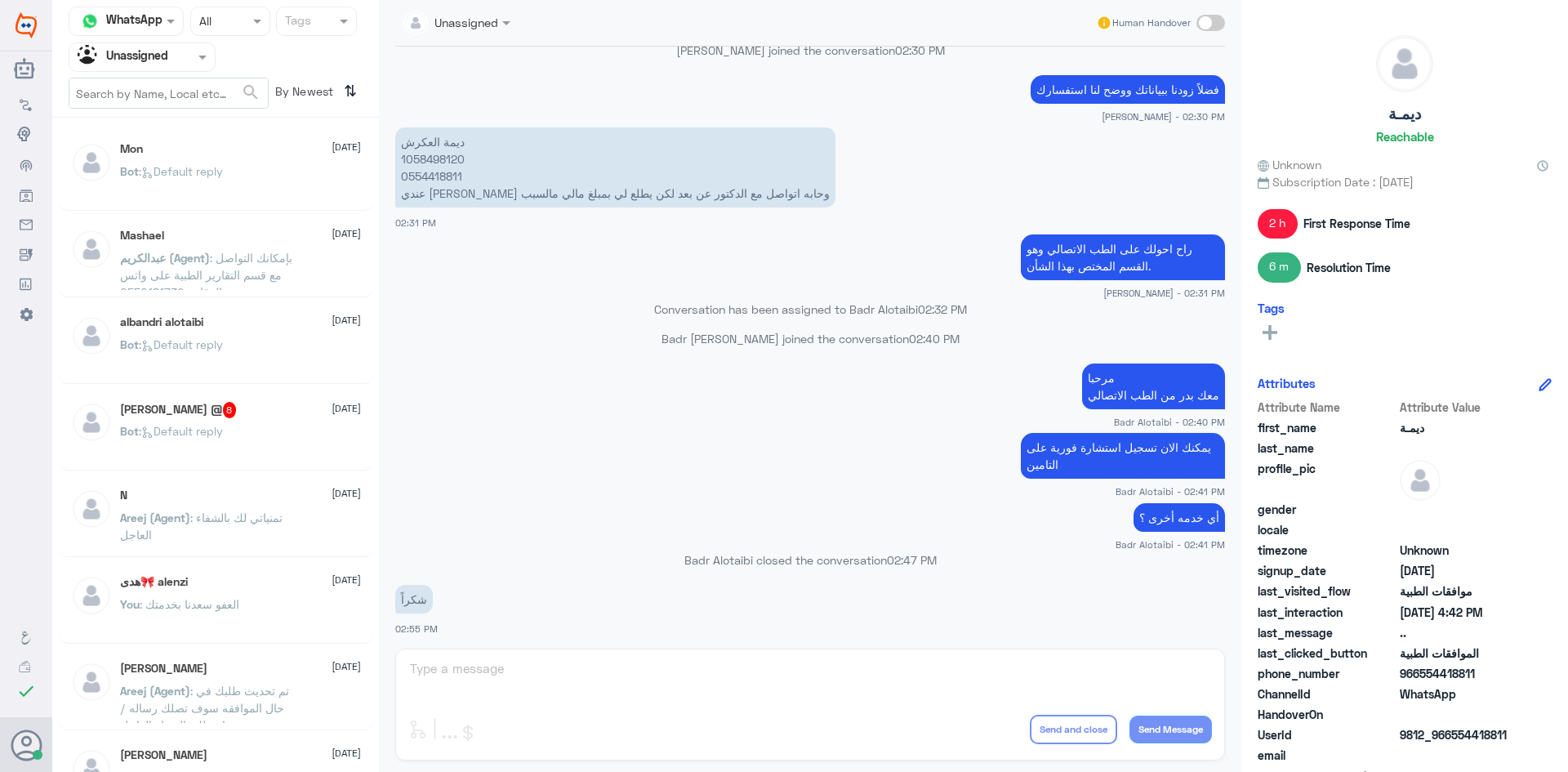
click at [223, 426] on span ": Default reply" at bounding box center [181, 431] width 84 height 14
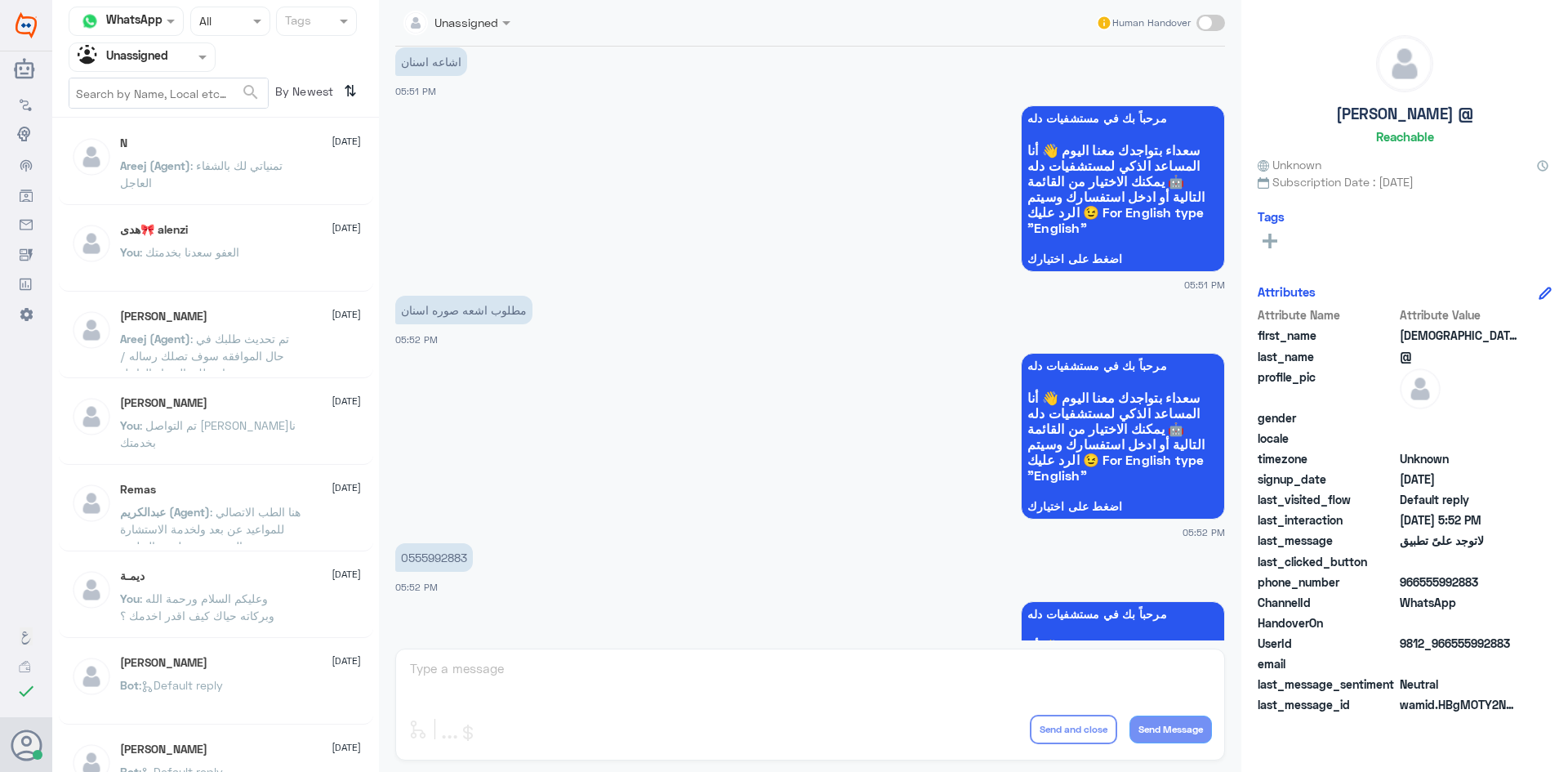
scroll to position [408, 0]
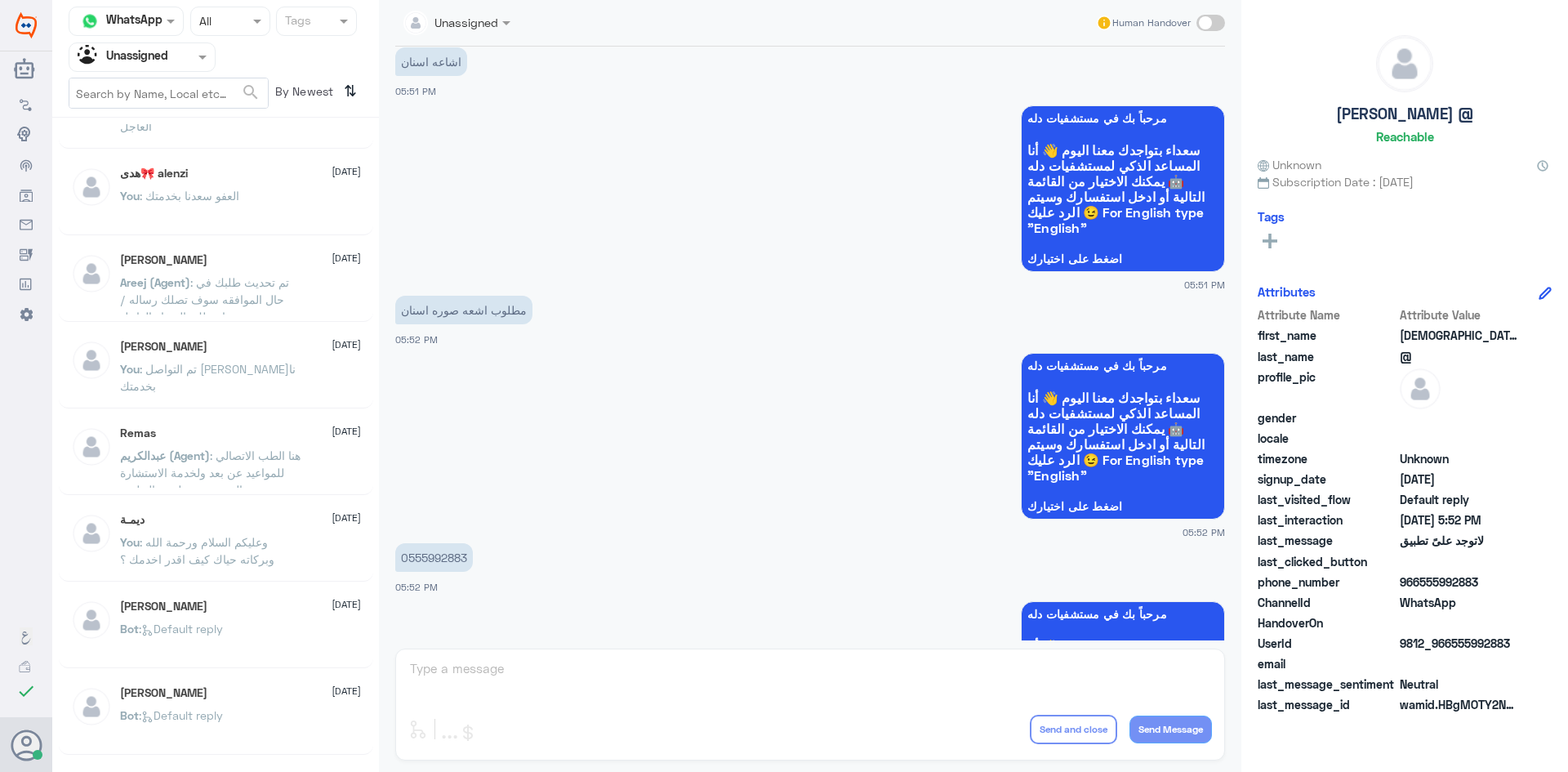
click at [197, 473] on span ": هنا الطب الاتصالي للمواعيد عن بعد ولخدمة الاستشارة الفورية عن طريق التطبيق" at bounding box center [210, 473] width 181 height 48
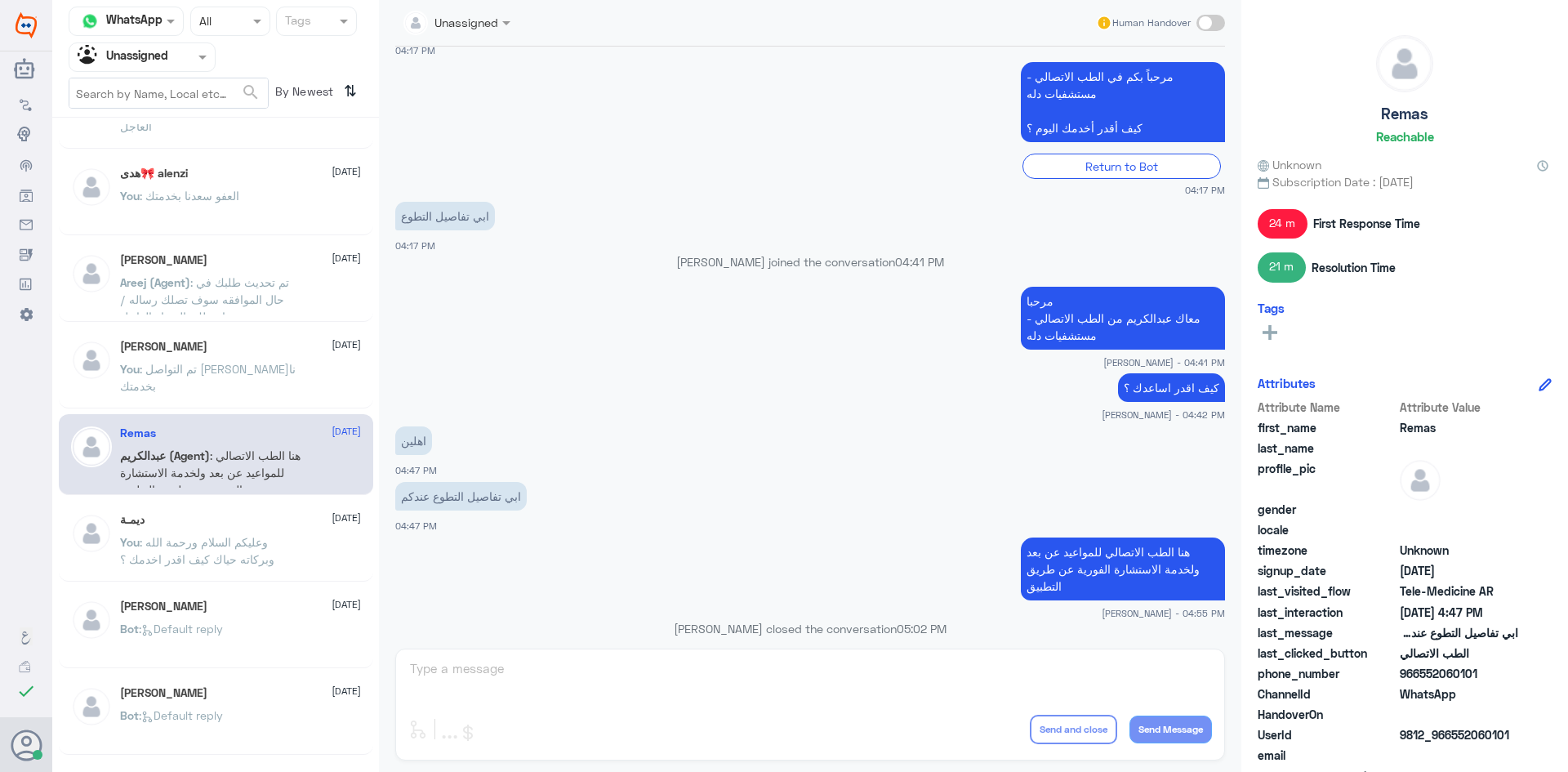
scroll to position [622, 0]
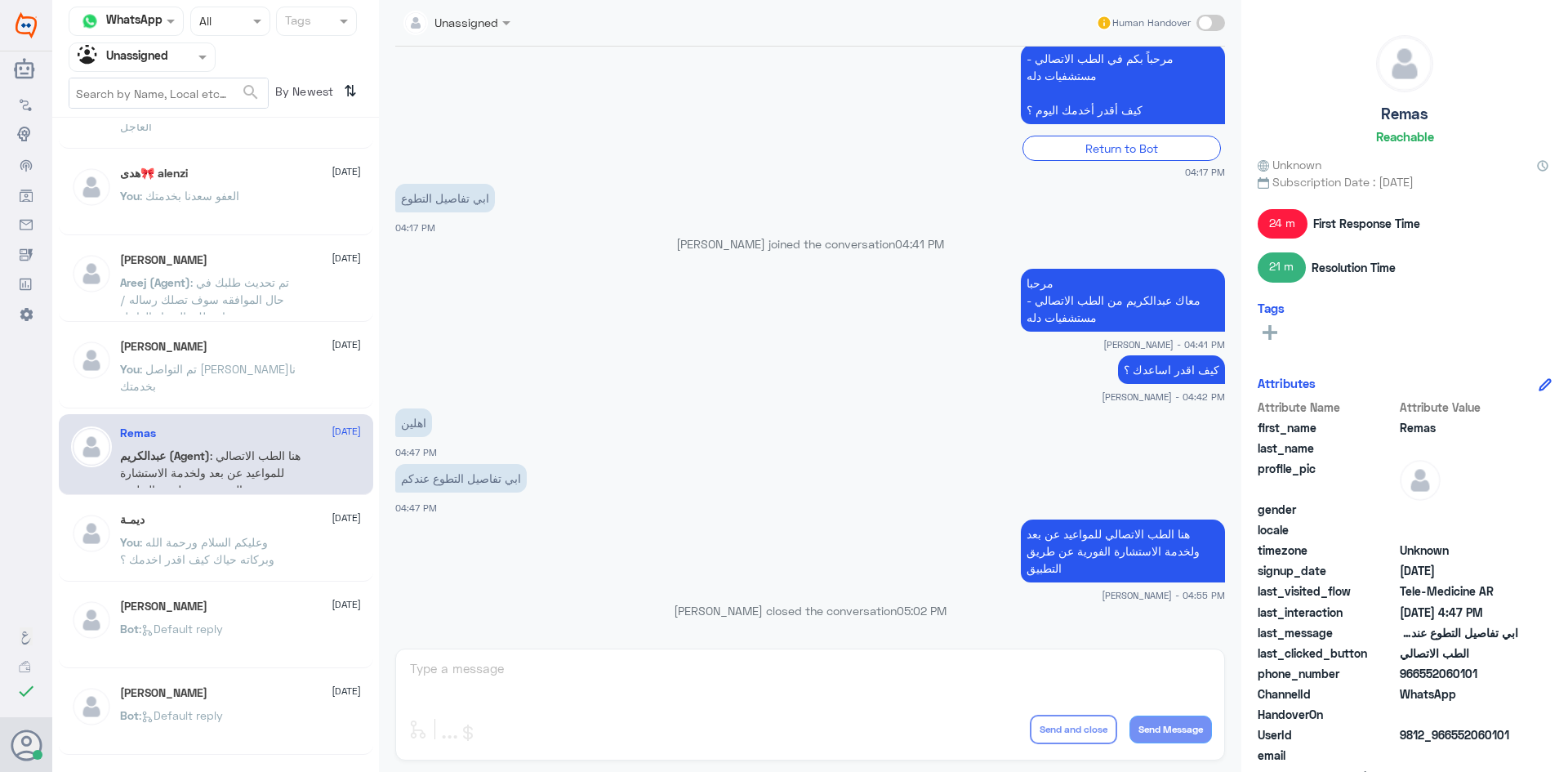
click at [281, 572] on p "You : وعليكم السلام ورحمة الله وبركاته حياك كيف اقدر اخدمك ؟" at bounding box center [211, 554] width 184 height 41
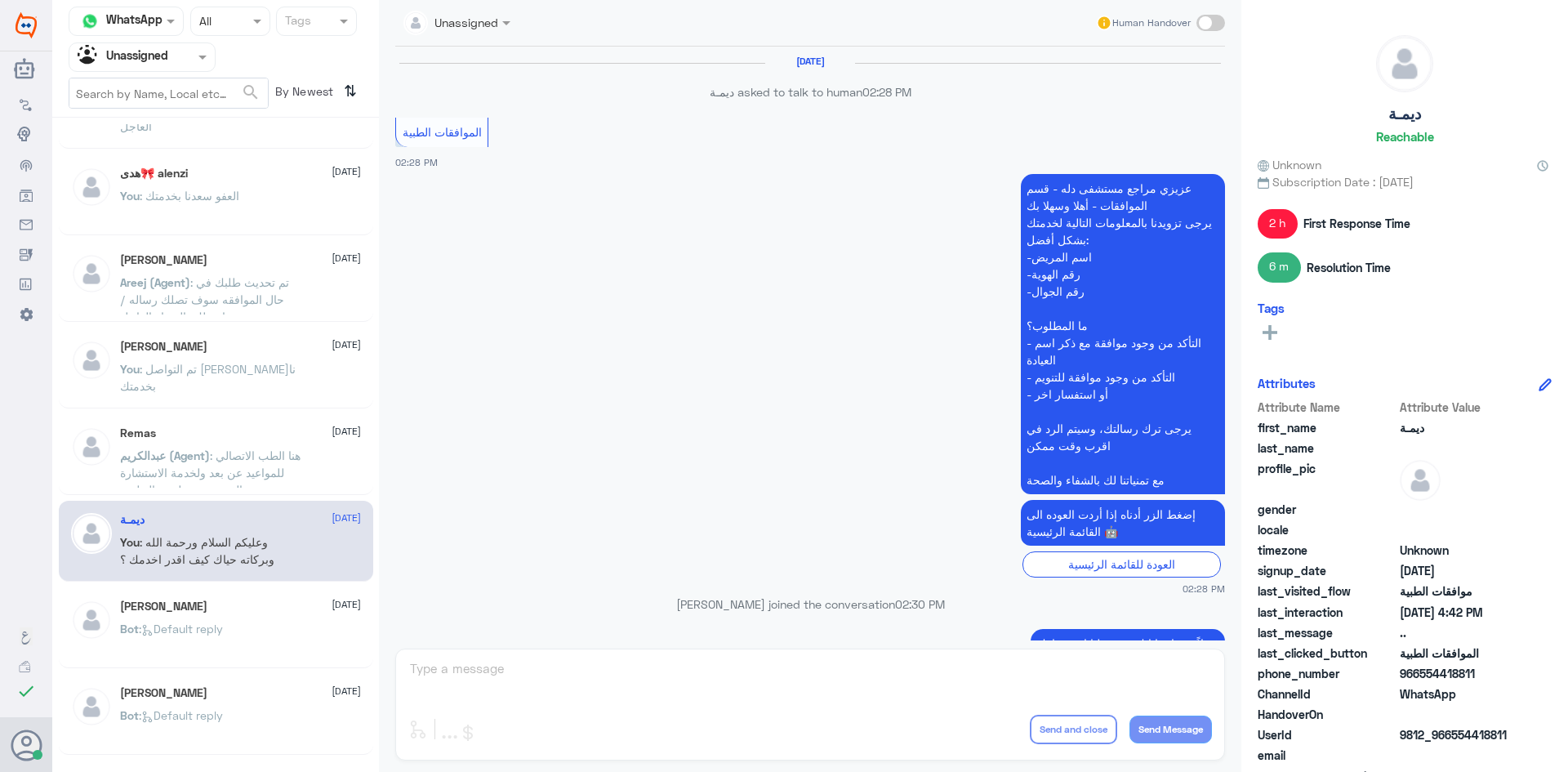
scroll to position [800, 0]
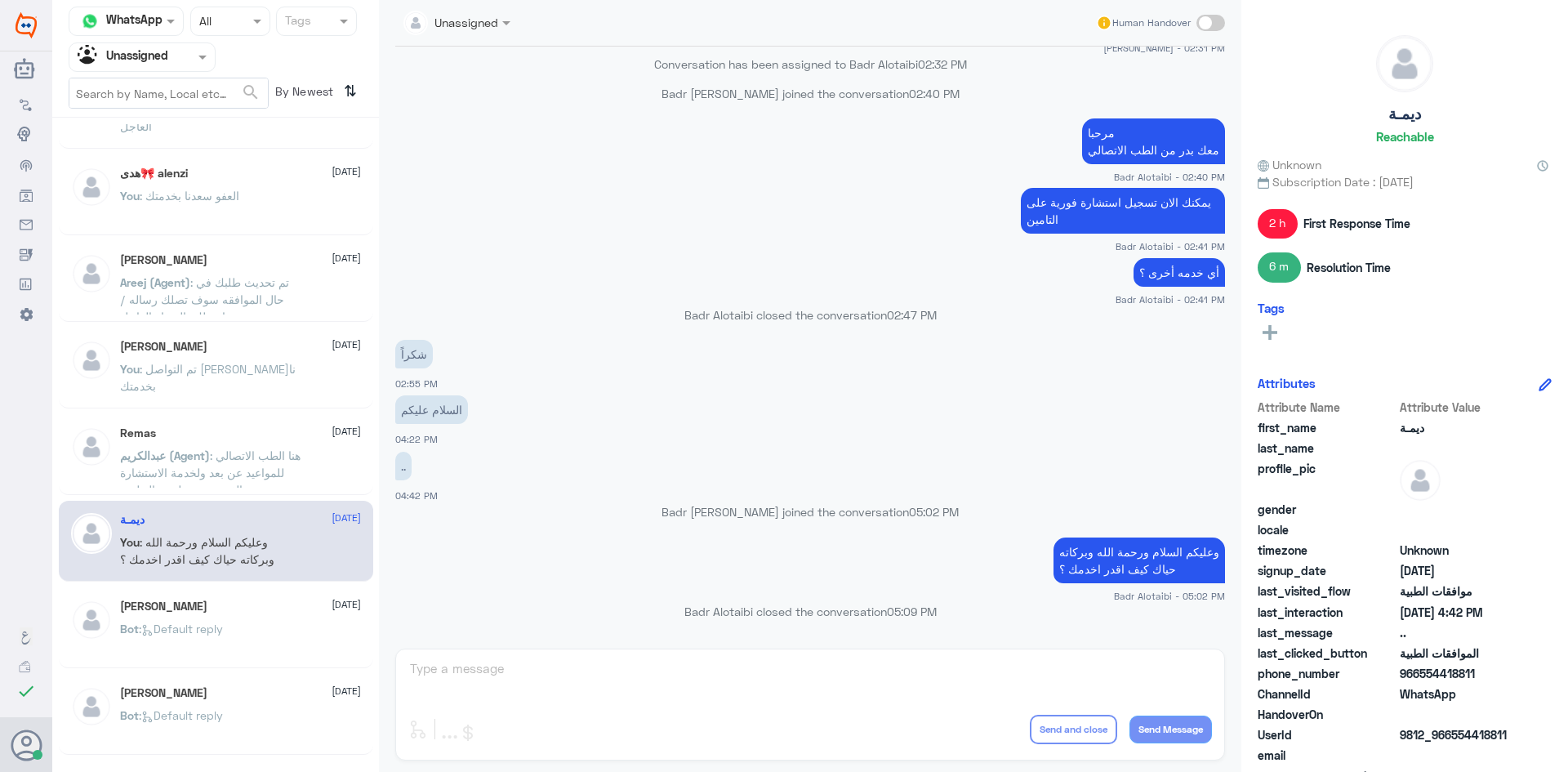
click at [281, 608] on div "Anas [DATE]" at bounding box center [240, 607] width 241 height 14
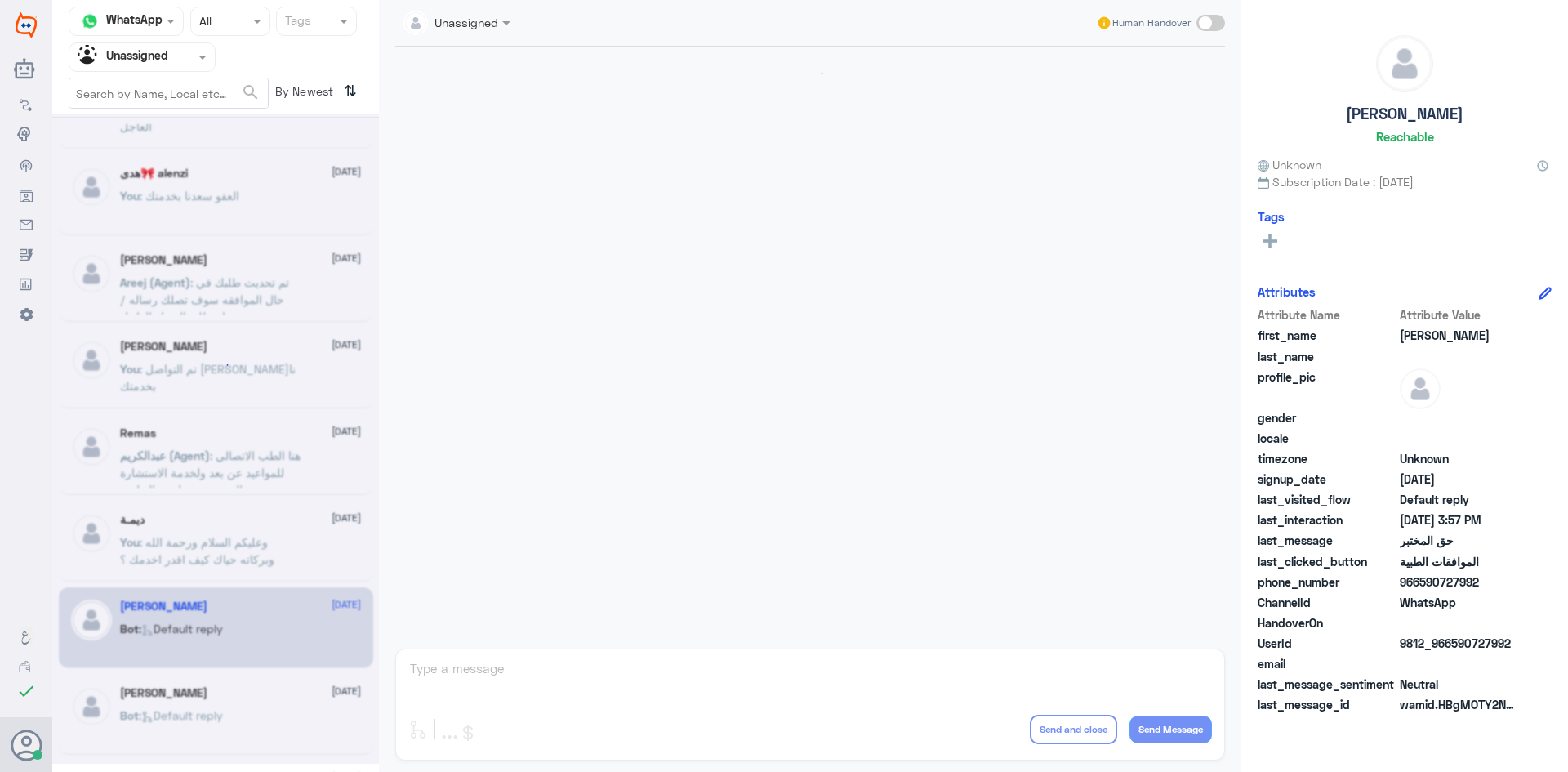
scroll to position [1855, 0]
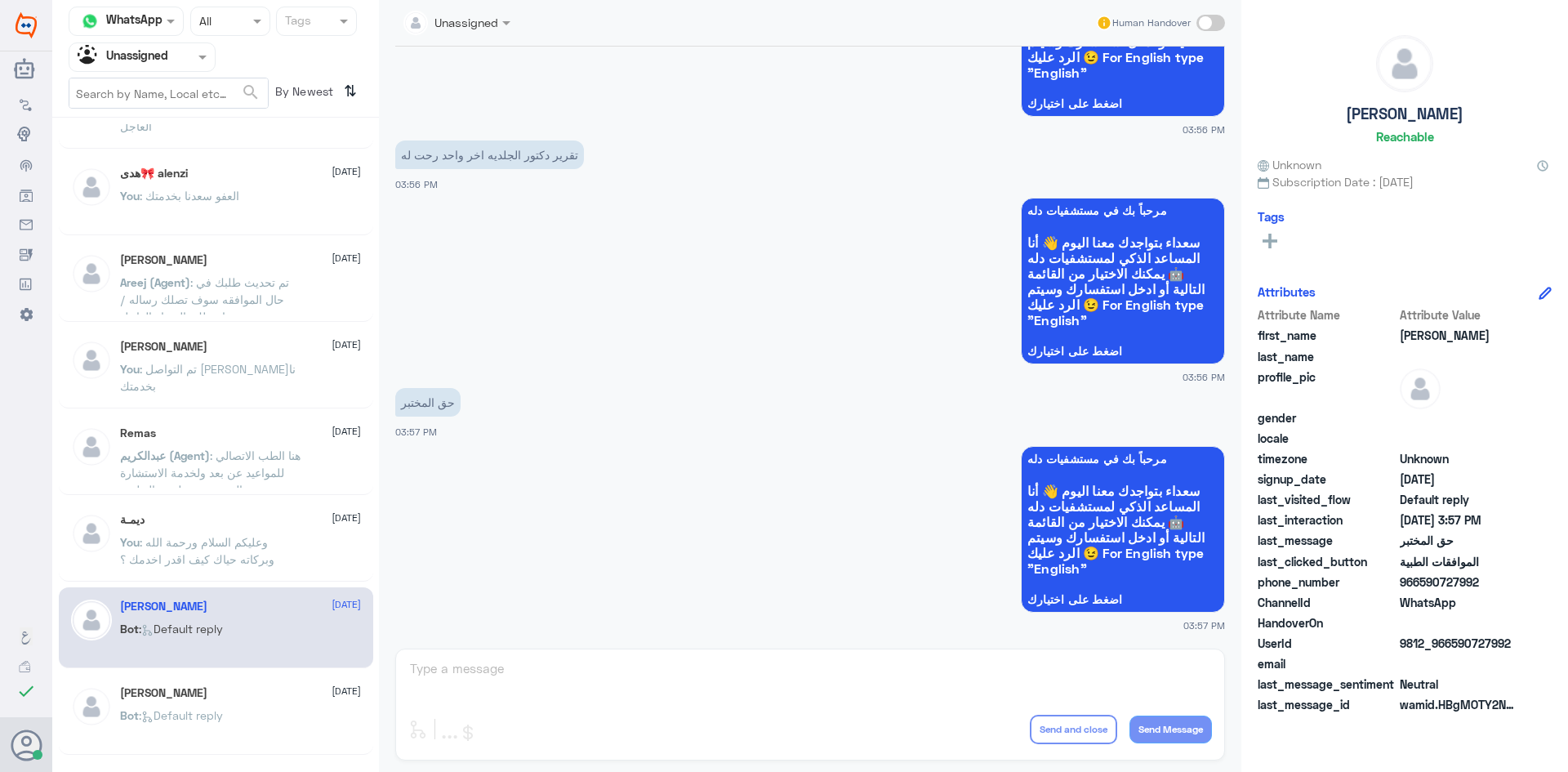
click at [202, 698] on div "[PERSON_NAME] [DATE]" at bounding box center [240, 694] width 241 height 14
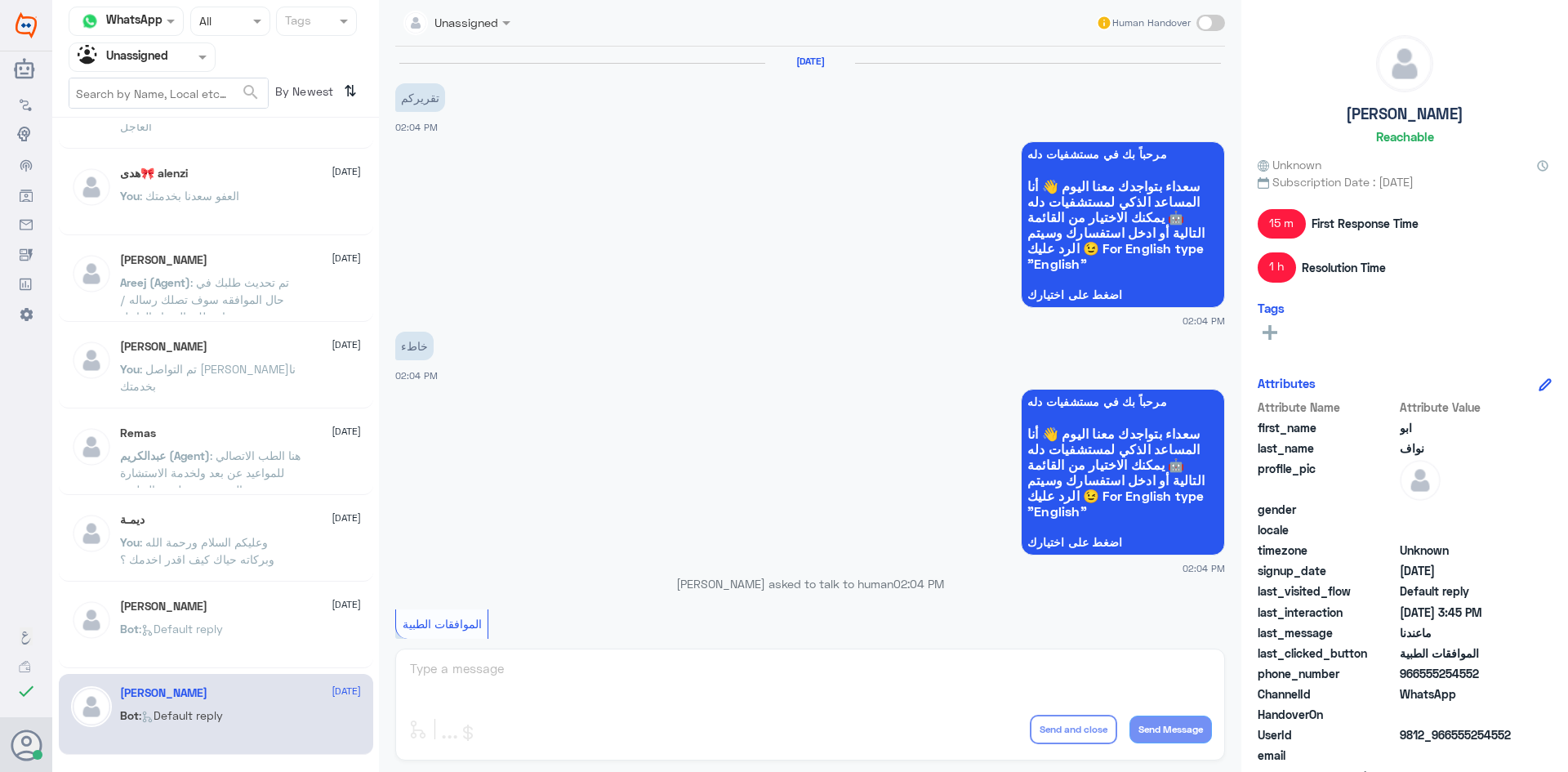
scroll to position [1296, 0]
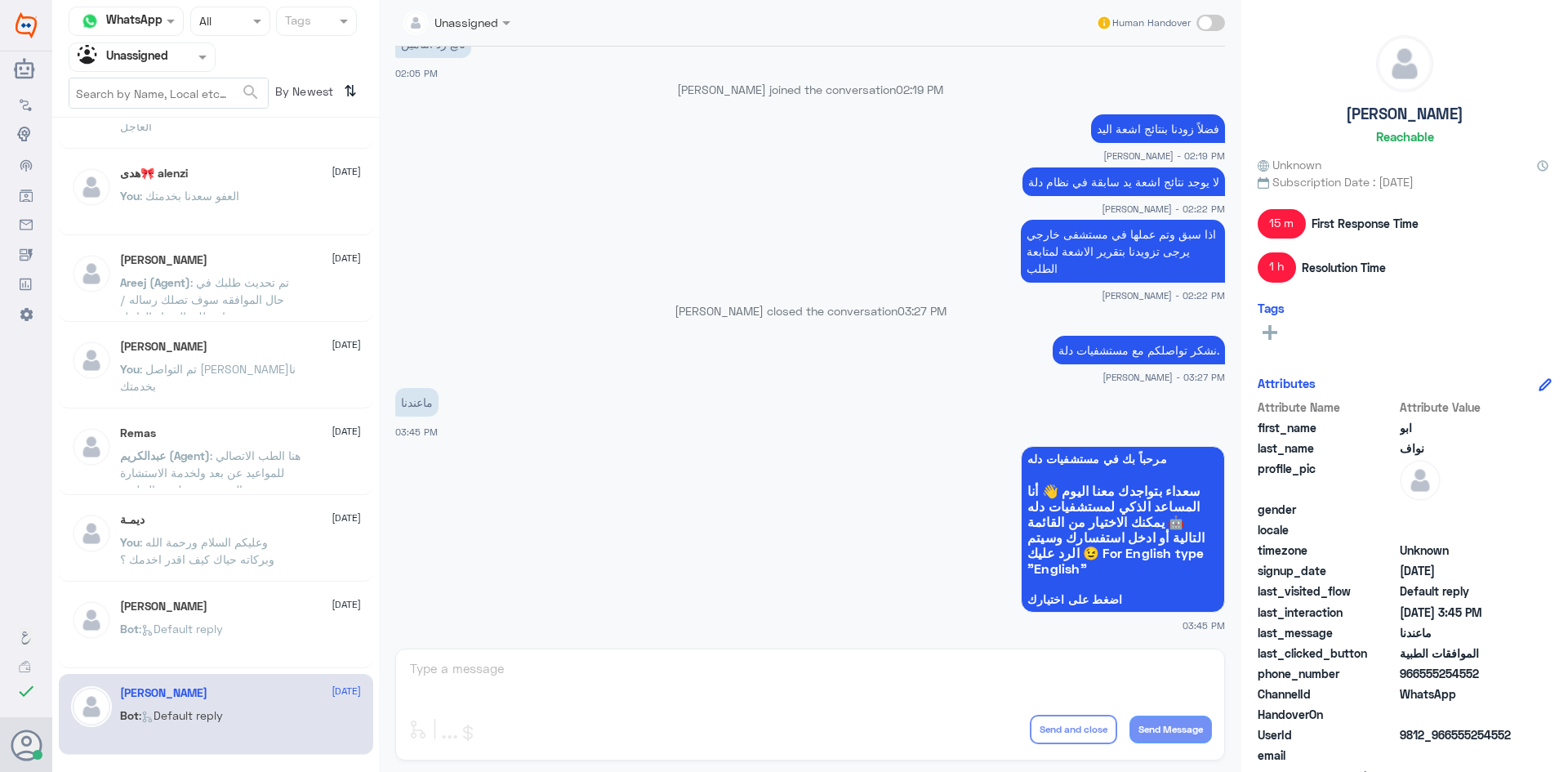
click at [144, 50] on div "Agent Filter Unassigned" at bounding box center [142, 57] width 147 height 29
click at [157, 158] on Inbox "Your Inbox" at bounding box center [134, 165] width 57 height 14
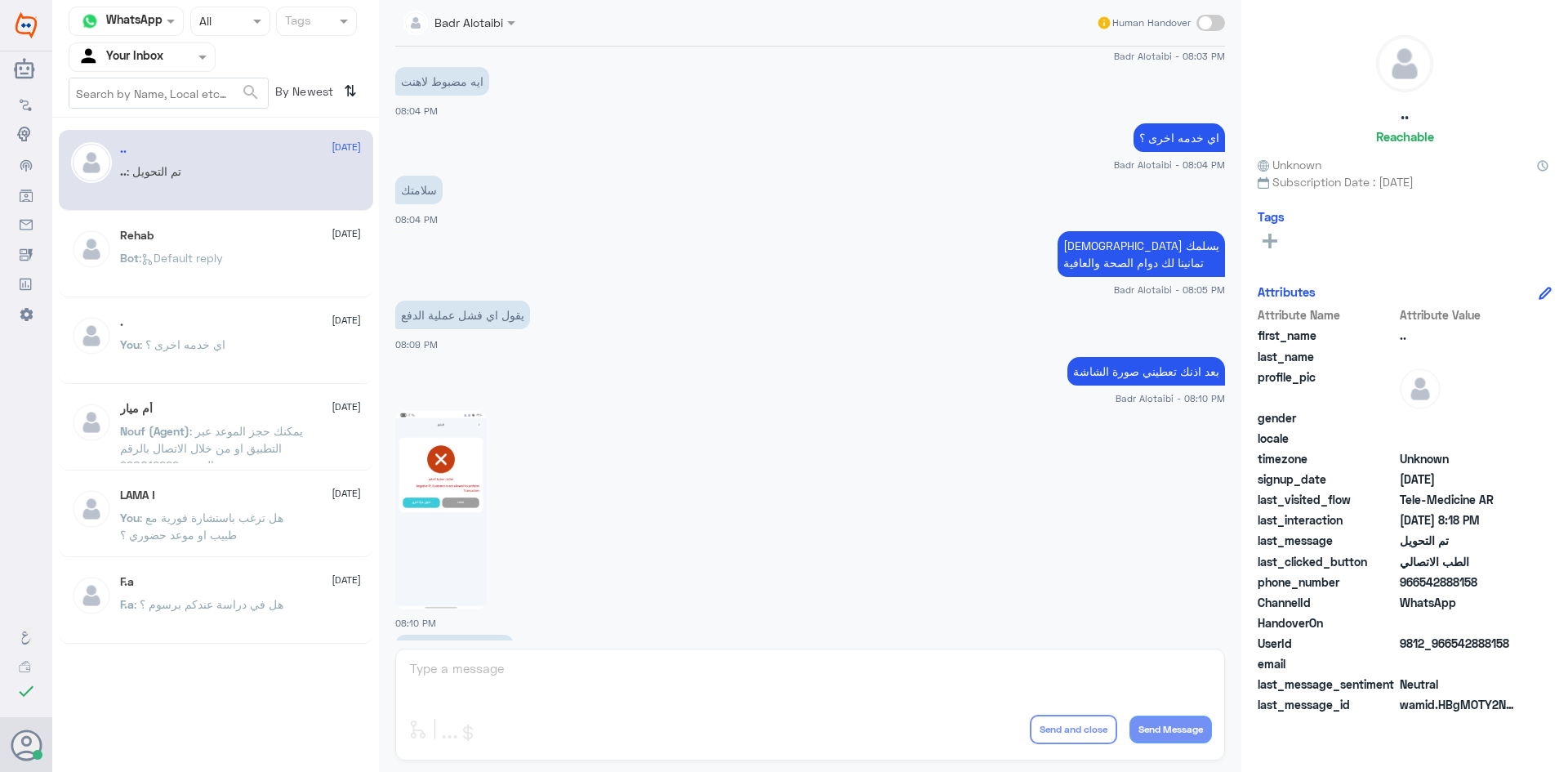
scroll to position [1307, 0]
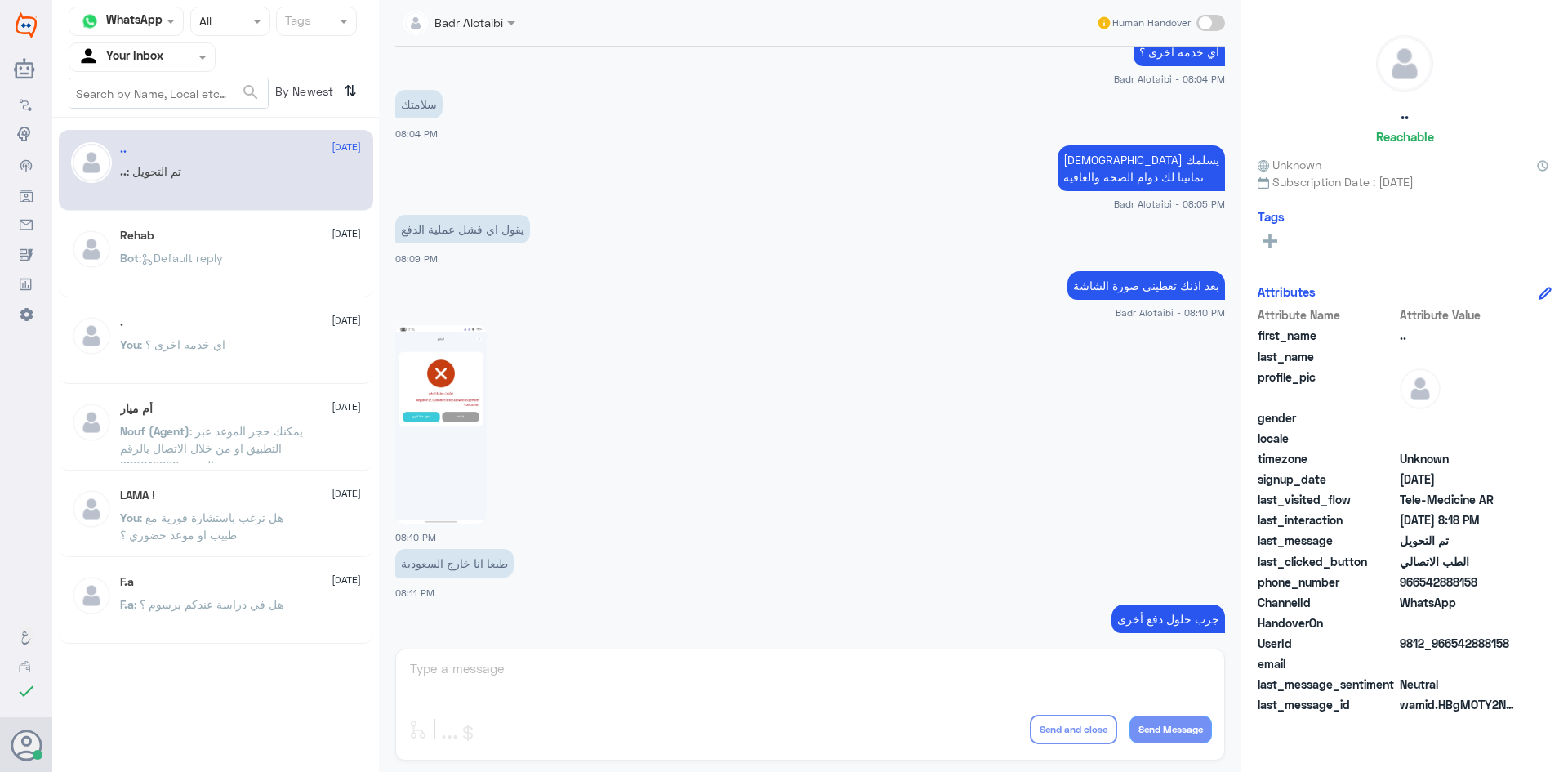
click at [232, 350] on div "You : اي خدمه اخرى ؟" at bounding box center [240, 358] width 241 height 36
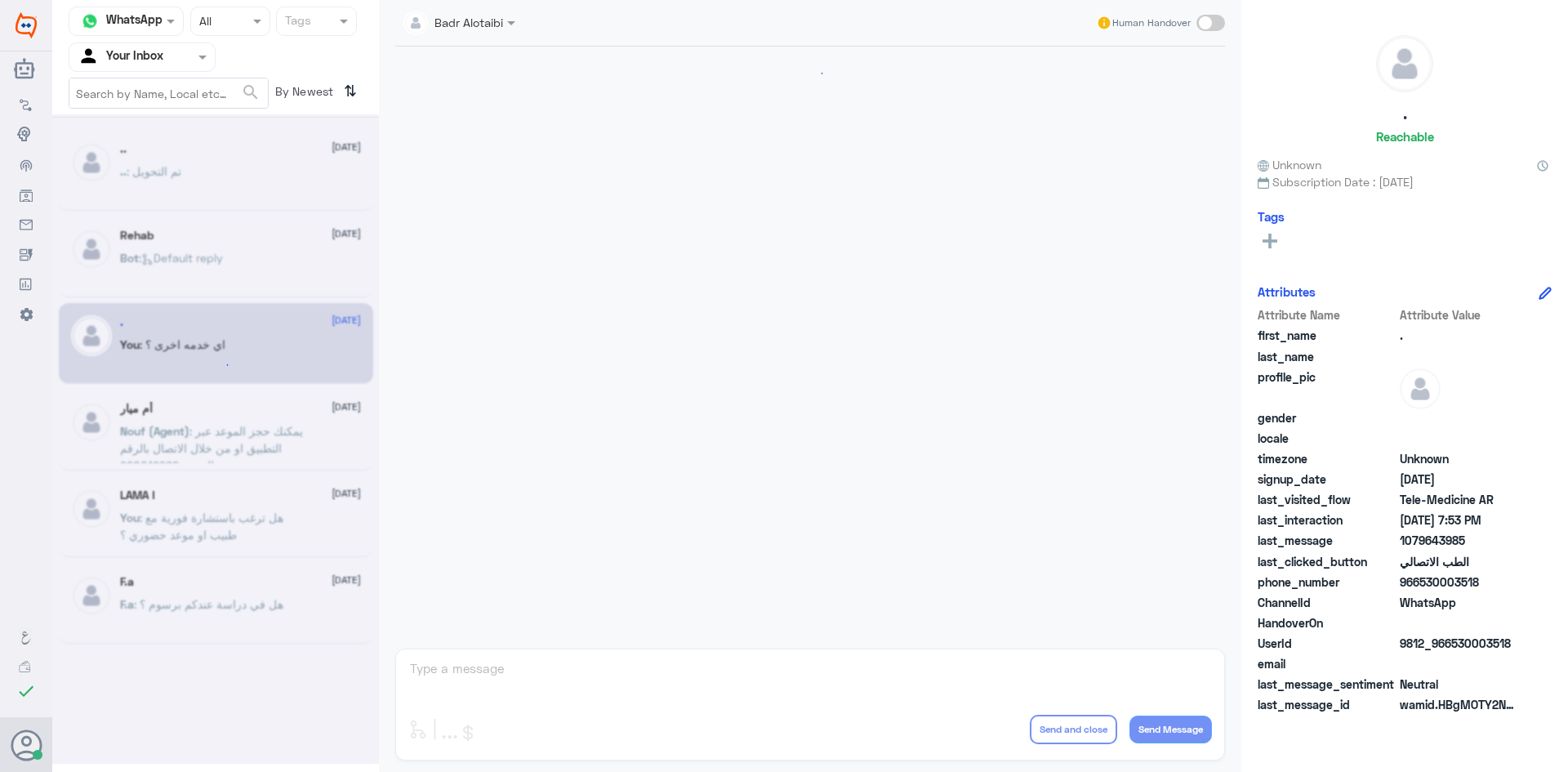
scroll to position [661, 0]
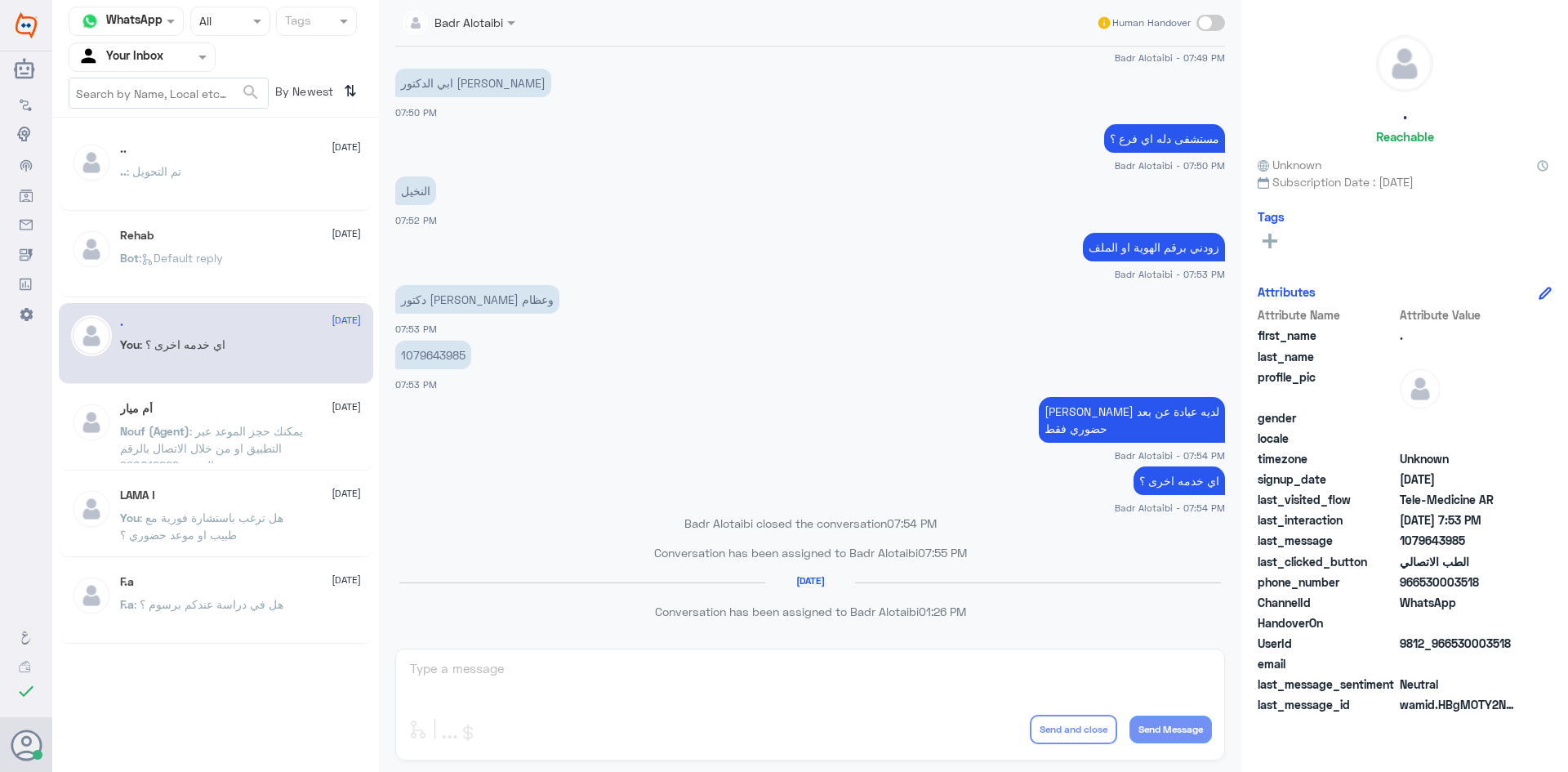
click at [176, 73] on nav "Channel WhatsApp Status × All Tags Agent Filter Your Inbox search By Newest ⇅" at bounding box center [216, 61] width 326 height 111
click at [166, 60] on input "text" at bounding box center [122, 56] width 90 height 19
click at [304, 106] on span "By Newest" at bounding box center [302, 93] width 68 height 33
click at [315, 173] on div ".. : تم التحويل" at bounding box center [240, 185] width 241 height 36
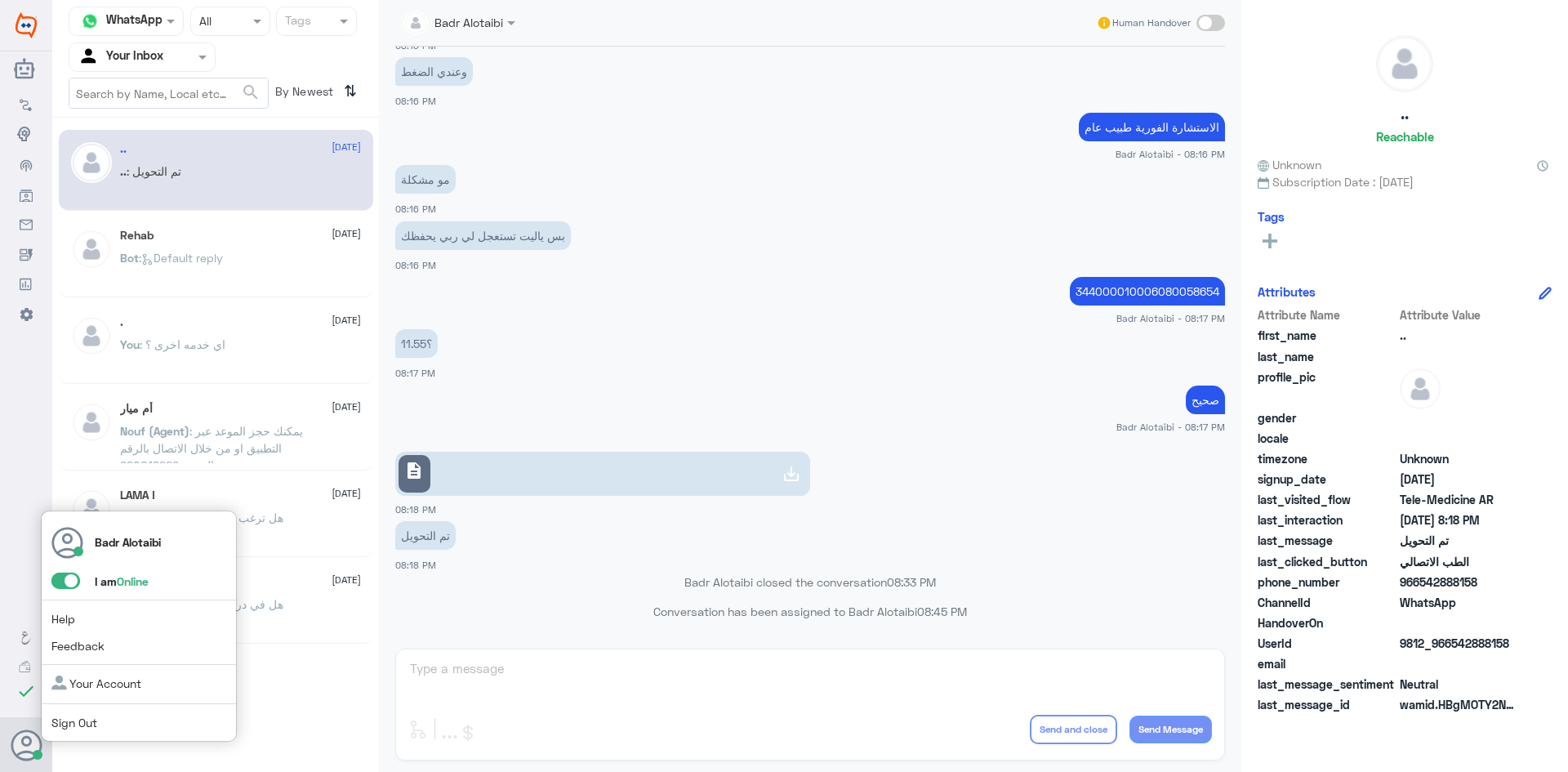
click at [66, 588] on span at bounding box center [66, 581] width 28 height 16
click at [0, 0] on input "checkbox" at bounding box center [0, 0] width 0 height 0
